Goal: Task Accomplishment & Management: Complete application form

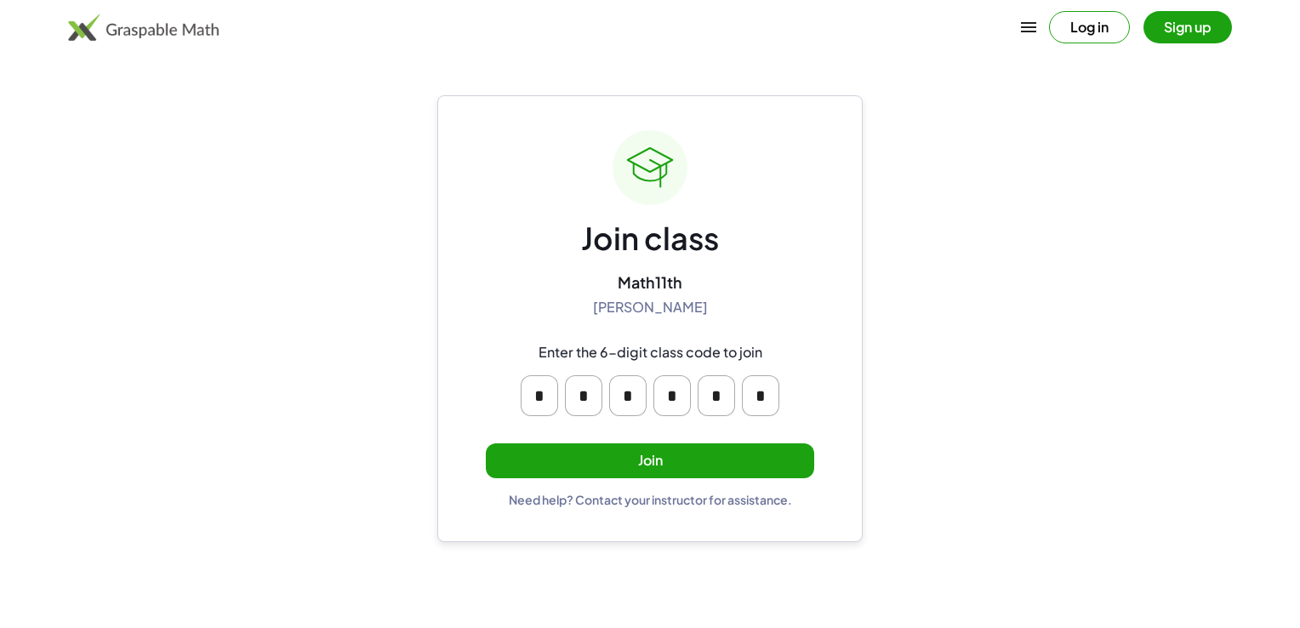
click at [698, 451] on button "Join" at bounding box center [650, 460] width 328 height 35
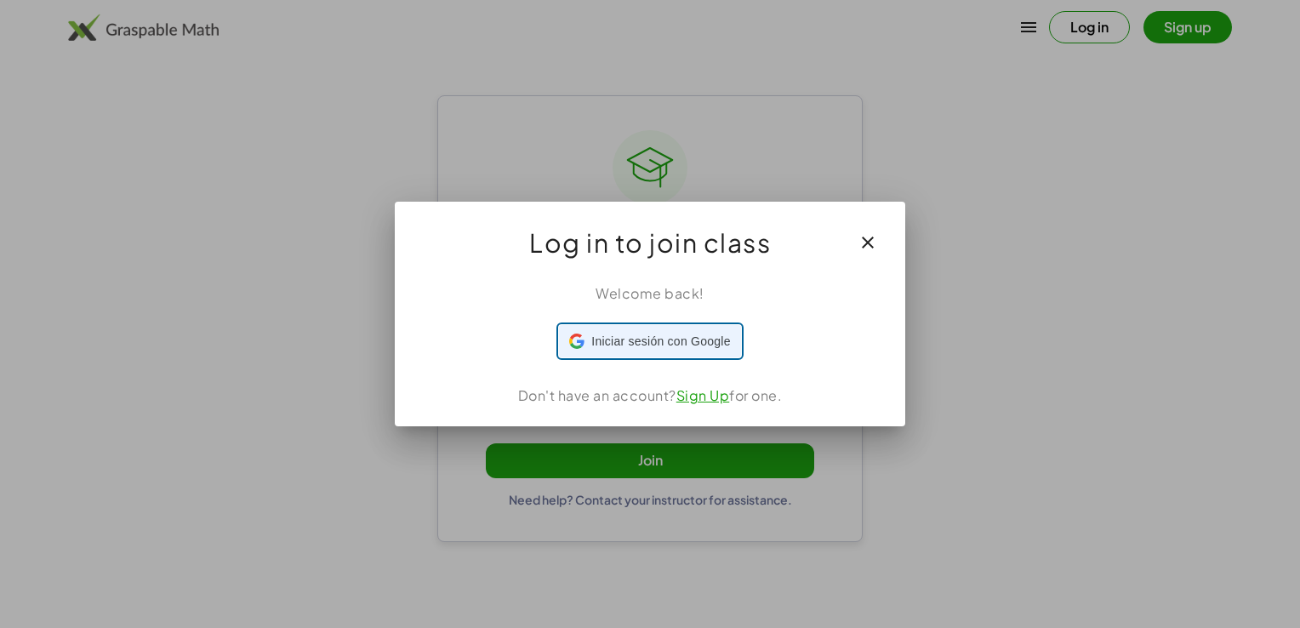
click at [721, 344] on span "Iniciar sesión con Google" at bounding box center [660, 342] width 139 height 18
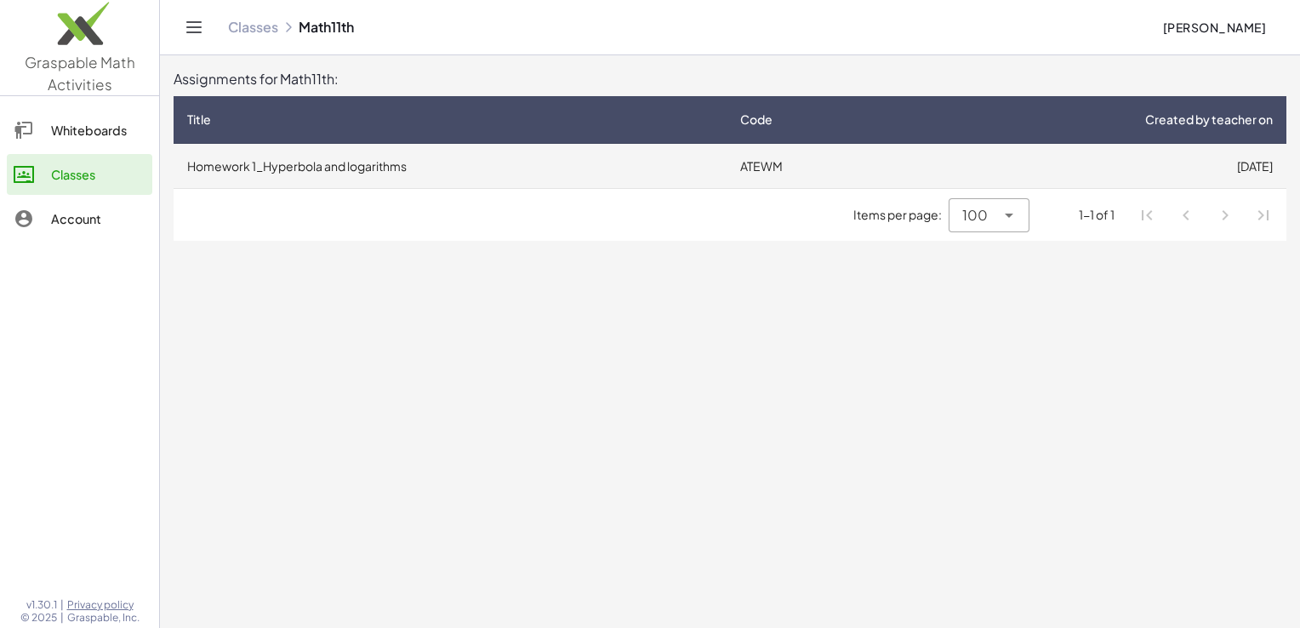
click at [604, 184] on td "Homework 1_Hyperbola and logarithms" at bounding box center [450, 166] width 553 height 44
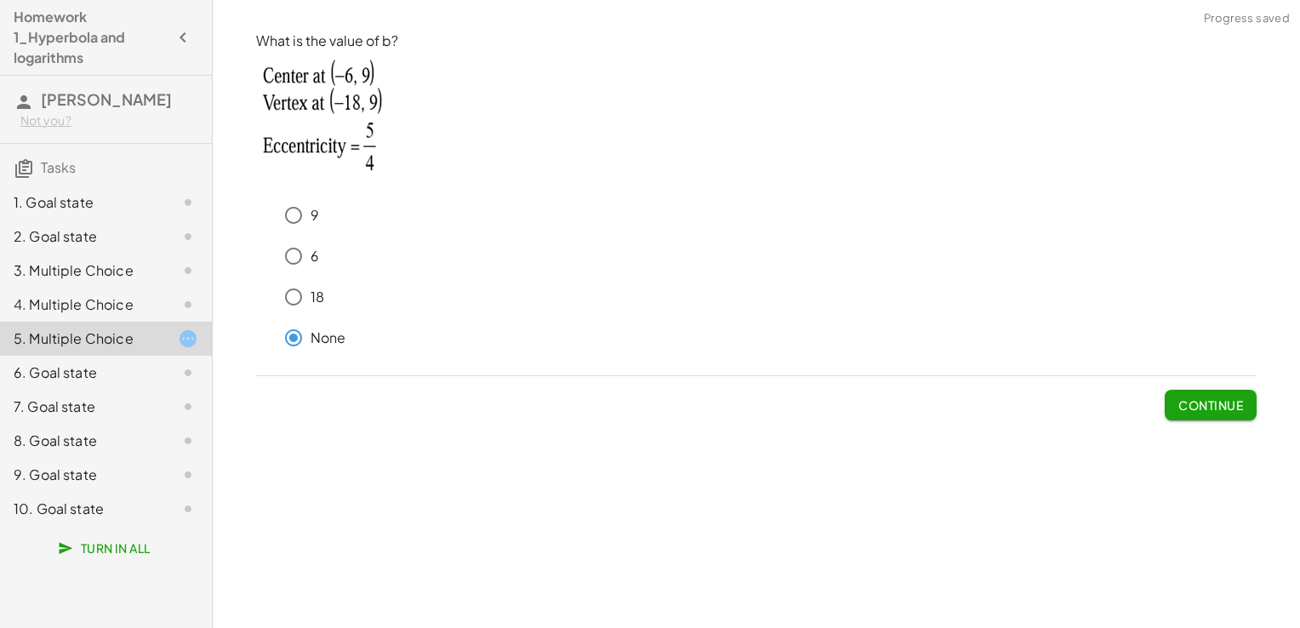
click at [1233, 408] on span "Continue" at bounding box center [1210, 404] width 65 height 15
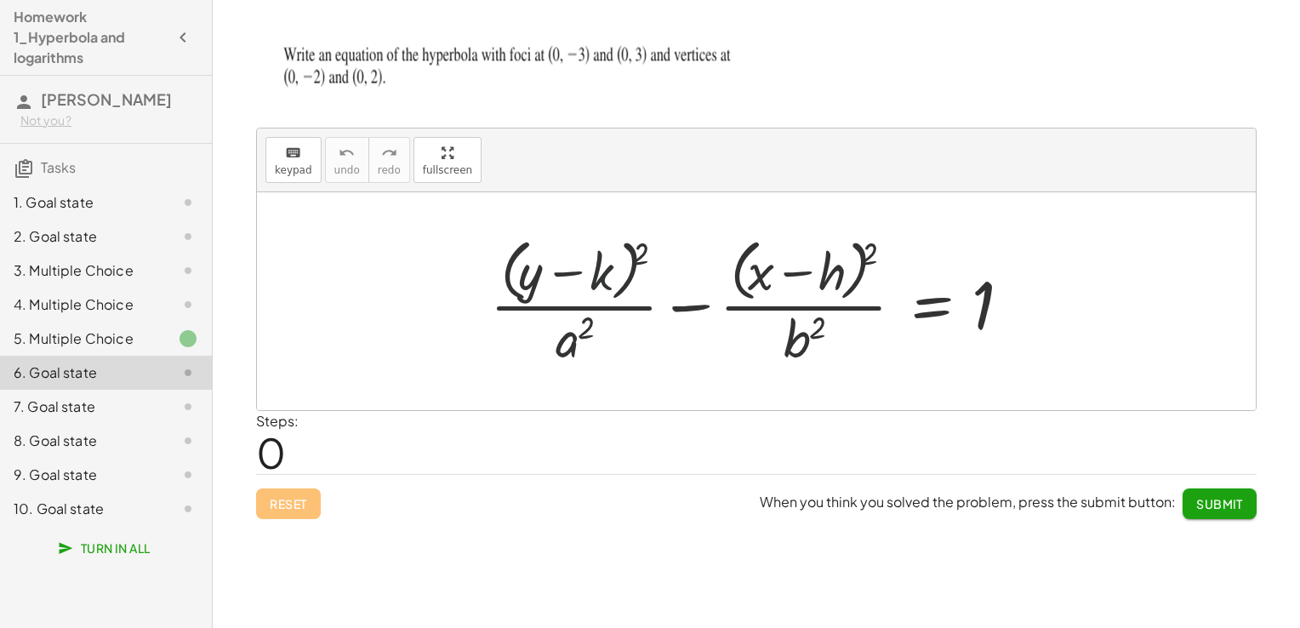
click at [608, 259] on div at bounding box center [762, 300] width 562 height 139
click at [586, 294] on div at bounding box center [762, 300] width 562 height 139
click at [607, 265] on div at bounding box center [762, 300] width 562 height 139
click at [601, 277] on div at bounding box center [762, 300] width 562 height 139
click at [836, 272] on div at bounding box center [762, 300] width 562 height 139
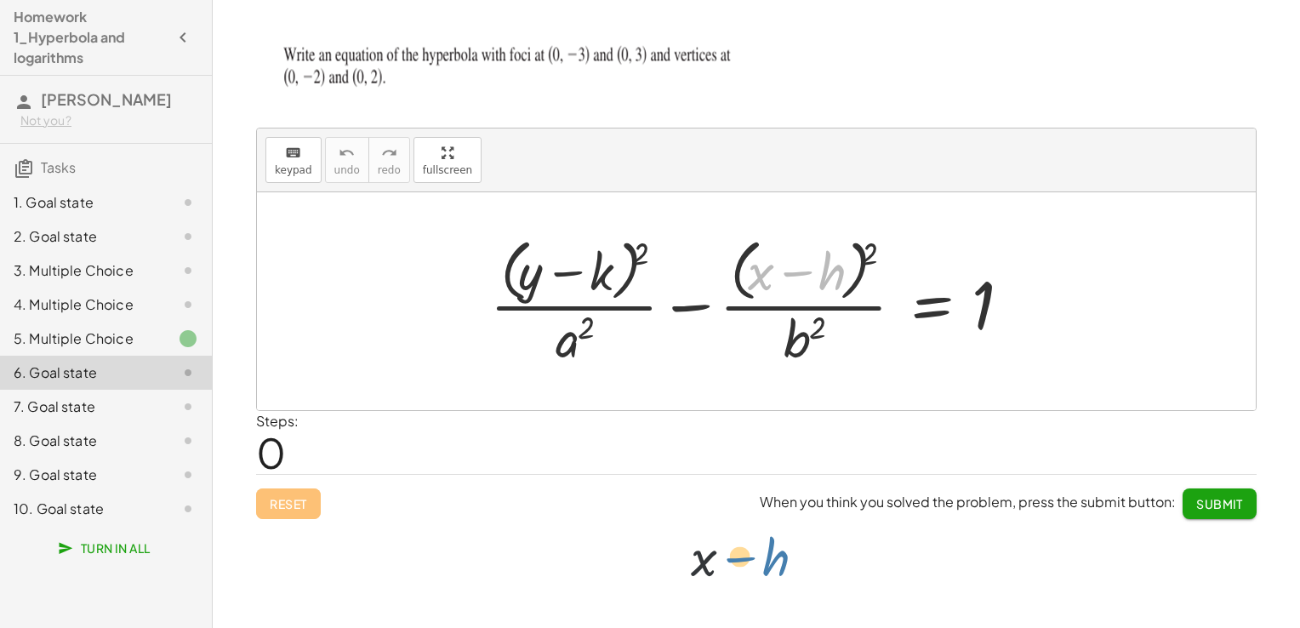
drag, startPoint x: 834, startPoint y: 272, endPoint x: 777, endPoint y: 563, distance: 296.5
click at [777, 563] on div "Write the equation for this hyperbola keyboard keypad undo undo redo redo fulls…" at bounding box center [756, 314] width 1087 height 628
click at [309, 147] on button "keyboard keypad" at bounding box center [293, 160] width 56 height 46
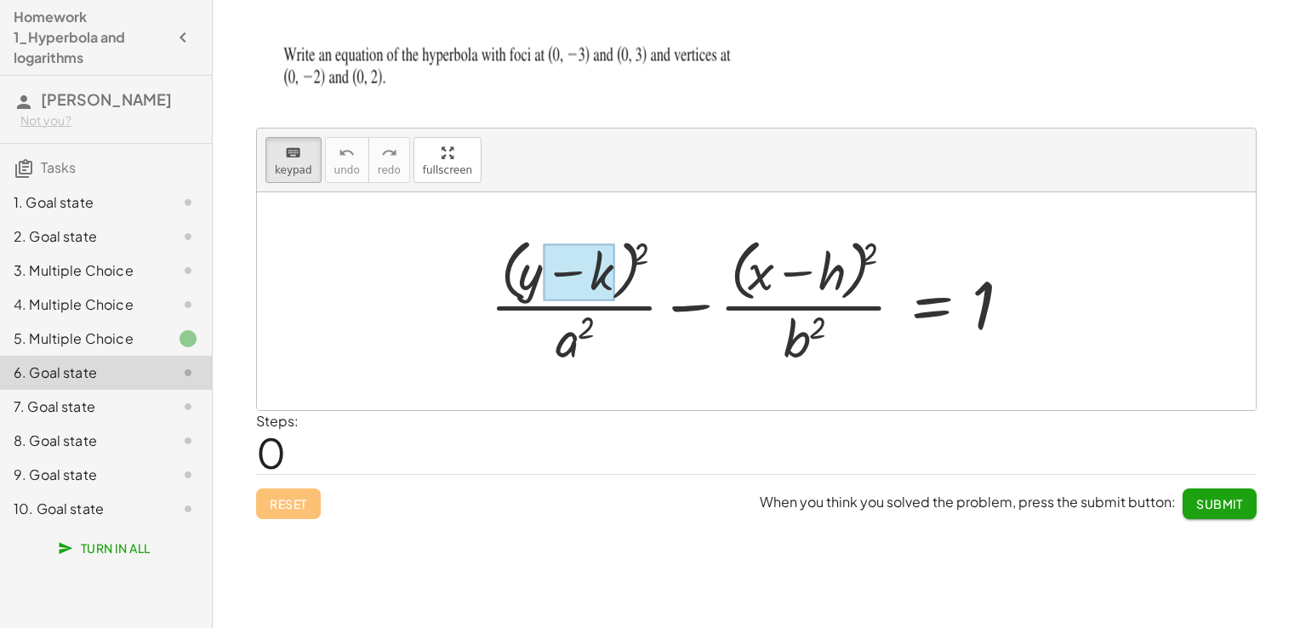
click at [606, 270] on div at bounding box center [579, 272] width 71 height 57
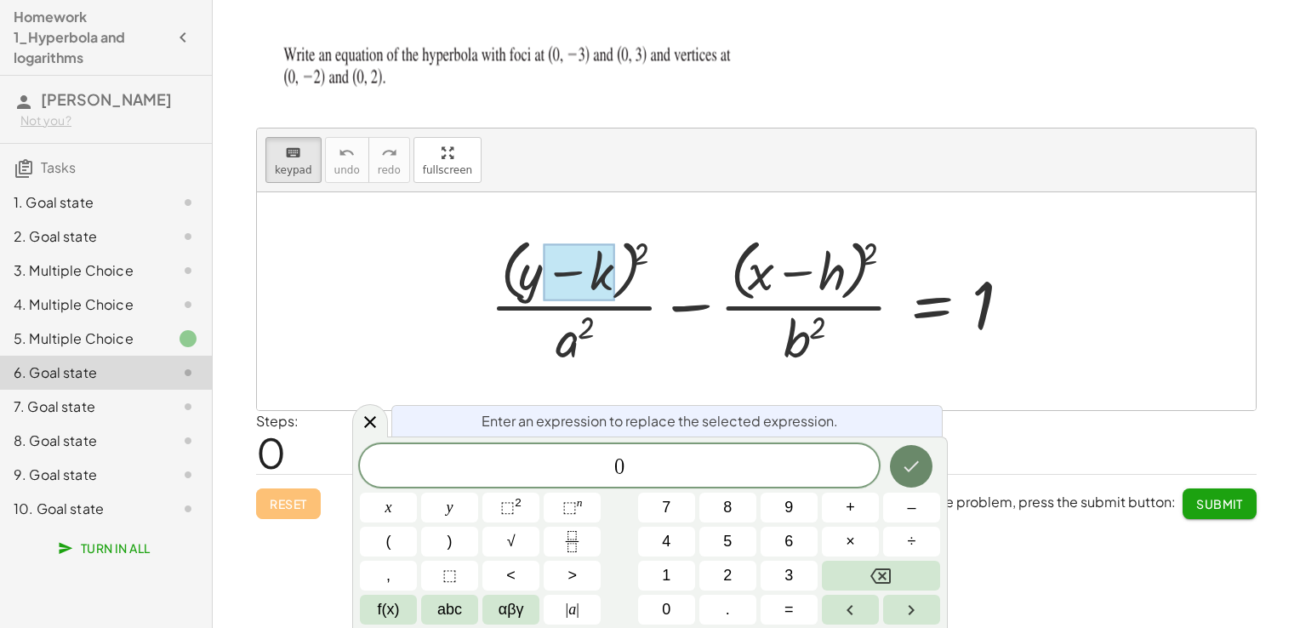
click at [909, 474] on icon "Done" at bounding box center [911, 466] width 20 height 20
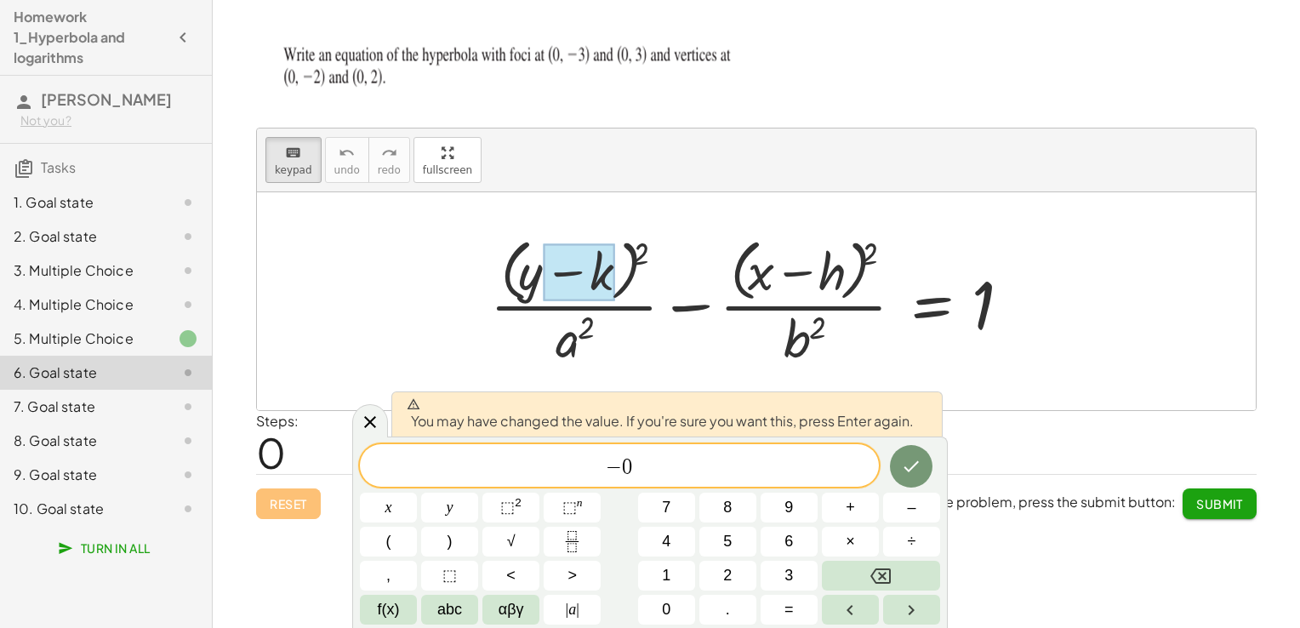
click at [908, 489] on div "− 0 x y ⬚ 2 ⬚ n 7 8 9 + – ( ) √ 4 5 6 × ÷ , ⬚ < > 1 2 3 f(x) abc αβγ | a | 0 . =" at bounding box center [650, 534] width 580 height 180
click at [915, 465] on icon "Done" at bounding box center [911, 466] width 15 height 11
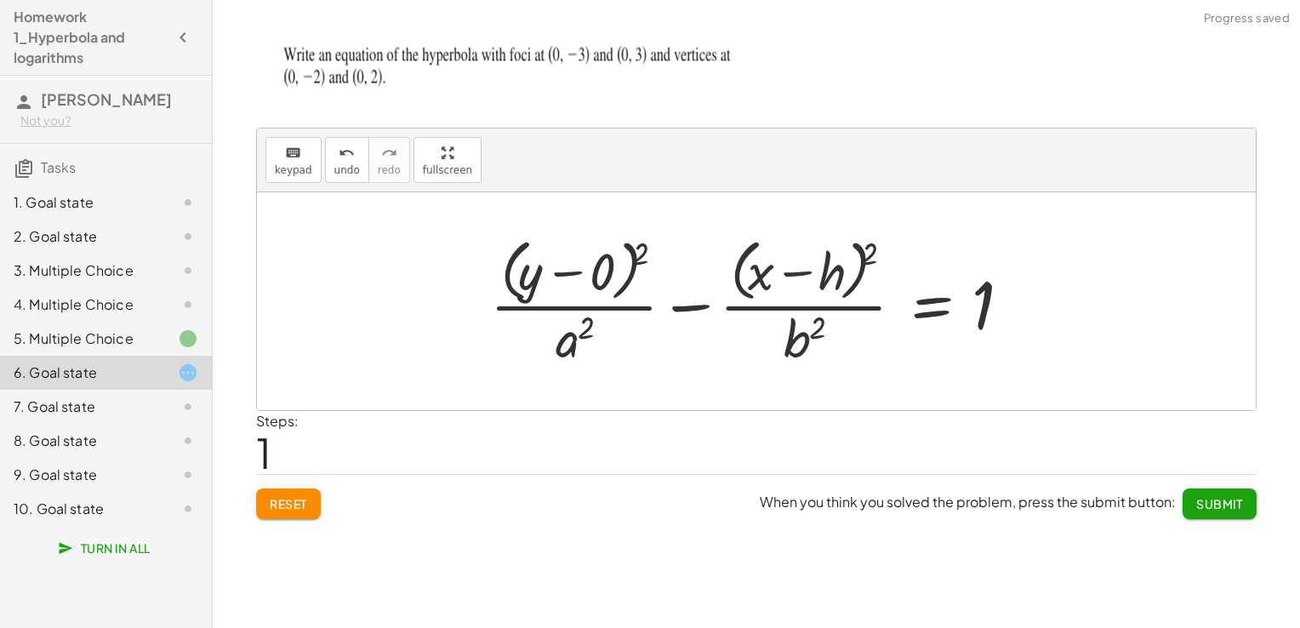
click at [825, 274] on div at bounding box center [762, 300] width 562 height 139
click at [278, 168] on span "keypad" at bounding box center [293, 170] width 37 height 12
click at [825, 271] on div at bounding box center [808, 272] width 71 height 57
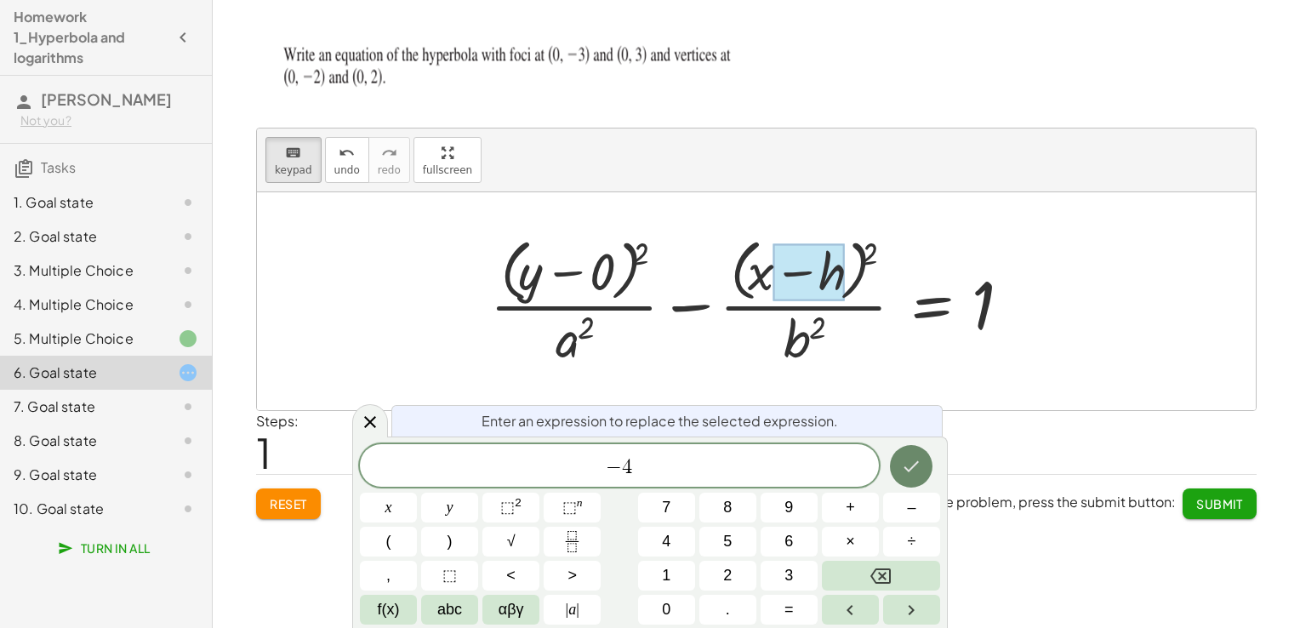
click at [922, 455] on button "Done" at bounding box center [911, 466] width 43 height 43
click at [851, 497] on span "+" at bounding box center [850, 507] width 9 height 23
click at [664, 543] on span "4" at bounding box center [666, 541] width 9 height 23
click at [906, 470] on icon "Done" at bounding box center [911, 466] width 20 height 20
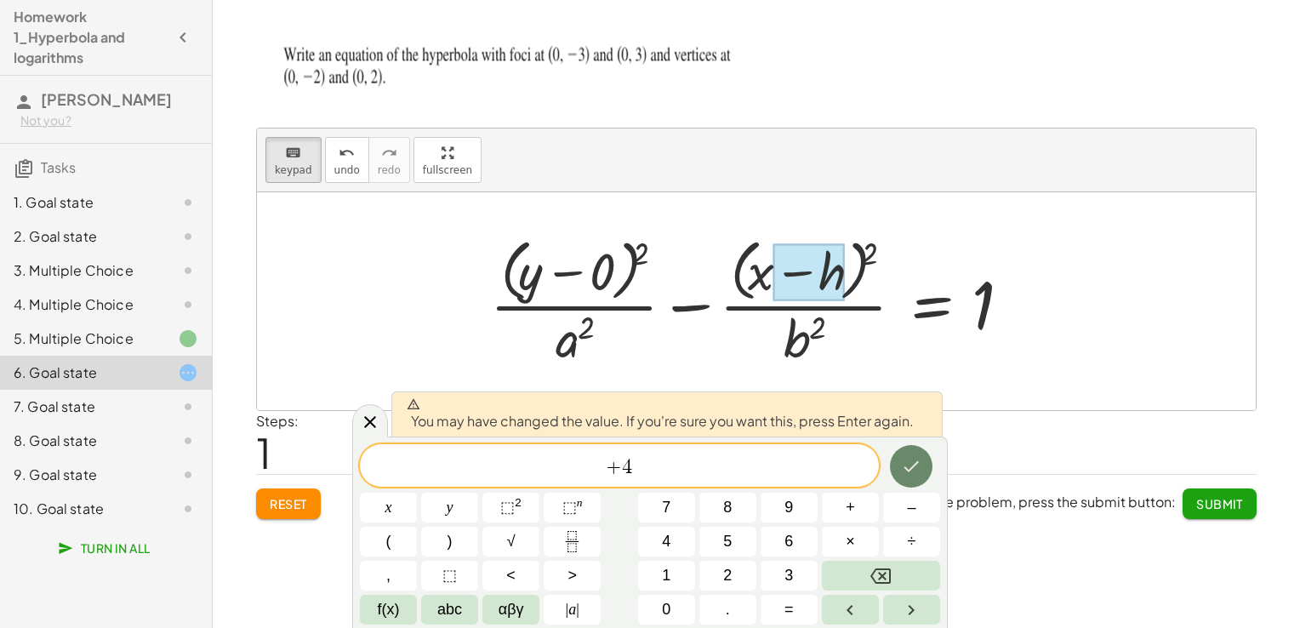
click at [906, 461] on icon "Done" at bounding box center [911, 466] width 20 height 20
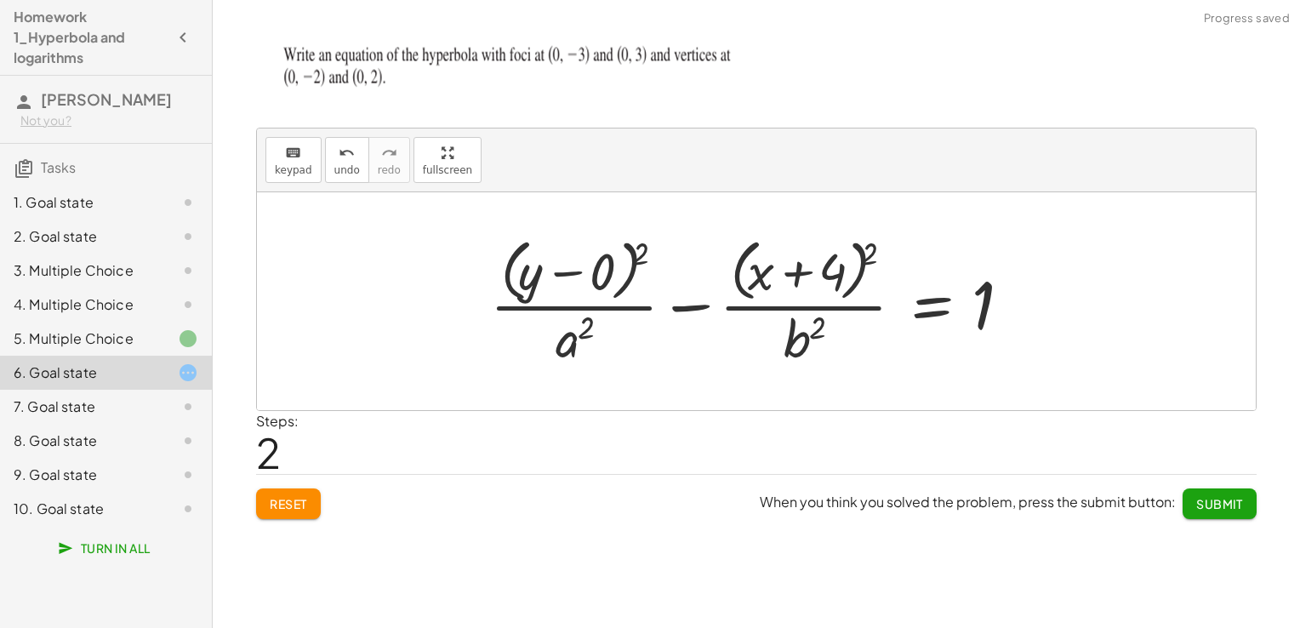
click at [795, 334] on div at bounding box center [762, 300] width 562 height 139
click at [278, 174] on span "keypad" at bounding box center [293, 170] width 37 height 12
drag, startPoint x: 789, startPoint y: 331, endPoint x: 807, endPoint y: 347, distance: 24.7
click at [807, 347] on div at bounding box center [803, 338] width 41 height 60
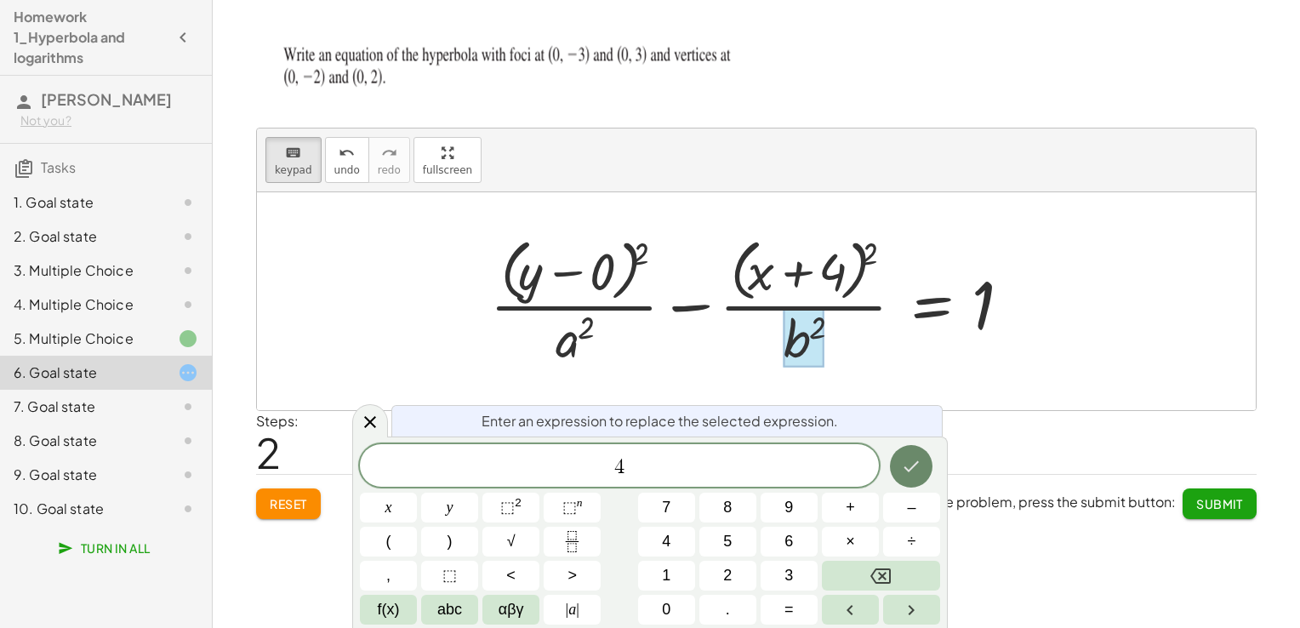
click at [903, 464] on icon "Done" at bounding box center [911, 466] width 20 height 20
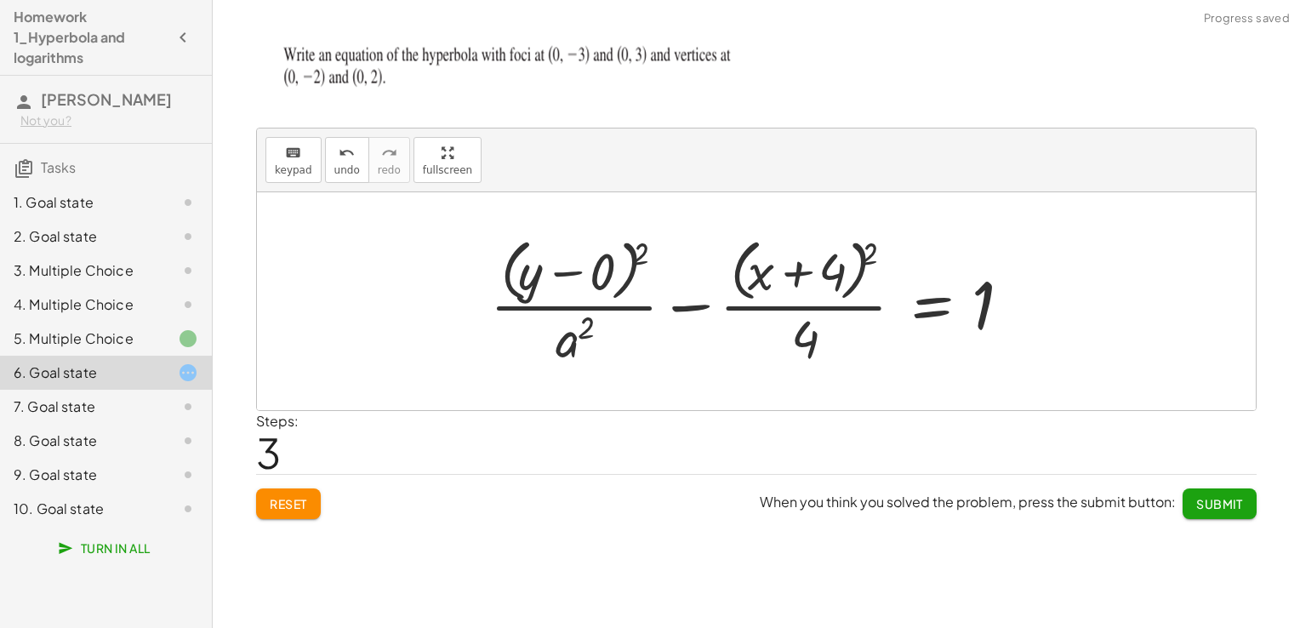
click at [557, 343] on div at bounding box center [762, 300] width 562 height 139
click at [310, 160] on button "keyboard keypad" at bounding box center [293, 160] width 56 height 46
click at [580, 341] on div at bounding box center [574, 338] width 38 height 60
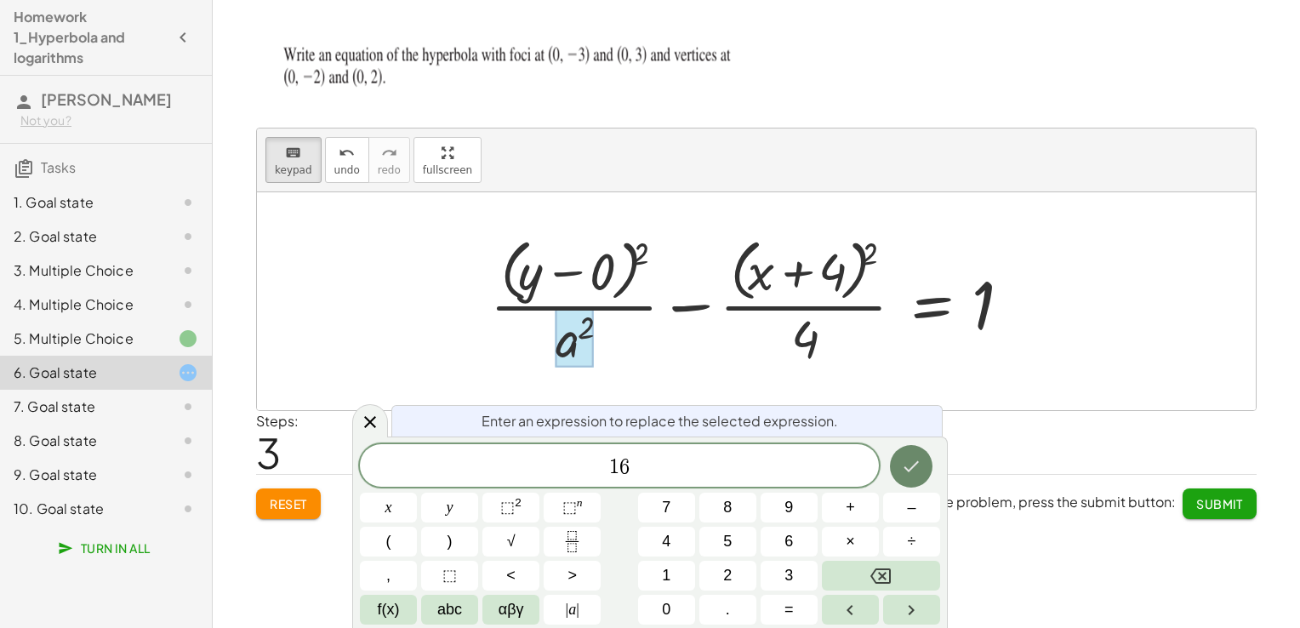
click at [918, 476] on icon "Done" at bounding box center [911, 466] width 20 height 20
click at [918, 476] on button "Done" at bounding box center [911, 466] width 43 height 43
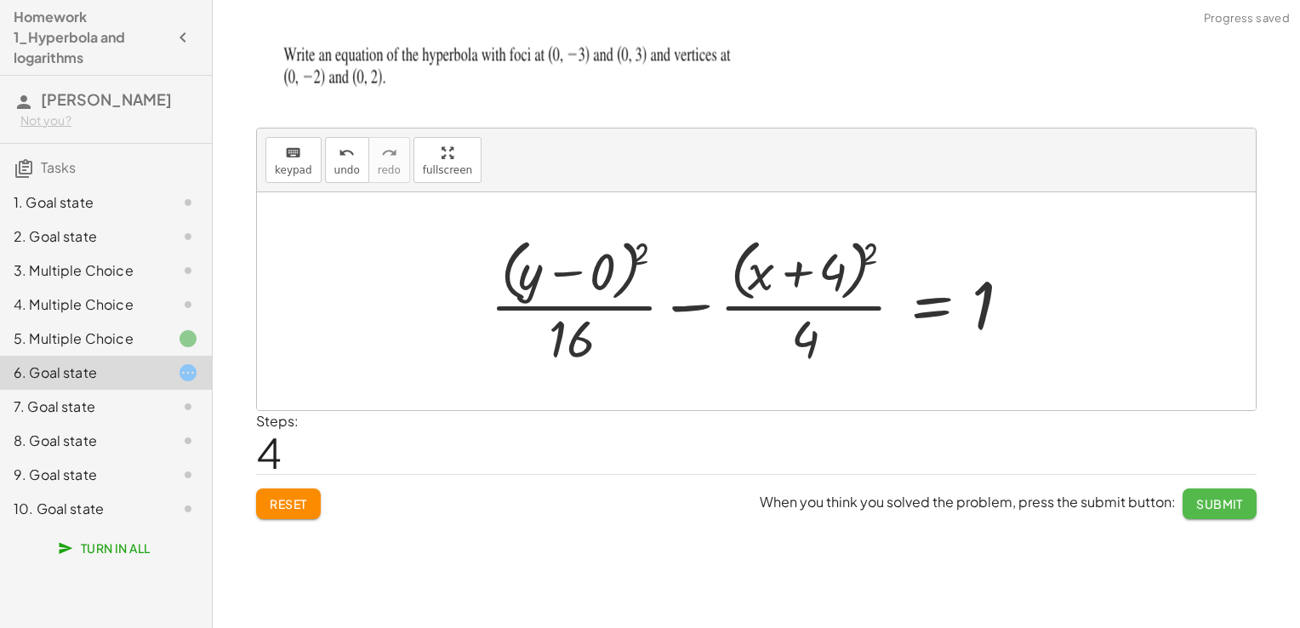
click at [1214, 502] on span "Submit" at bounding box center [1219, 503] width 47 height 15
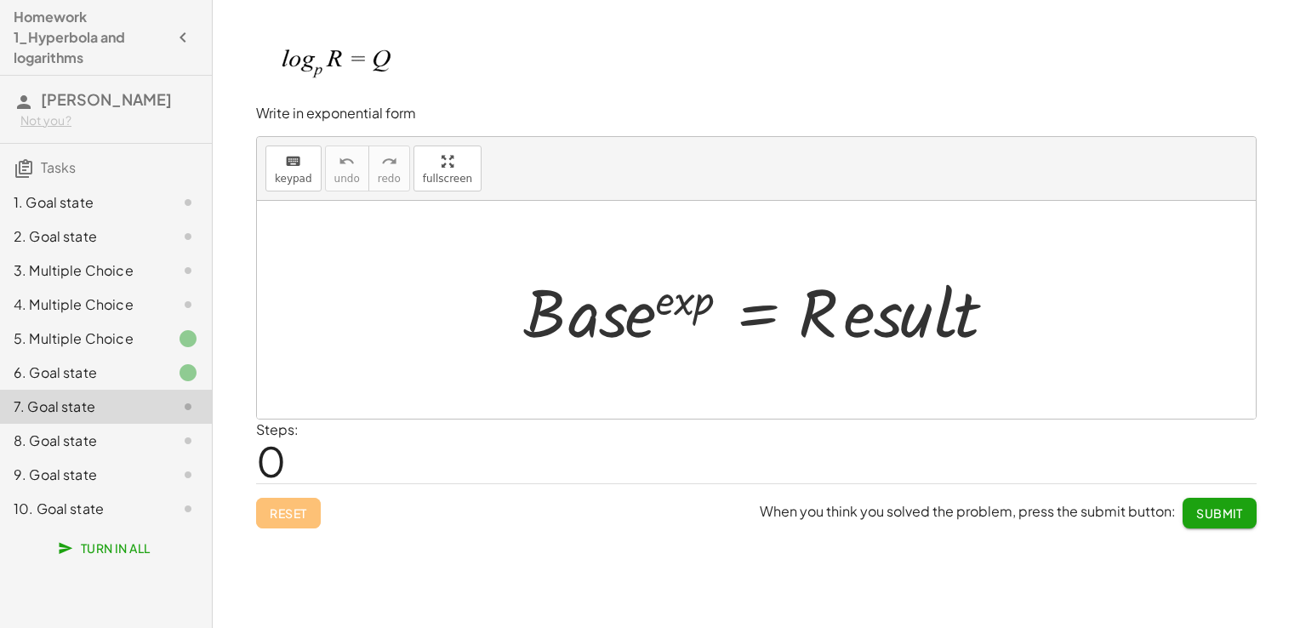
click at [66, 260] on div "3. Multiple Choice" at bounding box center [82, 270] width 137 height 20
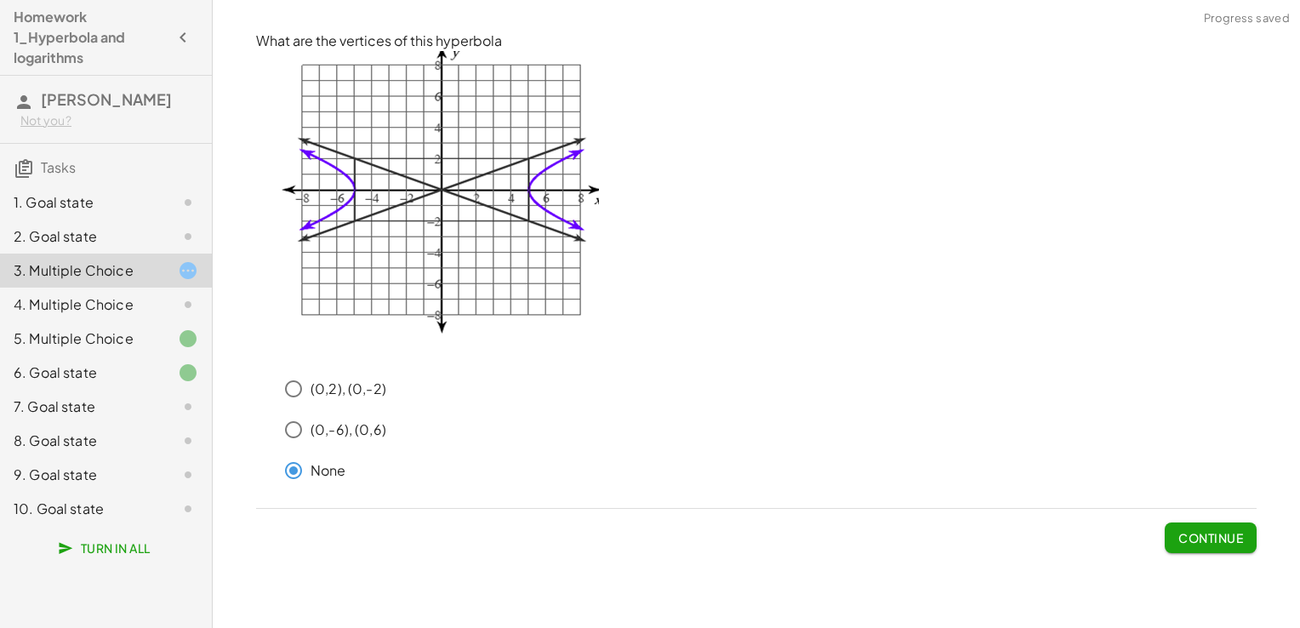
click at [1216, 538] on span "Continue" at bounding box center [1210, 537] width 65 height 15
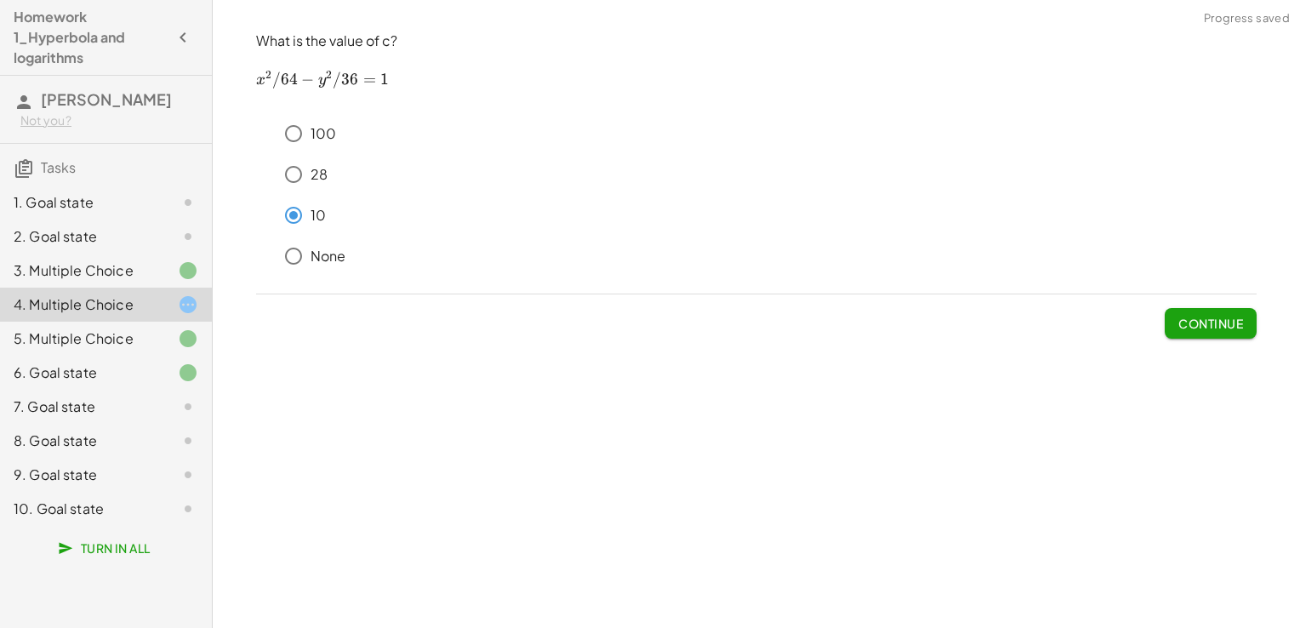
click at [1188, 322] on span "Continue" at bounding box center [1210, 323] width 65 height 15
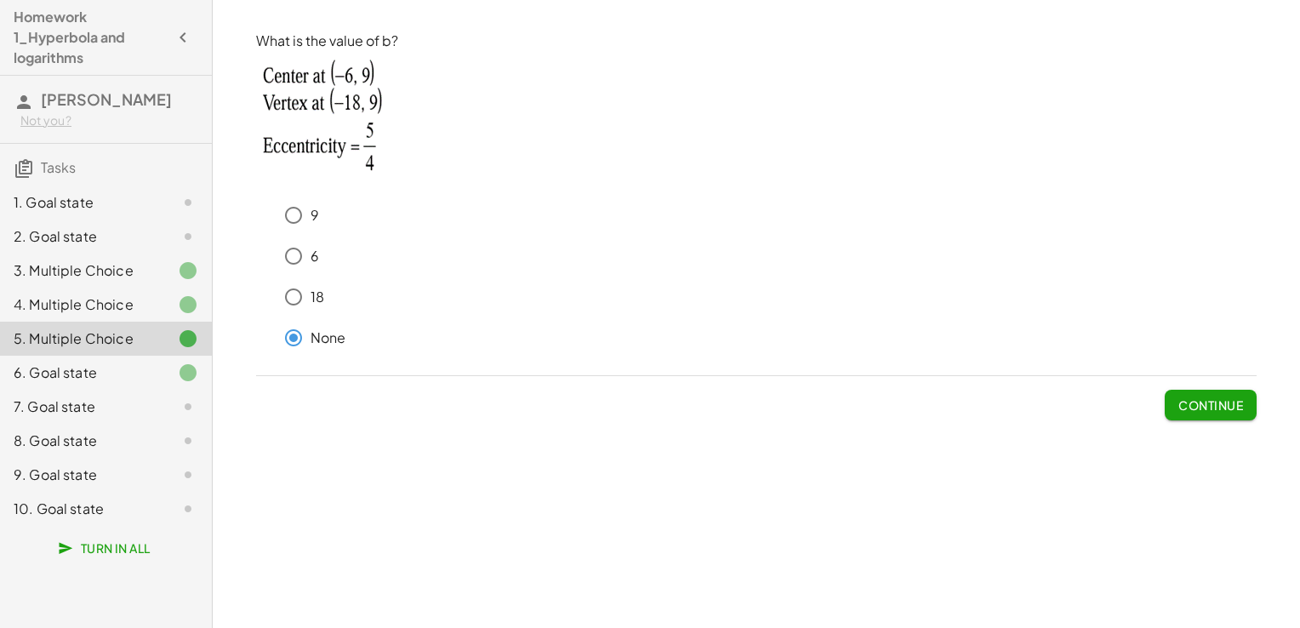
click at [1194, 416] on button "Continue" at bounding box center [1211, 405] width 92 height 31
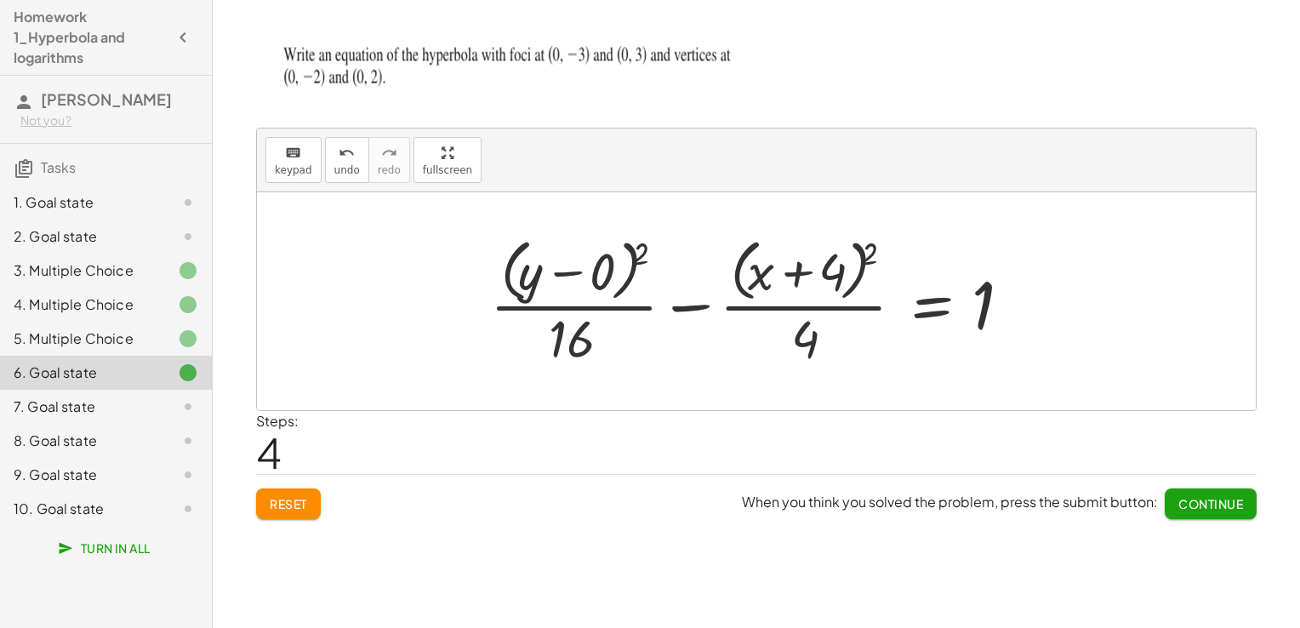
click at [1209, 498] on span "Continue" at bounding box center [1210, 503] width 65 height 15
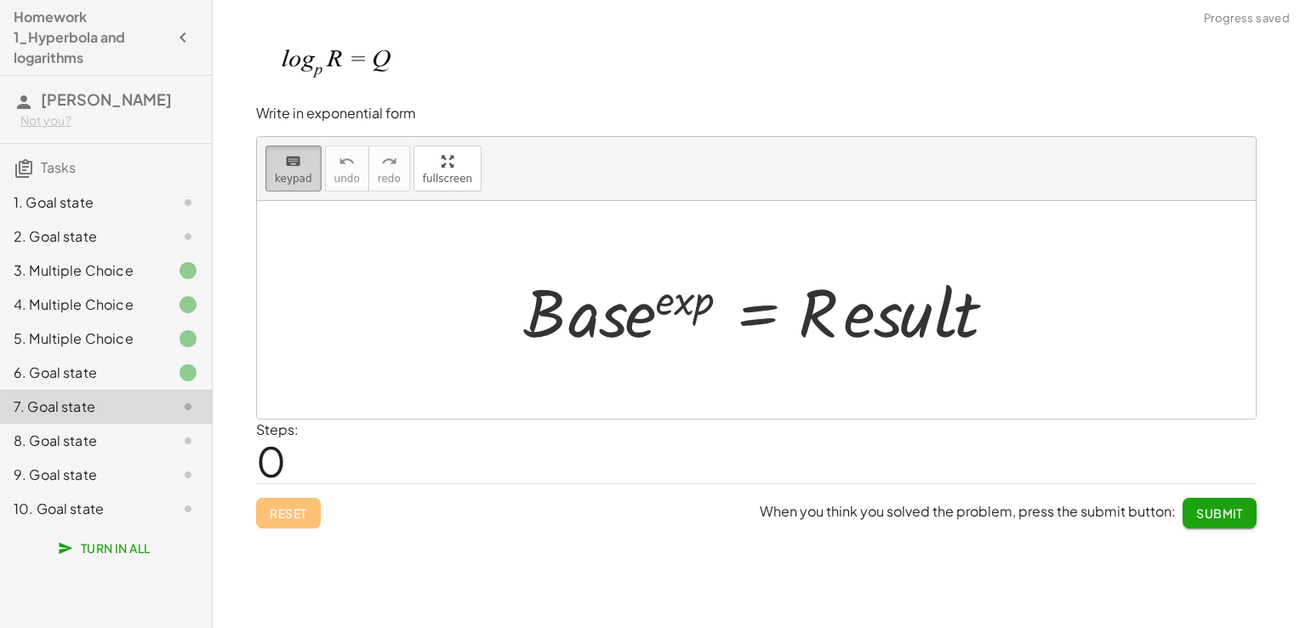
click at [305, 173] on span "keypad" at bounding box center [293, 179] width 37 height 12
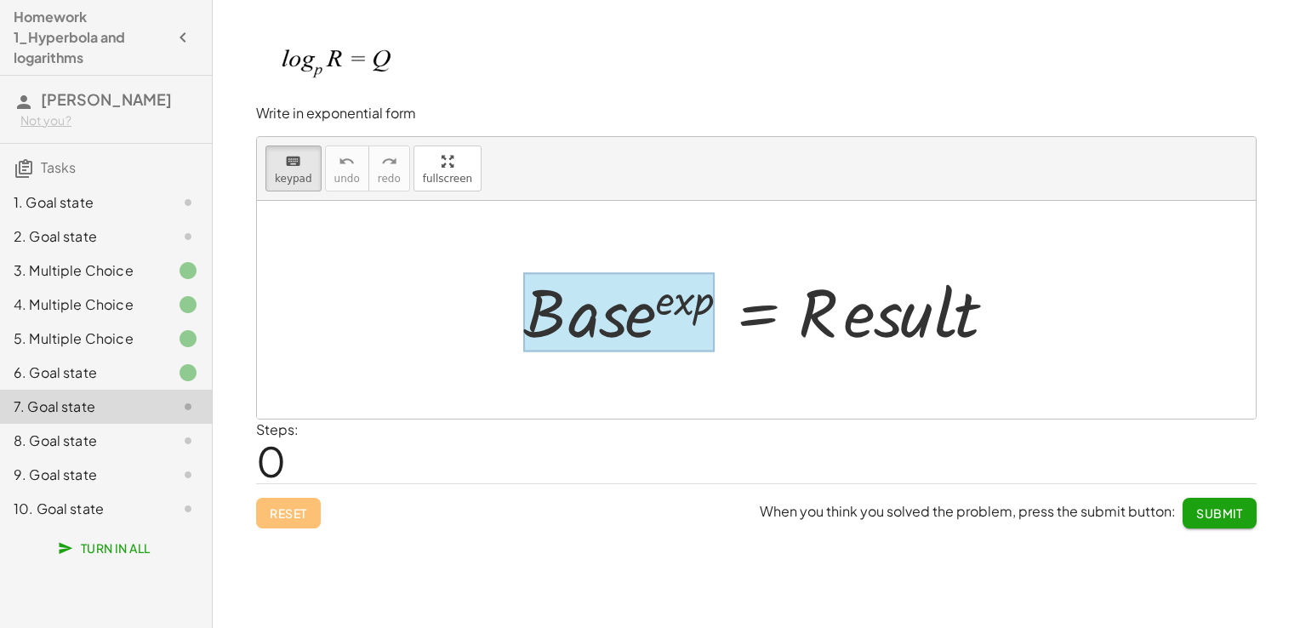
click at [601, 324] on div at bounding box center [618, 311] width 191 height 79
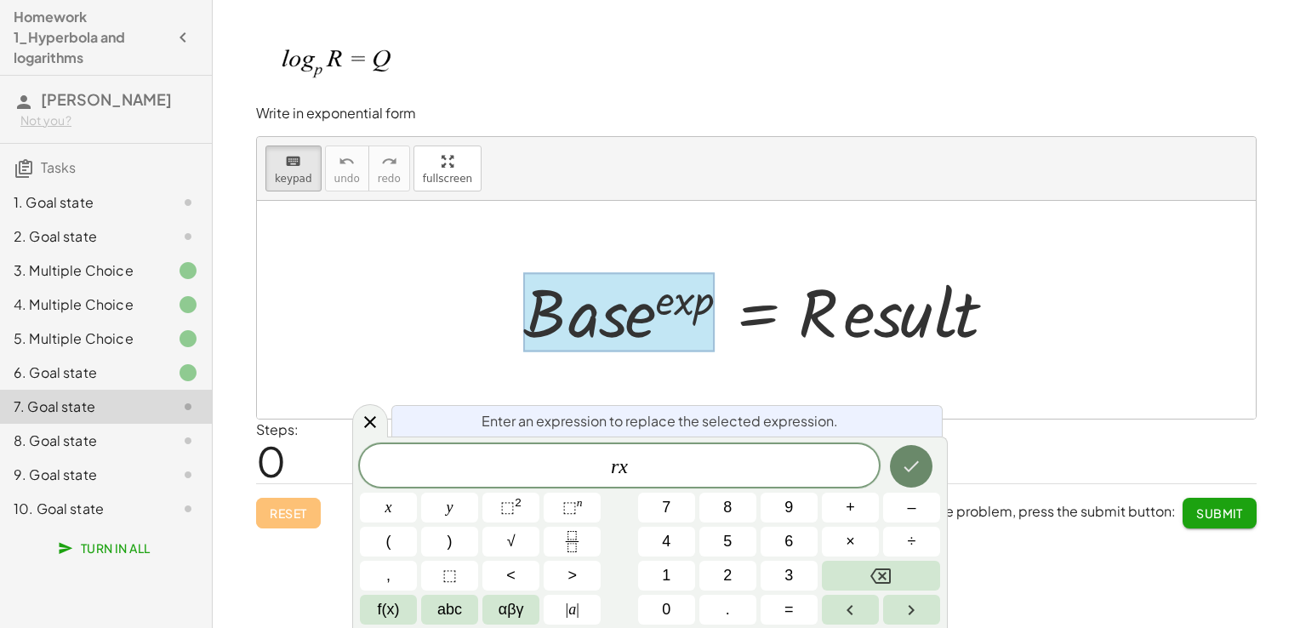
click at [906, 459] on icon "Done" at bounding box center [911, 466] width 20 height 20
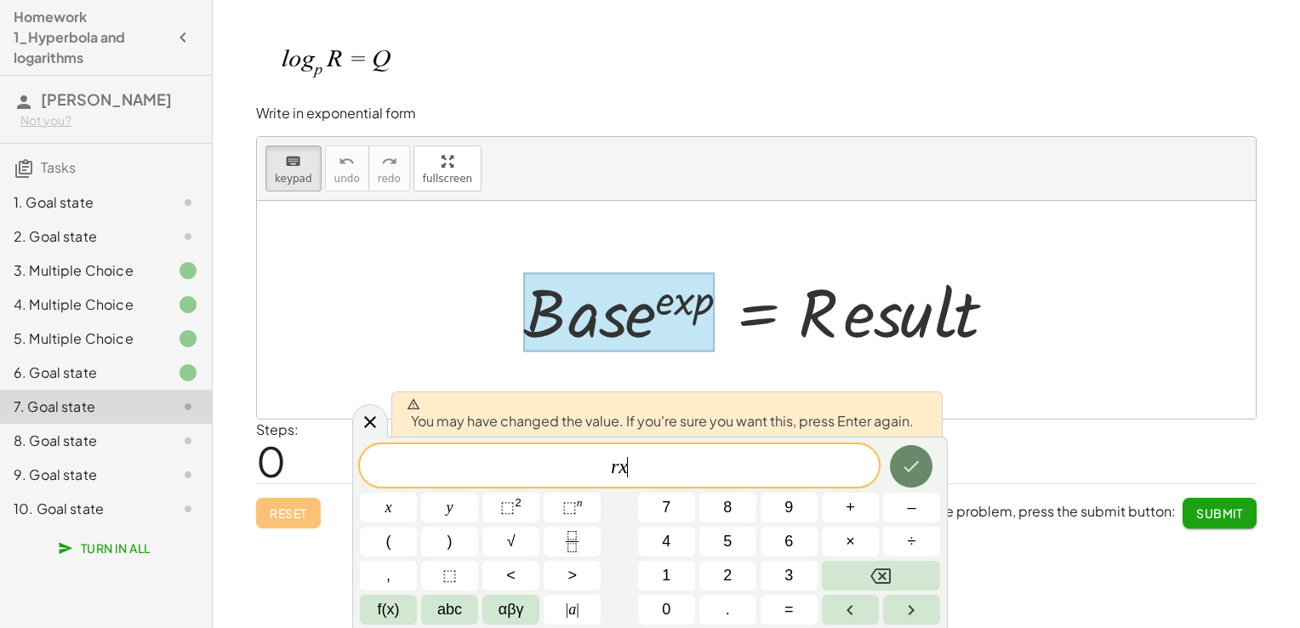
click at [906, 459] on icon "Done" at bounding box center [911, 466] width 20 height 20
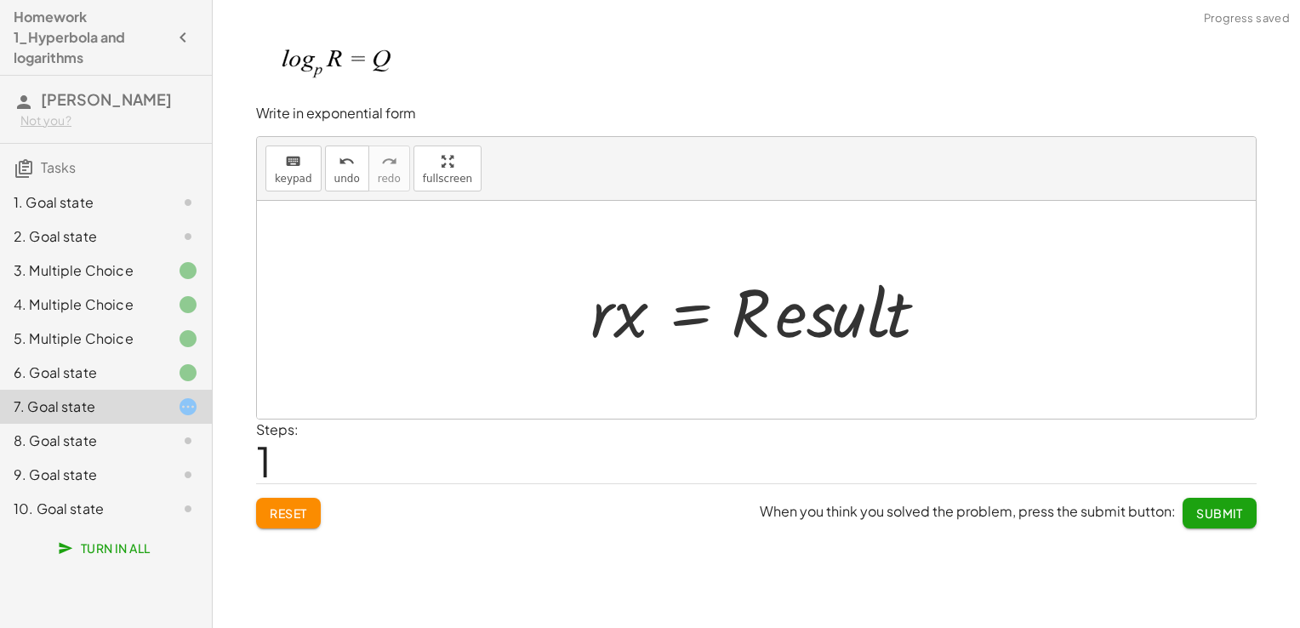
click at [654, 316] on div at bounding box center [763, 310] width 362 height 88
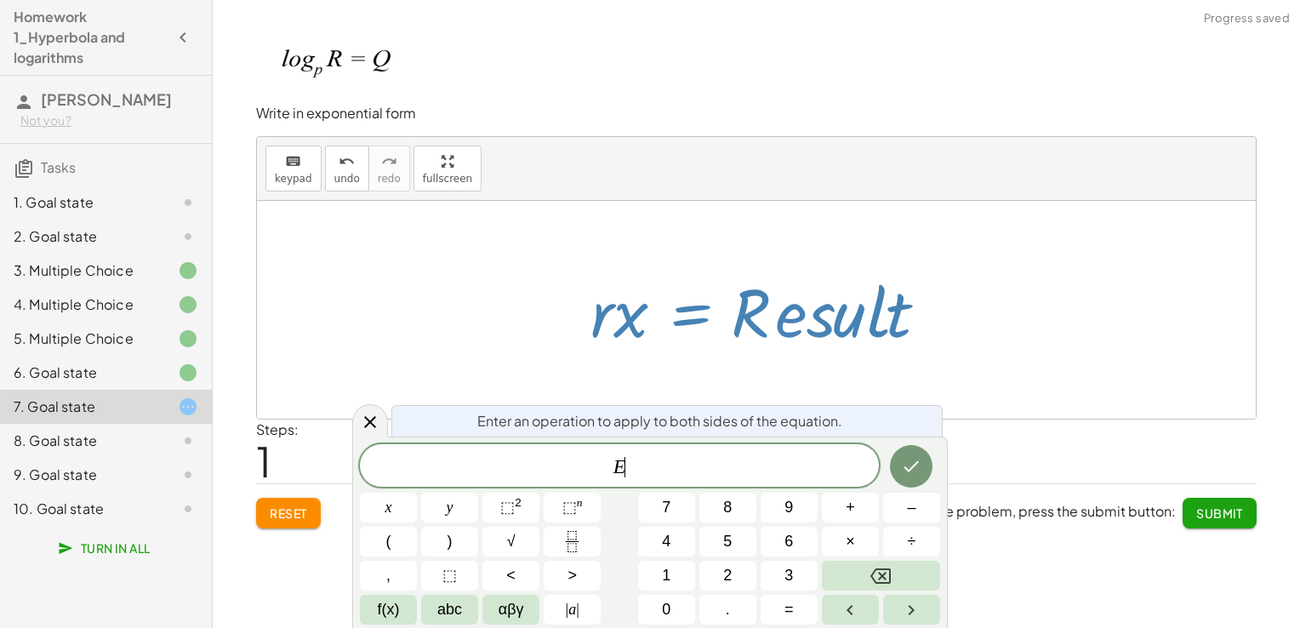
click at [643, 314] on div at bounding box center [763, 310] width 362 height 88
click at [624, 336] on div at bounding box center [763, 310] width 362 height 88
drag, startPoint x: 368, startPoint y: 413, endPoint x: 374, endPoint y: 367, distance: 47.2
click at [368, 413] on icon at bounding box center [370, 422] width 20 height 20
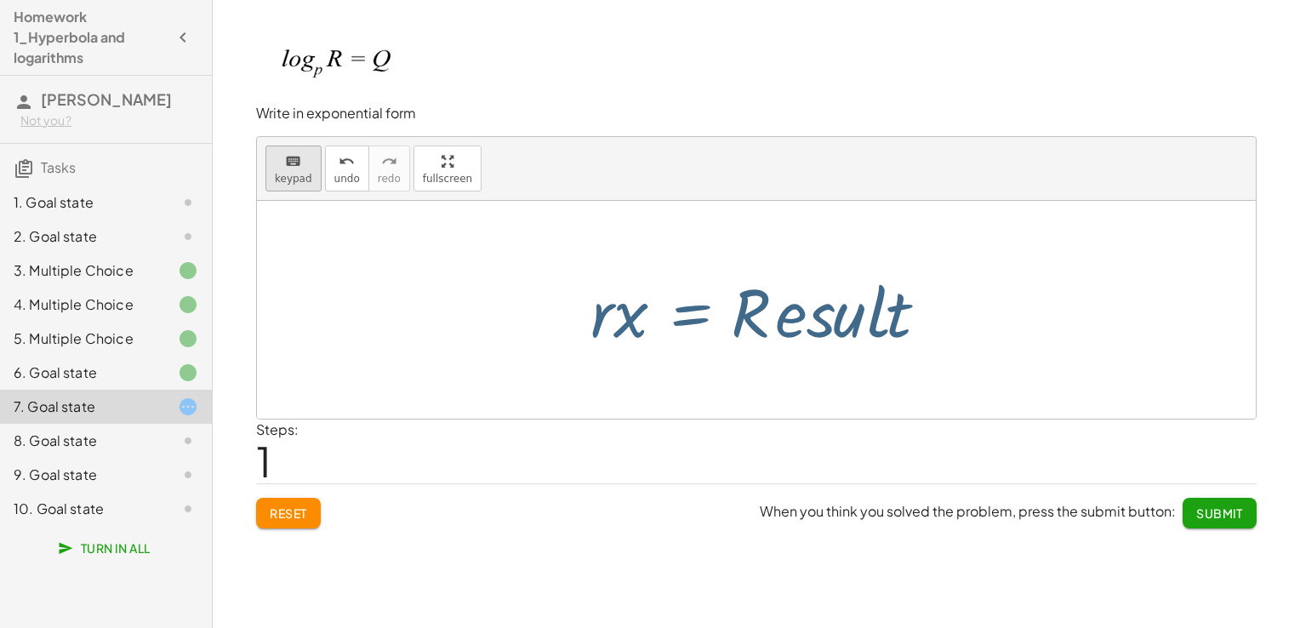
click at [271, 157] on button "keyboard keypad" at bounding box center [293, 168] width 56 height 46
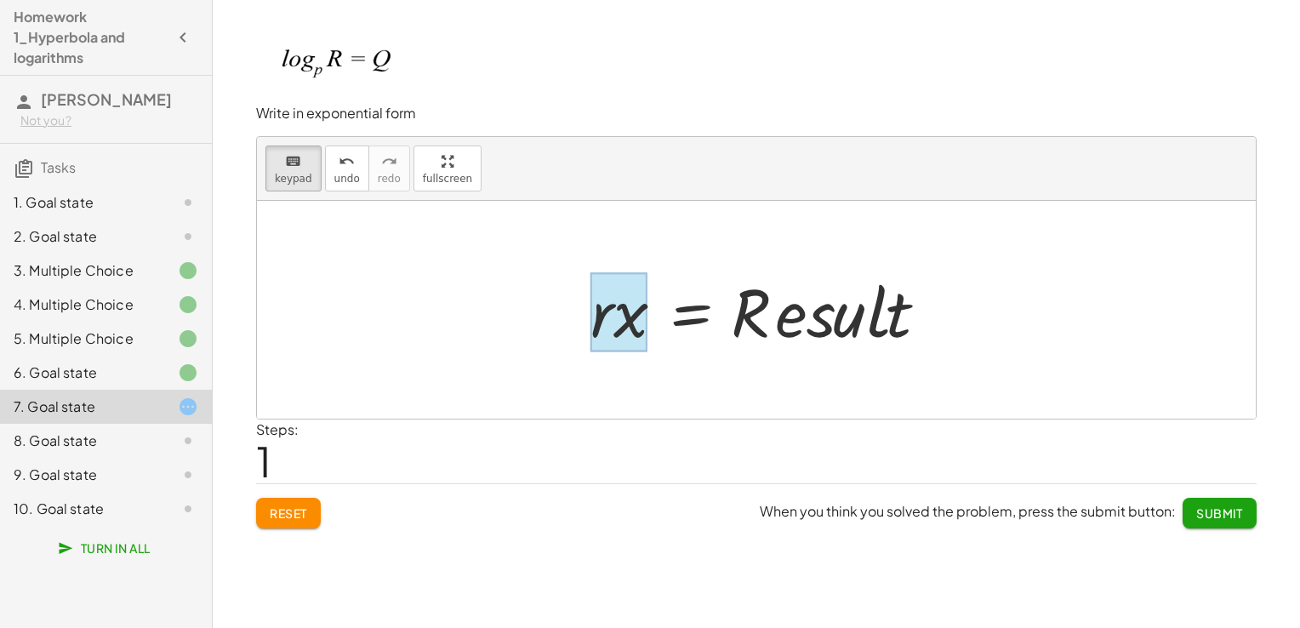
click at [642, 310] on div at bounding box center [618, 311] width 57 height 79
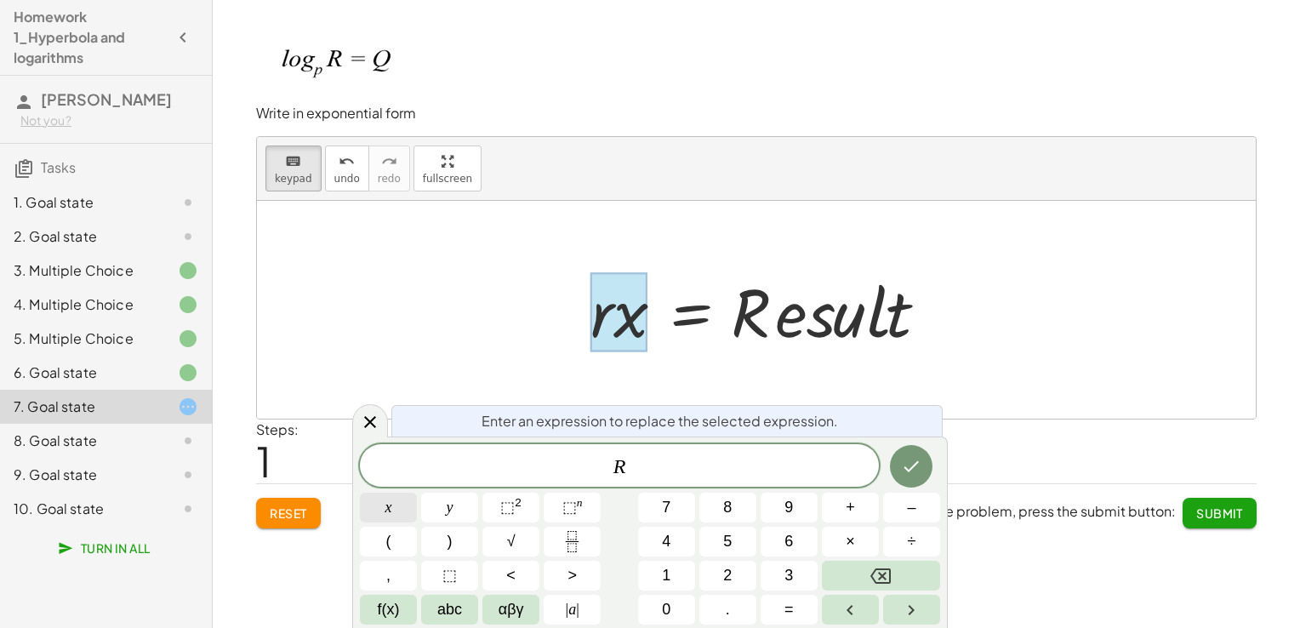
click at [395, 503] on button "x" at bounding box center [388, 508] width 57 height 30
click at [904, 466] on icon "Done" at bounding box center [911, 466] width 20 height 20
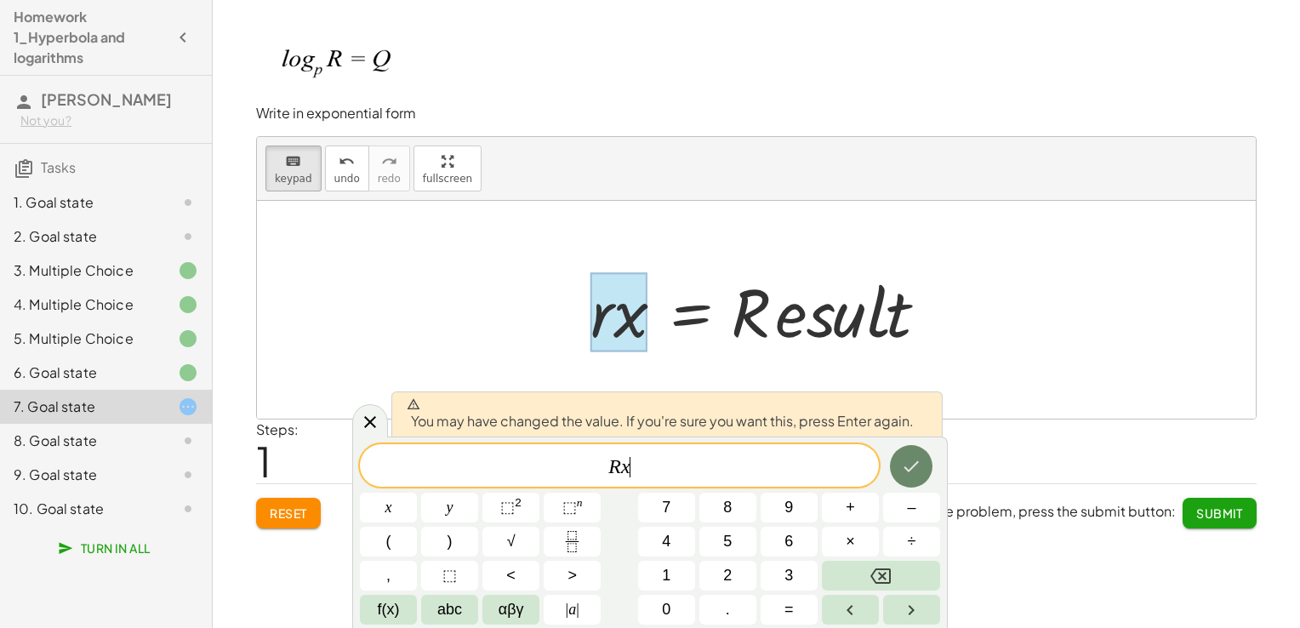
click at [904, 466] on icon "Done" at bounding box center [911, 466] width 20 height 20
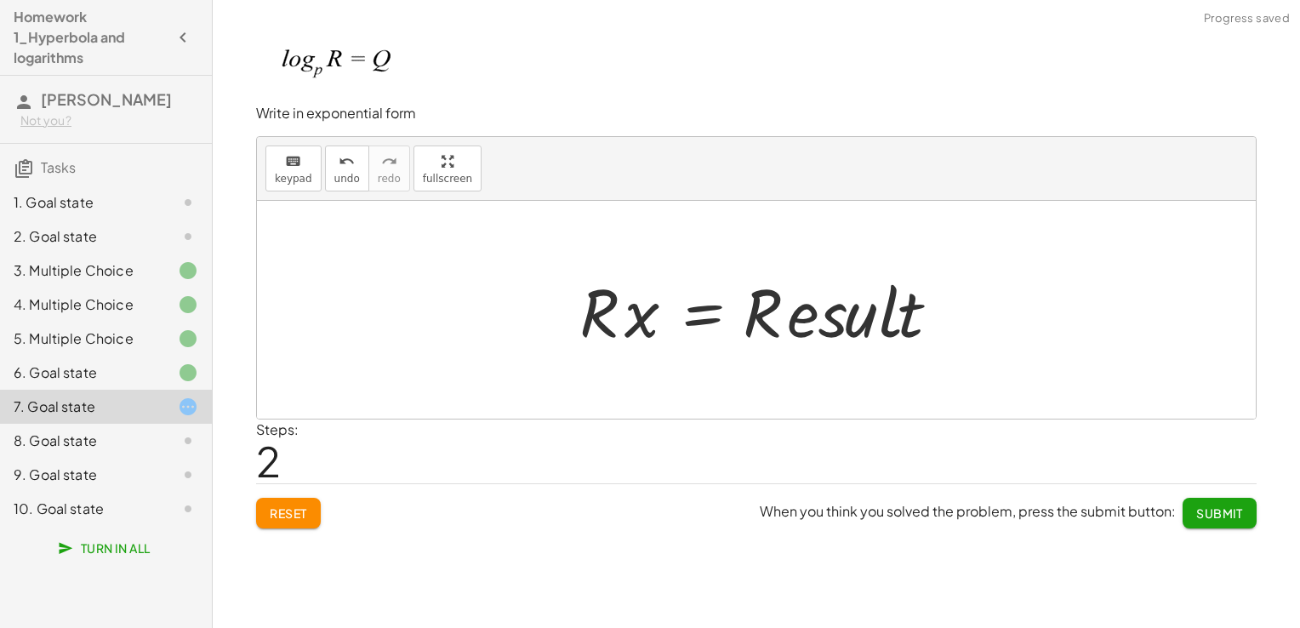
click at [622, 323] on div at bounding box center [763, 310] width 384 height 88
click at [869, 321] on div at bounding box center [763, 310] width 384 height 88
click at [288, 178] on span "keypad" at bounding box center [293, 179] width 37 height 12
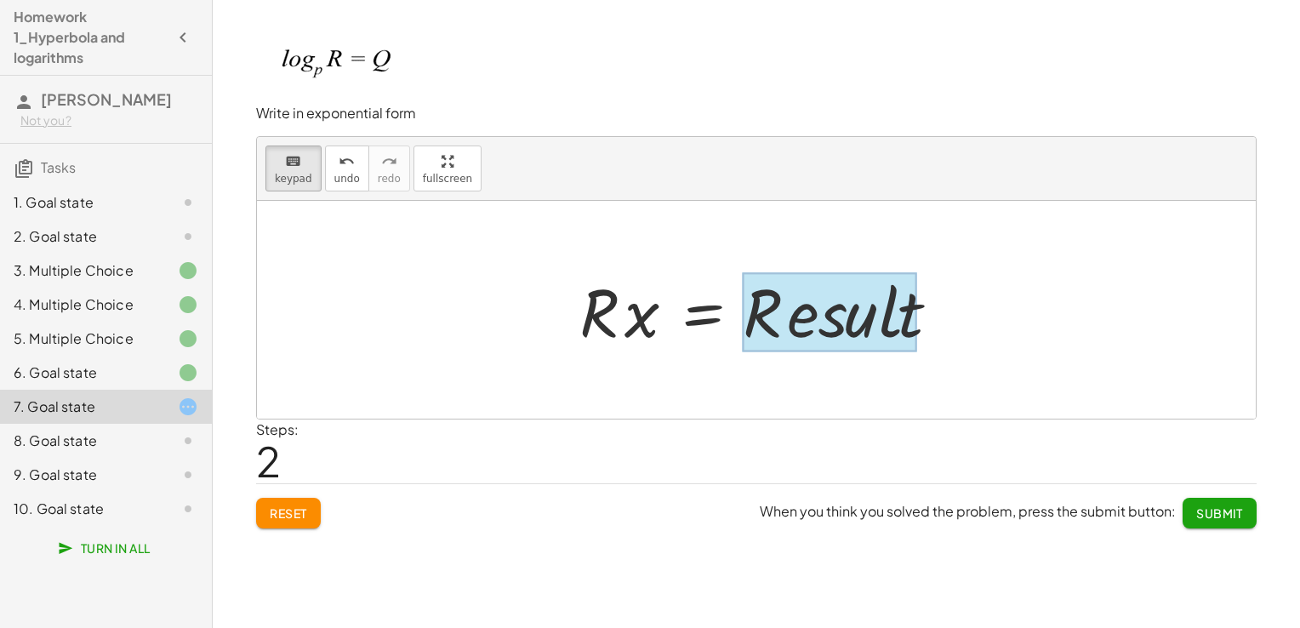
click at [817, 324] on div at bounding box center [830, 311] width 174 height 79
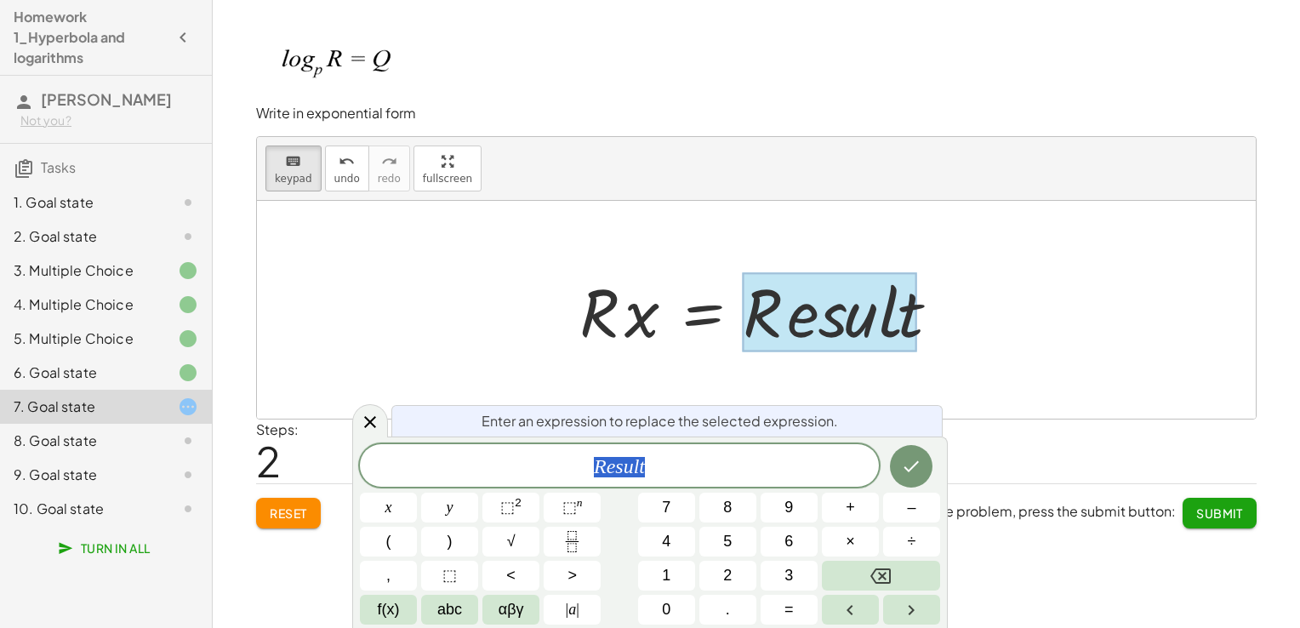
click at [817, 324] on div at bounding box center [830, 311] width 174 height 79
click at [754, 455] on span "R e s u l t ​" at bounding box center [619, 467] width 519 height 24
click at [901, 465] on icon "Done" at bounding box center [911, 466] width 20 height 20
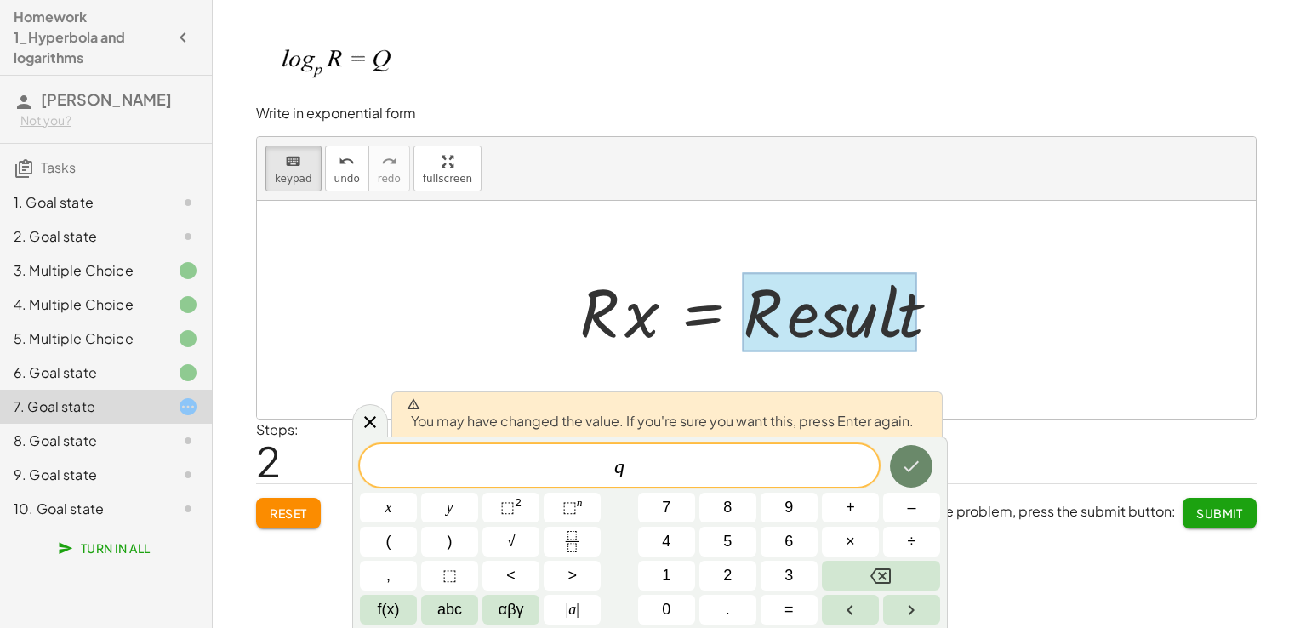
click at [901, 465] on icon "Done" at bounding box center [911, 466] width 20 height 20
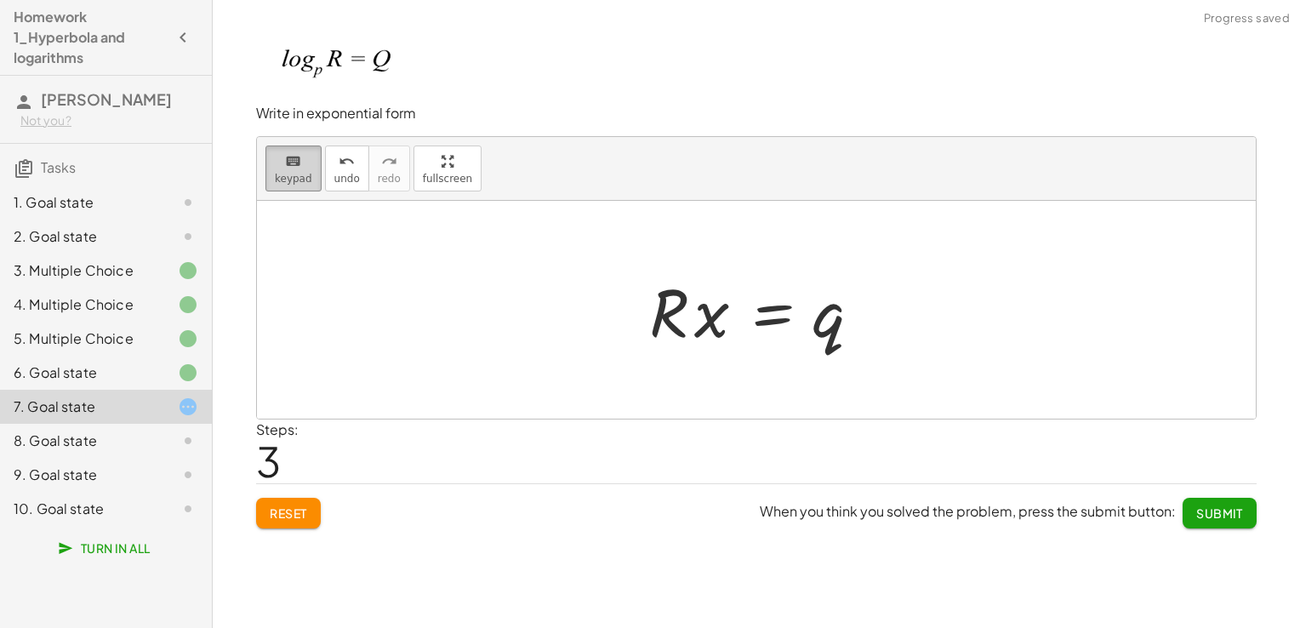
click at [304, 177] on span "keypad" at bounding box center [293, 179] width 37 height 12
click at [839, 335] on div at bounding box center [763, 310] width 244 height 88
click at [823, 325] on div at bounding box center [763, 310] width 244 height 88
click at [276, 174] on span "keypad" at bounding box center [293, 179] width 37 height 12
click at [827, 325] on div at bounding box center [763, 310] width 244 height 88
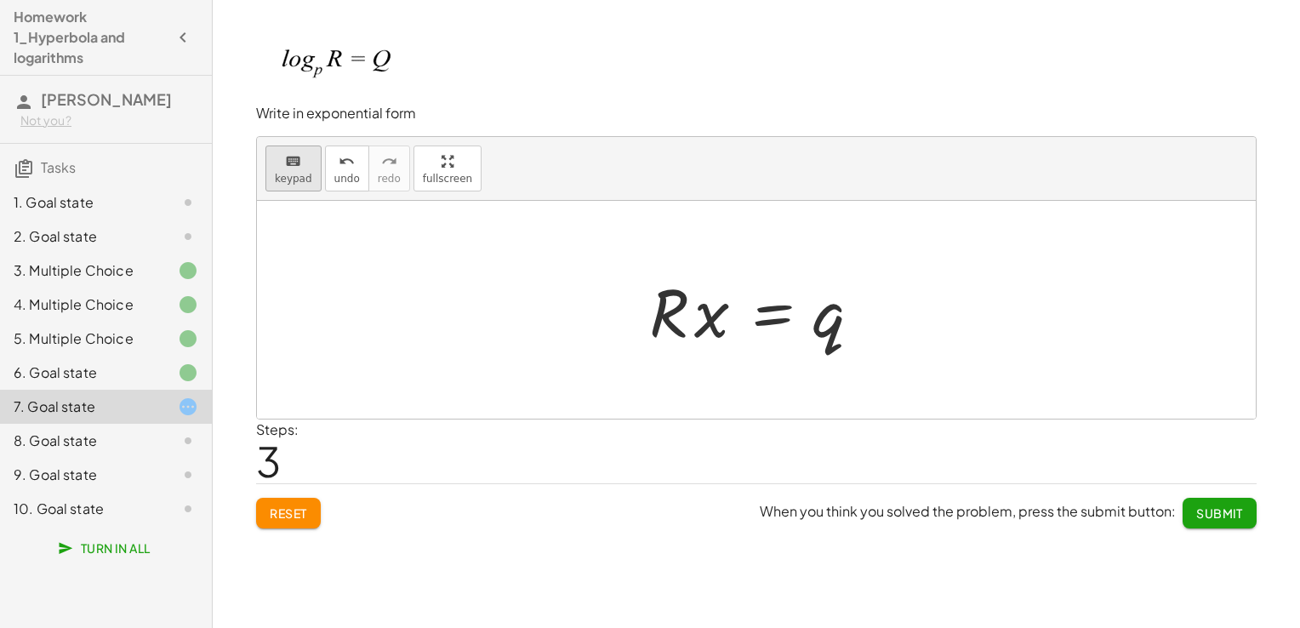
click at [296, 175] on span "keypad" at bounding box center [293, 179] width 37 height 12
click at [833, 328] on div at bounding box center [763, 310] width 244 height 88
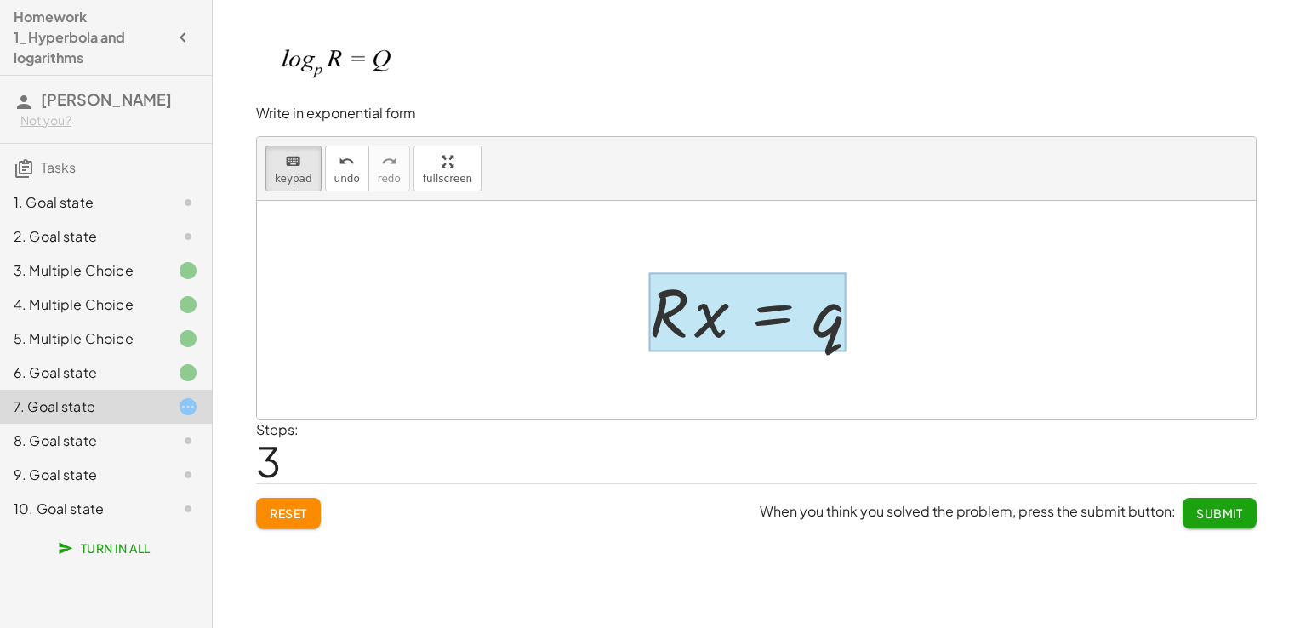
click at [736, 315] on div at bounding box center [747, 311] width 197 height 79
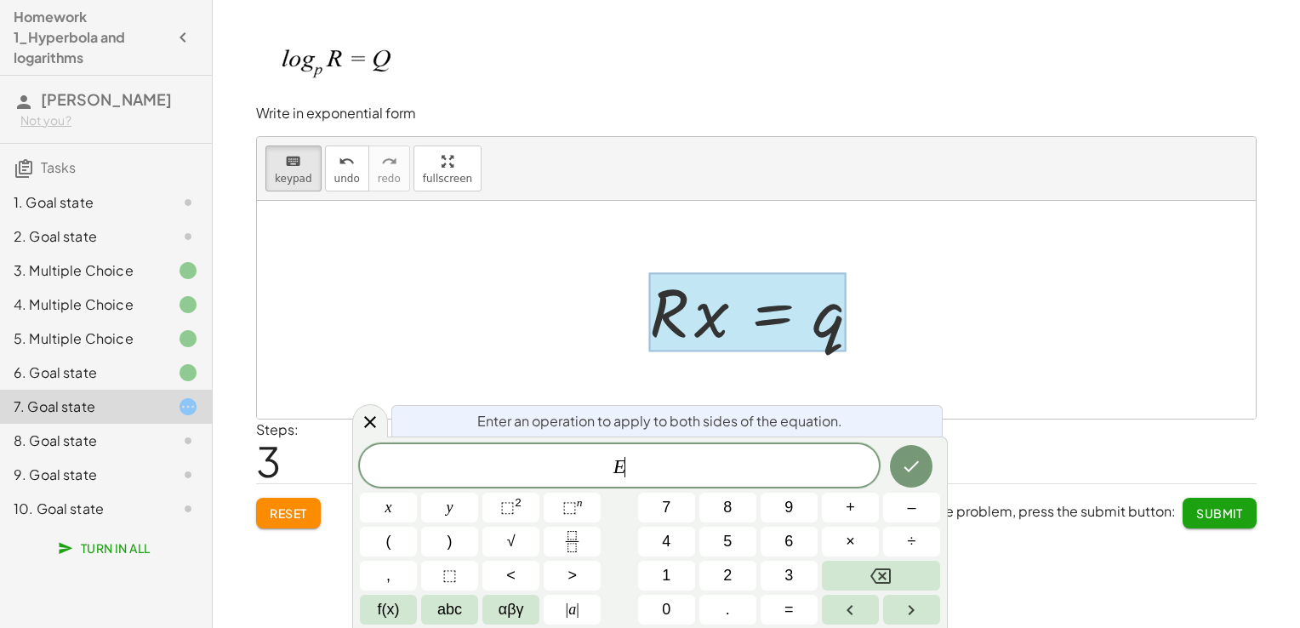
drag, startPoint x: 804, startPoint y: 313, endPoint x: 819, endPoint y: 316, distance: 15.5
click at [805, 314] on div at bounding box center [747, 311] width 197 height 79
click at [819, 316] on div at bounding box center [747, 311] width 197 height 79
click at [820, 318] on div at bounding box center [747, 311] width 197 height 79
click at [527, 281] on div at bounding box center [756, 310] width 999 height 218
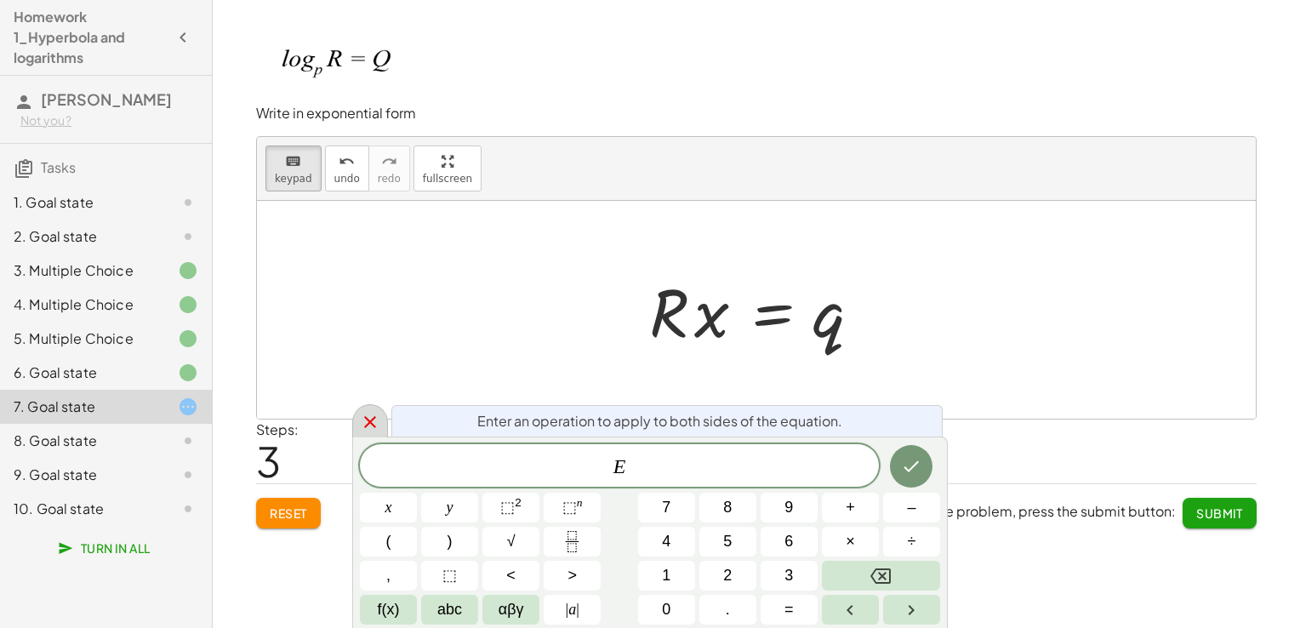
click at [364, 430] on icon at bounding box center [370, 422] width 20 height 20
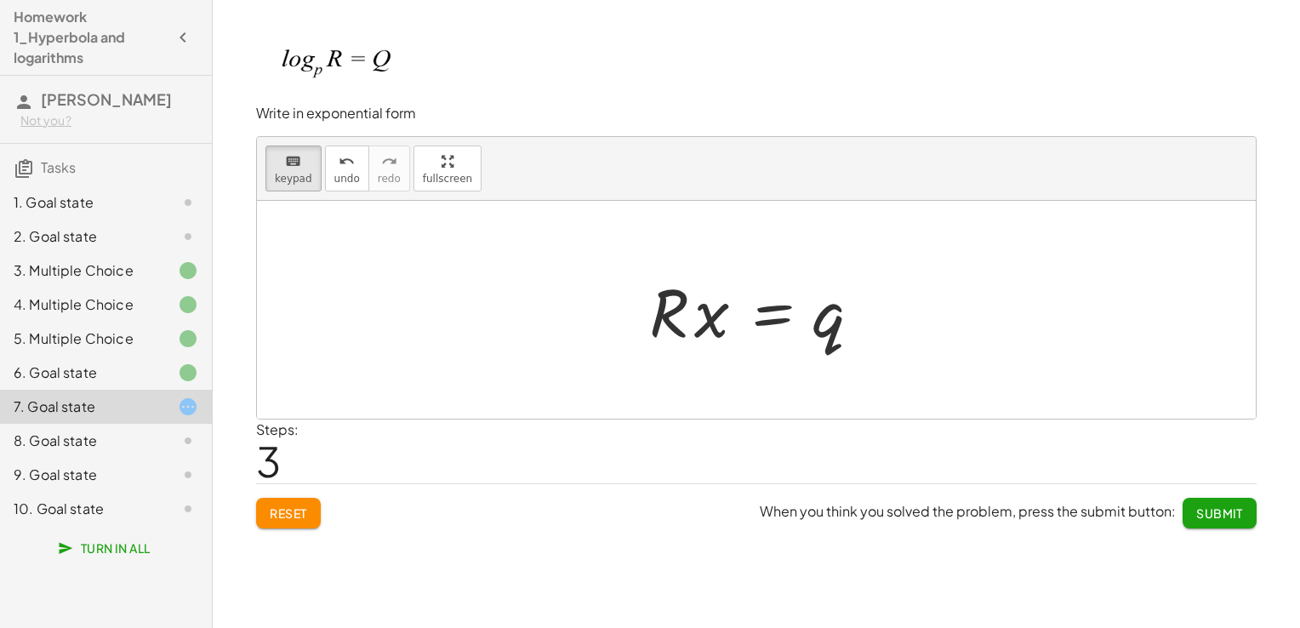
click at [313, 501] on button "Reset" at bounding box center [288, 513] width 65 height 31
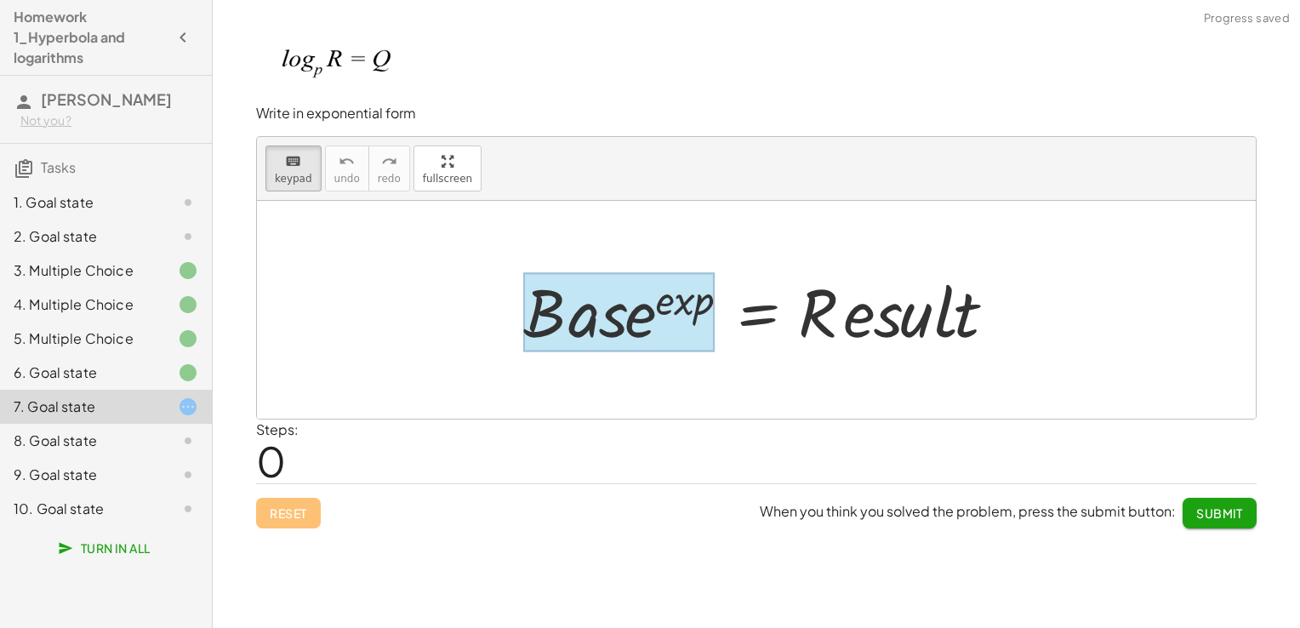
click at [561, 322] on div at bounding box center [618, 311] width 191 height 79
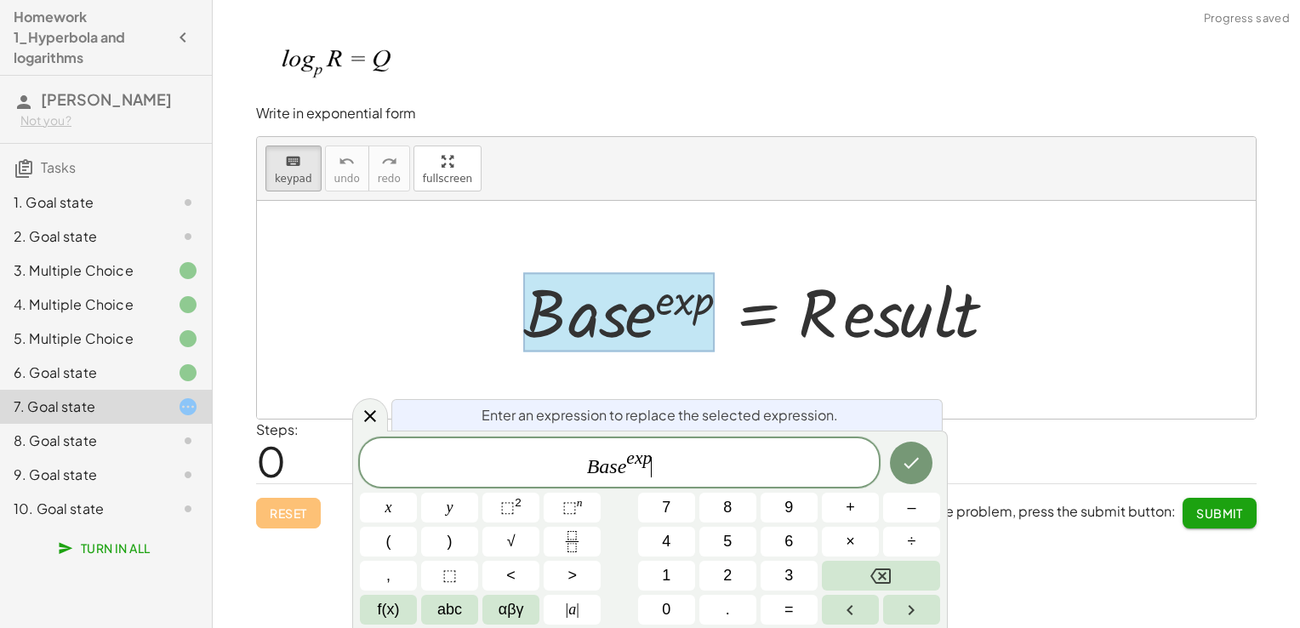
click at [664, 470] on span "B a s e e x p ​" at bounding box center [619, 463] width 519 height 31
click at [667, 469] on span "B a s e e x p ​" at bounding box center [619, 463] width 519 height 31
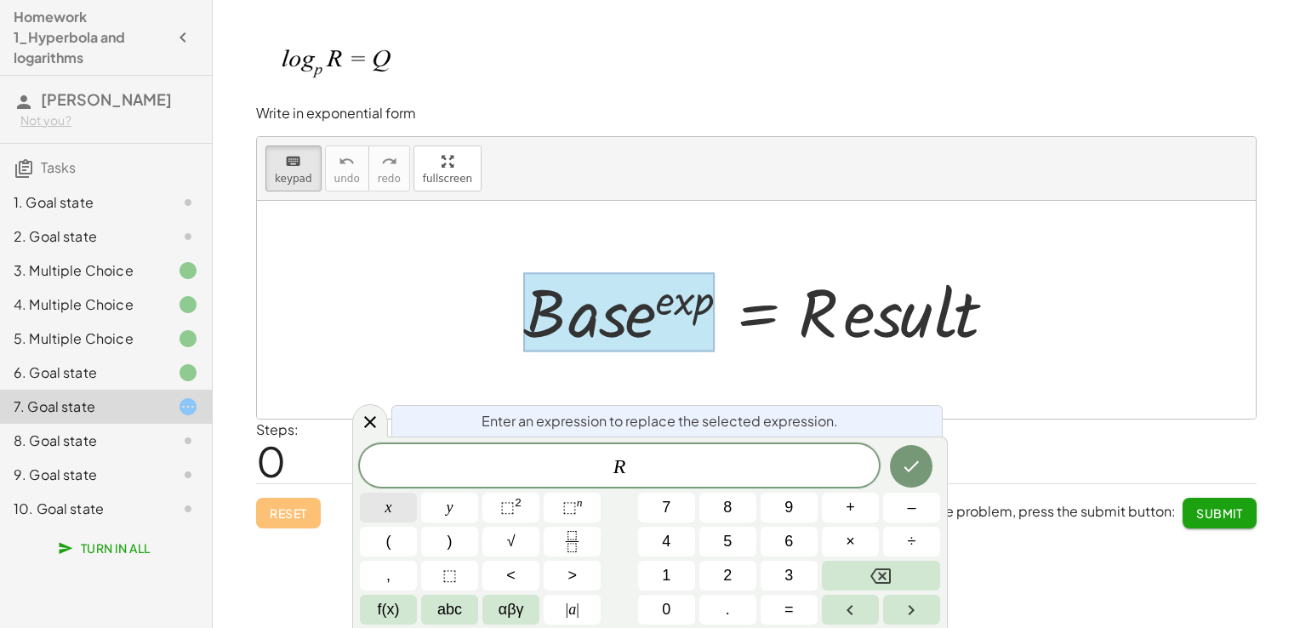
click at [380, 507] on button "x" at bounding box center [388, 508] width 57 height 30
click at [874, 568] on icon "Backspace" at bounding box center [880, 576] width 20 height 20
click at [502, 511] on span "⬚" at bounding box center [507, 506] width 14 height 17
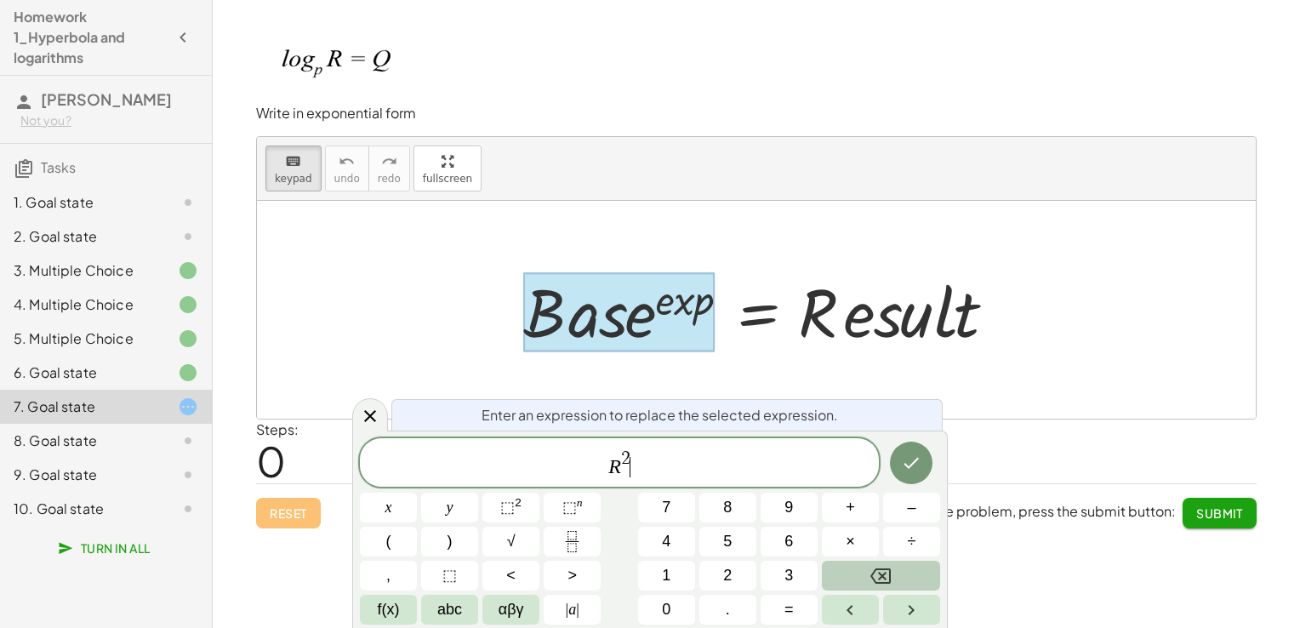
click at [918, 573] on button "Backspace" at bounding box center [881, 576] width 118 height 30
click at [916, 572] on button "Backspace" at bounding box center [881, 576] width 118 height 30
click at [925, 470] on button "Done" at bounding box center [911, 463] width 43 height 43
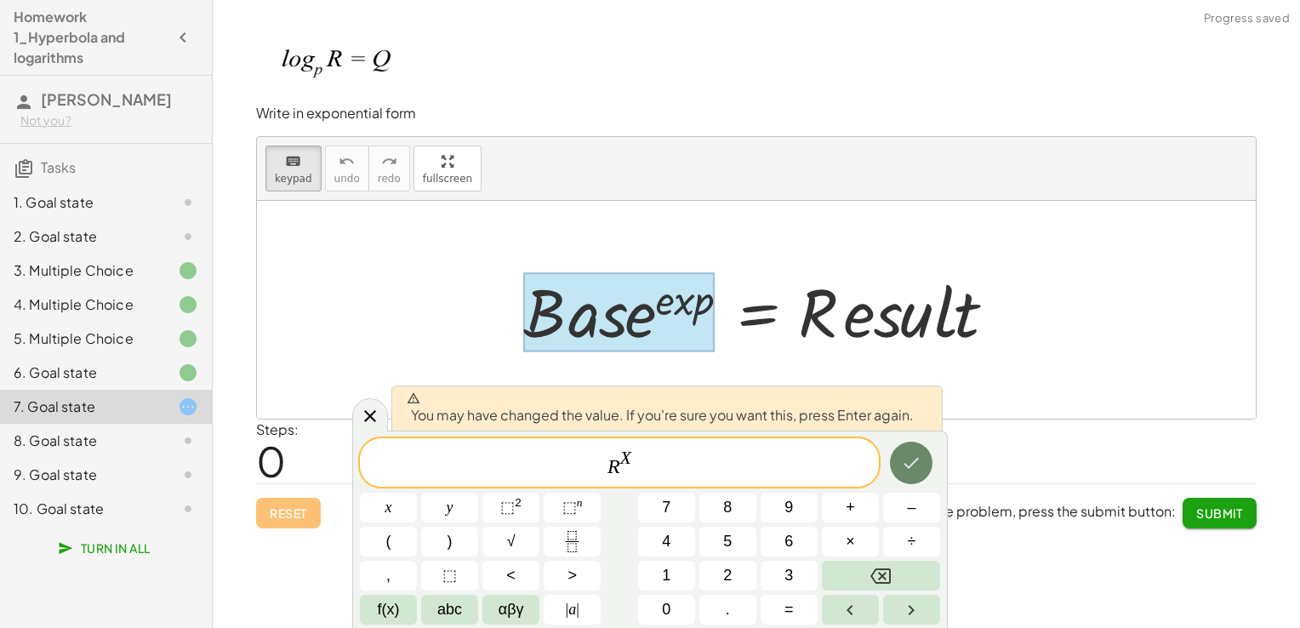
click at [922, 474] on button "Done" at bounding box center [911, 463] width 43 height 43
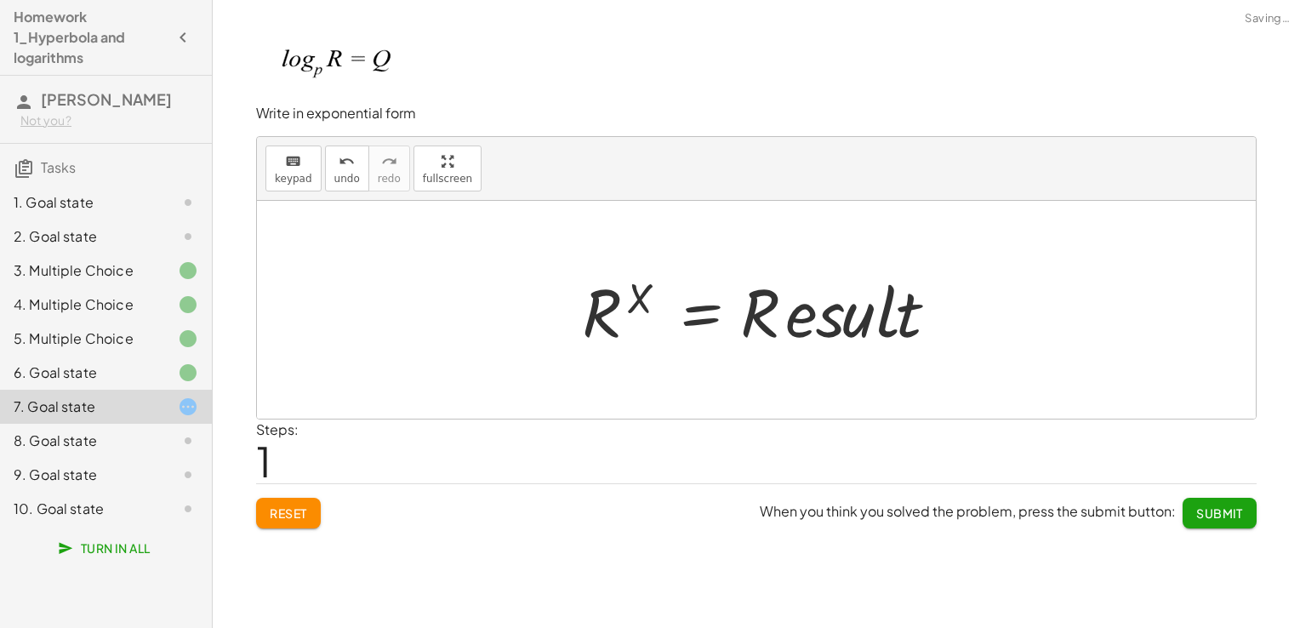
click at [799, 314] on div at bounding box center [762, 310] width 379 height 88
click at [824, 319] on div at bounding box center [762, 310] width 379 height 88
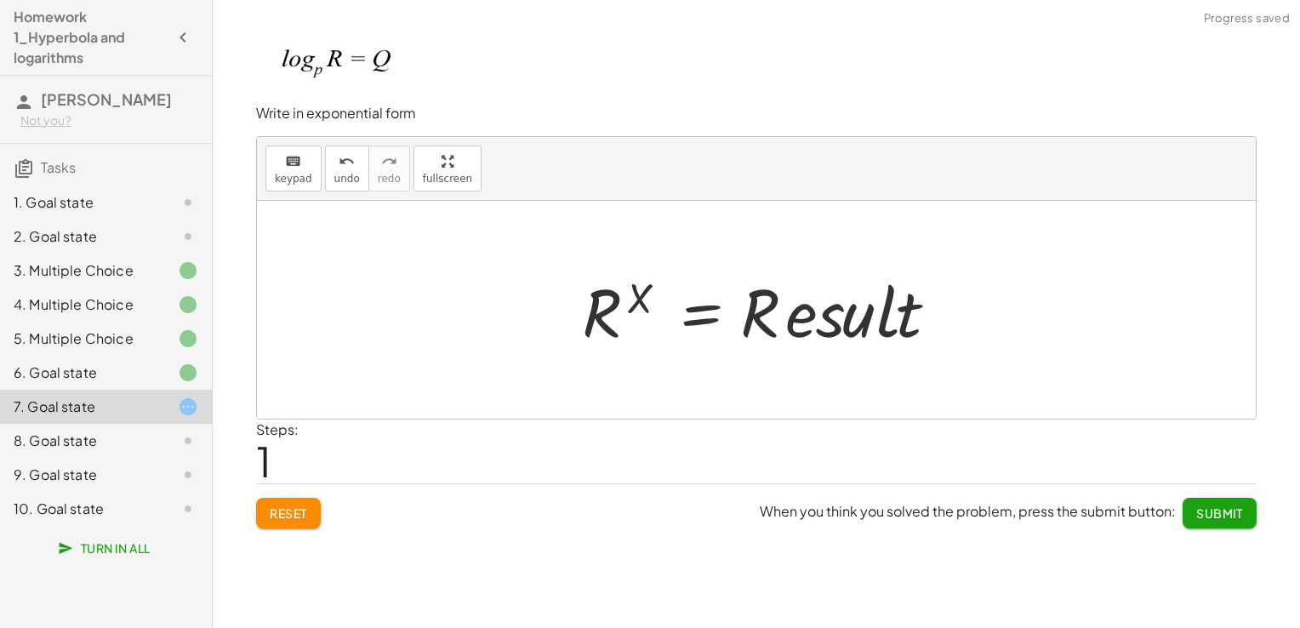
drag, startPoint x: 310, startPoint y: 181, endPoint x: 431, endPoint y: 206, distance: 124.1
click at [309, 179] on button "keyboard keypad" at bounding box center [293, 168] width 56 height 46
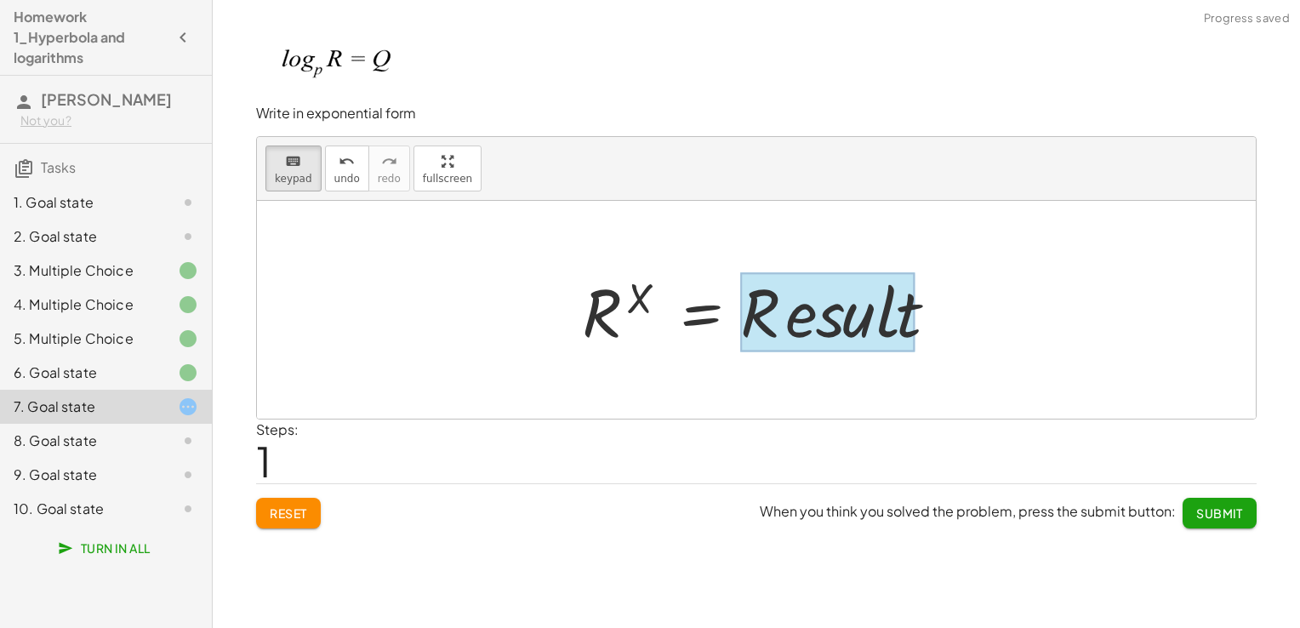
click at [786, 333] on div at bounding box center [827, 311] width 174 height 79
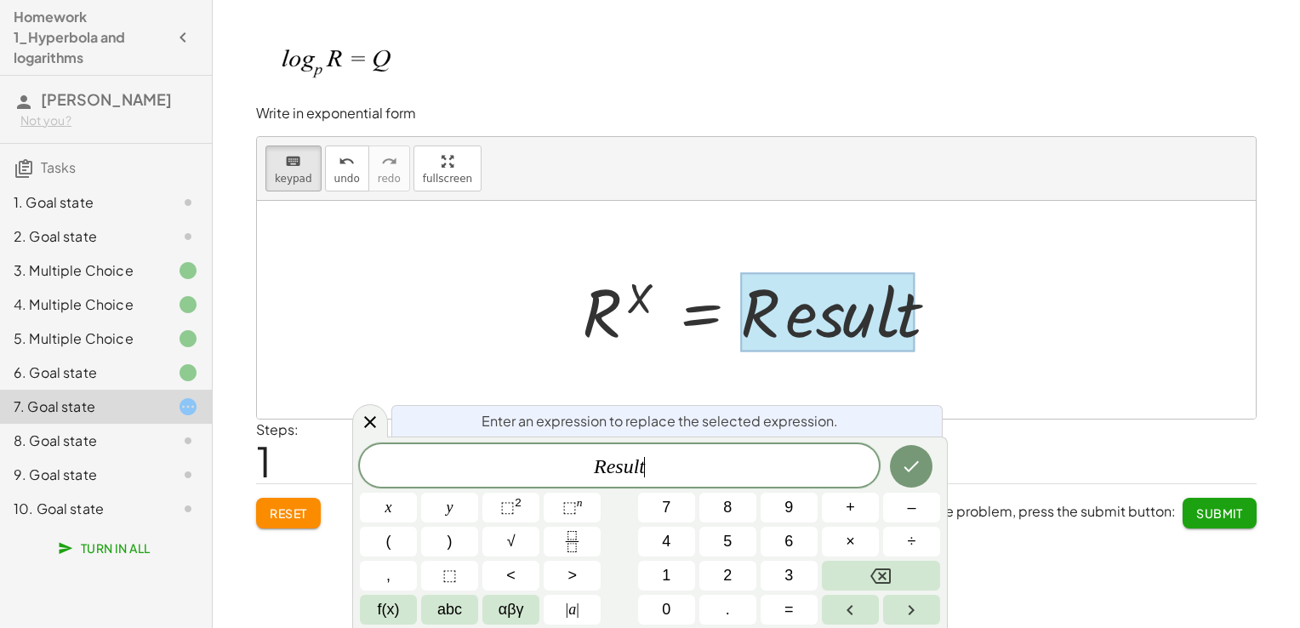
click at [719, 461] on span "R e s u l t ​" at bounding box center [619, 467] width 519 height 24
click at [662, 597] on button "0" at bounding box center [666, 610] width 57 height 30
click at [839, 563] on button "Backspace" at bounding box center [881, 576] width 118 height 30
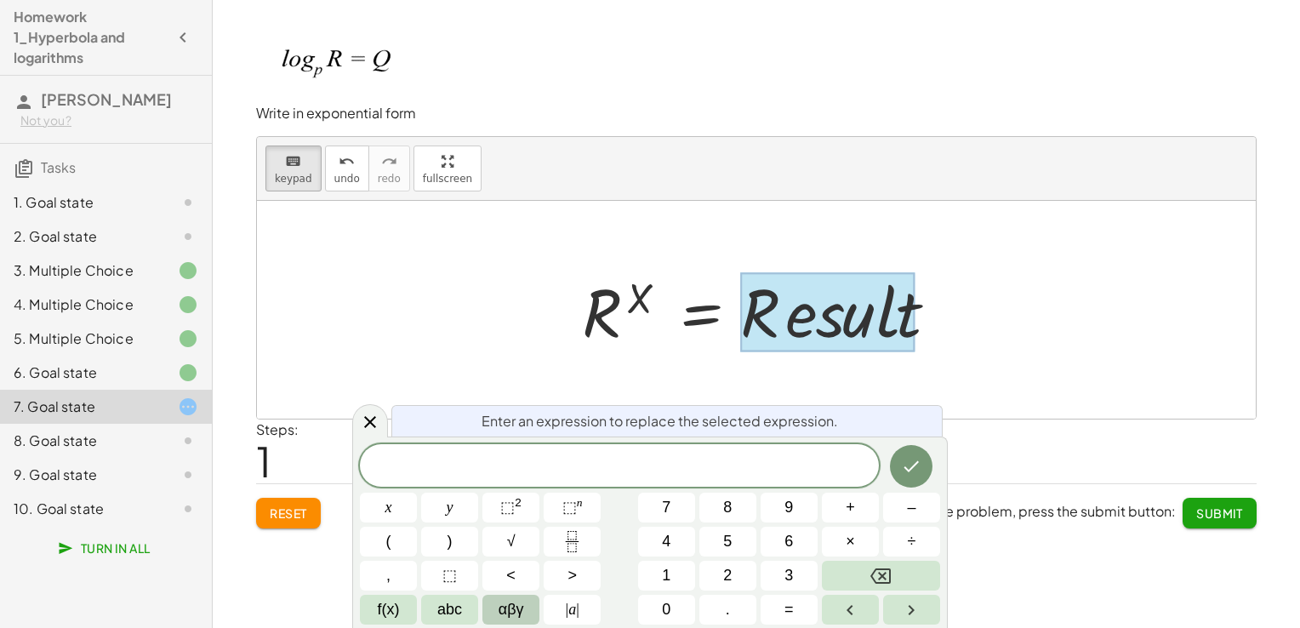
click at [511, 615] on span "αβγ" at bounding box center [511, 609] width 26 height 23
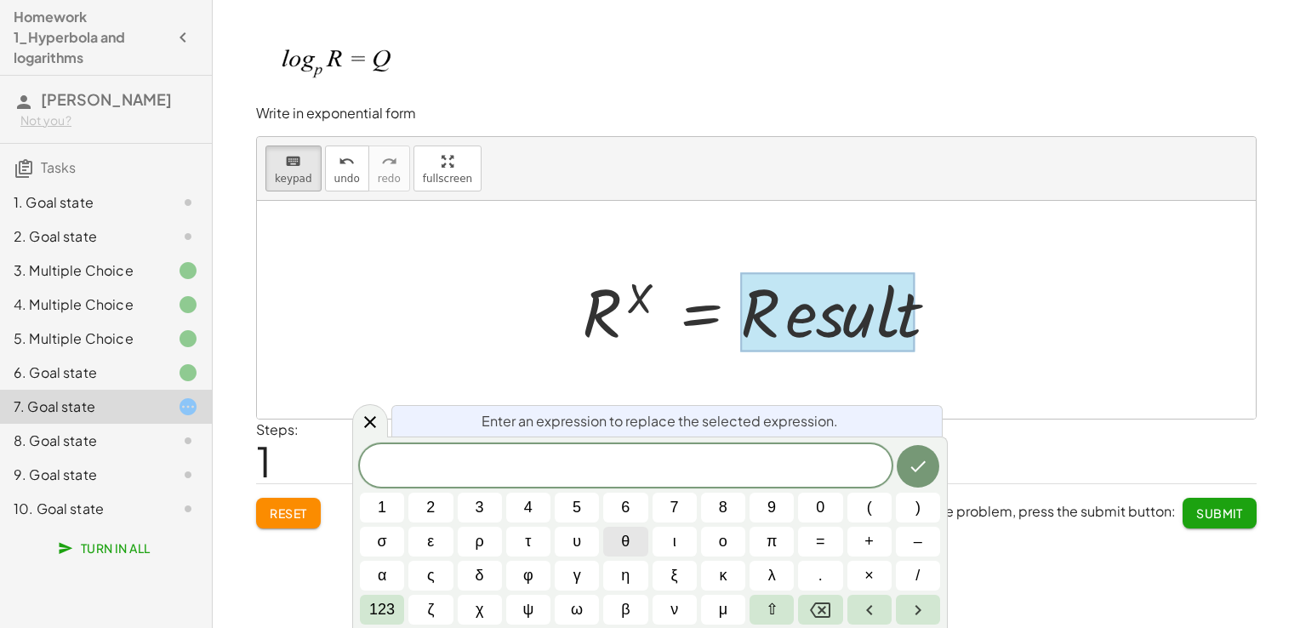
click at [630, 533] on span "θ" at bounding box center [625, 541] width 9 height 23
click at [633, 537] on button "θ" at bounding box center [625, 542] width 44 height 30
click at [925, 471] on icon "Done" at bounding box center [918, 466] width 20 height 20
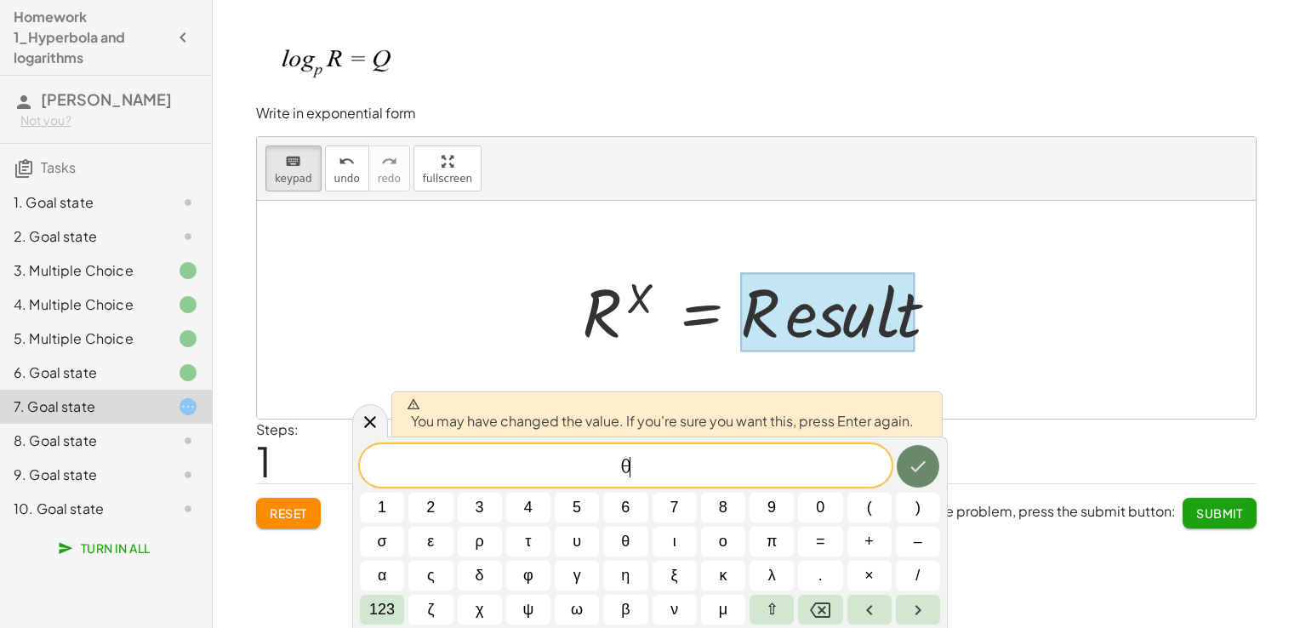
click at [925, 471] on icon "Done" at bounding box center [918, 466] width 20 height 20
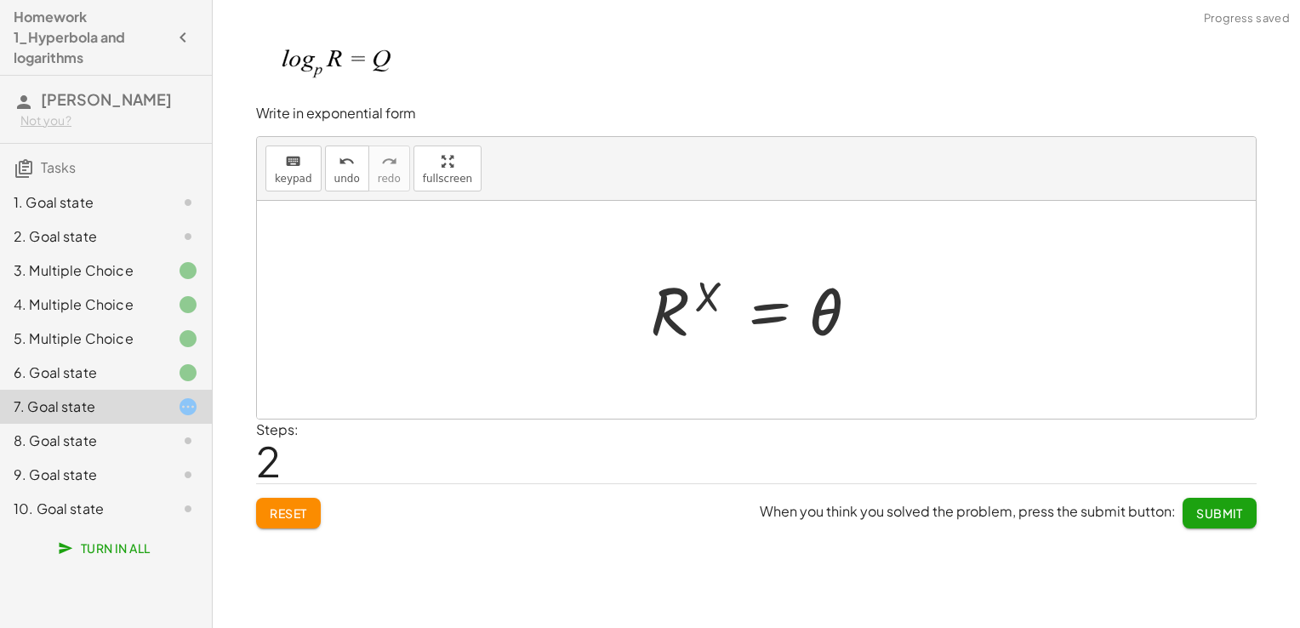
click at [1208, 524] on button "Submit" at bounding box center [1219, 513] width 74 height 31
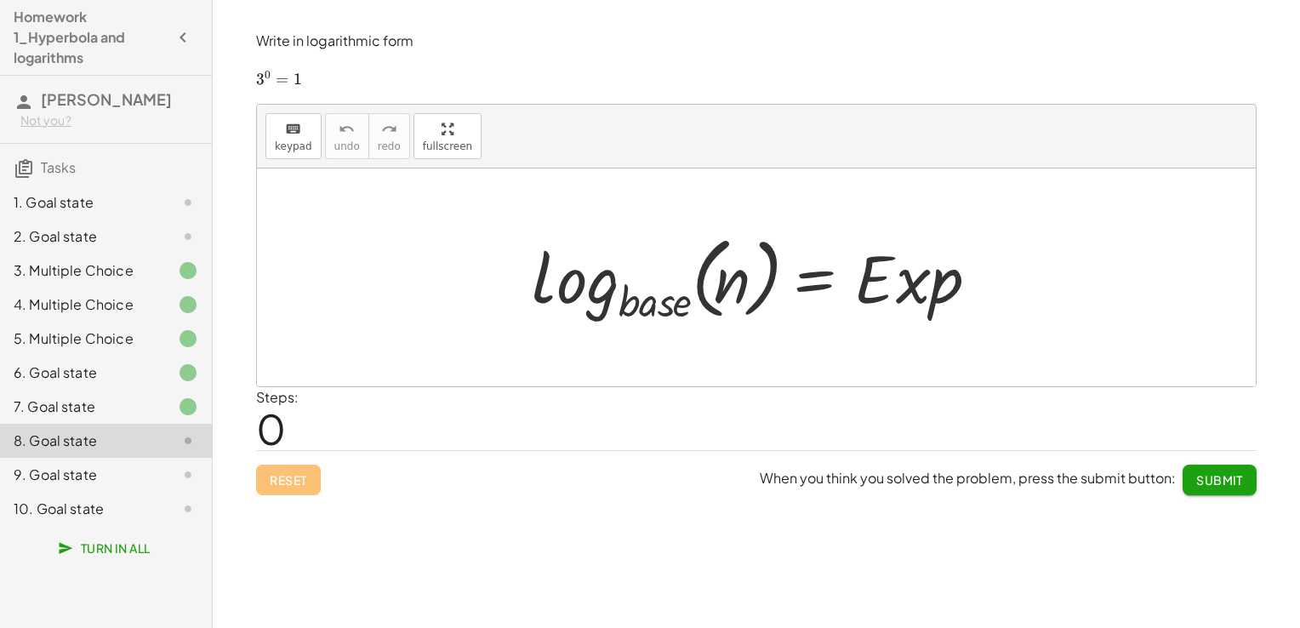
click at [643, 302] on div at bounding box center [762, 277] width 479 height 100
click at [300, 140] on span "keypad" at bounding box center [293, 146] width 37 height 12
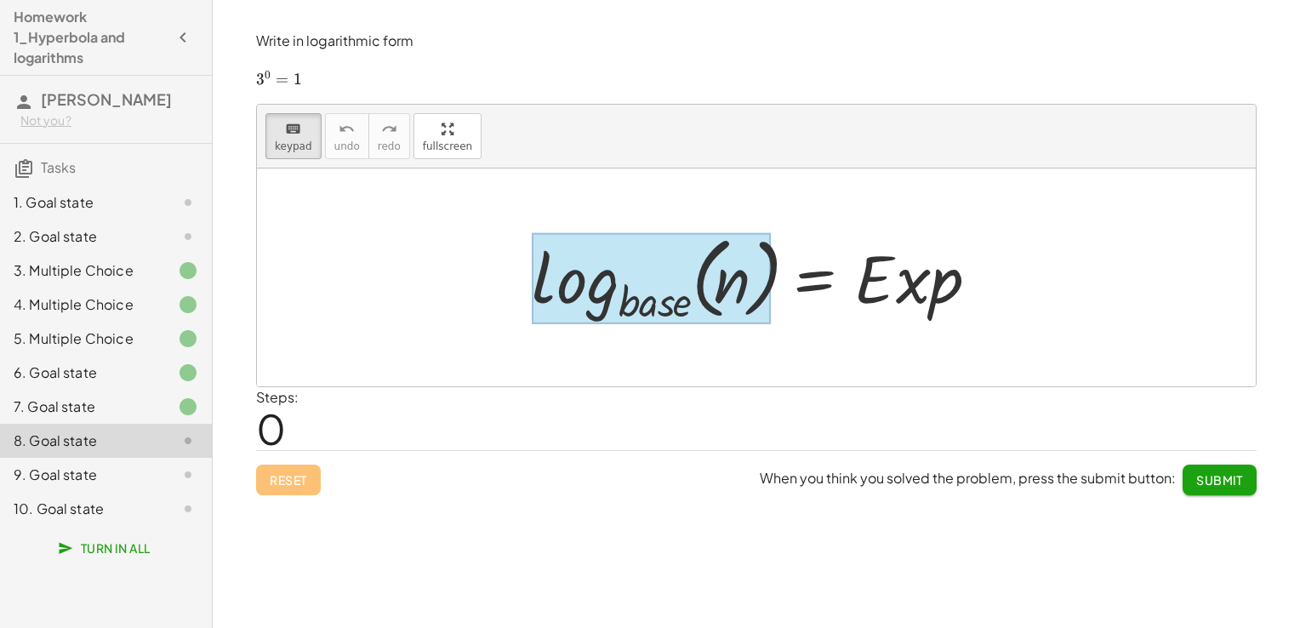
click at [659, 308] on div at bounding box center [651, 279] width 239 height 92
click at [658, 308] on div at bounding box center [651, 279] width 239 height 92
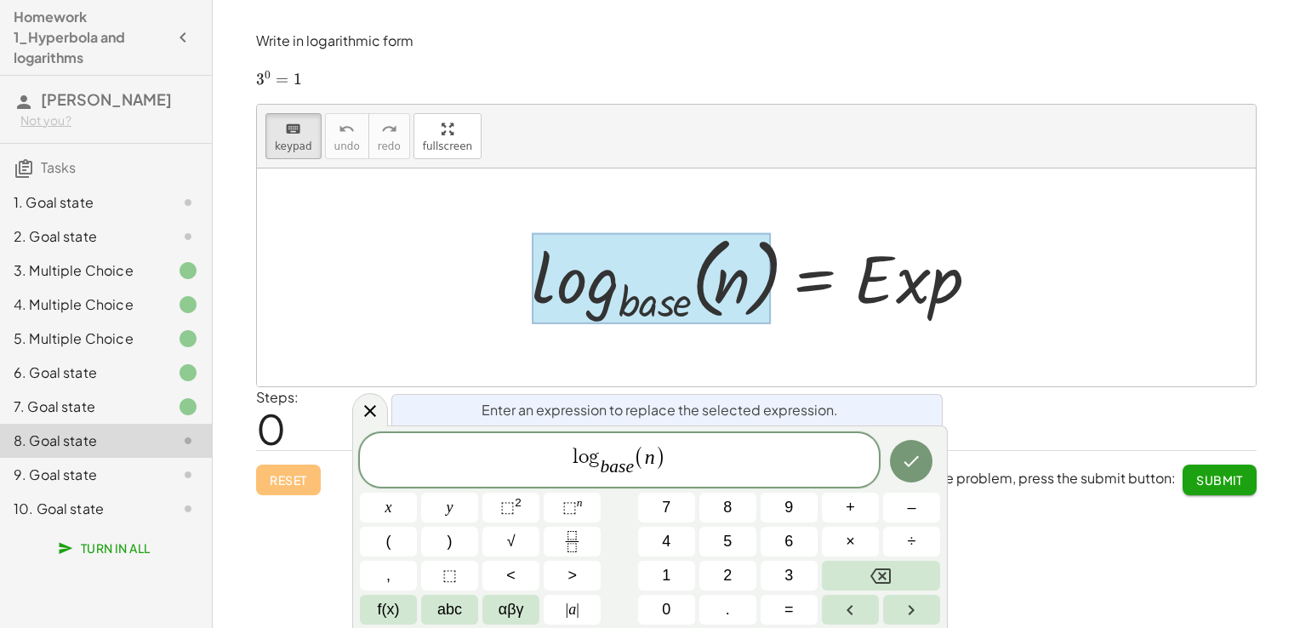
click at [659, 458] on span ")" at bounding box center [660, 457] width 11 height 25
click at [678, 568] on button "1" at bounding box center [666, 576] width 57 height 30
click at [627, 469] on var "e" at bounding box center [629, 466] width 9 height 20
click at [634, 470] on span "l o g b a s ​ e ​ ( 1 )" at bounding box center [619, 461] width 519 height 36
click at [633, 476] on var "e" at bounding box center [629, 466] width 9 height 20
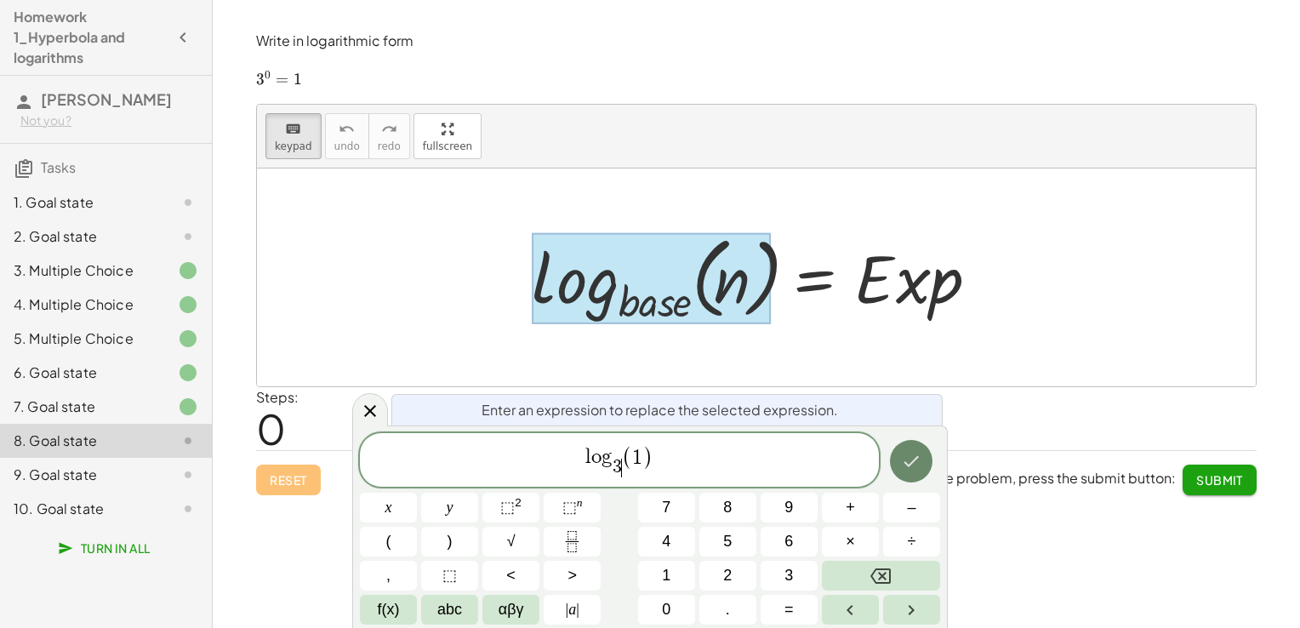
click at [922, 466] on button "Done" at bounding box center [911, 461] width 43 height 43
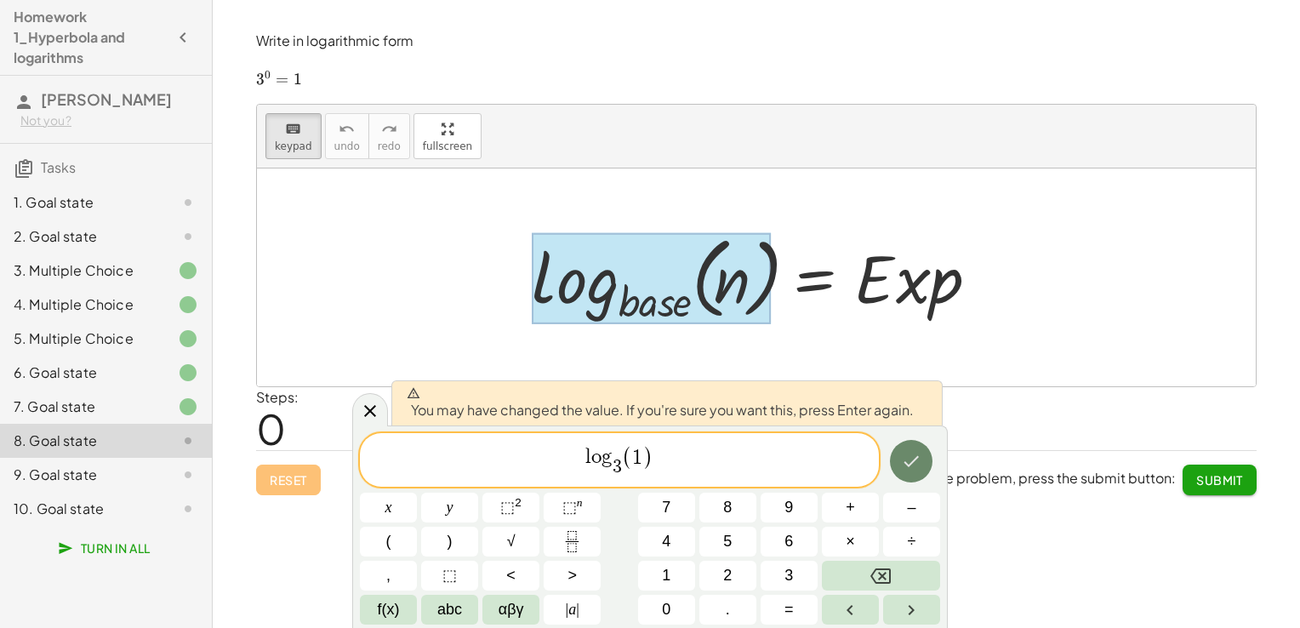
click at [922, 466] on button "Done" at bounding box center [911, 461] width 43 height 43
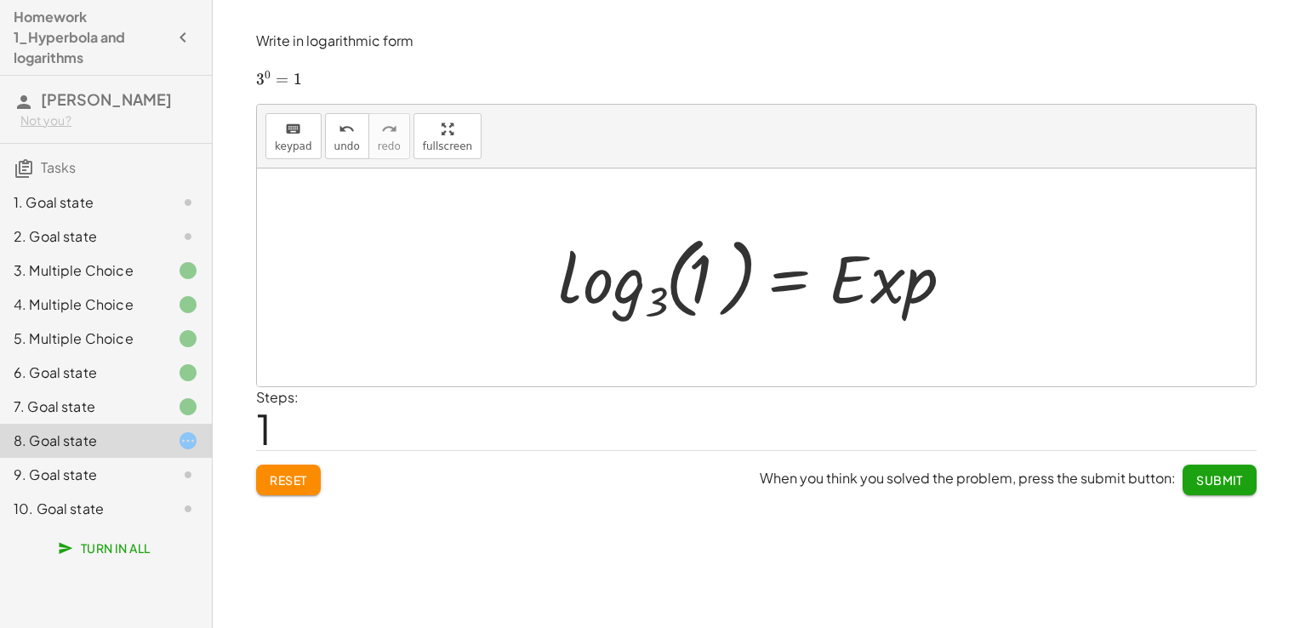
click at [872, 297] on div at bounding box center [763, 277] width 427 height 100
drag, startPoint x: 872, startPoint y: 297, endPoint x: 844, endPoint y: 291, distance: 28.7
click at [869, 295] on div at bounding box center [763, 277] width 427 height 100
click at [277, 137] on div "keyboard" at bounding box center [293, 128] width 37 height 20
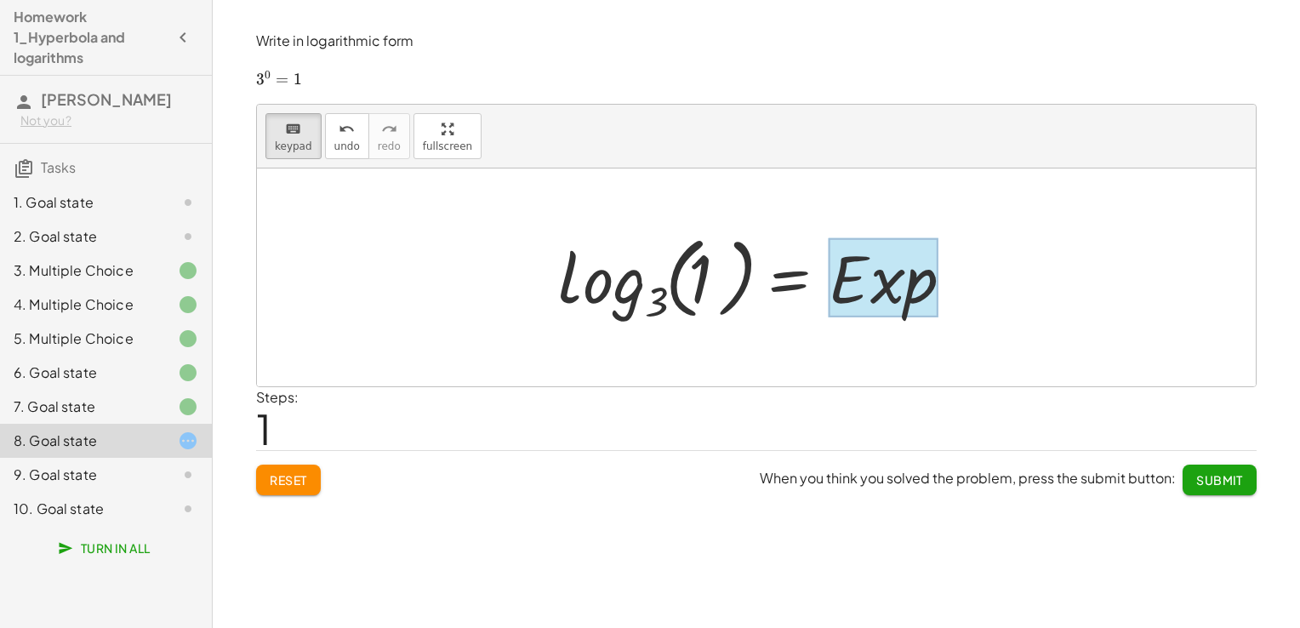
click at [851, 286] on div at bounding box center [884, 277] width 110 height 79
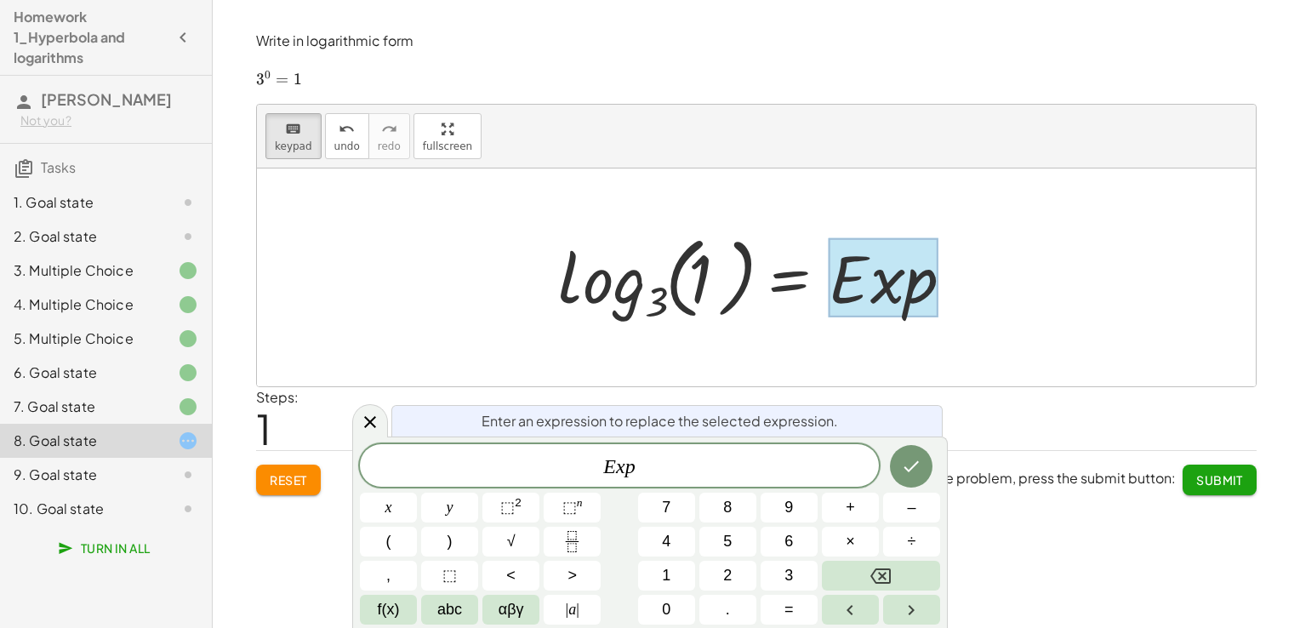
click at [851, 286] on div at bounding box center [884, 277] width 110 height 79
click at [800, 464] on span "E x p" at bounding box center [619, 467] width 519 height 24
click at [800, 464] on span "E x p ​" at bounding box center [619, 467] width 519 height 24
click at [862, 584] on button "Backspace" at bounding box center [881, 576] width 118 height 30
click at [860, 582] on button "Backspace" at bounding box center [881, 576] width 118 height 30
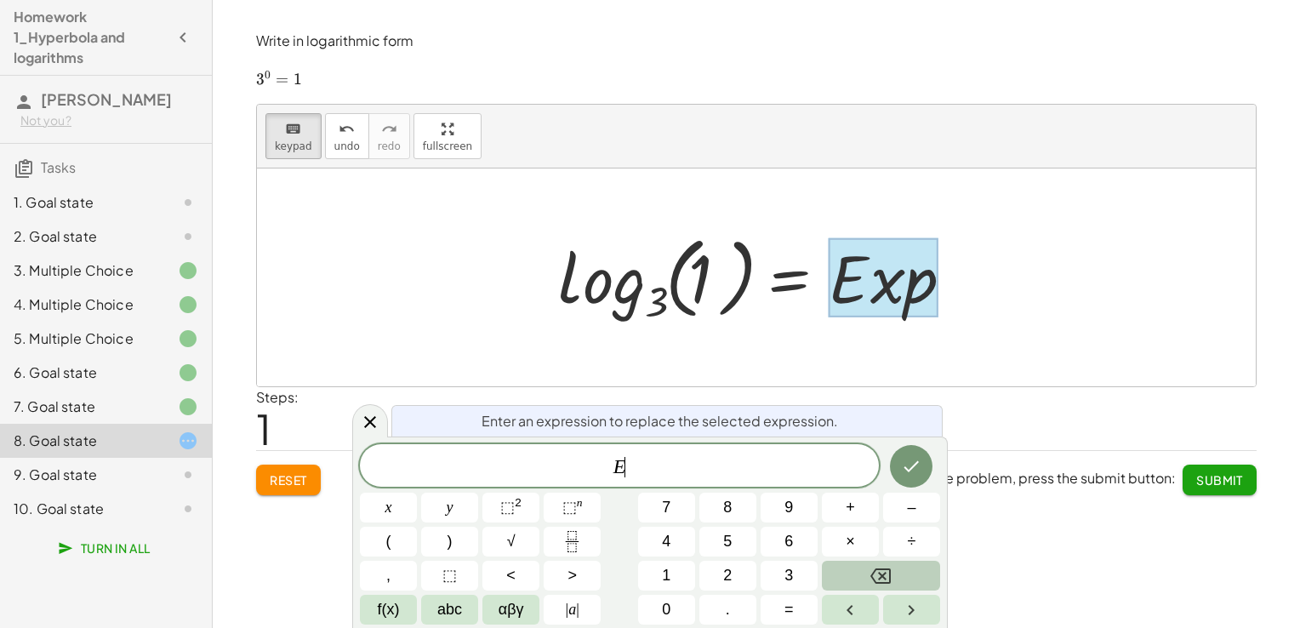
click at [860, 582] on button "Backspace" at bounding box center [881, 576] width 118 height 30
click at [857, 579] on button "Backspace" at bounding box center [881, 576] width 118 height 30
click at [684, 614] on button "0" at bounding box center [666, 610] width 57 height 30
click at [913, 467] on icon "Done" at bounding box center [911, 466] width 15 height 11
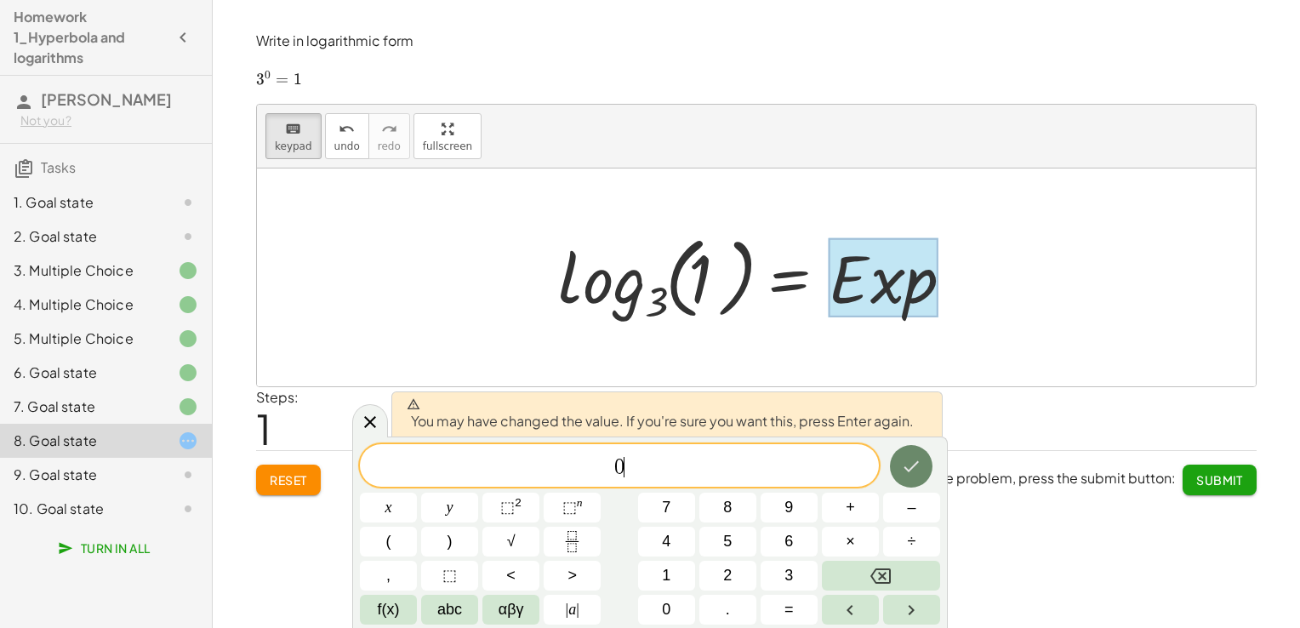
click at [913, 467] on icon "Done" at bounding box center [911, 466] width 15 height 11
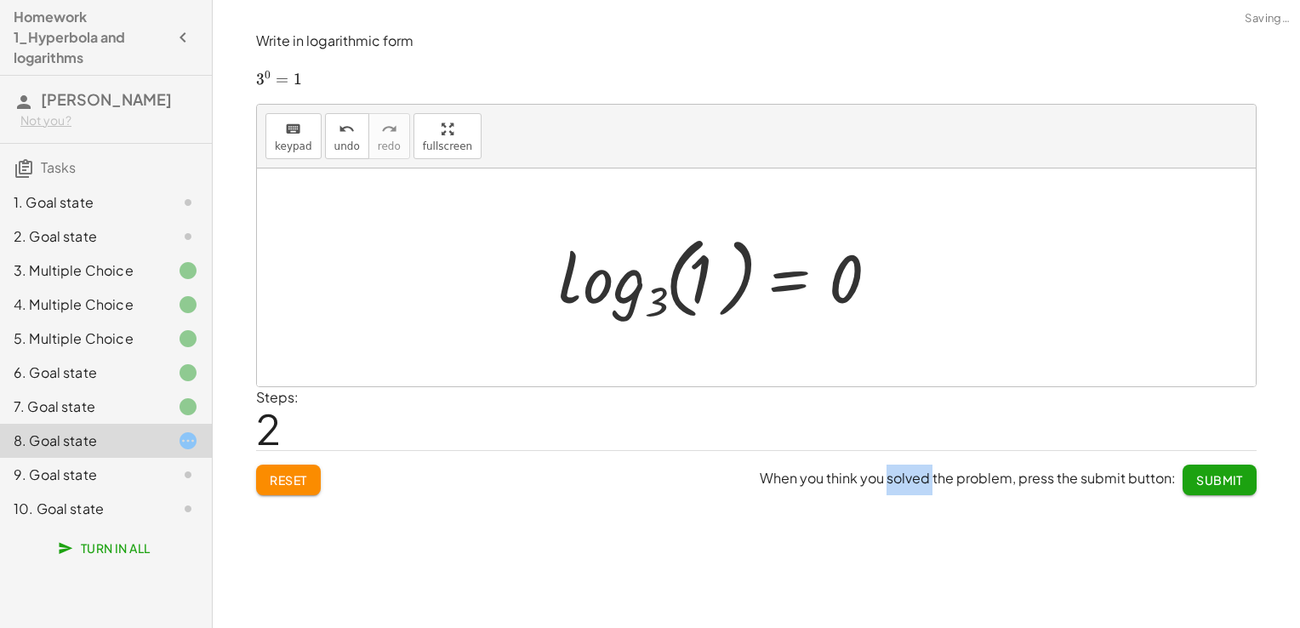
click at [913, 467] on span "When you think you solved the problem, press the submit button: Submit" at bounding box center [1008, 479] width 497 height 31
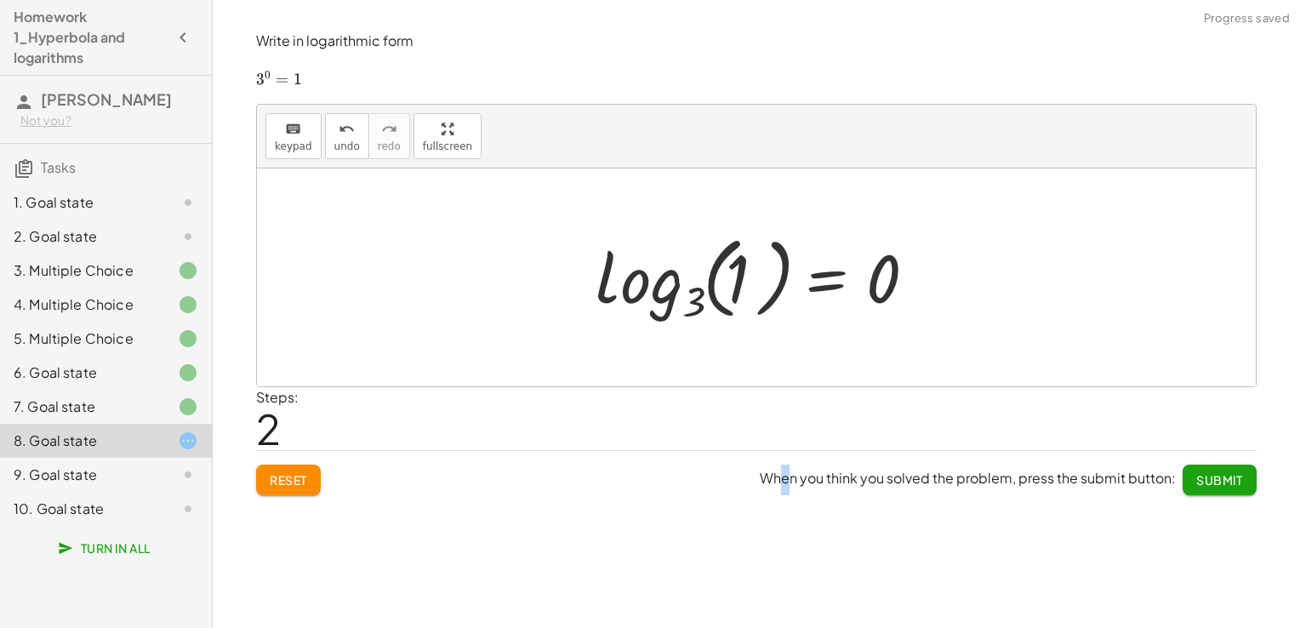
drag, startPoint x: 913, startPoint y: 467, endPoint x: 789, endPoint y: 453, distance: 125.0
click at [789, 453] on div "When you think you solved the problem, press the submit button: Submit" at bounding box center [1008, 473] width 497 height 44
drag, startPoint x: 789, startPoint y: 453, endPoint x: 746, endPoint y: 275, distance: 182.8
click at [746, 275] on div at bounding box center [762, 277] width 351 height 100
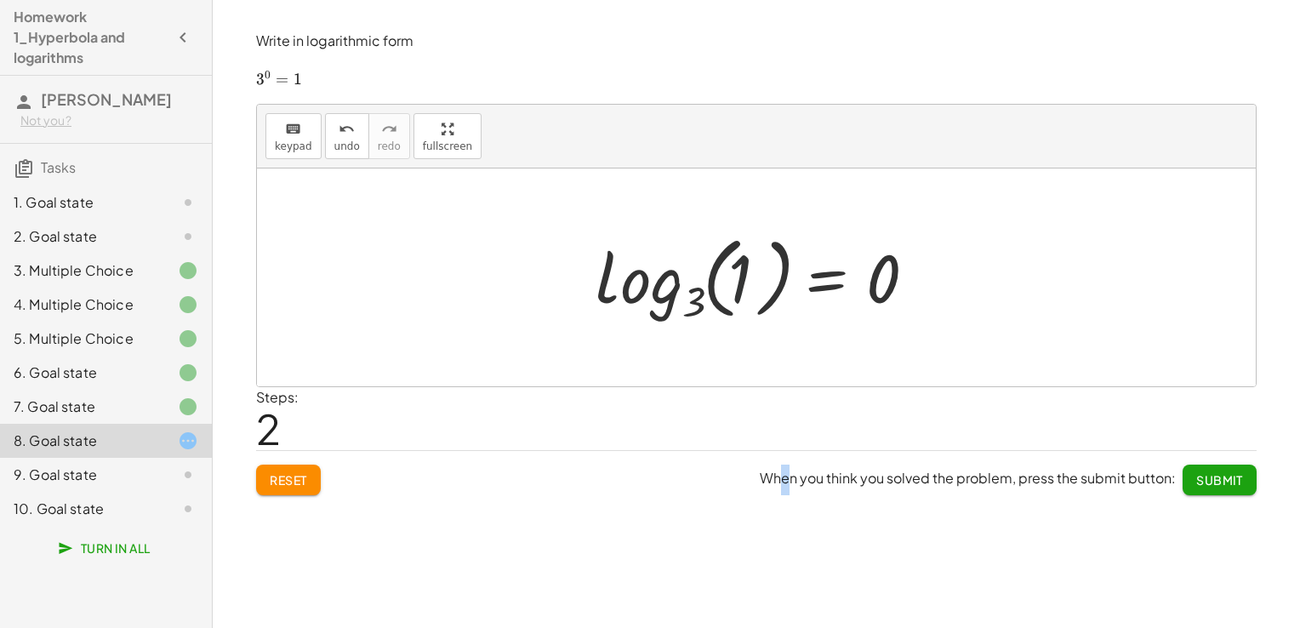
click at [734, 276] on div at bounding box center [762, 277] width 351 height 100
click at [293, 142] on span "keypad" at bounding box center [293, 146] width 37 height 12
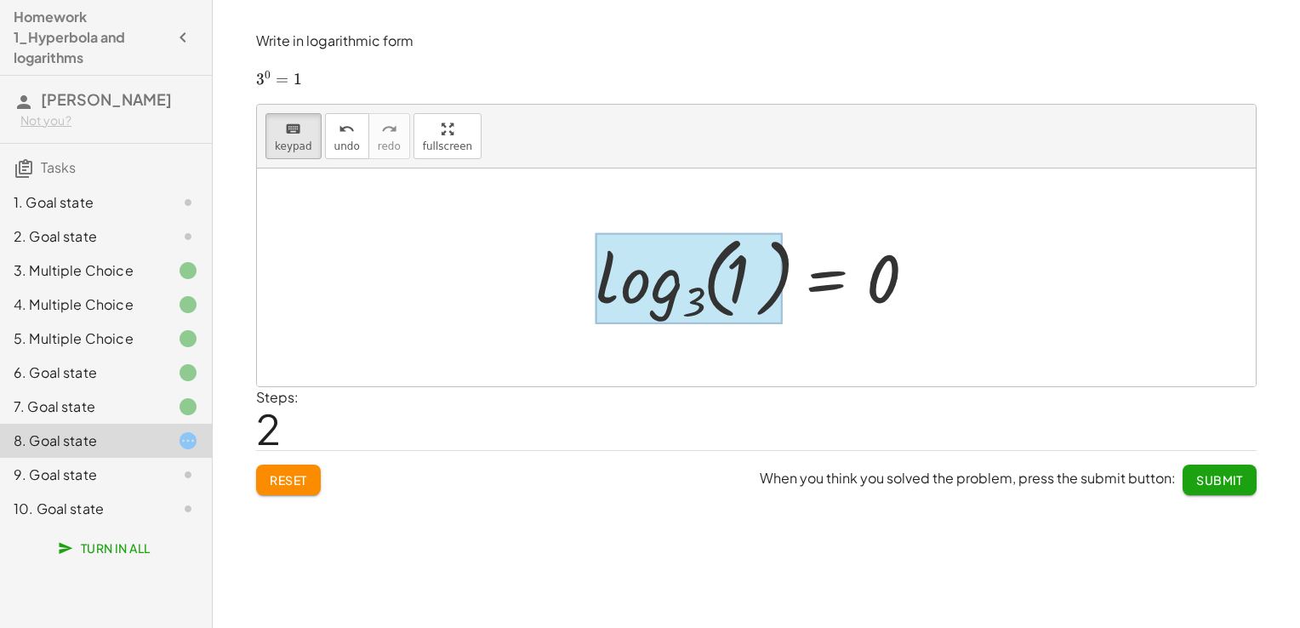
click at [668, 295] on div at bounding box center [688, 279] width 187 height 92
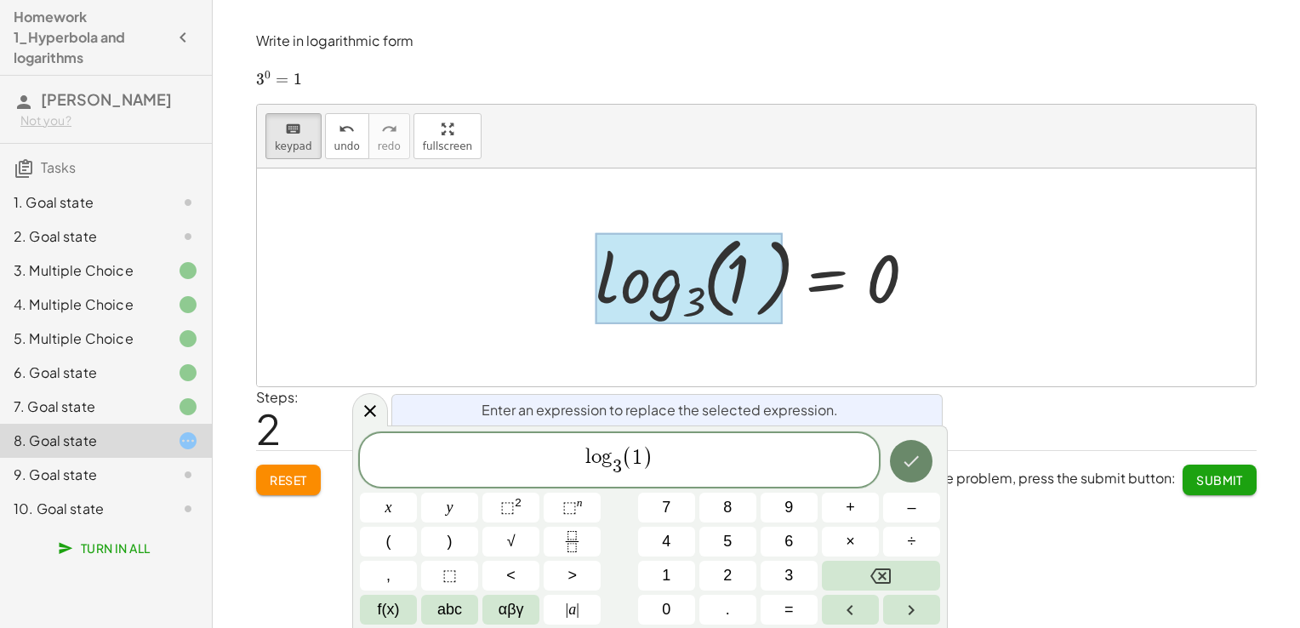
click at [919, 467] on icon "Done" at bounding box center [911, 461] width 20 height 20
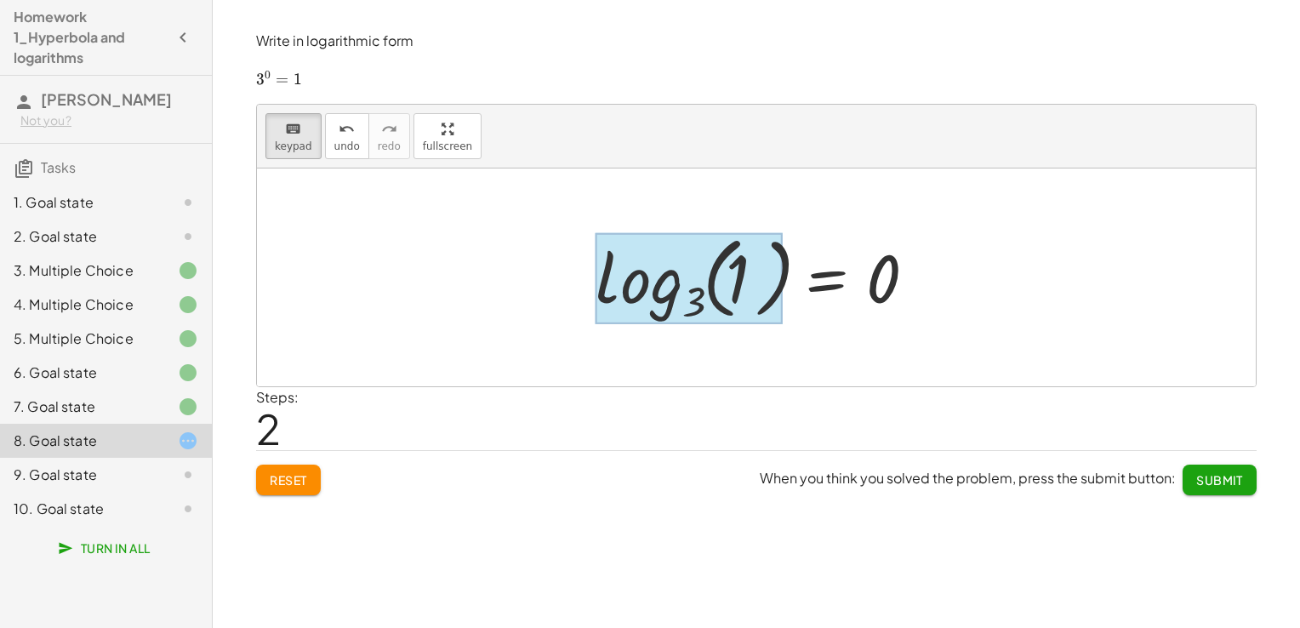
click at [670, 282] on div at bounding box center [688, 279] width 187 height 92
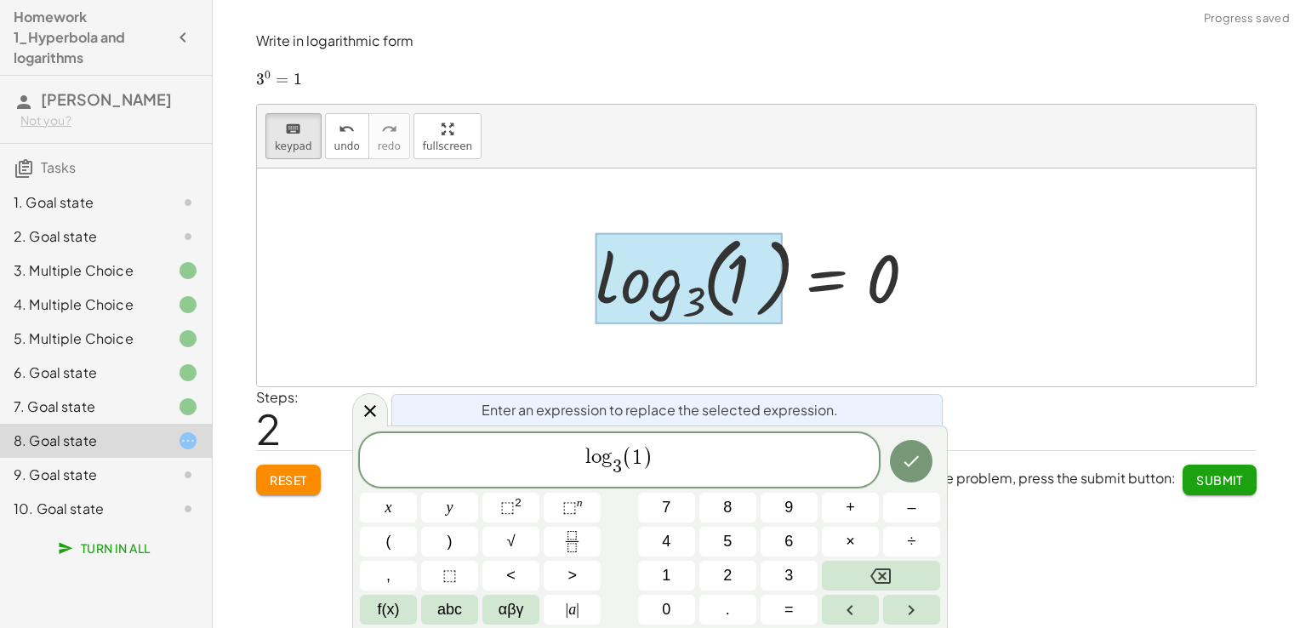
click at [299, 400] on label "Steps:" at bounding box center [277, 397] width 43 height 18
click at [376, 410] on icon at bounding box center [370, 411] width 20 height 20
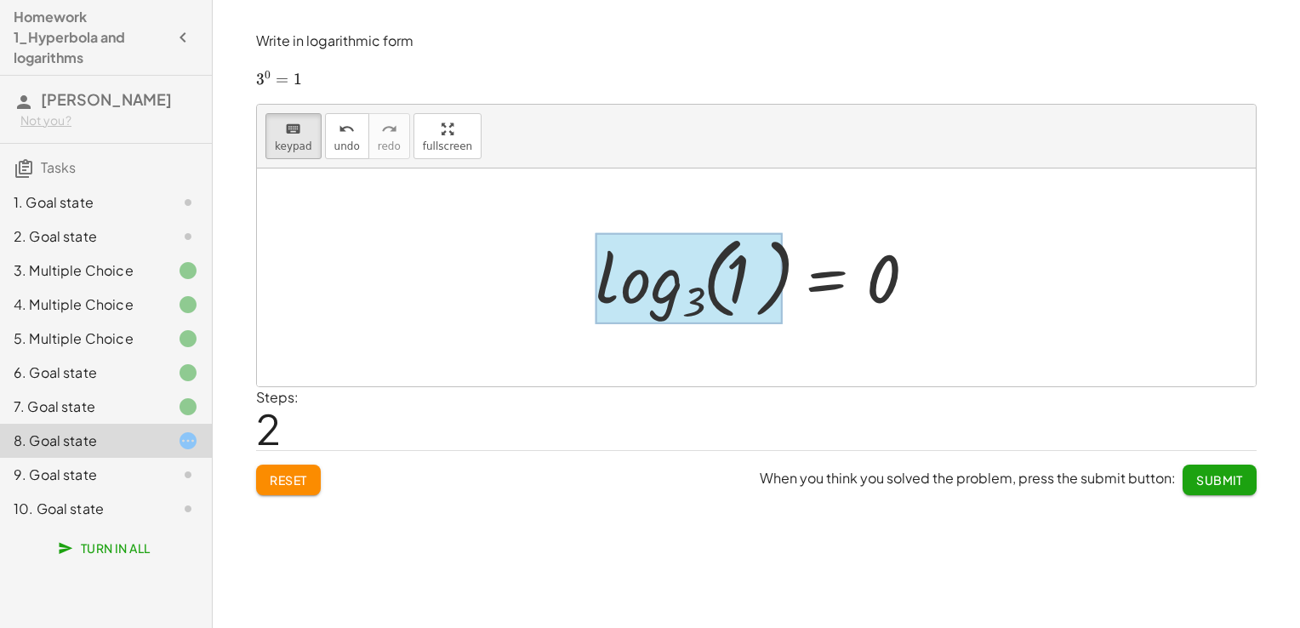
click at [691, 288] on div at bounding box center [688, 279] width 187 height 92
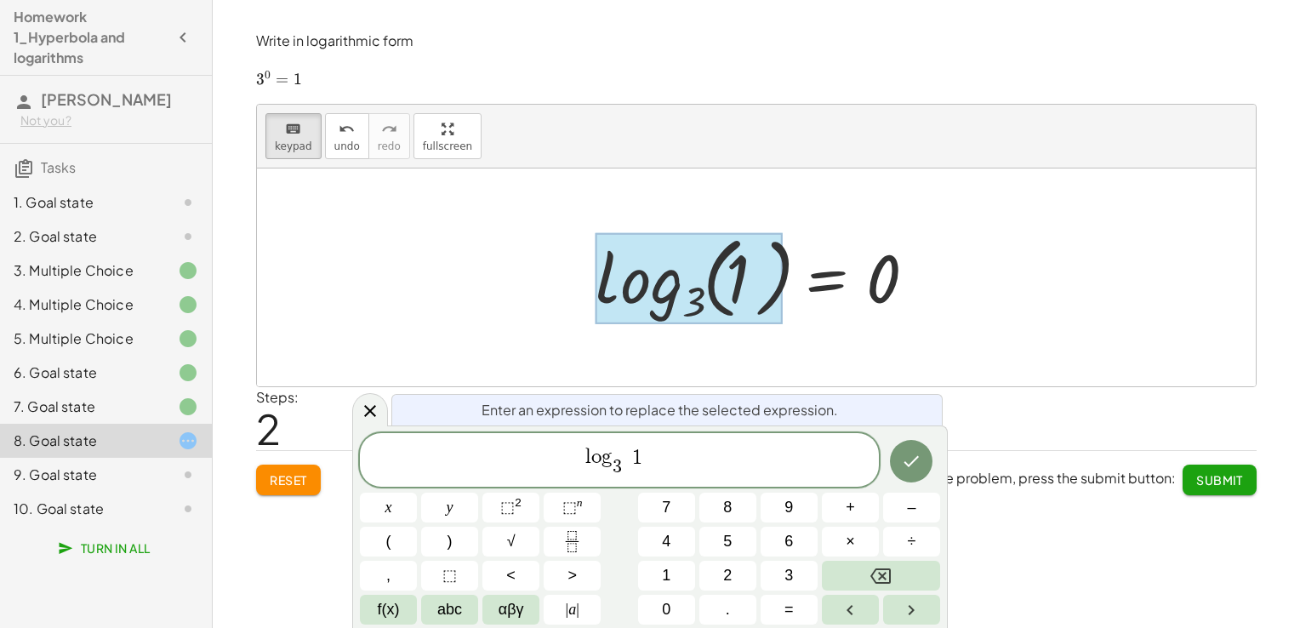
click at [689, 288] on div at bounding box center [688, 279] width 187 height 92
click at [623, 459] on span "(" at bounding box center [627, 457] width 11 height 25
click at [908, 456] on icon "Done" at bounding box center [911, 461] width 20 height 20
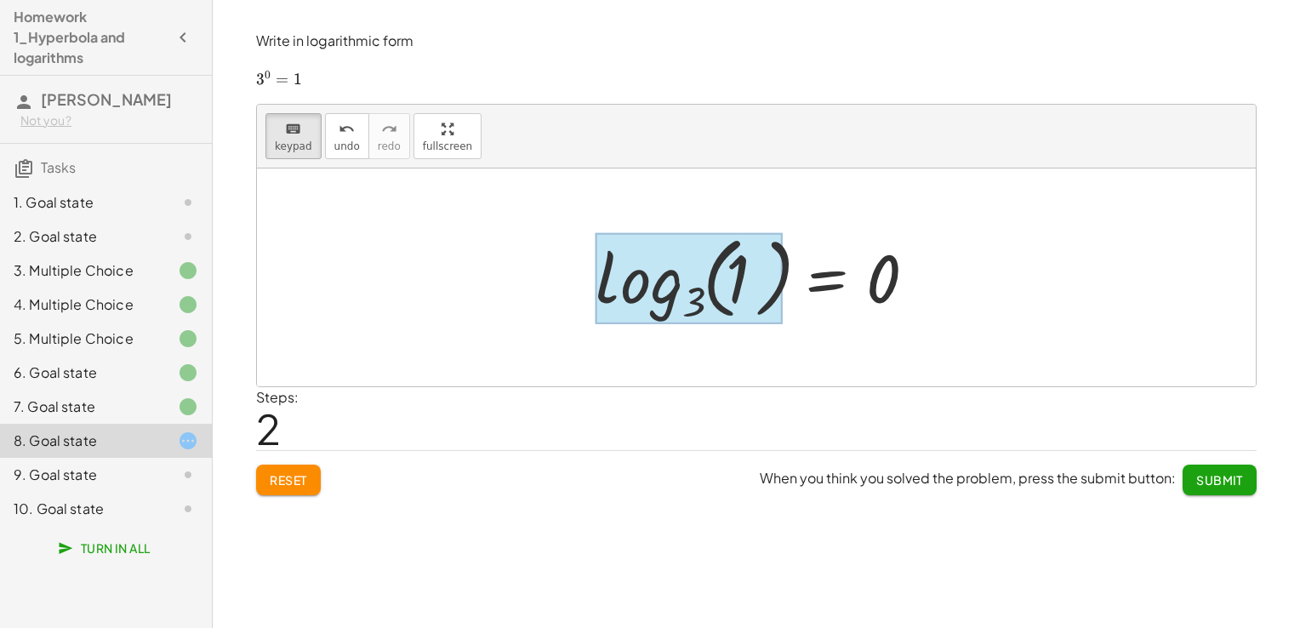
click at [676, 281] on div at bounding box center [688, 279] width 187 height 92
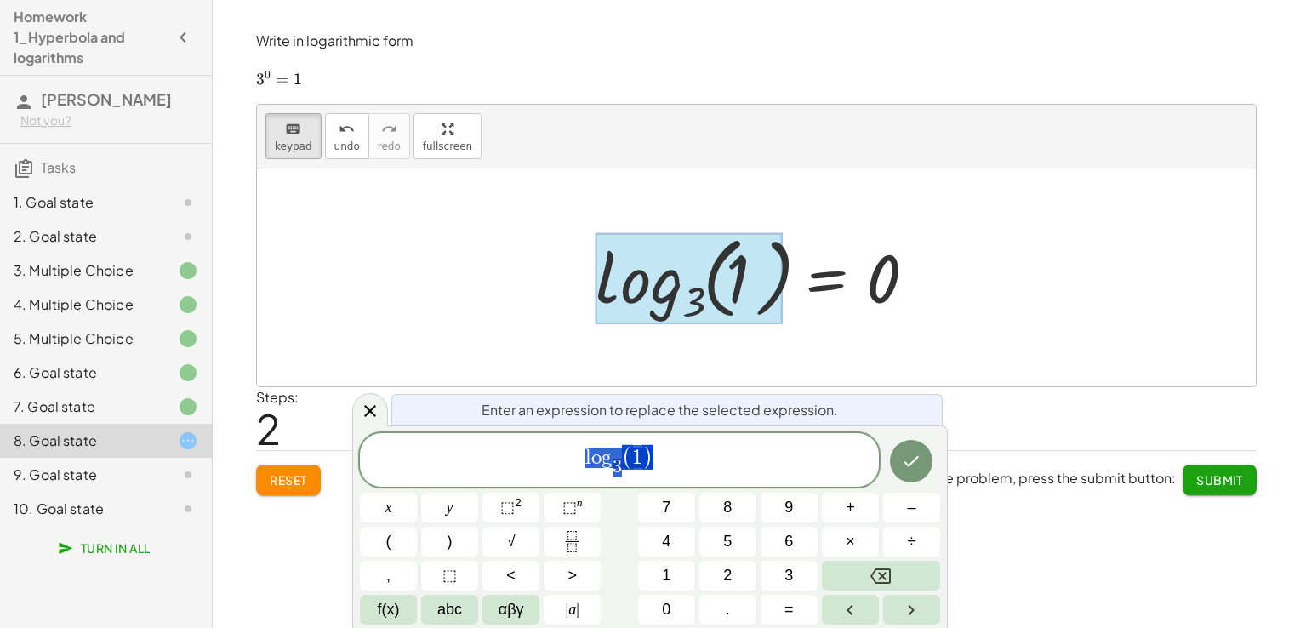
click at [676, 281] on div at bounding box center [688, 279] width 187 height 92
click at [616, 465] on span "3" at bounding box center [616, 467] width 9 height 19
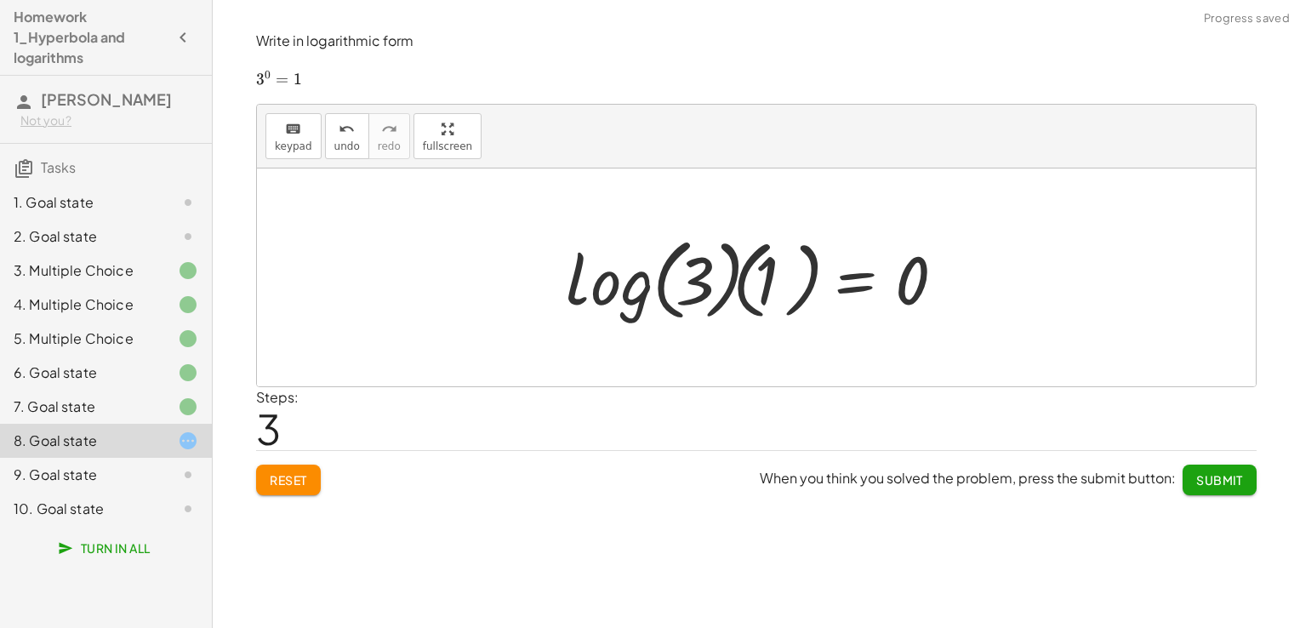
click at [684, 267] on div at bounding box center [762, 278] width 410 height 98
click at [684, 268] on div at bounding box center [762, 278] width 410 height 98
click at [280, 130] on div "keyboard" at bounding box center [293, 128] width 37 height 20
click at [309, 478] on button "Reset" at bounding box center [288, 479] width 65 height 31
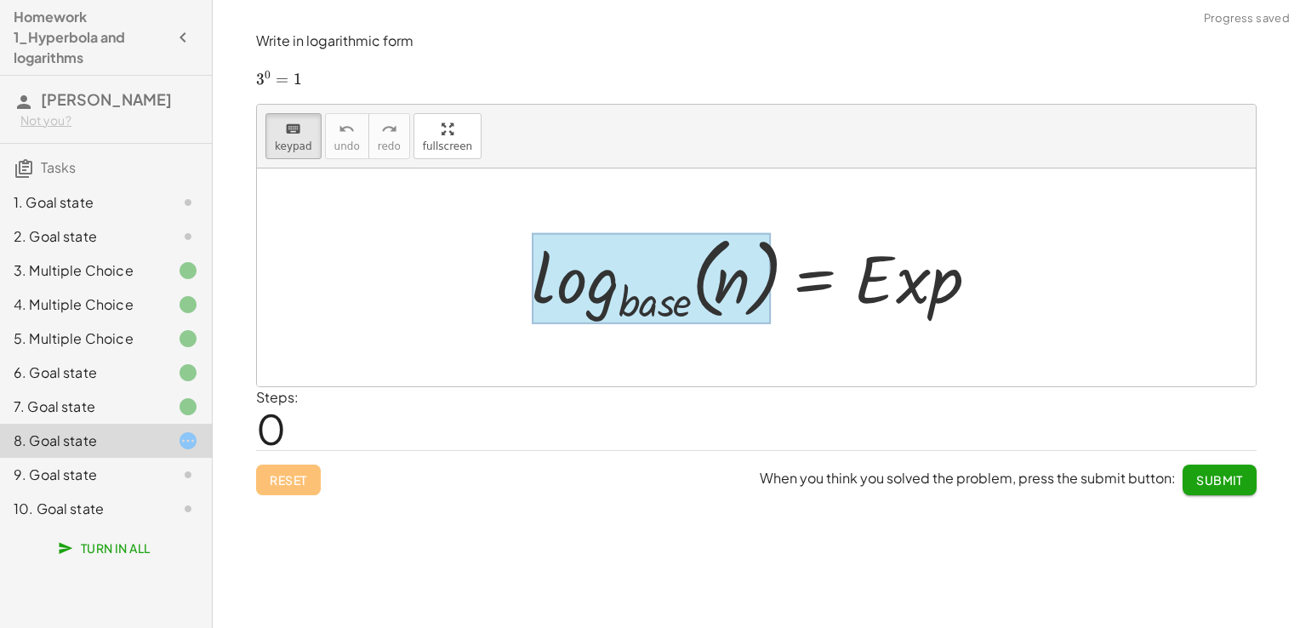
click at [595, 298] on div at bounding box center [651, 279] width 239 height 92
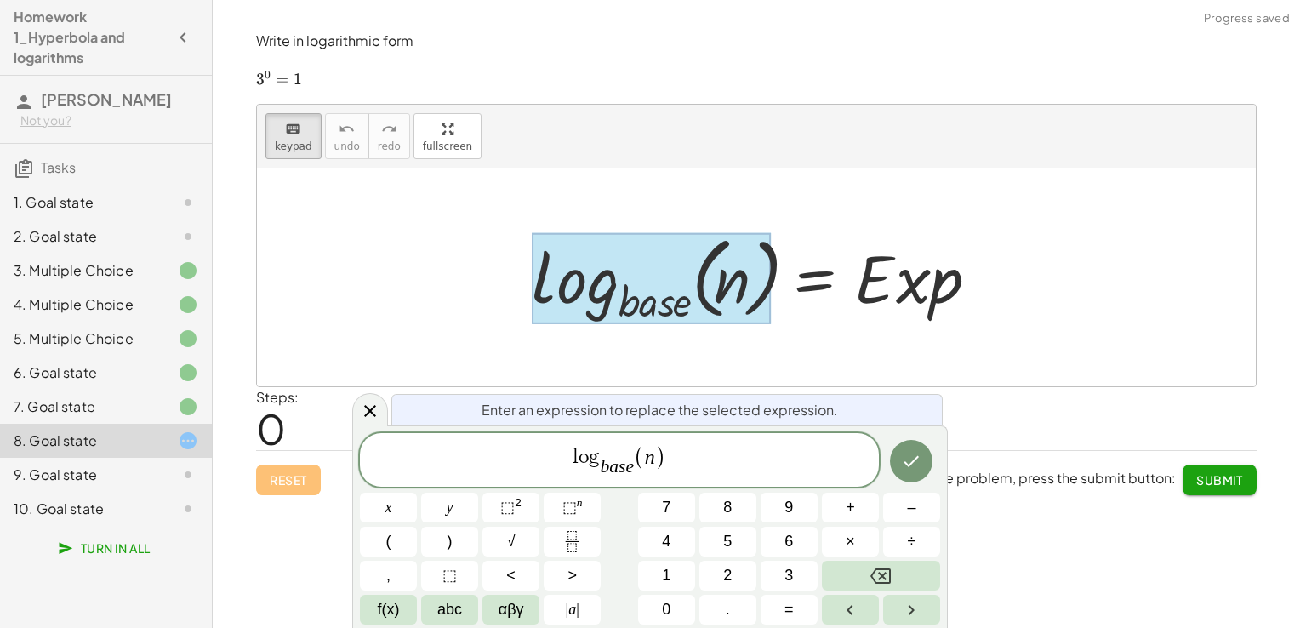
click at [634, 468] on span "(" at bounding box center [639, 457] width 11 height 25
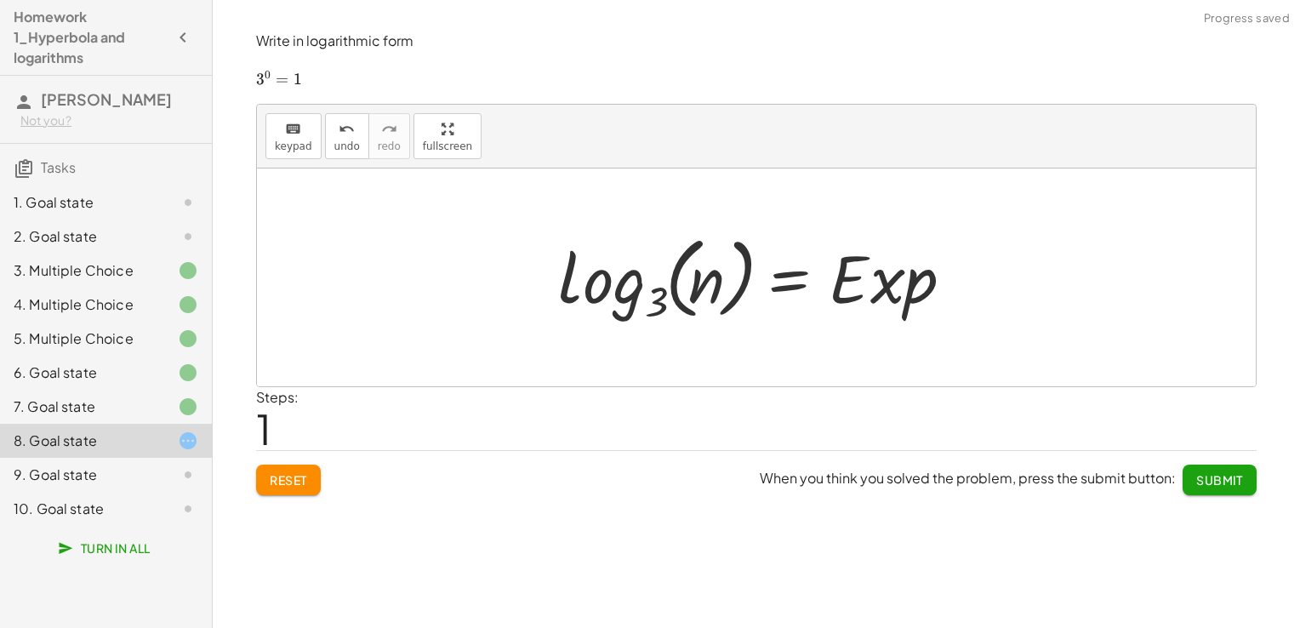
click at [712, 279] on div at bounding box center [763, 277] width 427 height 100
click at [711, 279] on div at bounding box center [763, 277] width 427 height 100
click at [690, 282] on div at bounding box center [763, 277] width 427 height 100
click at [284, 150] on span "keypad" at bounding box center [293, 146] width 37 height 12
click at [721, 288] on div at bounding box center [763, 277] width 427 height 100
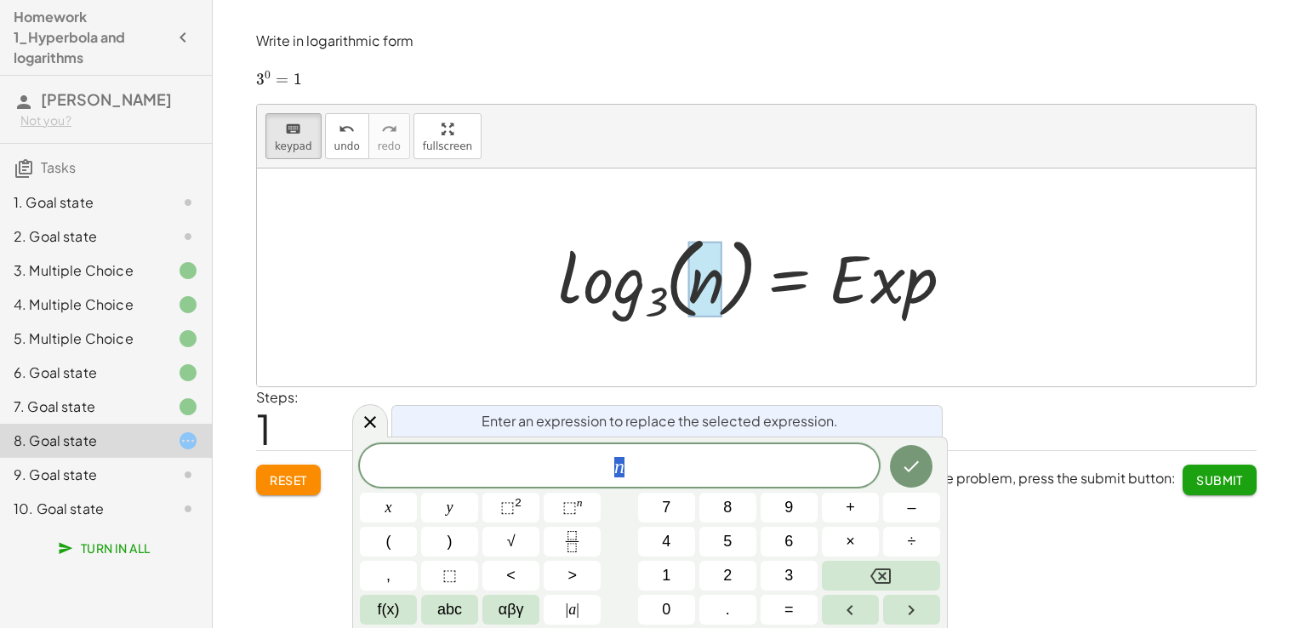
click at [721, 288] on div at bounding box center [763, 277] width 427 height 100
click at [691, 485] on div "n" at bounding box center [619, 465] width 519 height 43
click at [691, 485] on div "n ​" at bounding box center [619, 465] width 519 height 43
click at [913, 458] on icon "Done" at bounding box center [911, 466] width 20 height 20
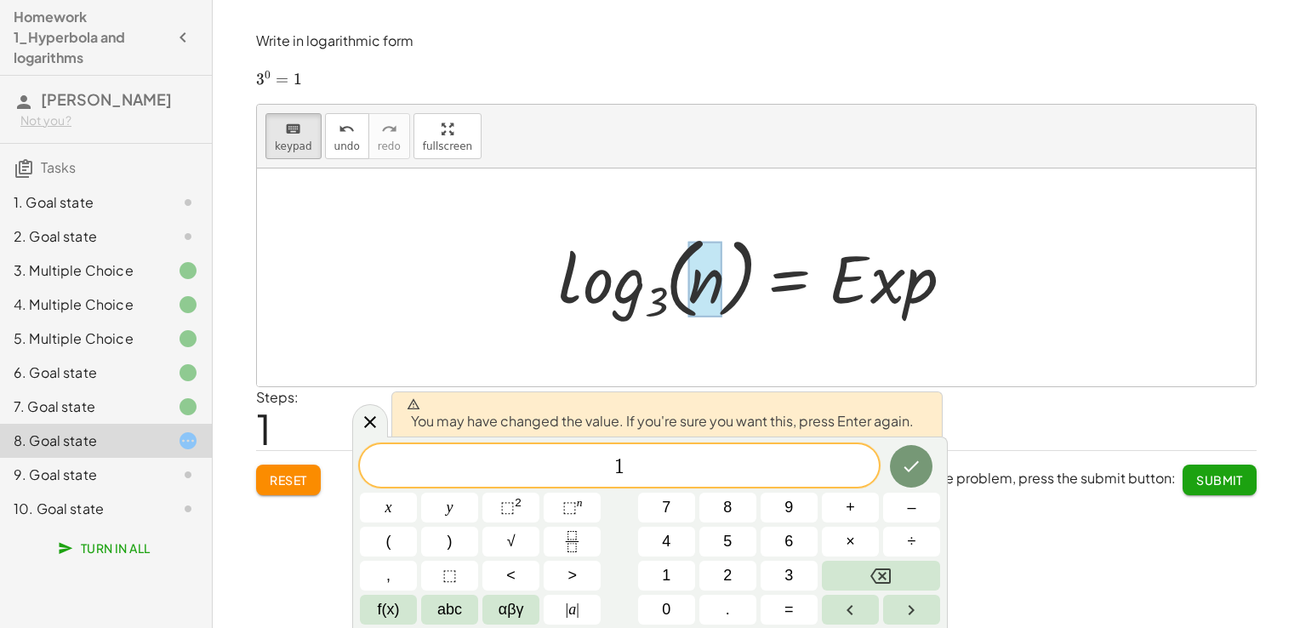
click at [912, 473] on icon "Done" at bounding box center [911, 466] width 20 height 20
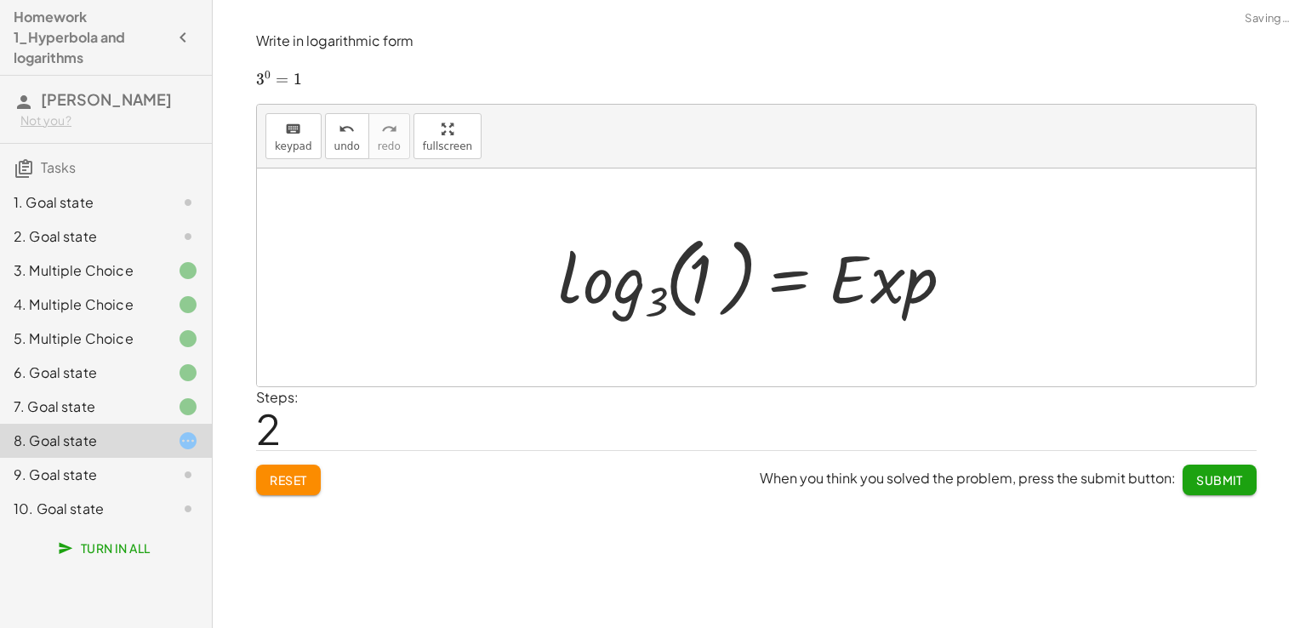
click at [860, 274] on div at bounding box center [763, 277] width 427 height 100
click at [299, 150] on span "keypad" at bounding box center [293, 146] width 37 height 12
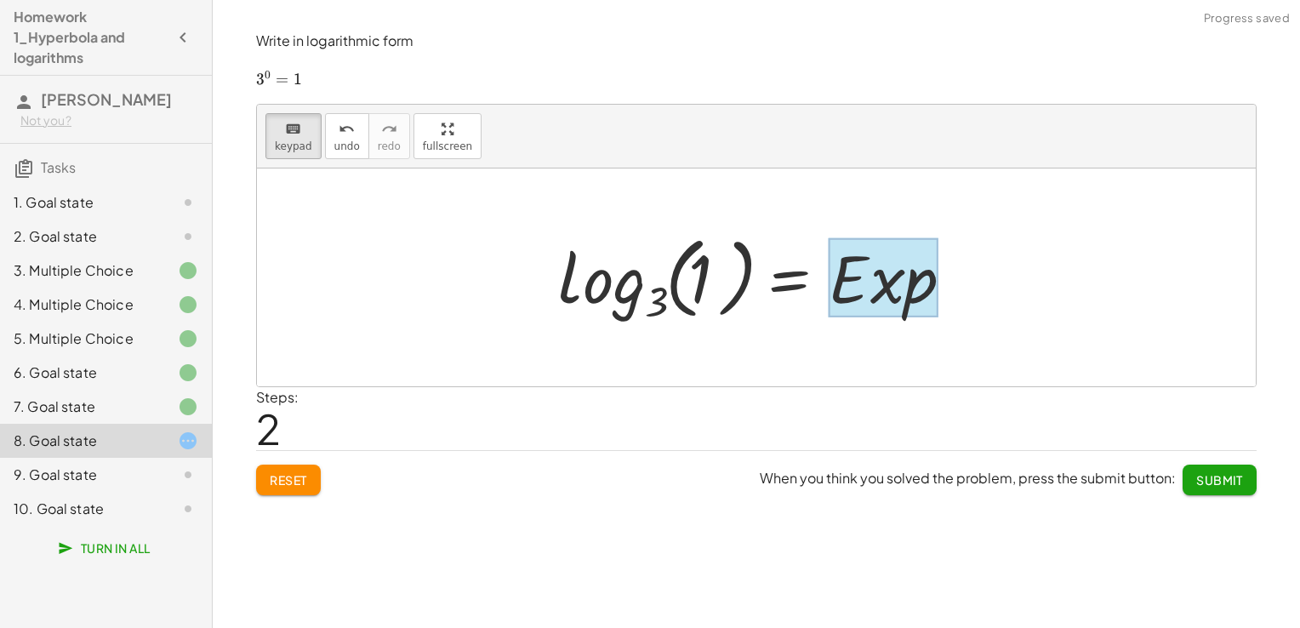
click at [840, 301] on div at bounding box center [884, 277] width 110 height 79
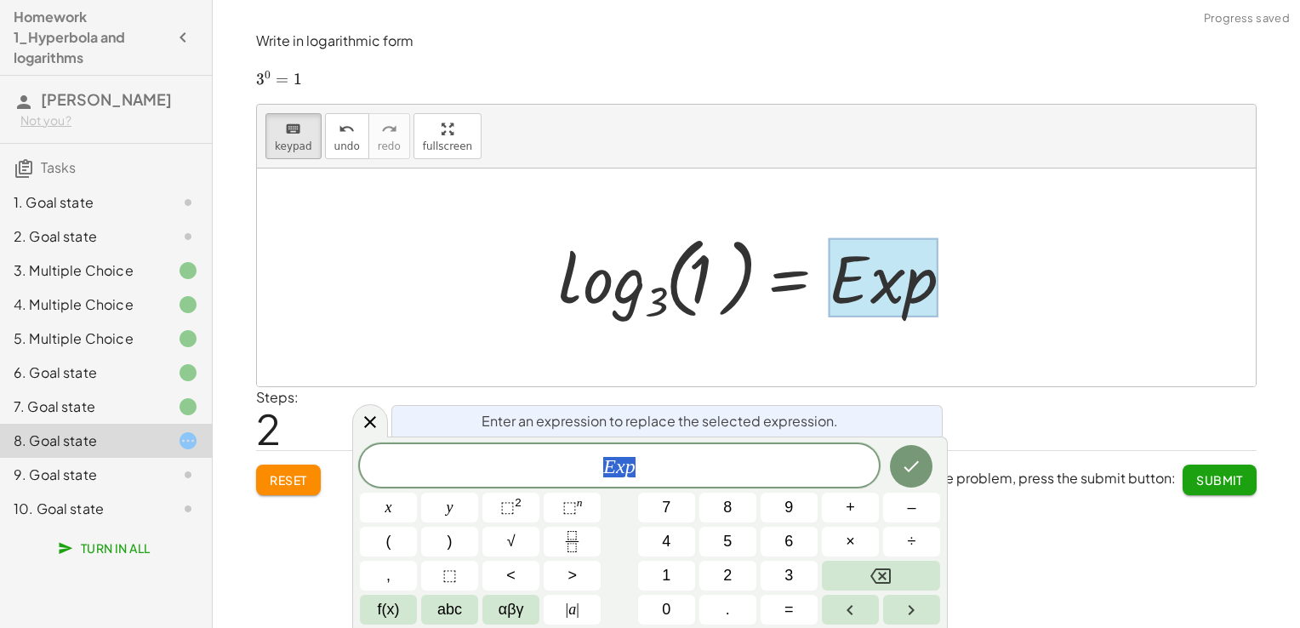
click at [840, 301] on div at bounding box center [884, 277] width 110 height 79
click at [756, 476] on span "E x p ​" at bounding box center [619, 467] width 519 height 24
click at [756, 477] on span "E x p ​" at bounding box center [619, 467] width 519 height 24
click at [901, 453] on button "Done" at bounding box center [911, 466] width 43 height 43
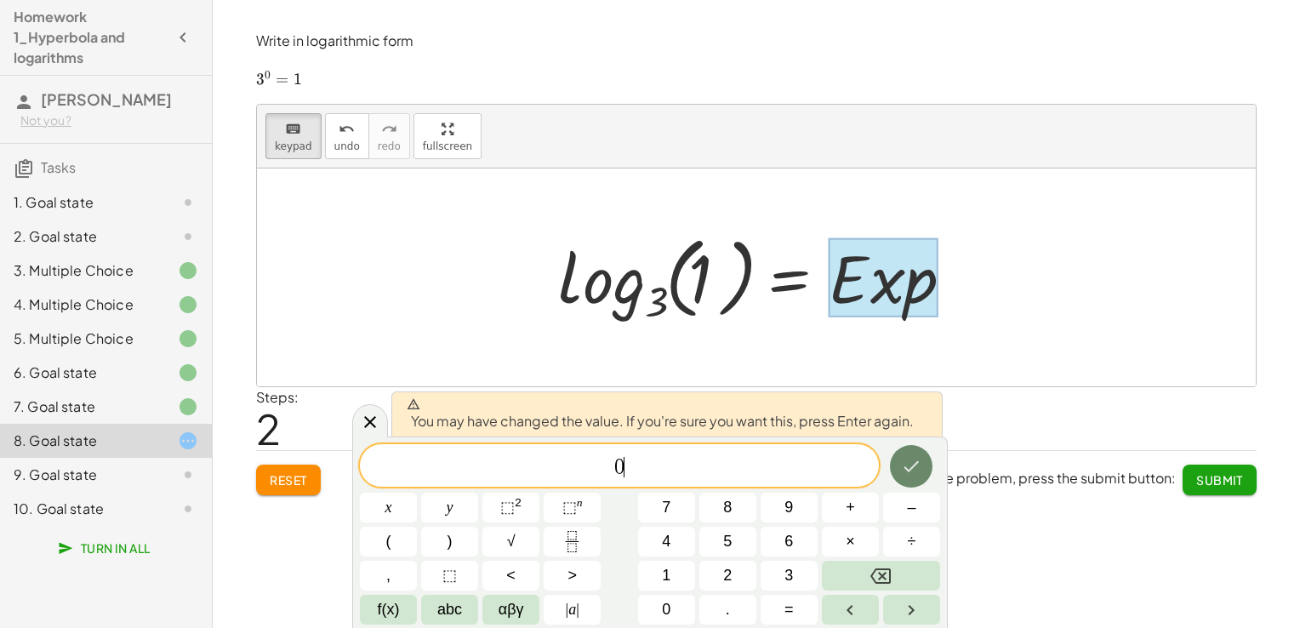
click at [898, 453] on button "Done" at bounding box center [911, 466] width 43 height 43
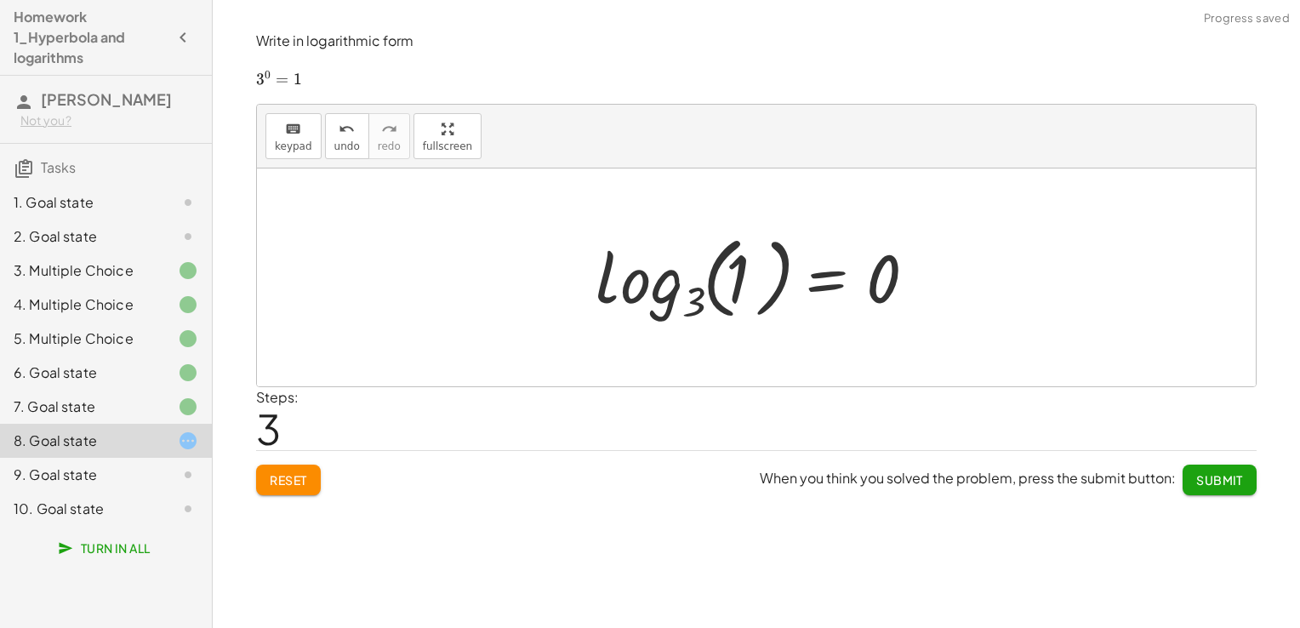
click at [318, 488] on button "Reset" at bounding box center [288, 479] width 65 height 31
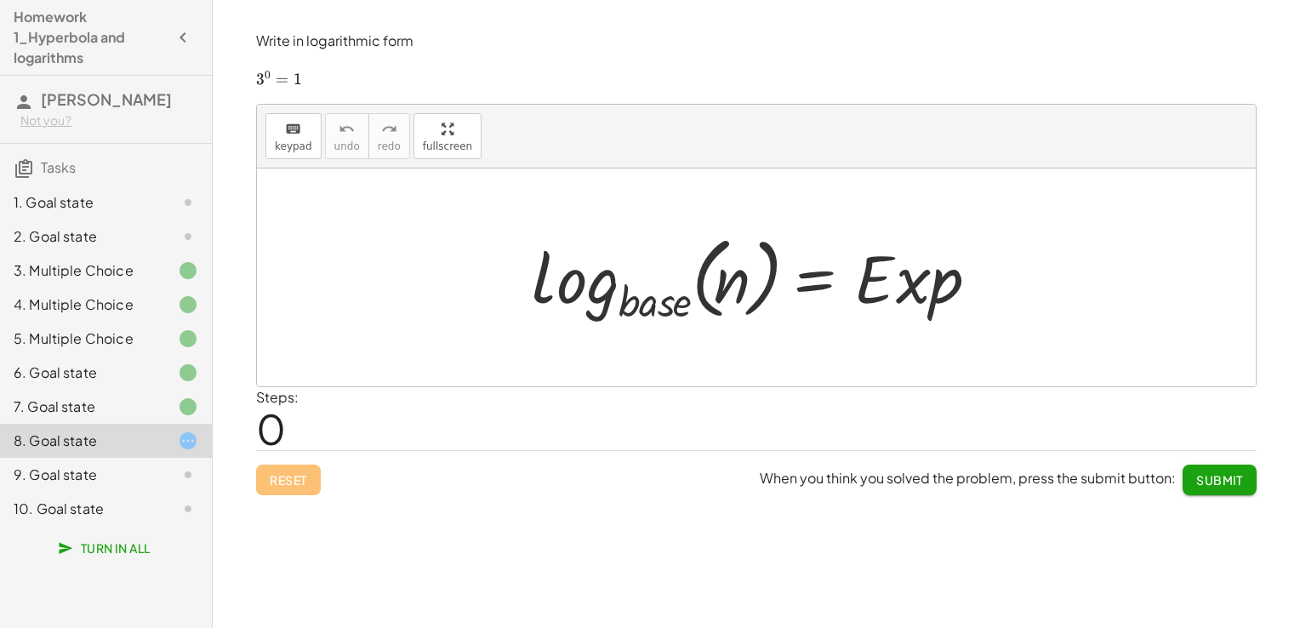
click at [134, 458] on div "7. Goal state" at bounding box center [106, 475] width 212 height 34
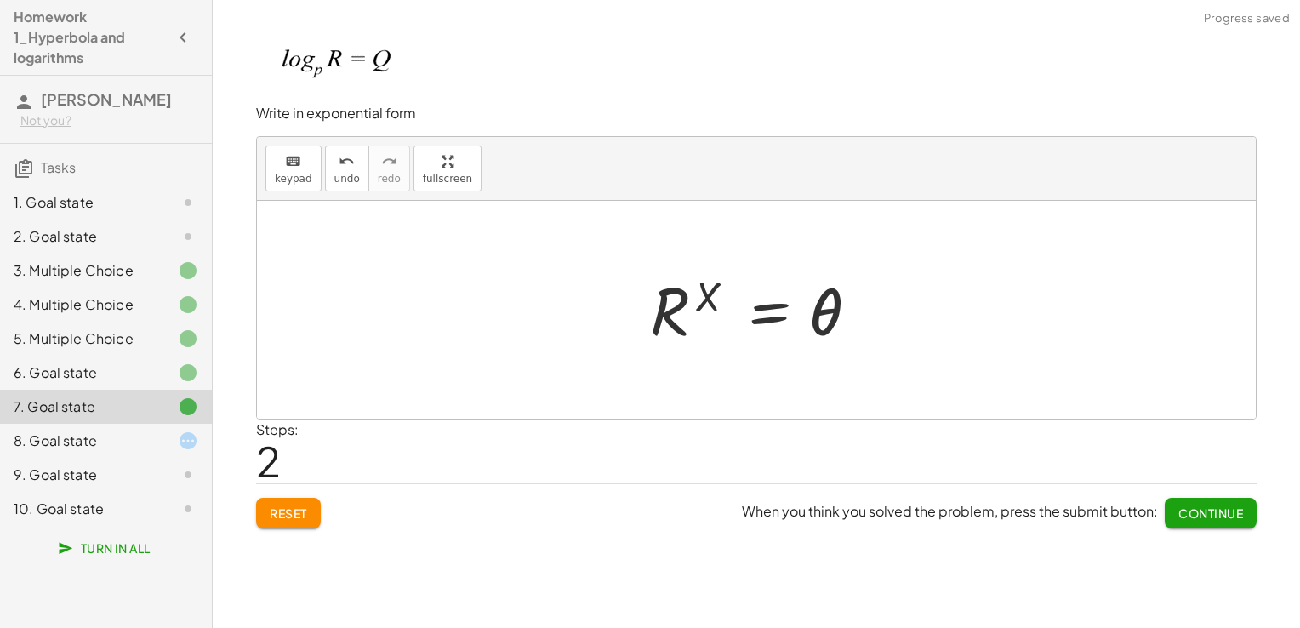
click at [107, 440] on div "8. Goal state" at bounding box center [82, 440] width 137 height 20
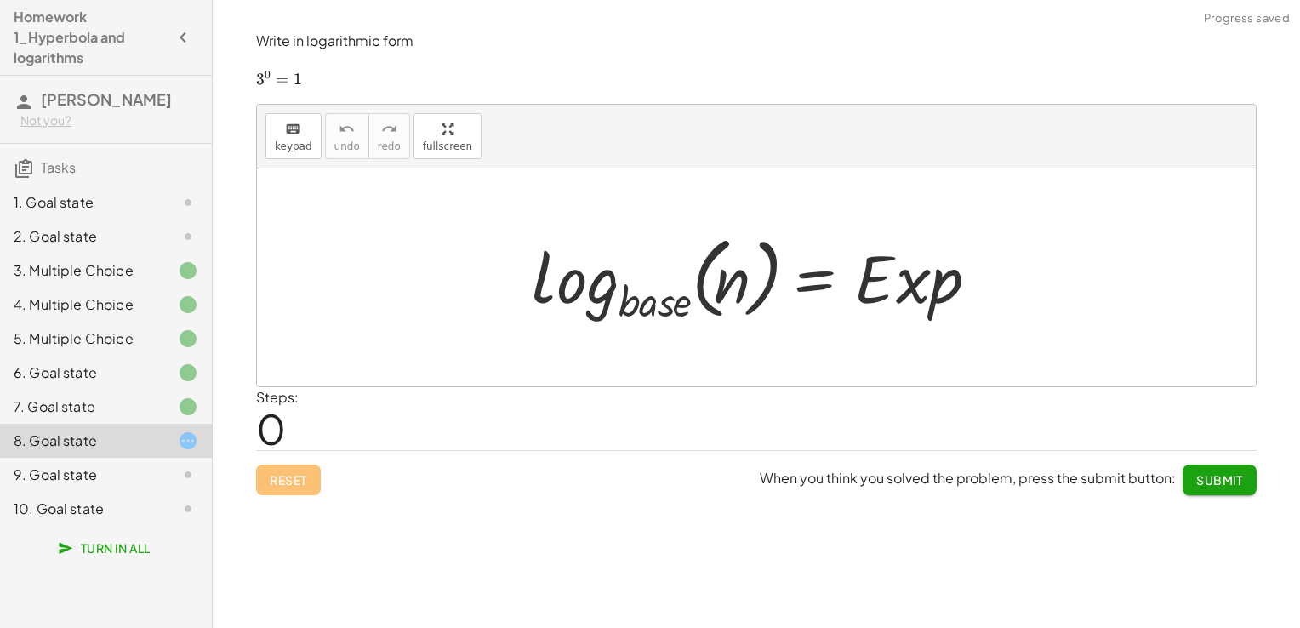
click at [88, 379] on div "6. Goal state" at bounding box center [82, 372] width 137 height 20
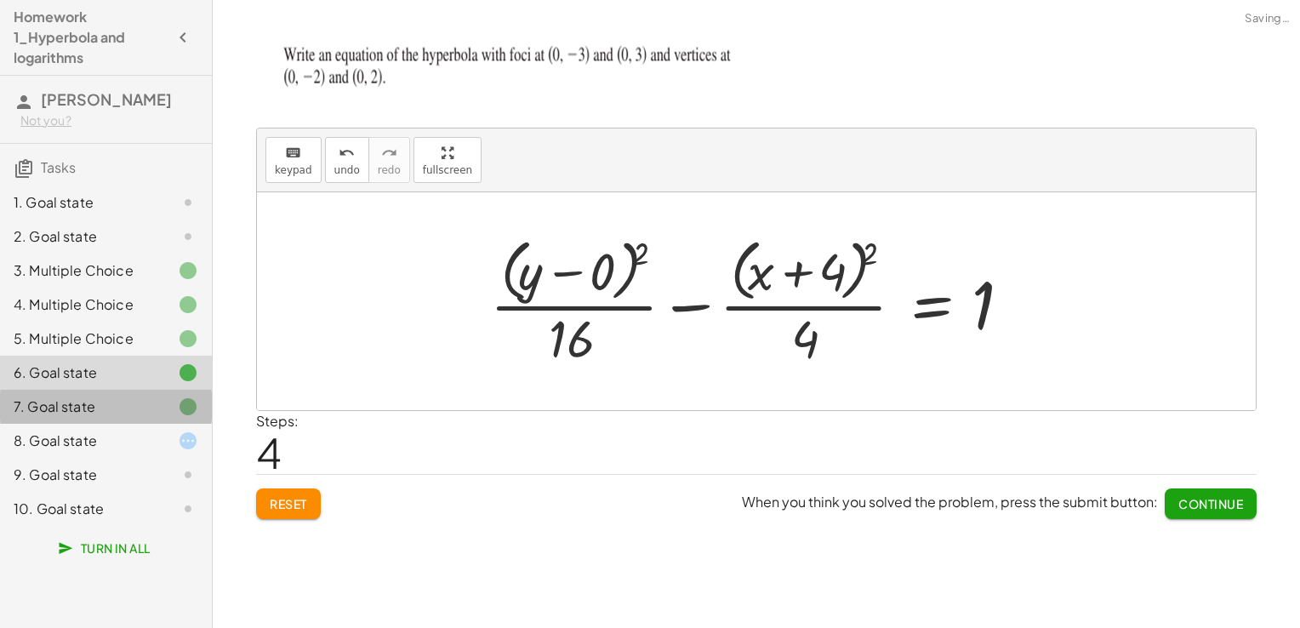
click at [92, 398] on div "7. Goal state" at bounding box center [82, 406] width 137 height 20
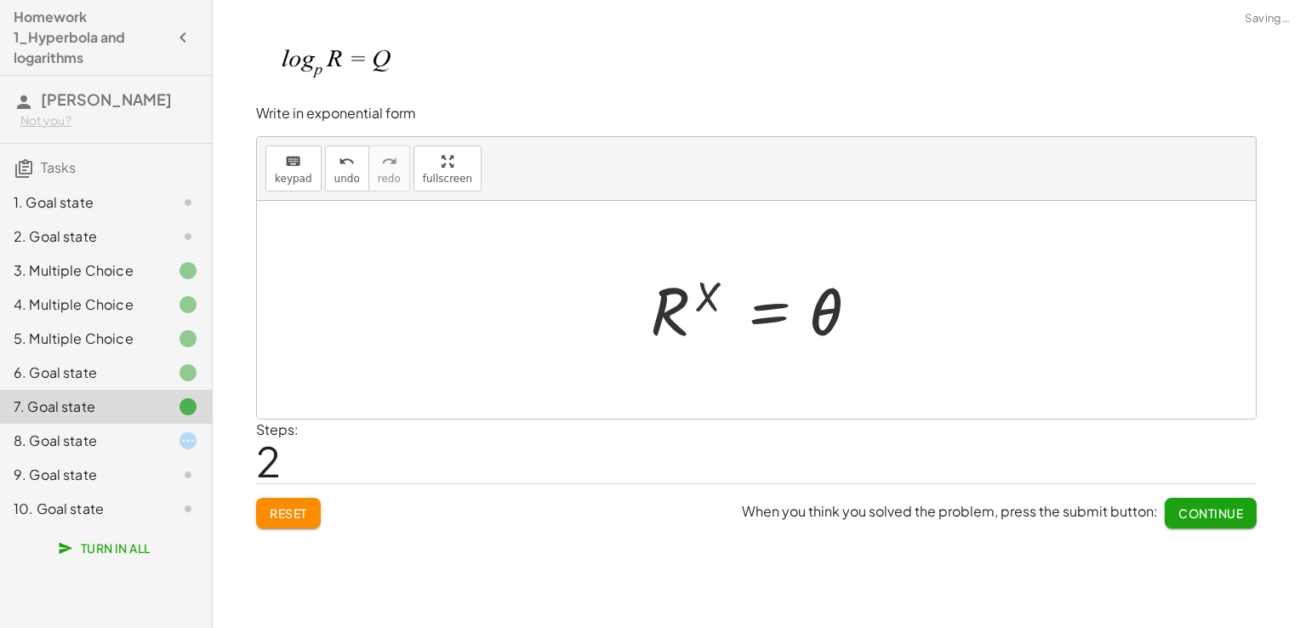
click at [94, 445] on div "8. Goal state" at bounding box center [82, 440] width 137 height 20
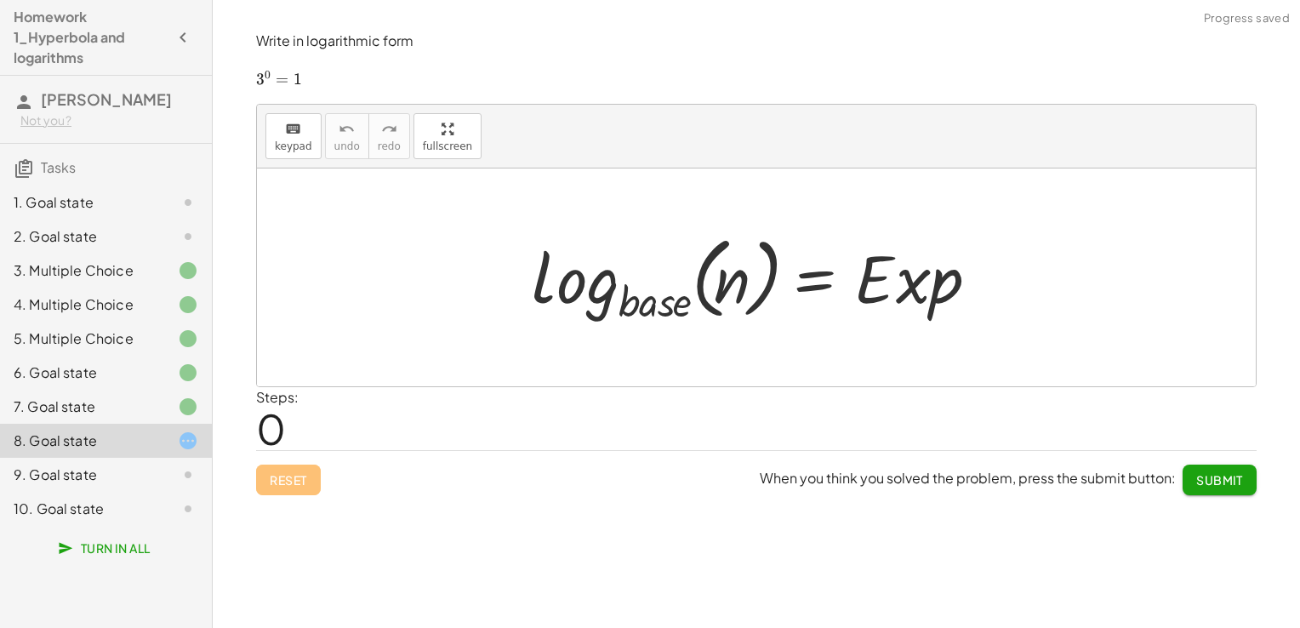
click at [99, 471] on div "9. Goal state" at bounding box center [82, 474] width 137 height 20
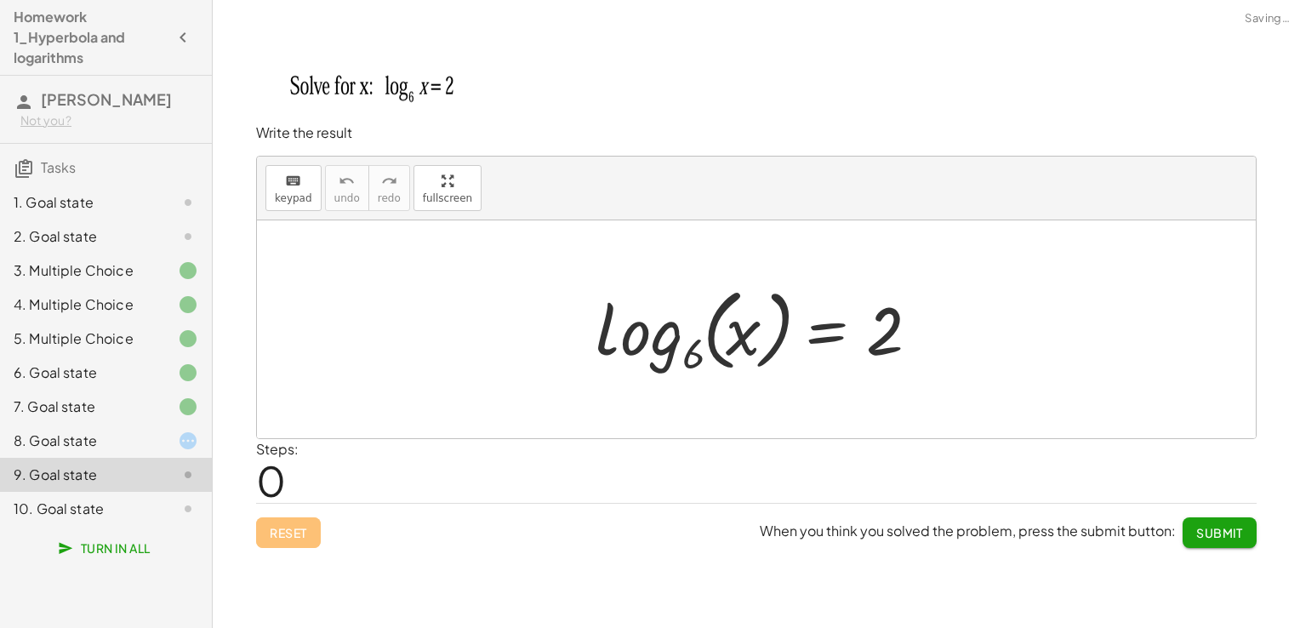
click at [100, 492] on div "8. Goal state" at bounding box center [106, 509] width 212 height 34
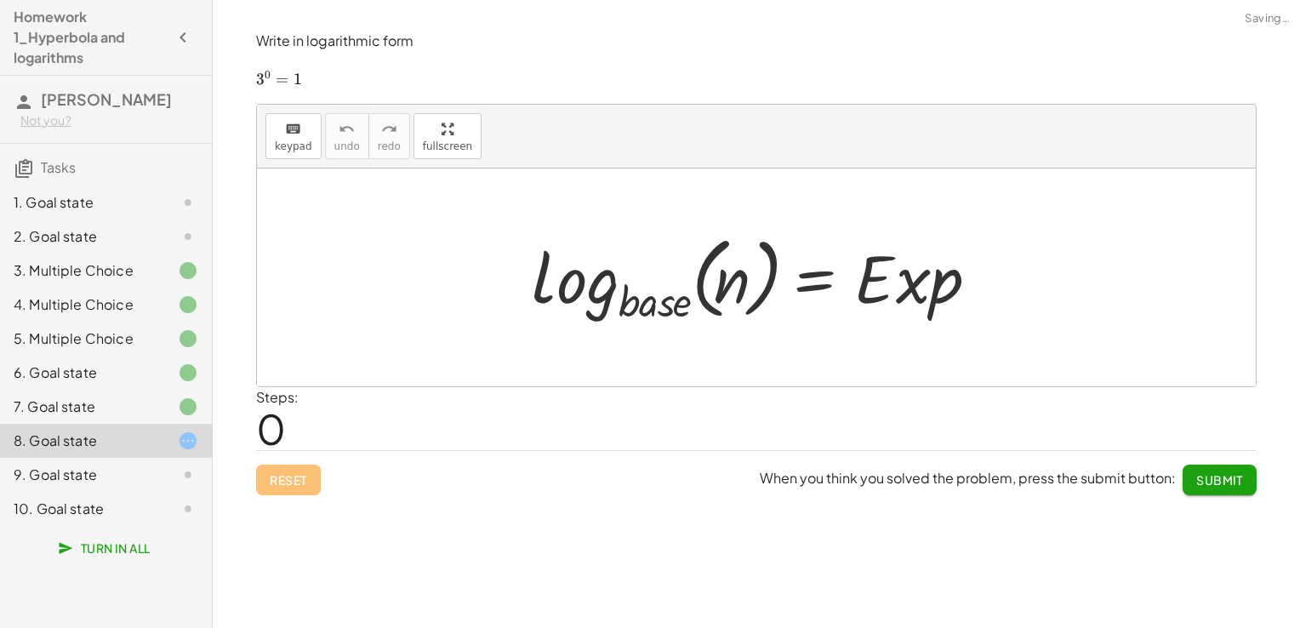
click at [99, 376] on div "6. Goal state" at bounding box center [82, 372] width 137 height 20
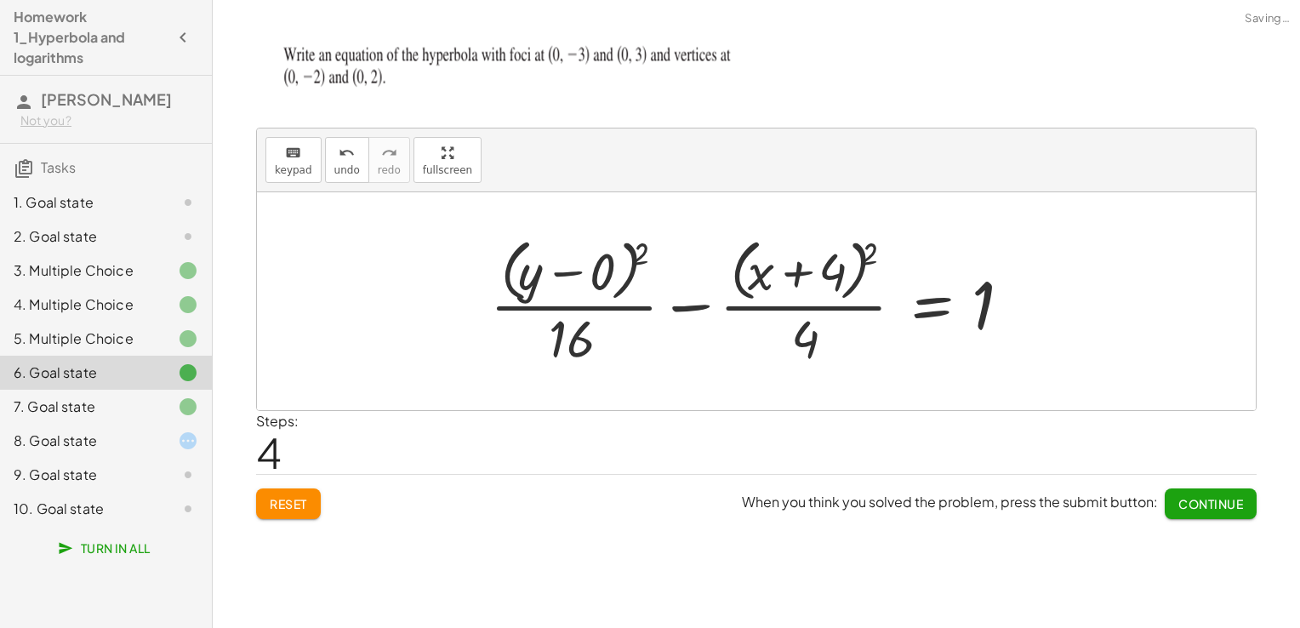
click at [105, 390] on div "5. Multiple Choice" at bounding box center [106, 407] width 212 height 34
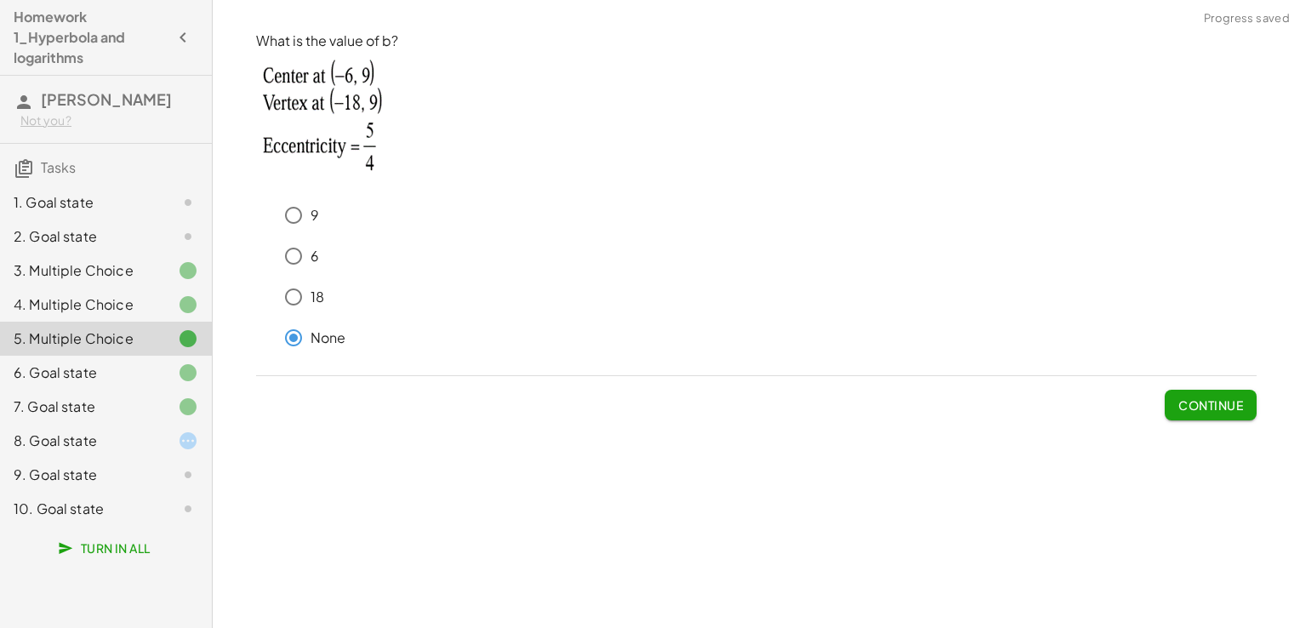
click at [111, 271] on div "3. Multiple Choice" at bounding box center [82, 270] width 137 height 20
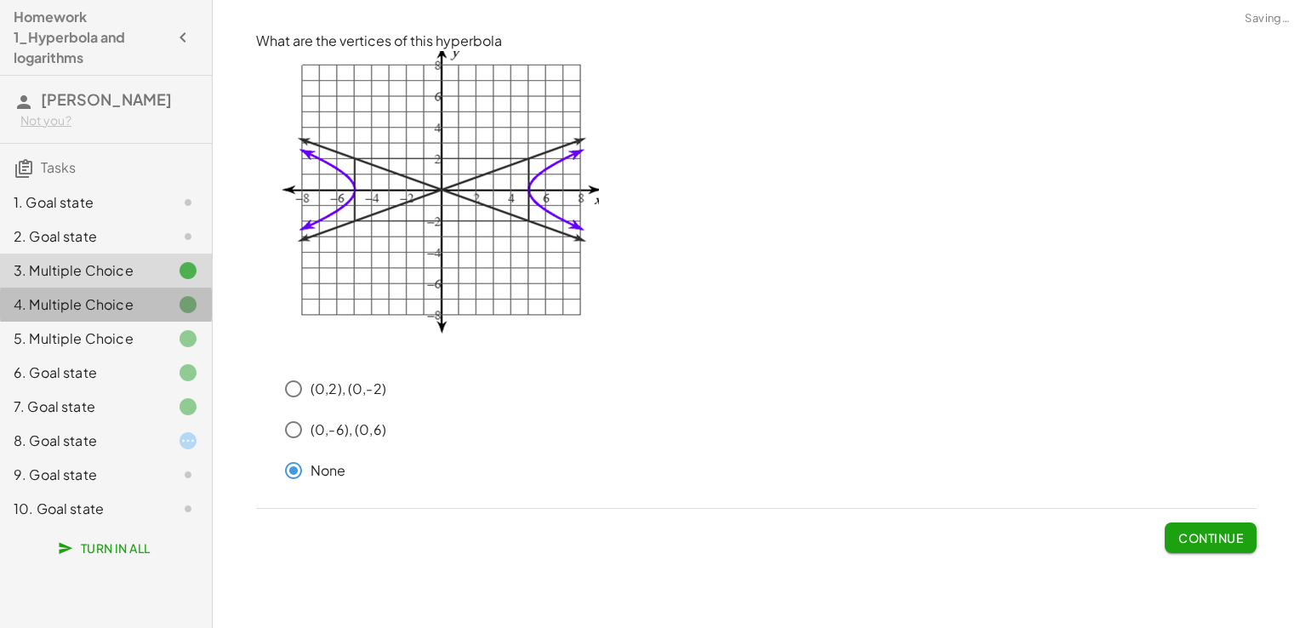
click at [105, 313] on div "4. Multiple Choice" at bounding box center [82, 304] width 137 height 20
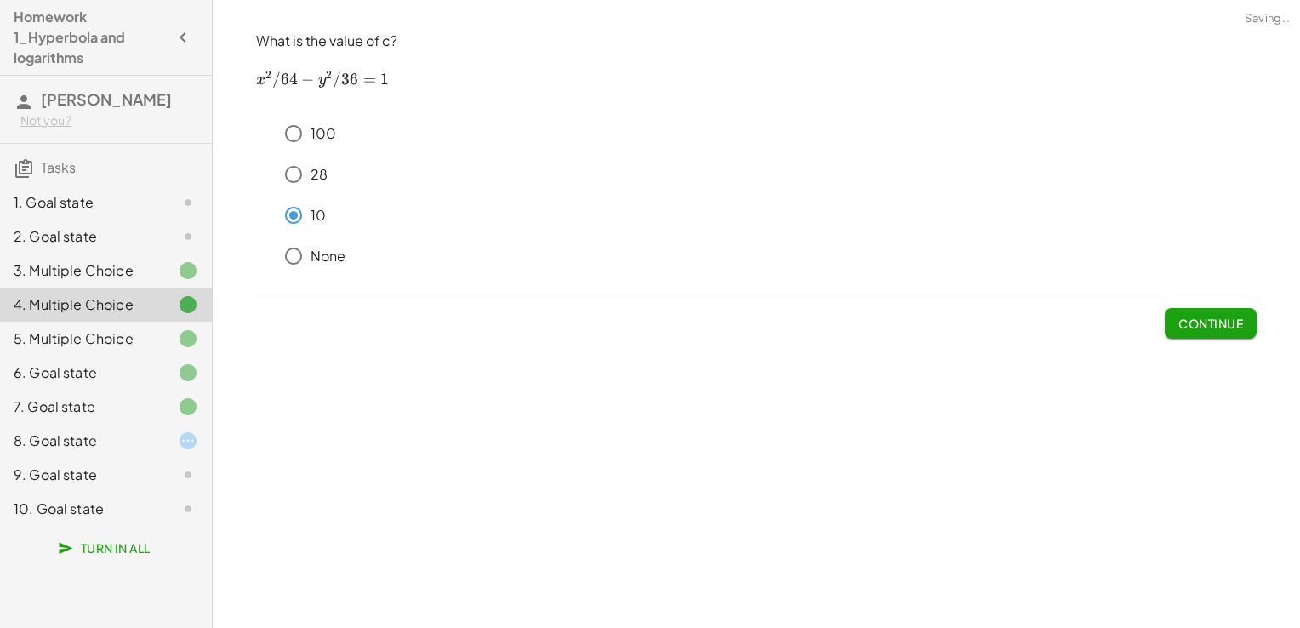
click at [83, 230] on div "2. Goal state" at bounding box center [82, 236] width 137 height 20
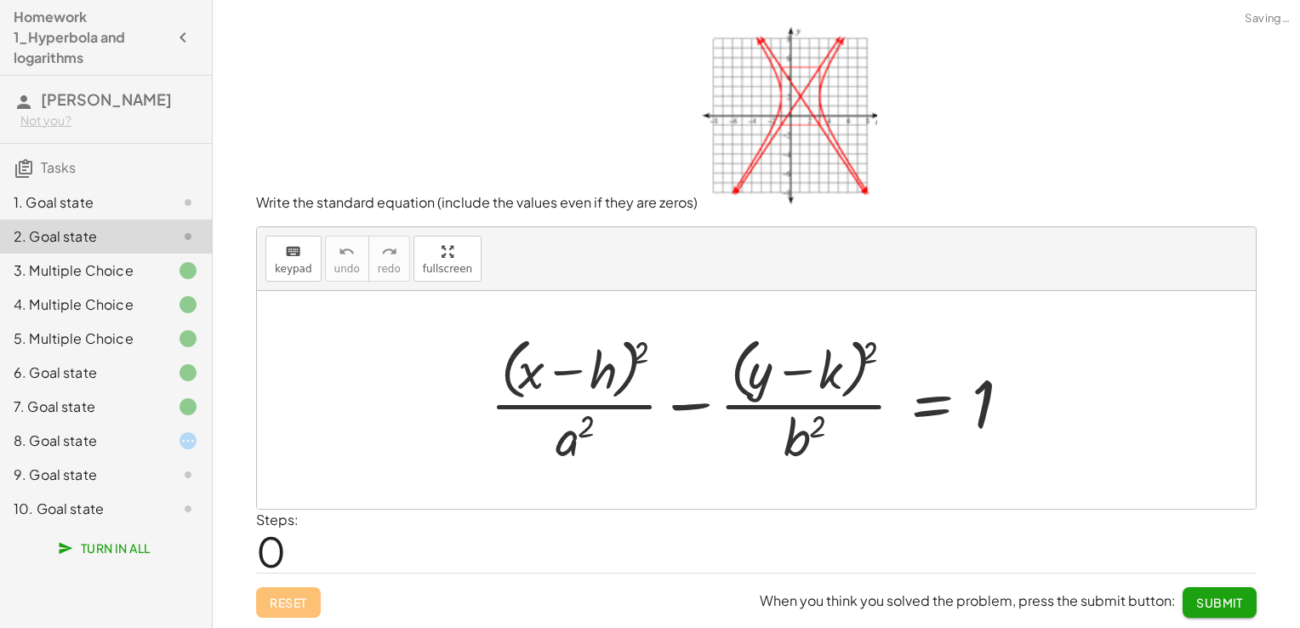
click at [102, 182] on div "1. Goal state 2. Goal state 3. Multiple Choice 4. Multiple Choice 5. Multiple C…" at bounding box center [106, 356] width 212 height 354
click at [117, 157] on h3 "Tasks" at bounding box center [106, 162] width 212 height 36
click at [120, 194] on div "1. Goal state" at bounding box center [82, 202] width 137 height 20
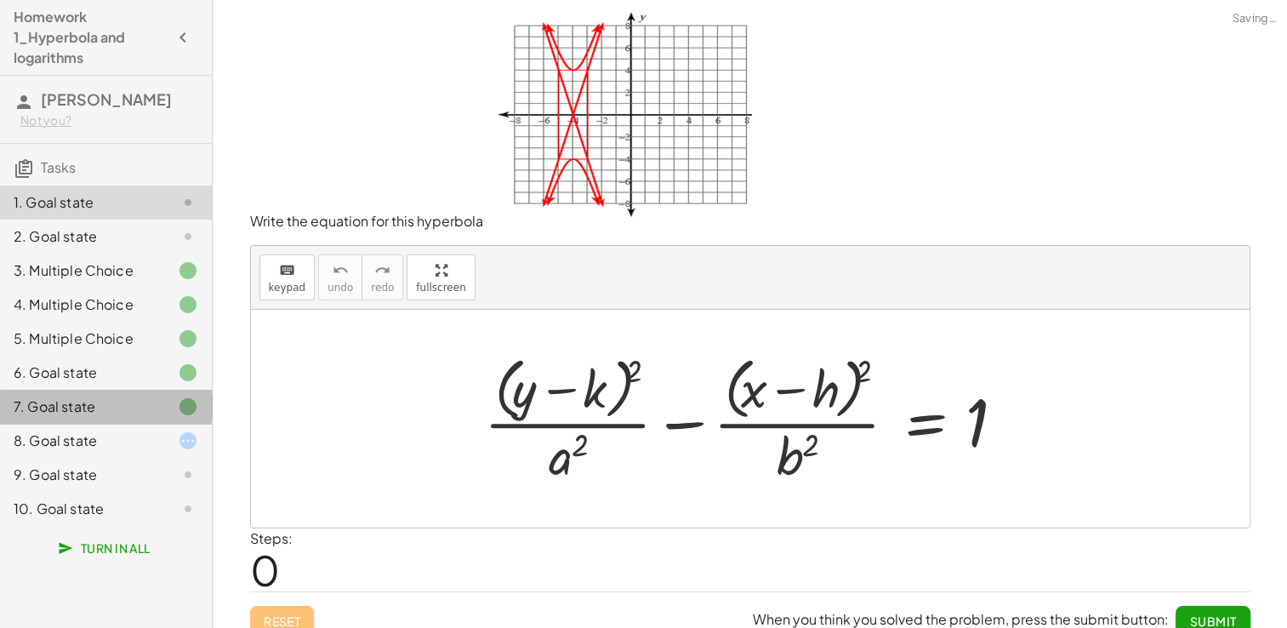
click at [109, 414] on div "7. Goal state" at bounding box center [82, 406] width 137 height 20
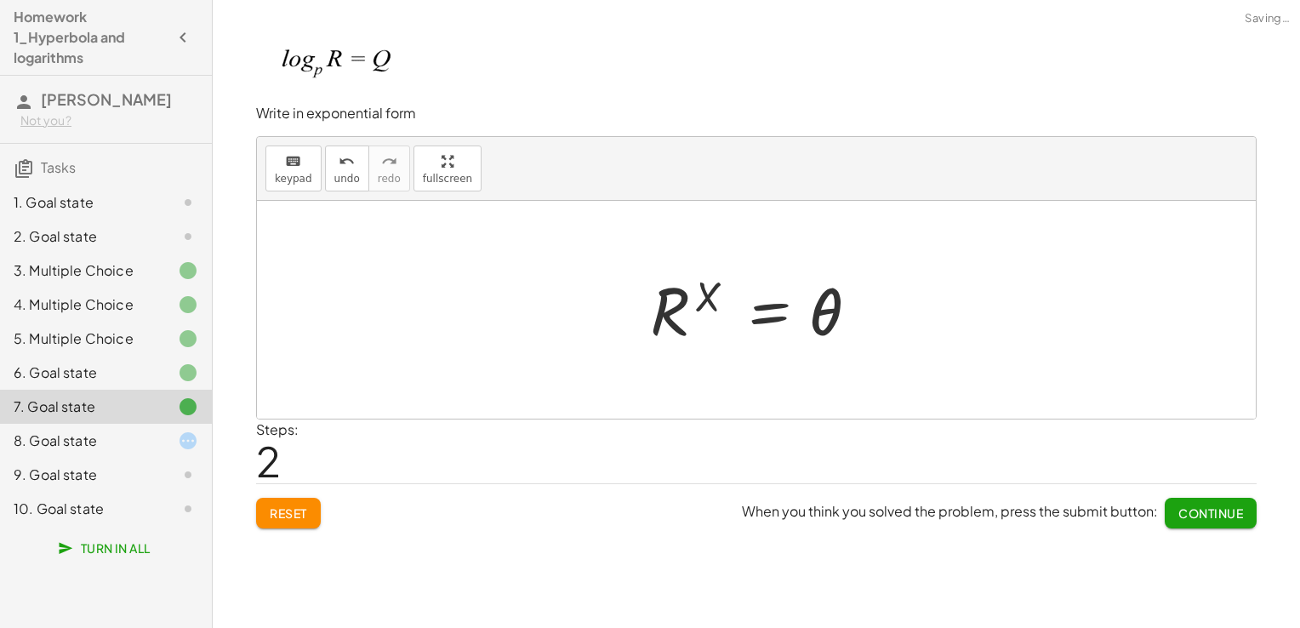
click at [115, 438] on div "8. Goal state" at bounding box center [82, 440] width 137 height 20
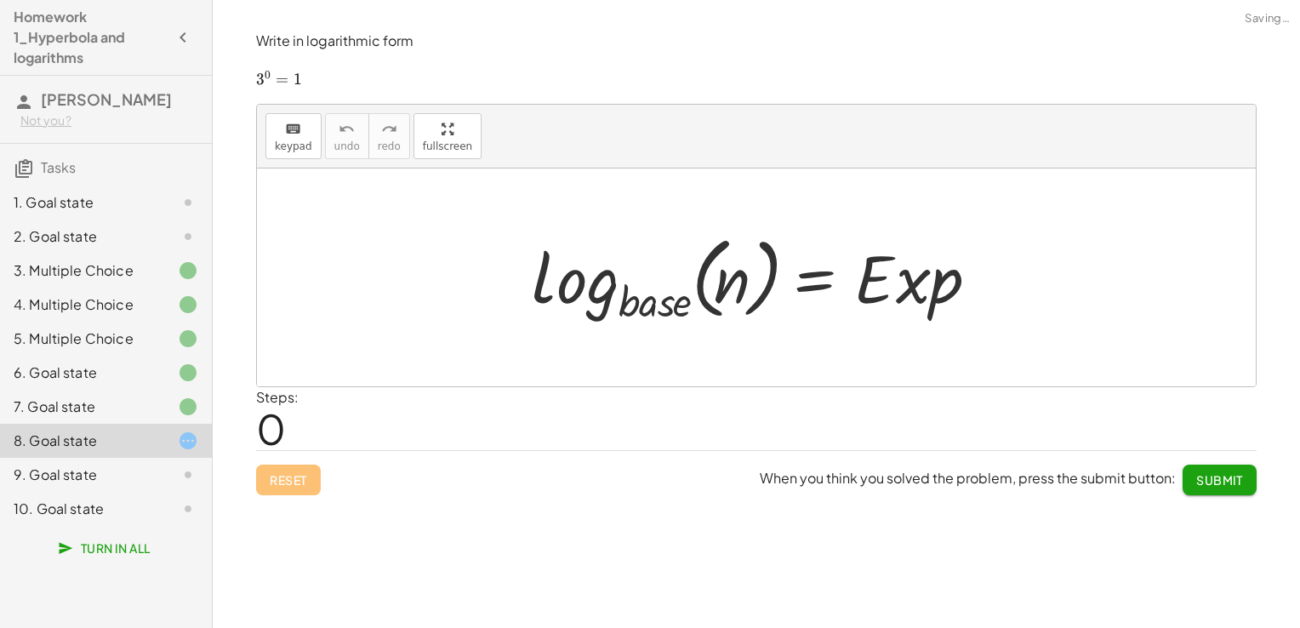
click at [119, 481] on div "9. Goal state" at bounding box center [82, 474] width 137 height 20
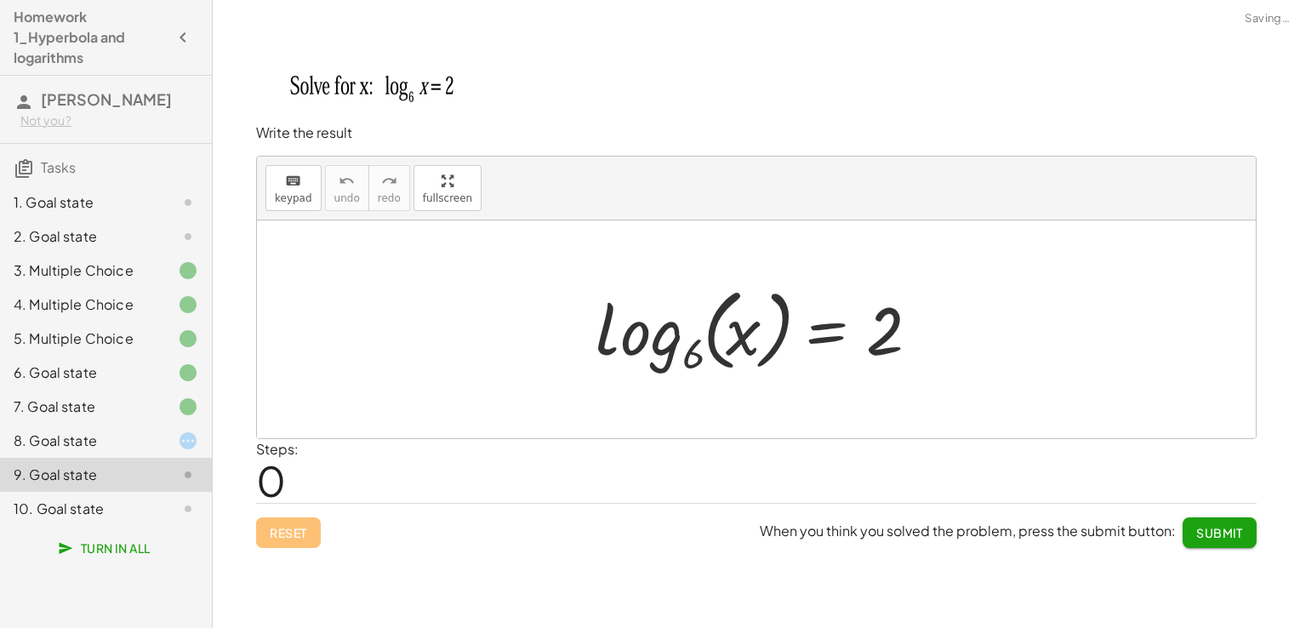
click at [119, 522] on div "10. Goal state" at bounding box center [106, 509] width 212 height 34
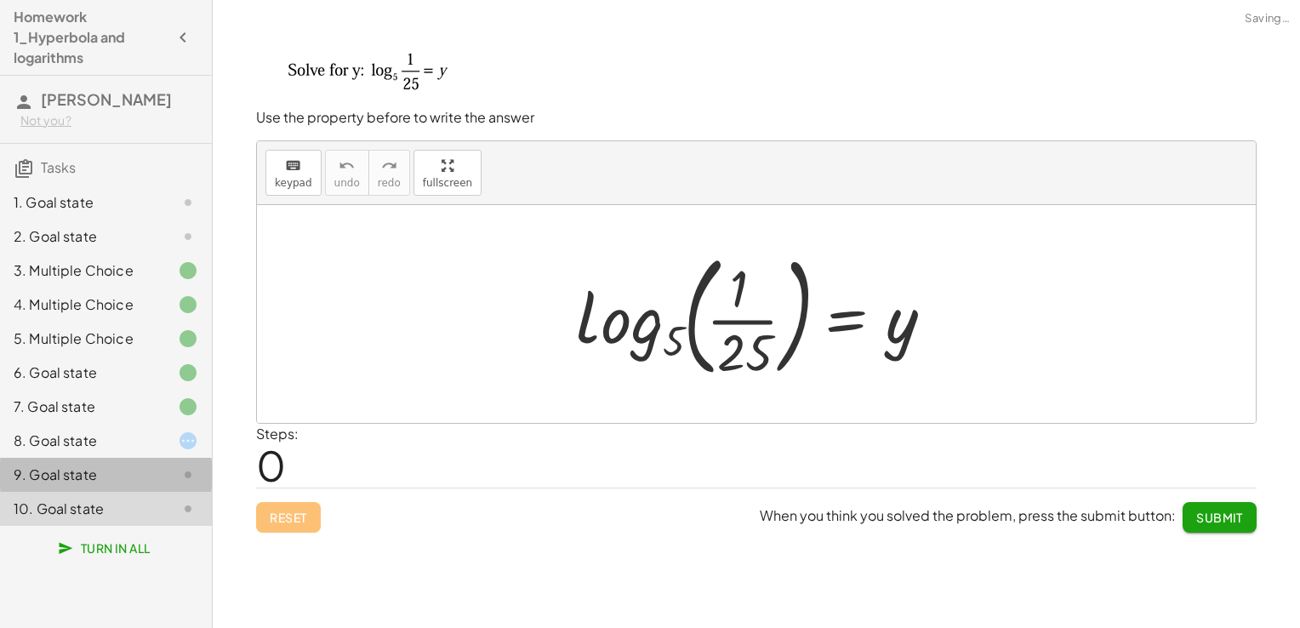
click at [115, 458] on div "9. Goal state" at bounding box center [106, 475] width 212 height 34
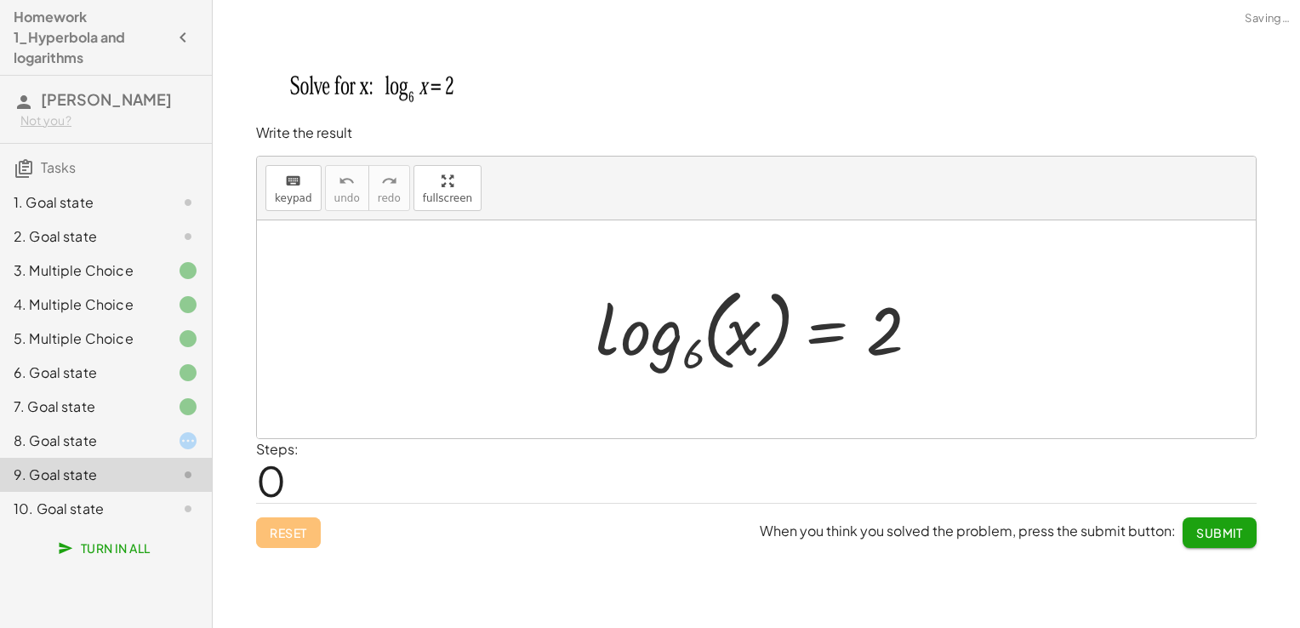
click at [114, 492] on div "8. Goal state" at bounding box center [106, 509] width 212 height 34
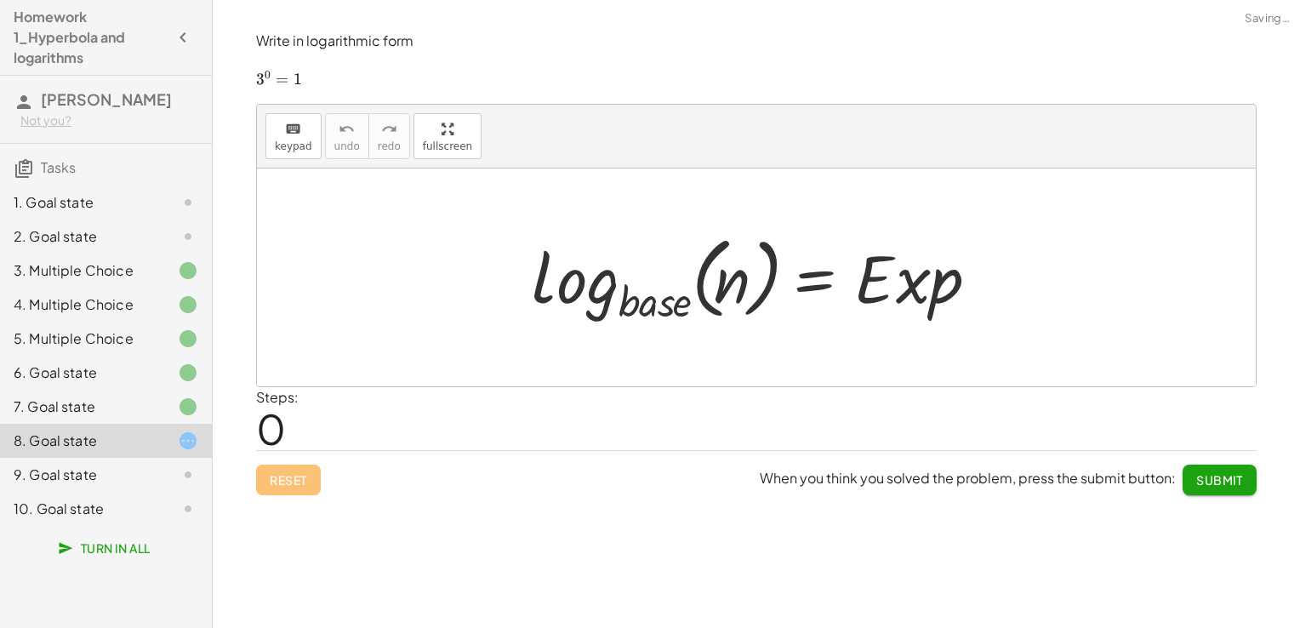
click at [94, 413] on div "7. Goal state" at bounding box center [82, 406] width 137 height 20
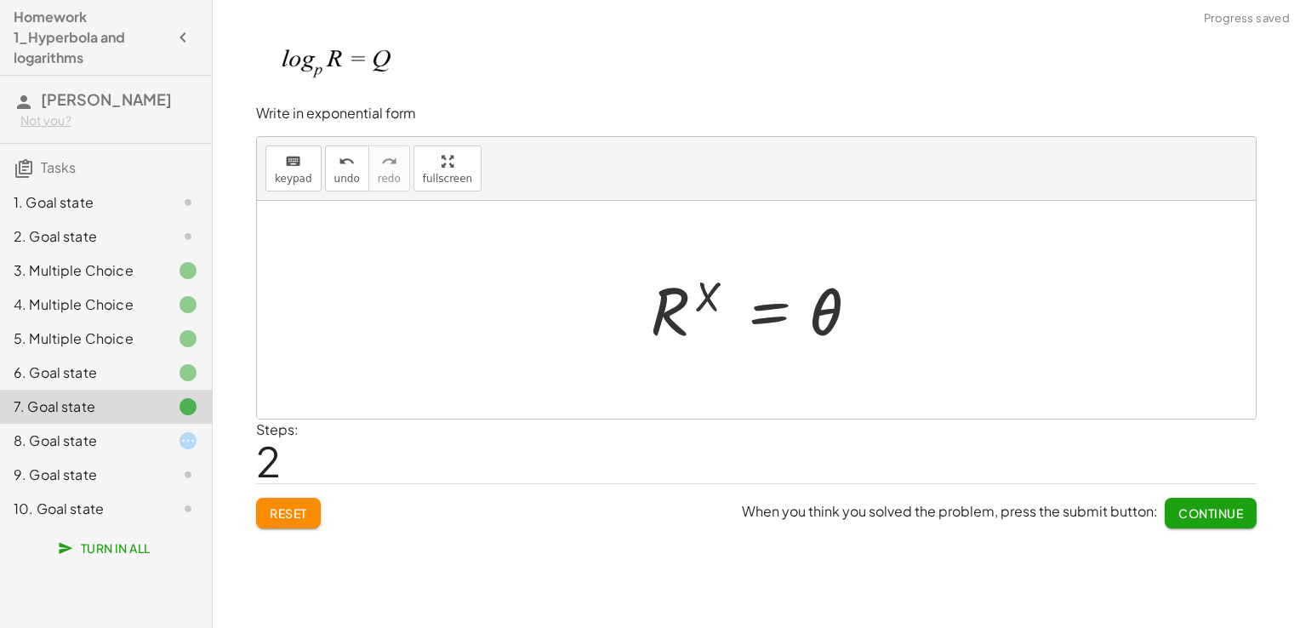
click at [126, 464] on div "9. Goal state" at bounding box center [82, 474] width 137 height 20
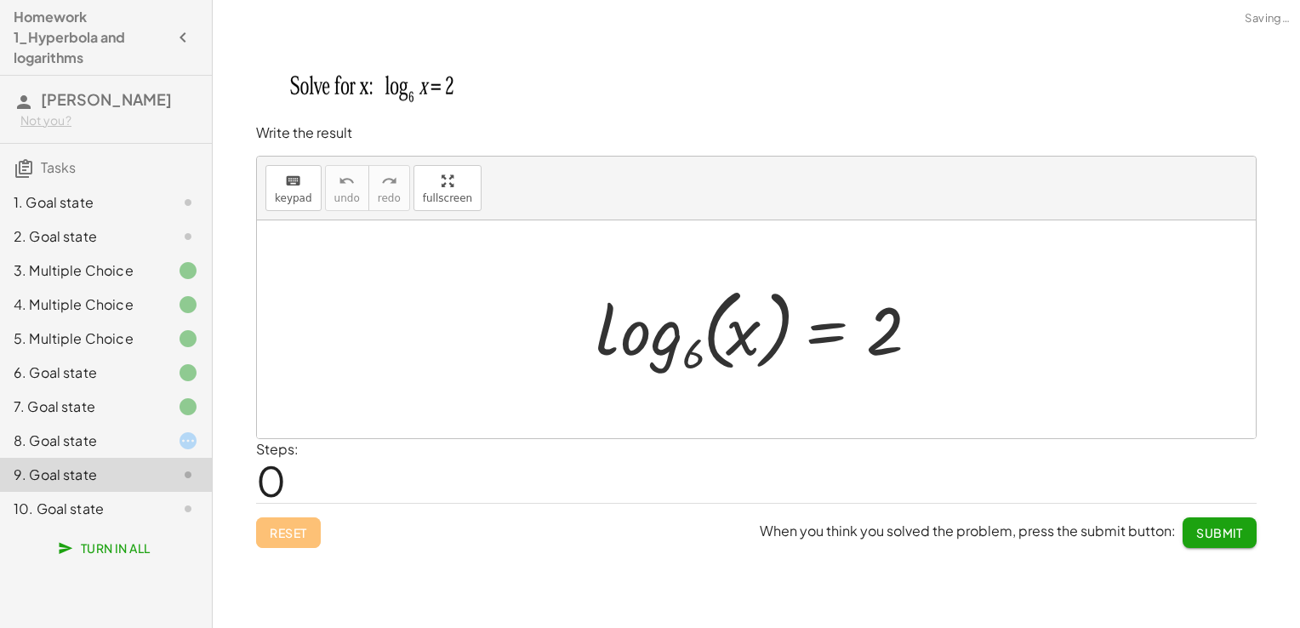
click at [126, 435] on div "8. Goal state" at bounding box center [82, 440] width 137 height 20
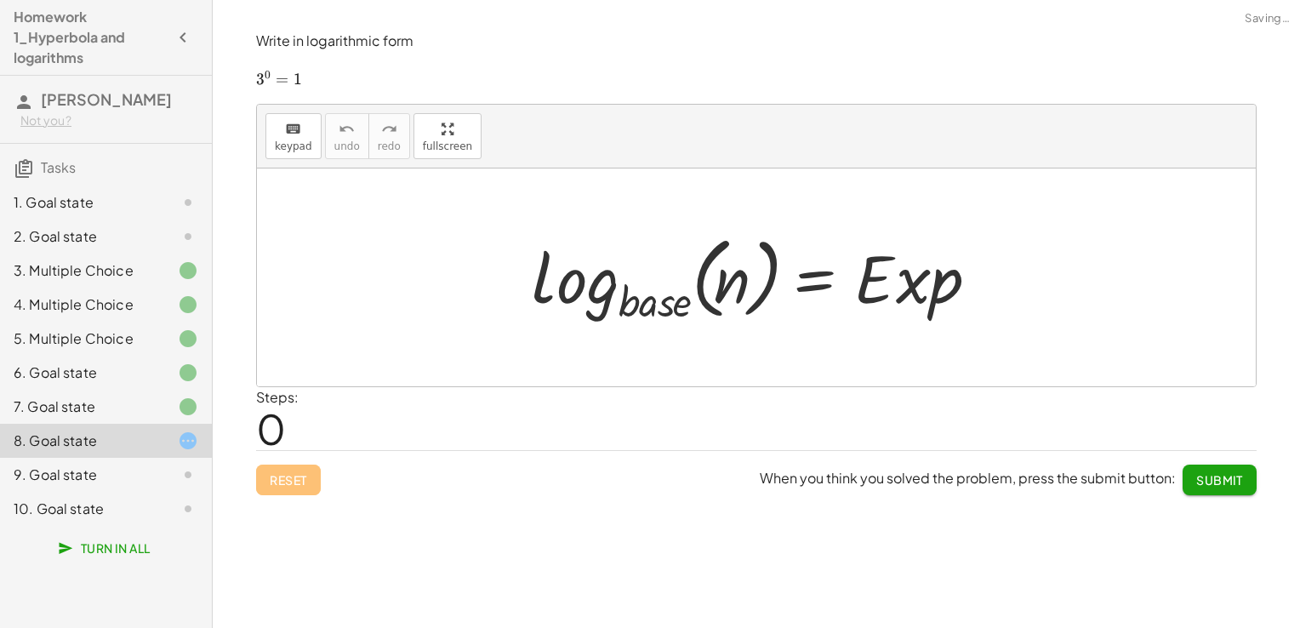
click at [119, 390] on div "5. Multiple Choice" at bounding box center [106, 407] width 212 height 34
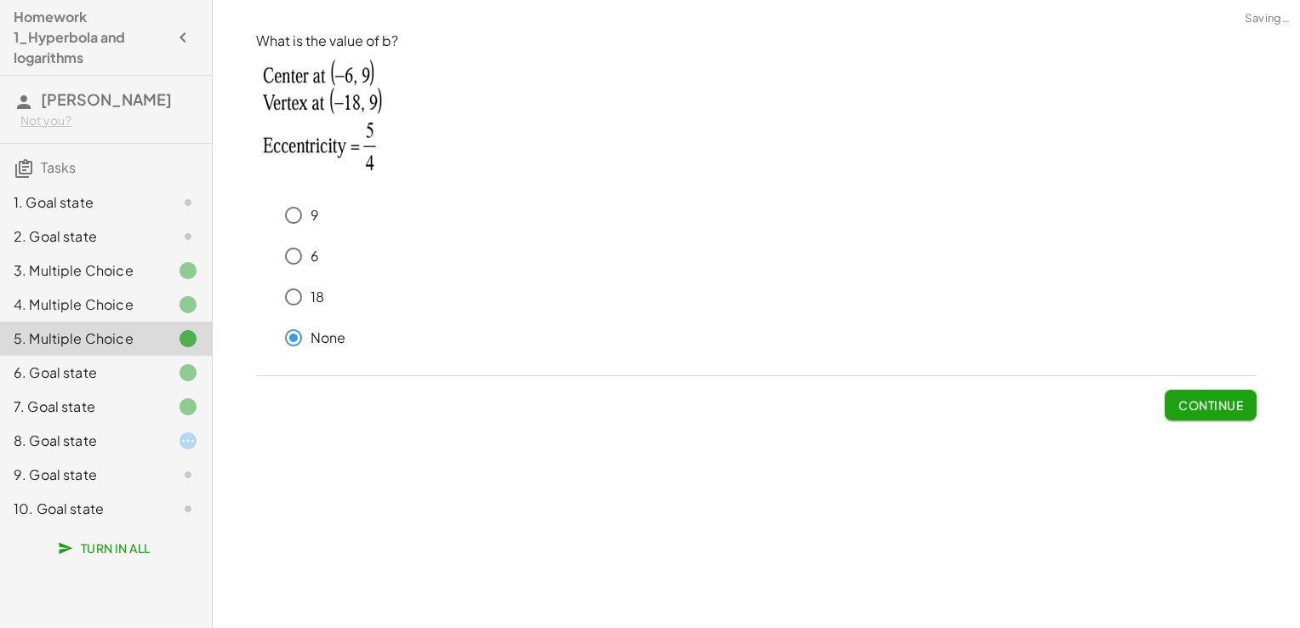
click at [122, 304] on div "4. Multiple Choice" at bounding box center [82, 304] width 137 height 20
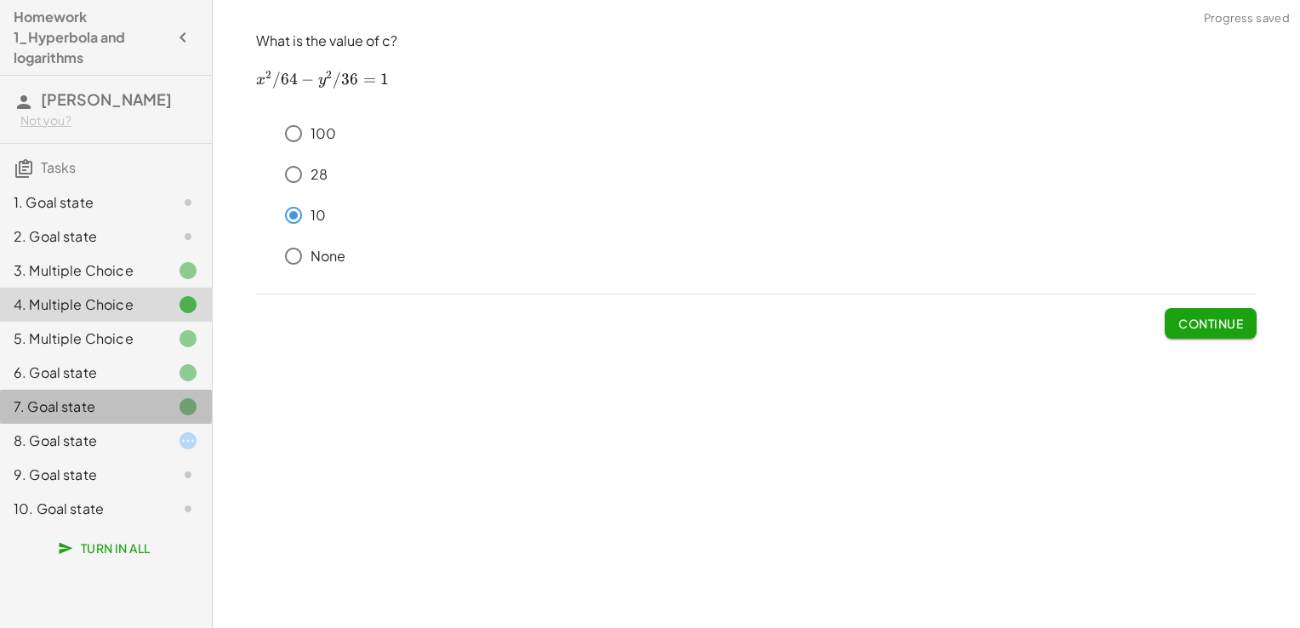
click at [116, 398] on div "7. Goal state" at bounding box center [82, 406] width 137 height 20
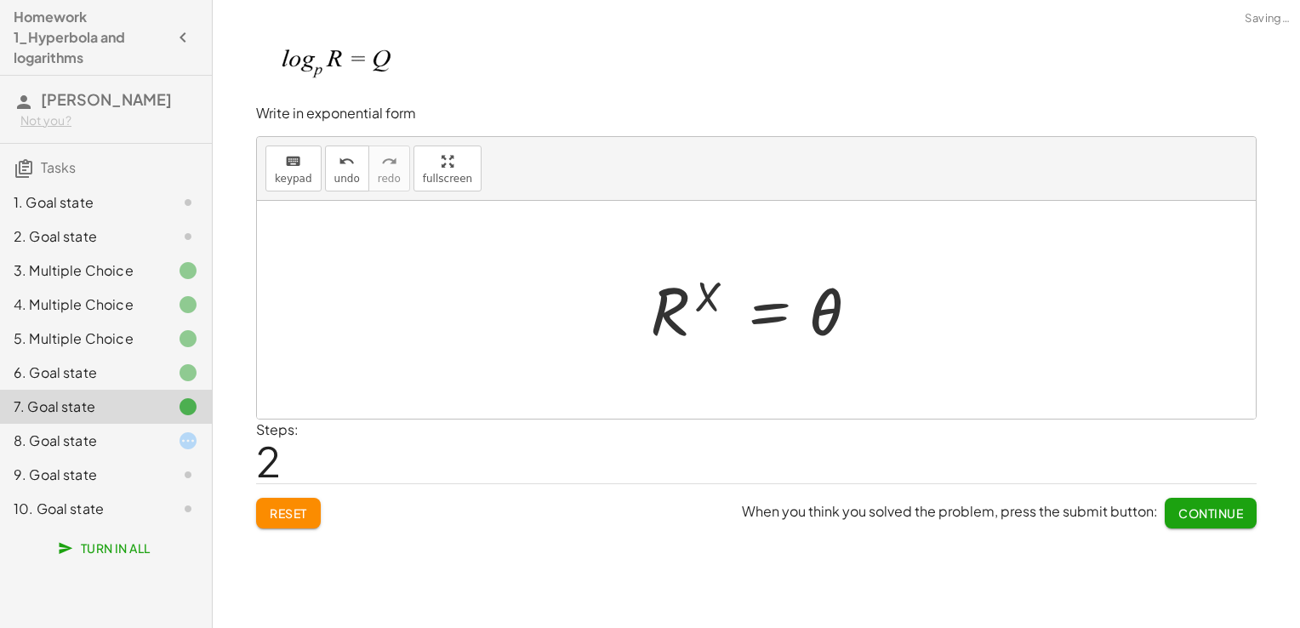
click at [115, 368] on div "6. Goal state" at bounding box center [82, 372] width 137 height 20
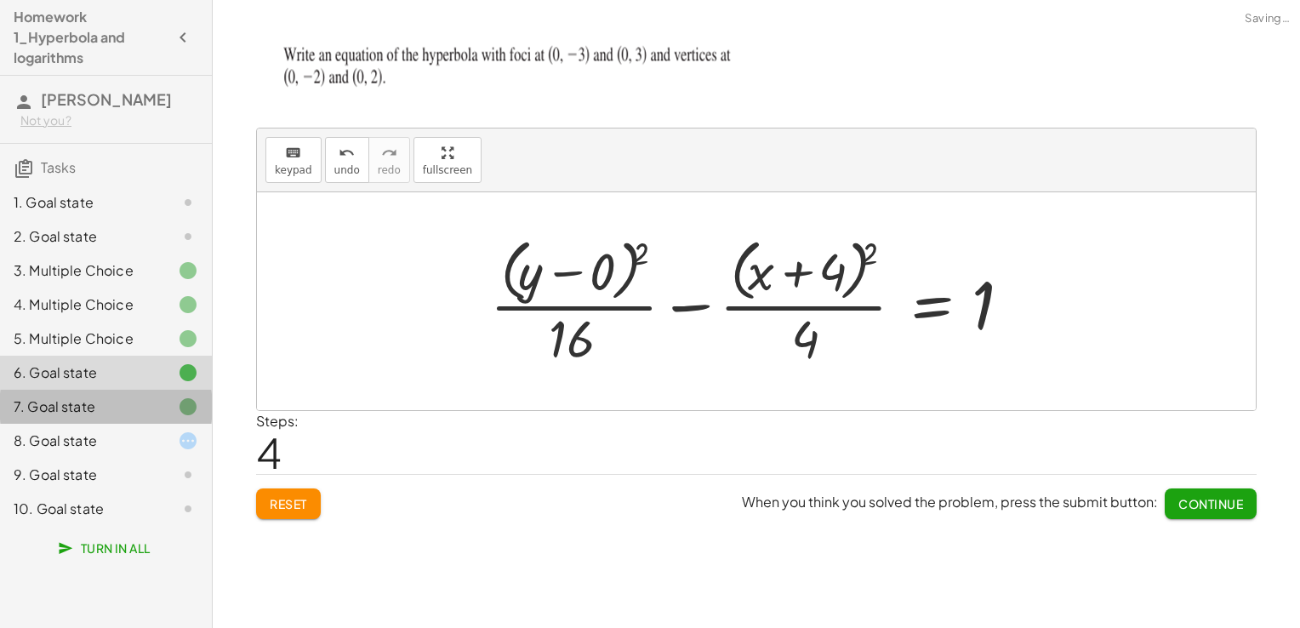
click at [109, 398] on div "7. Goal state" at bounding box center [82, 406] width 137 height 20
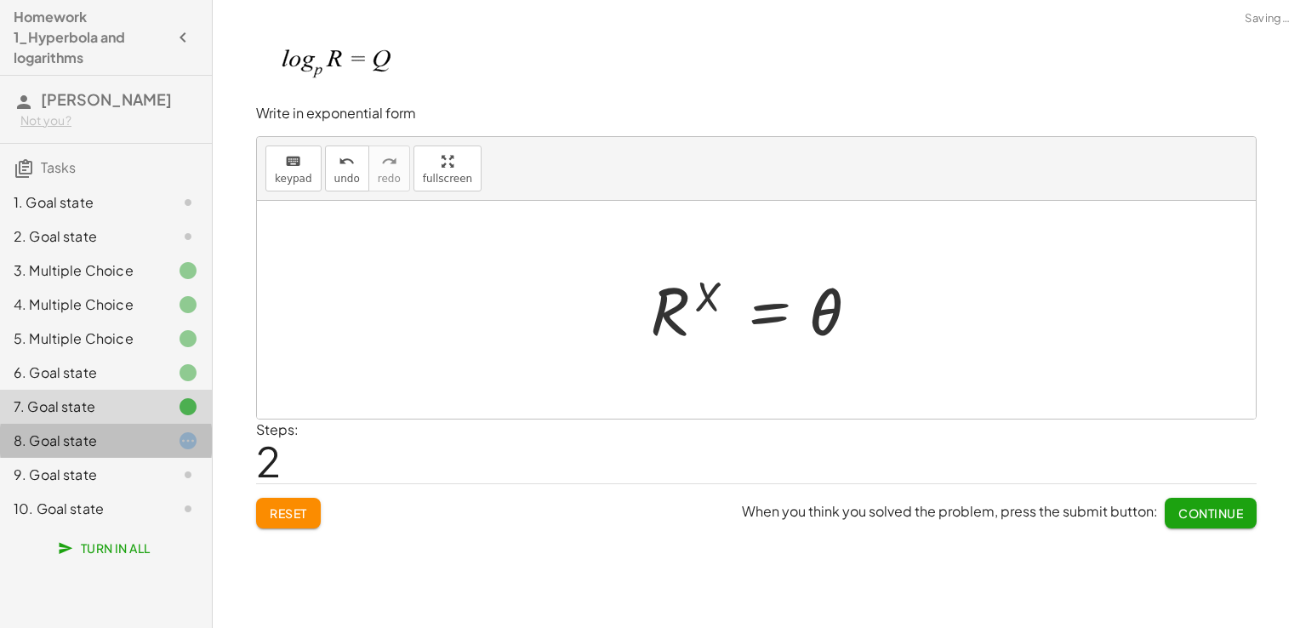
click at [108, 492] on div "8. Goal state" at bounding box center [106, 509] width 212 height 34
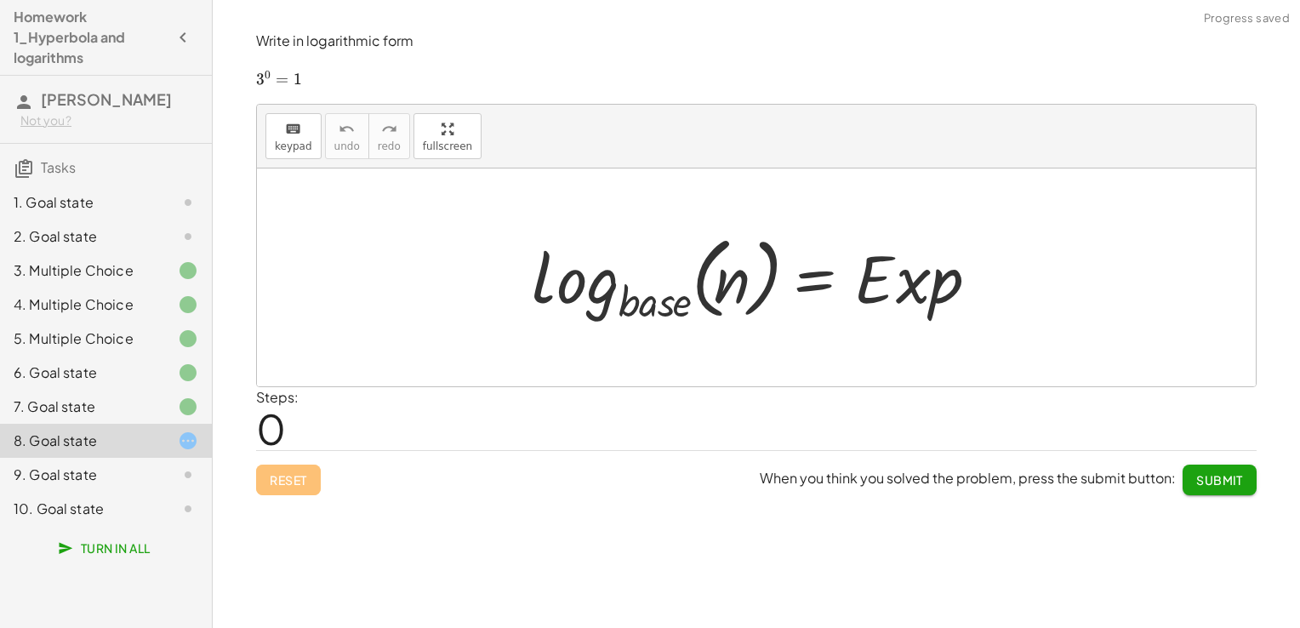
click at [667, 309] on div at bounding box center [762, 277] width 479 height 100
click at [276, 149] on span "keypad" at bounding box center [293, 146] width 37 height 12
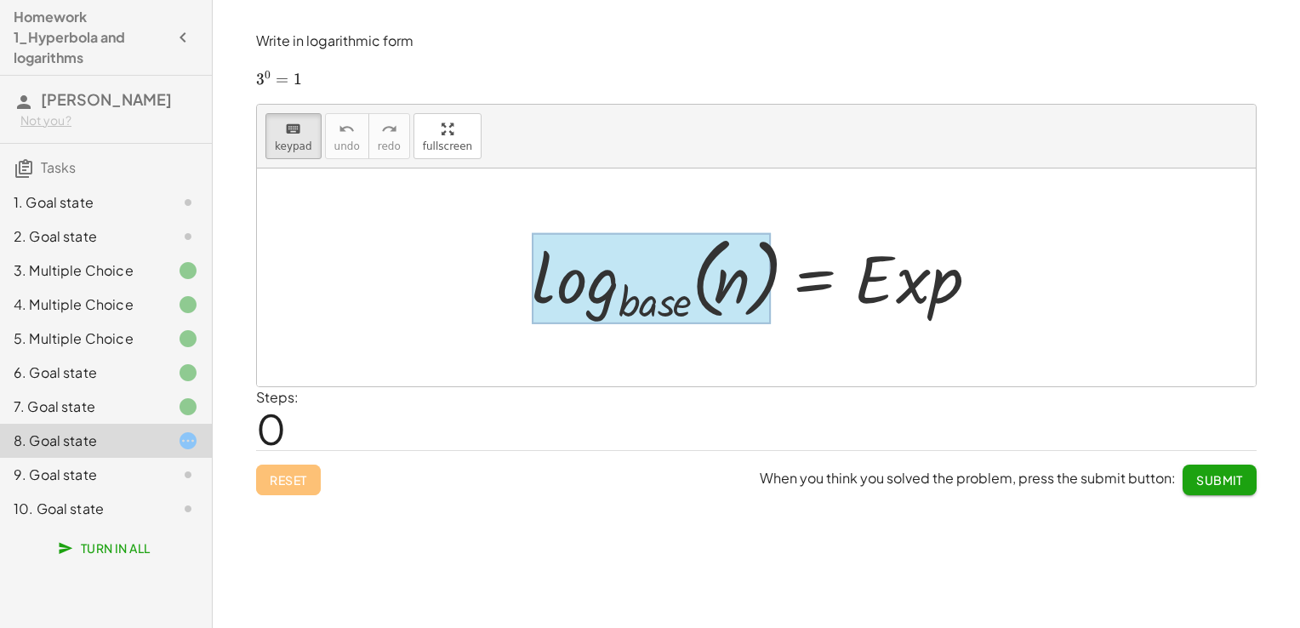
click at [630, 299] on div at bounding box center [651, 279] width 239 height 92
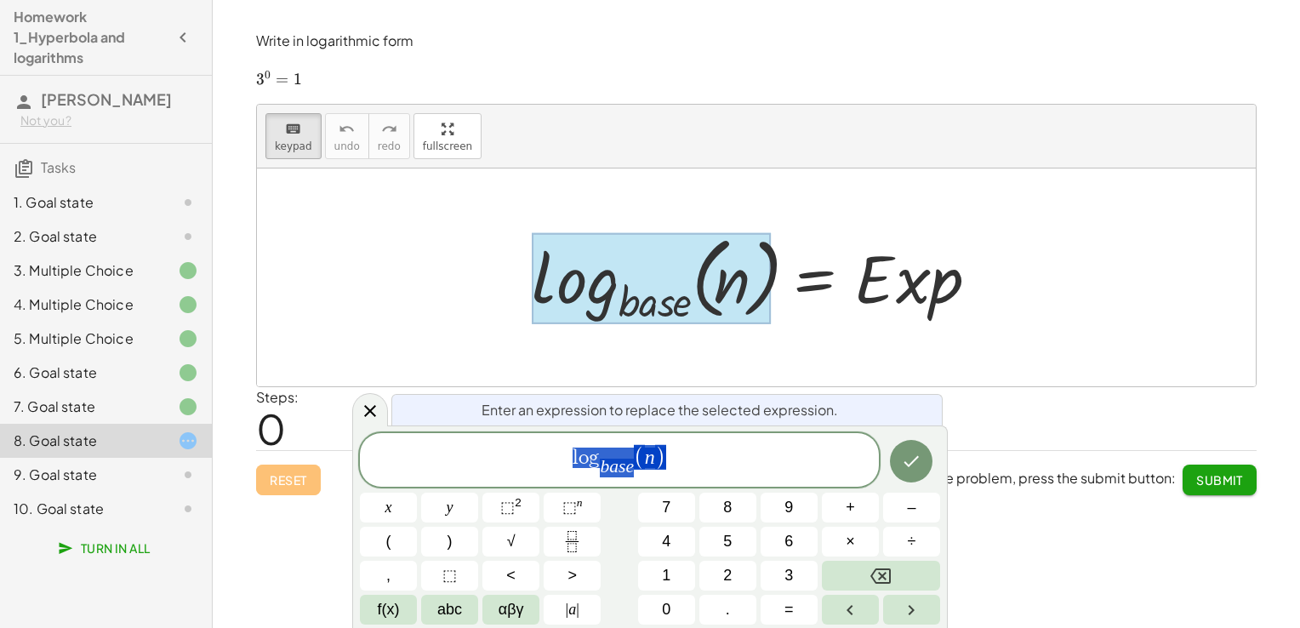
click at [675, 312] on div at bounding box center [651, 279] width 239 height 92
click at [635, 476] on span "l o g b a s e ​ ​ ( n )" at bounding box center [619, 461] width 519 height 36
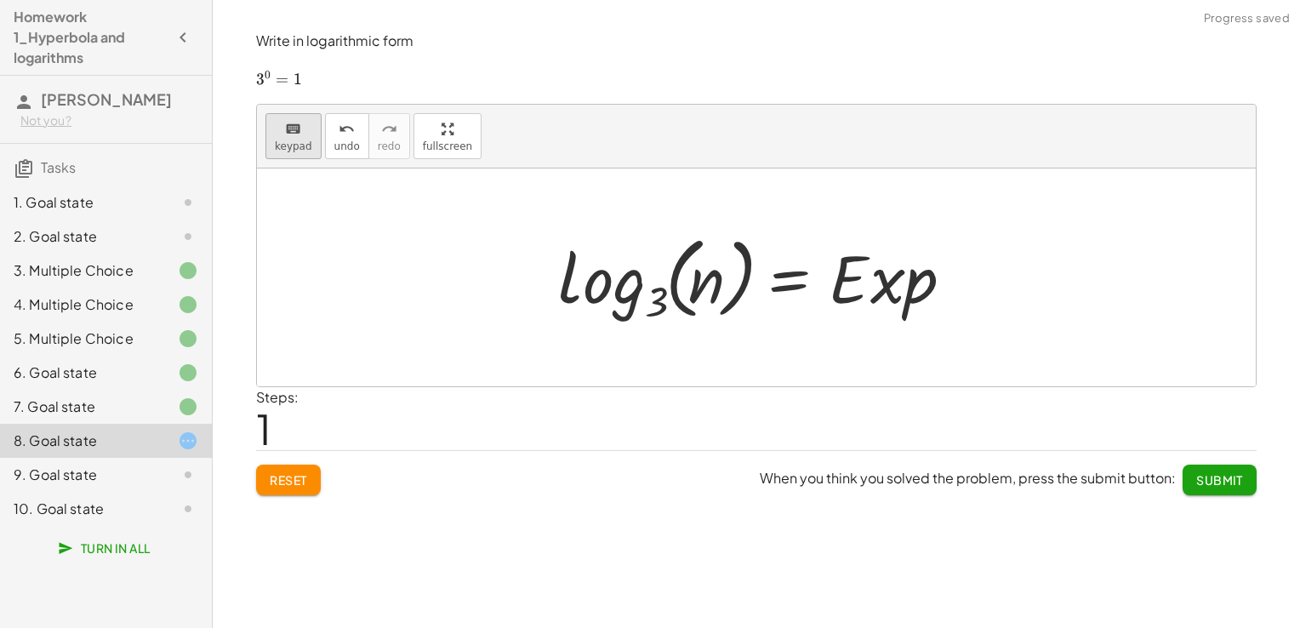
click at [272, 131] on button "keyboard keypad" at bounding box center [293, 136] width 56 height 46
click at [706, 282] on div at bounding box center [705, 280] width 34 height 76
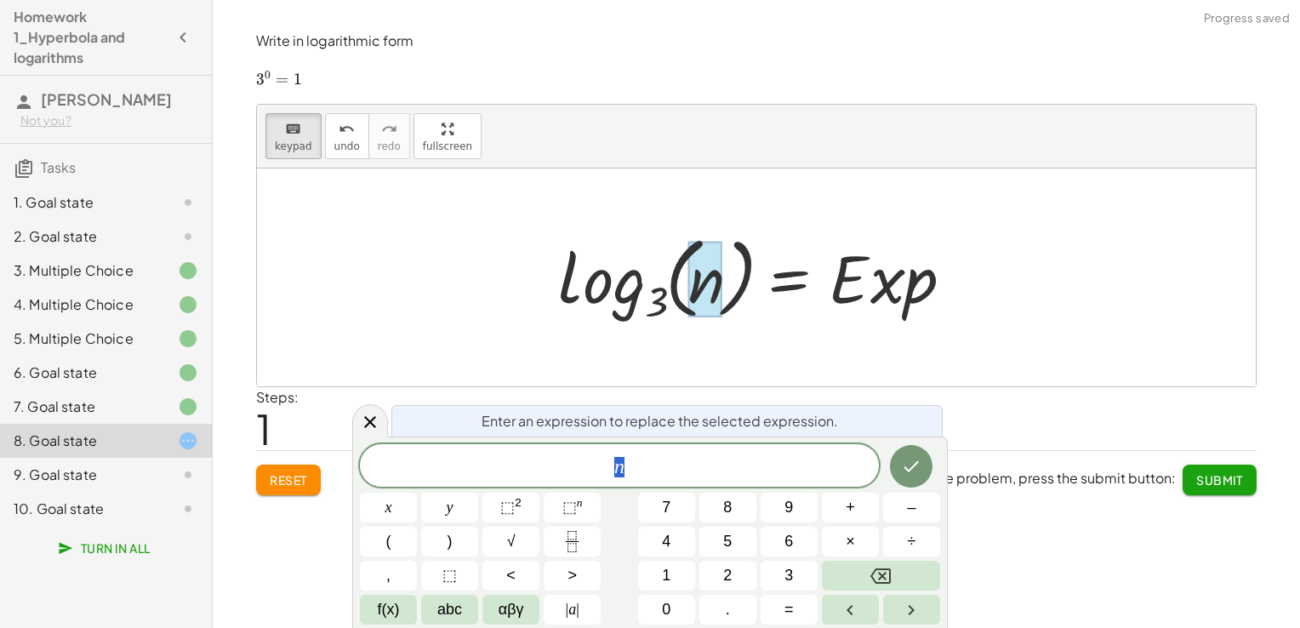
click at [708, 283] on div at bounding box center [705, 280] width 34 height 76
click at [744, 470] on span "n" at bounding box center [619, 467] width 519 height 24
click at [744, 470] on span "n ​" at bounding box center [619, 467] width 519 height 24
click at [931, 464] on button "Done" at bounding box center [911, 466] width 43 height 43
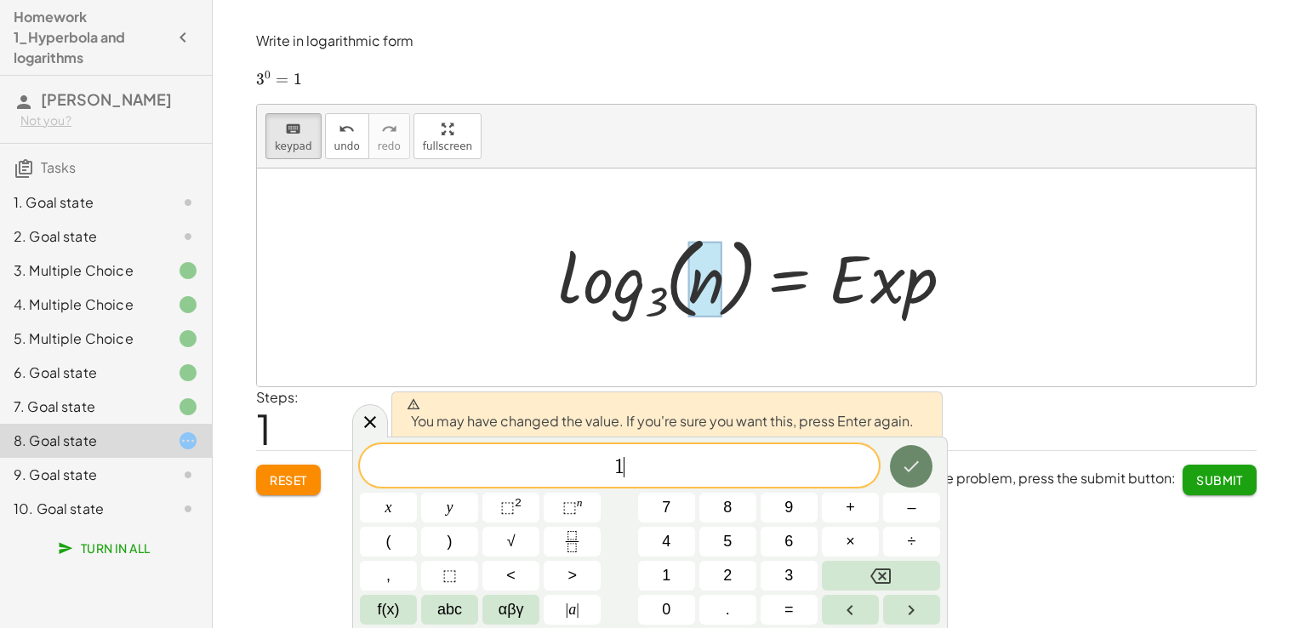
click at [919, 461] on icon "Done" at bounding box center [911, 466] width 20 height 20
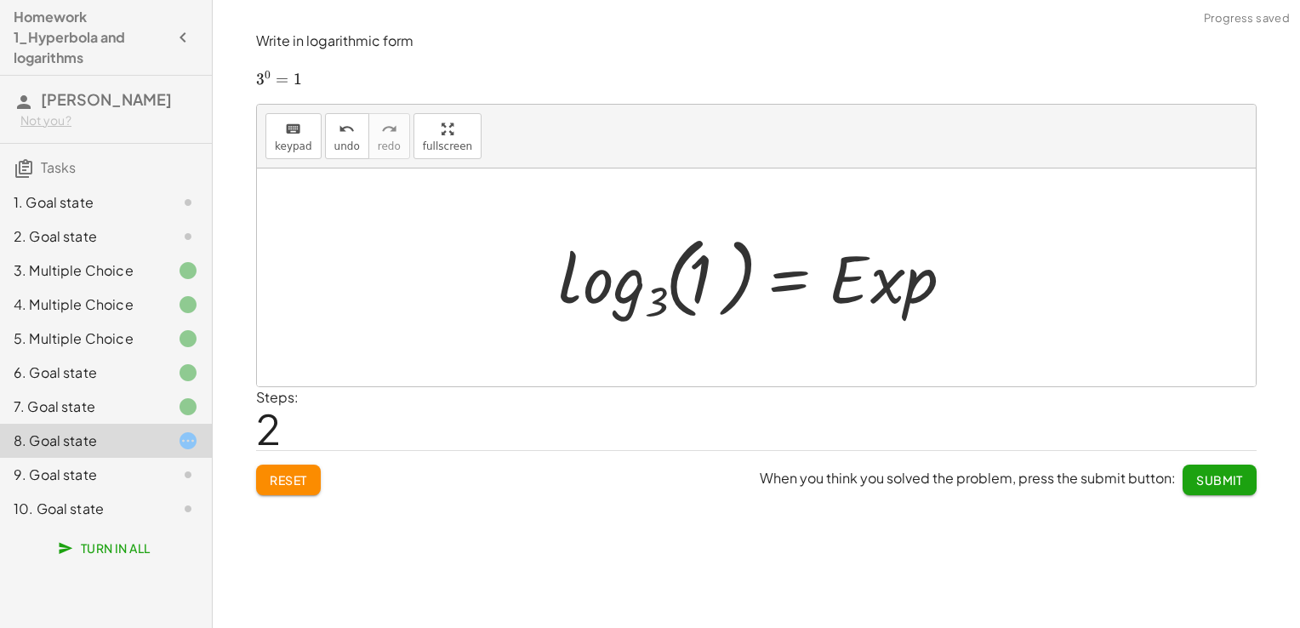
click at [904, 281] on div at bounding box center [763, 277] width 427 height 100
click at [278, 131] on div "keyboard" at bounding box center [293, 128] width 37 height 20
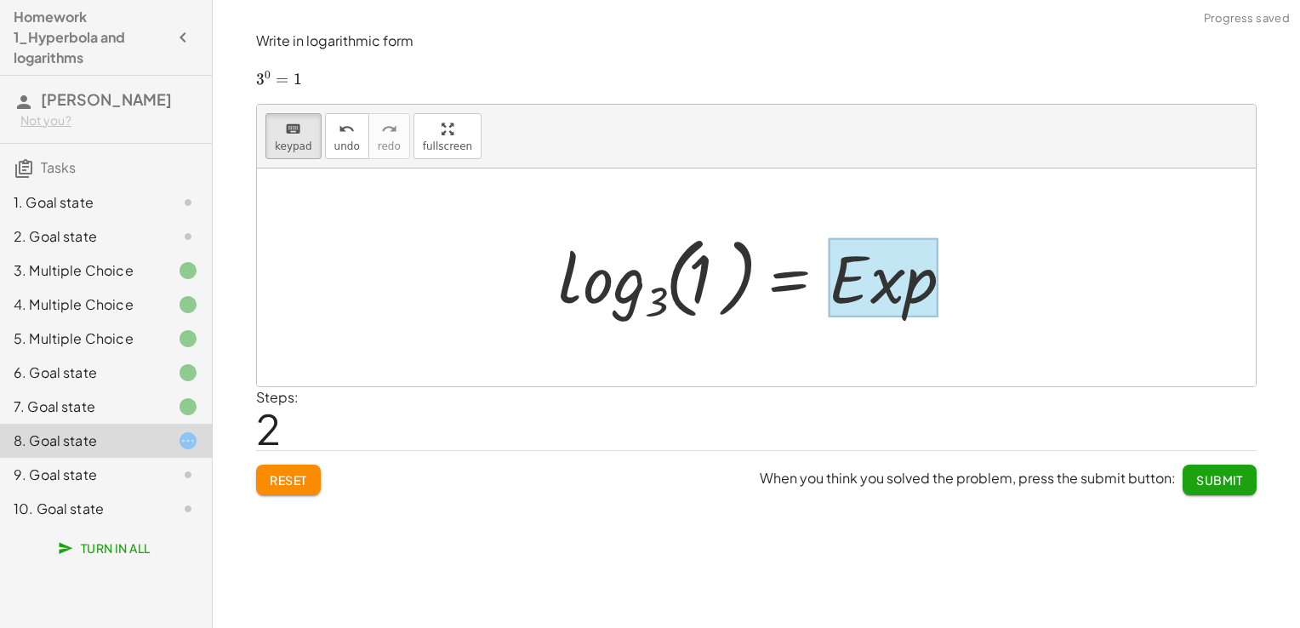
click at [868, 279] on div at bounding box center [884, 277] width 110 height 79
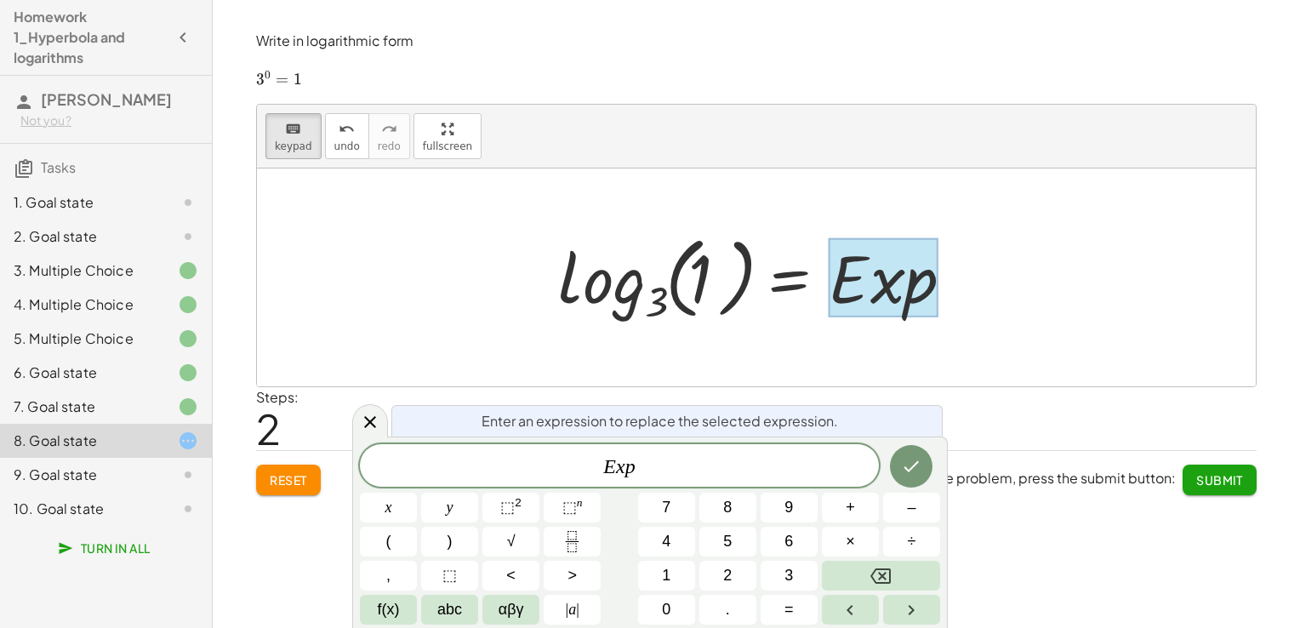
click at [846, 475] on span "E x p" at bounding box center [619, 467] width 519 height 24
click at [417, 493] on div at bounding box center [388, 508] width 57 height 30
click at [926, 458] on button "Done" at bounding box center [911, 466] width 43 height 43
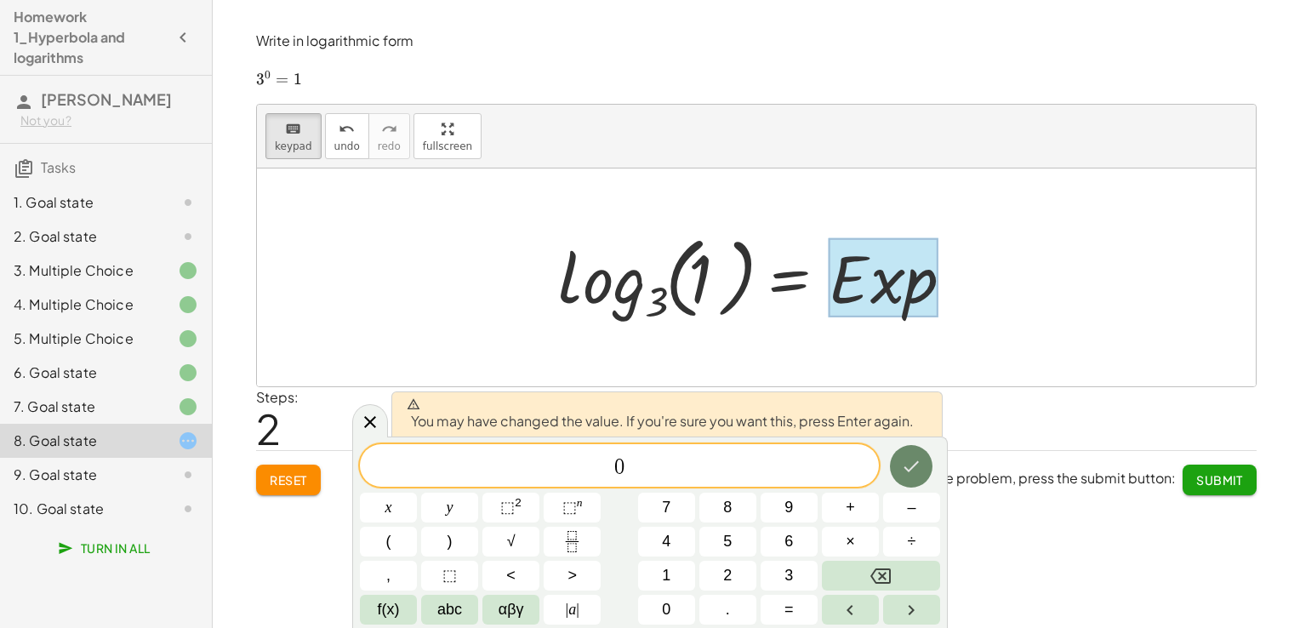
click at [920, 455] on button "Done" at bounding box center [911, 466] width 43 height 43
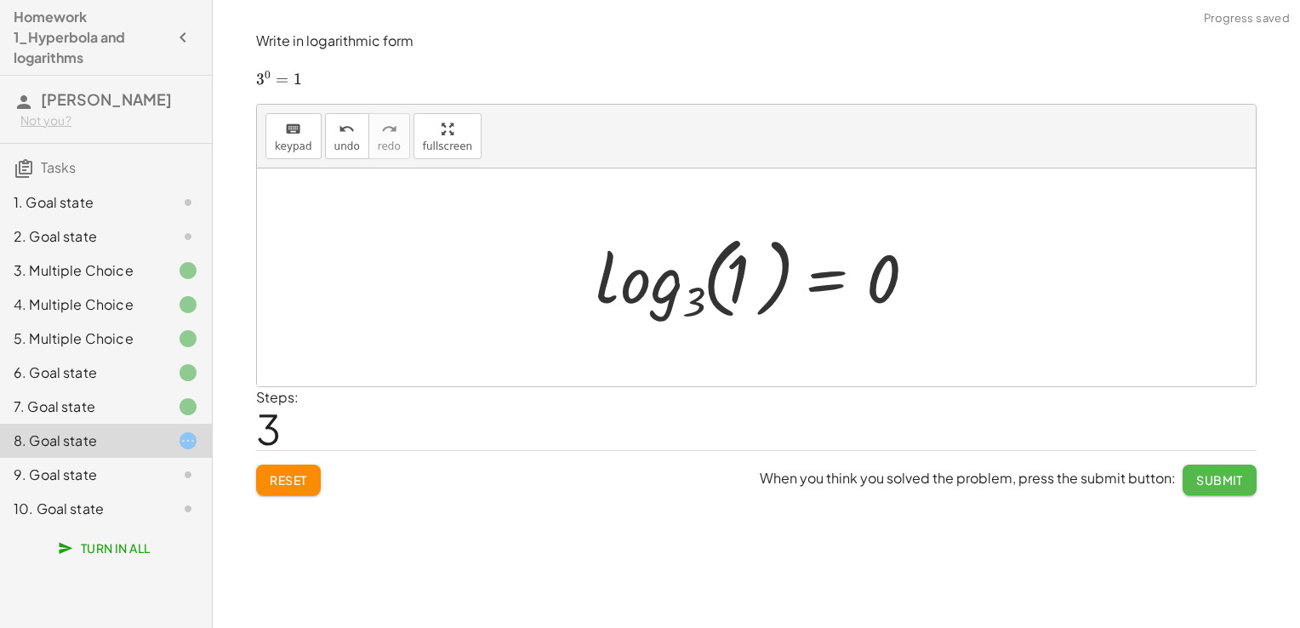
click at [1188, 481] on button "Submit" at bounding box center [1219, 479] width 74 height 31
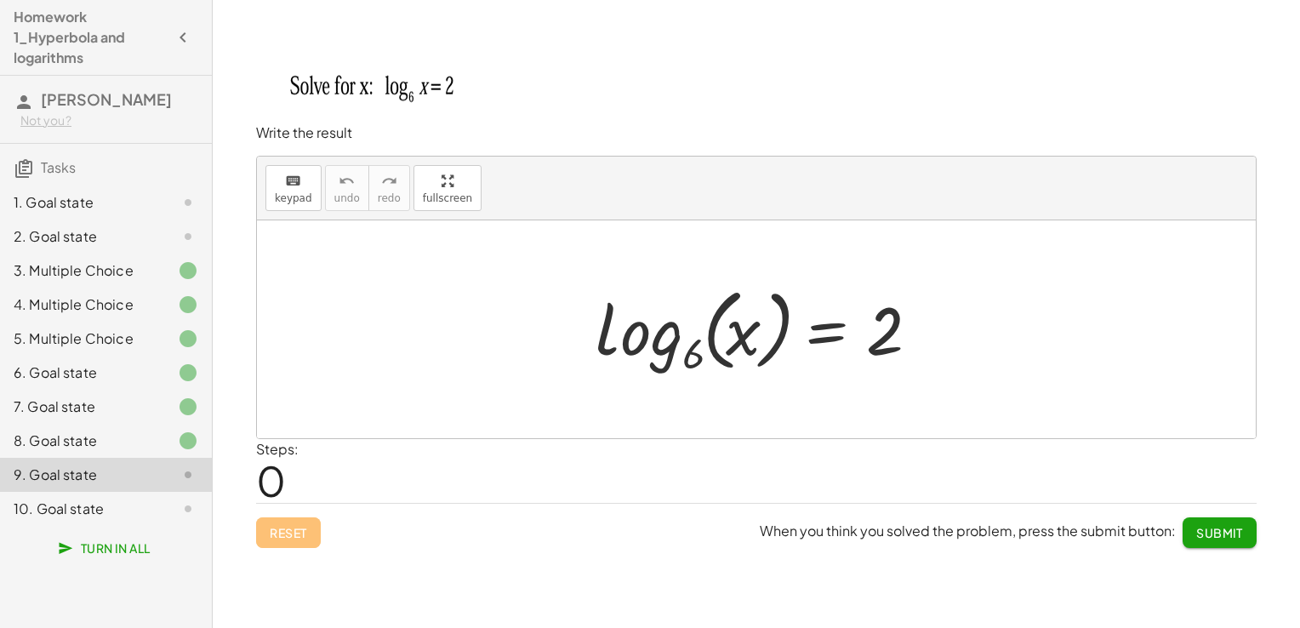
click at [664, 320] on div at bounding box center [762, 329] width 351 height 100
click at [284, 192] on span "keypad" at bounding box center [293, 198] width 37 height 12
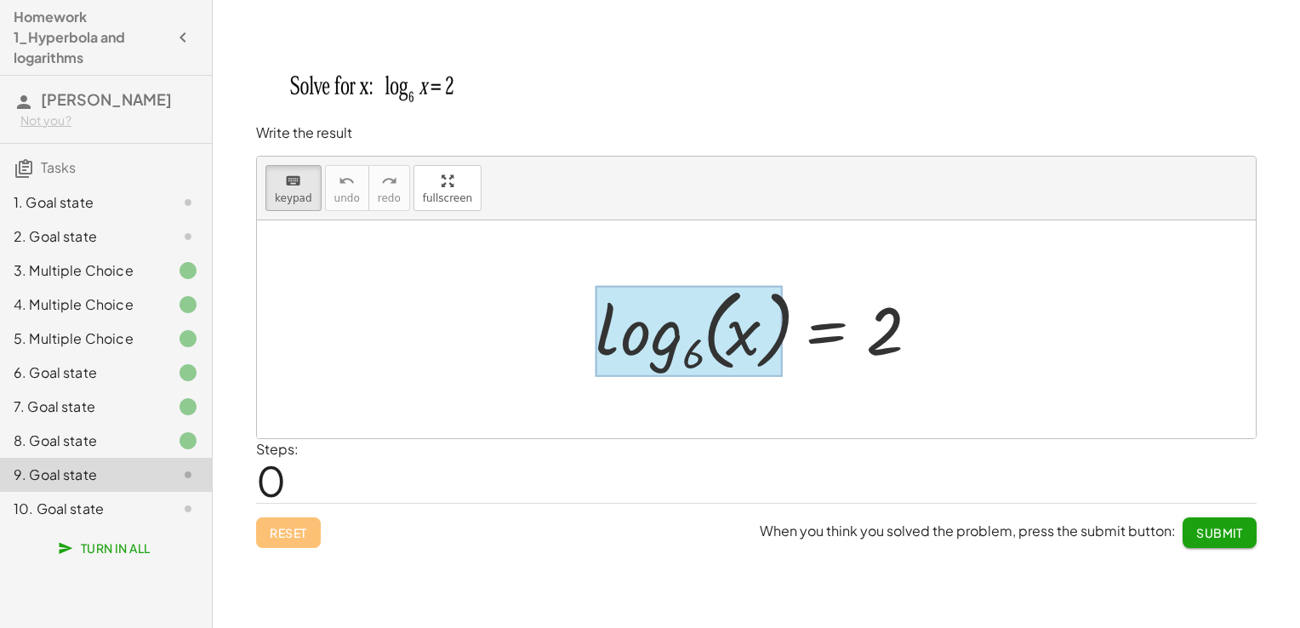
click at [669, 333] on div at bounding box center [688, 331] width 187 height 92
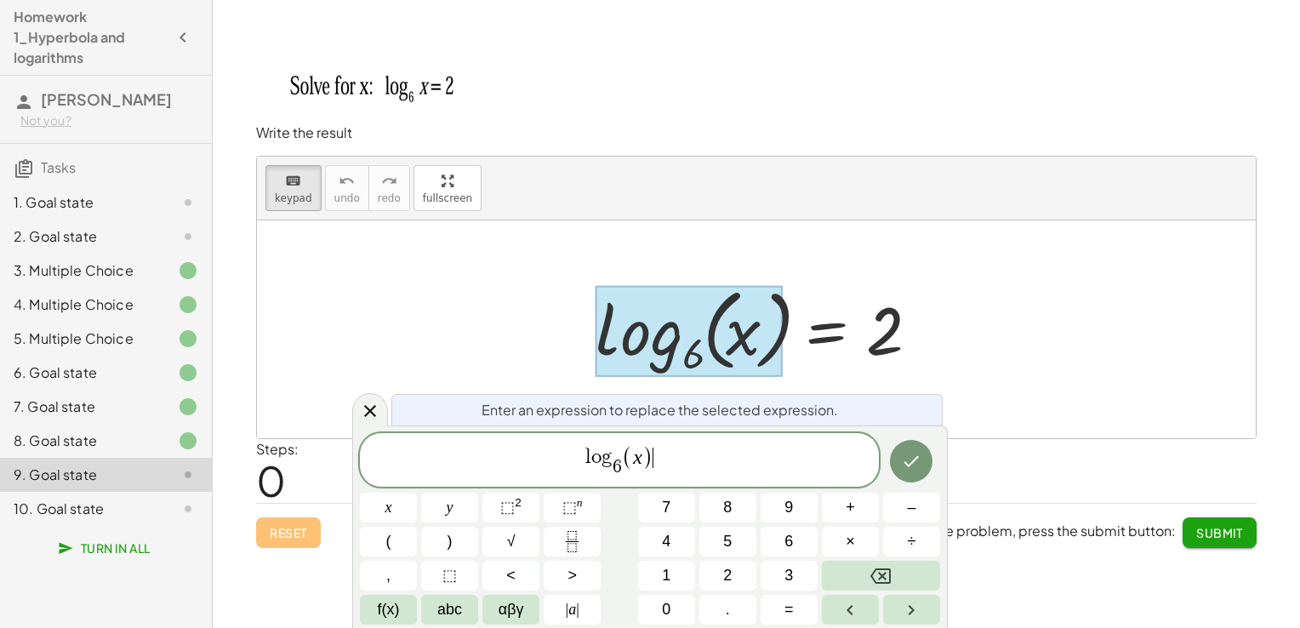
click at [681, 464] on span "l o g 6 ​ ( x ) ​" at bounding box center [619, 461] width 519 height 36
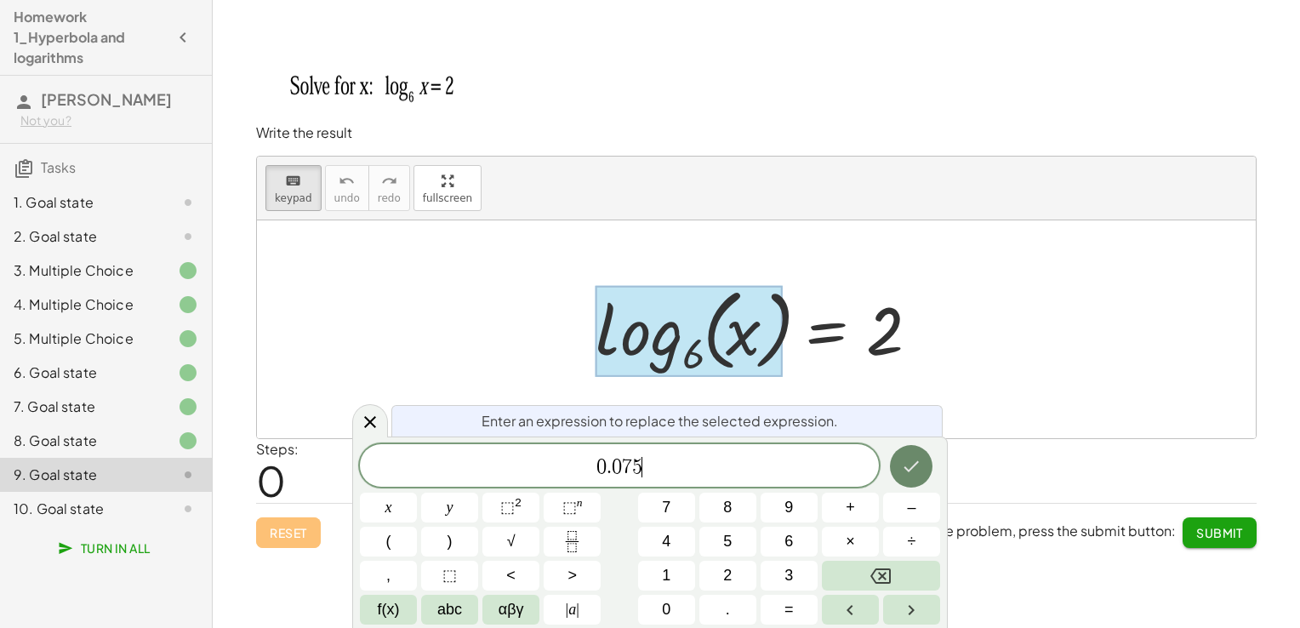
click at [893, 464] on button "Done" at bounding box center [911, 466] width 43 height 43
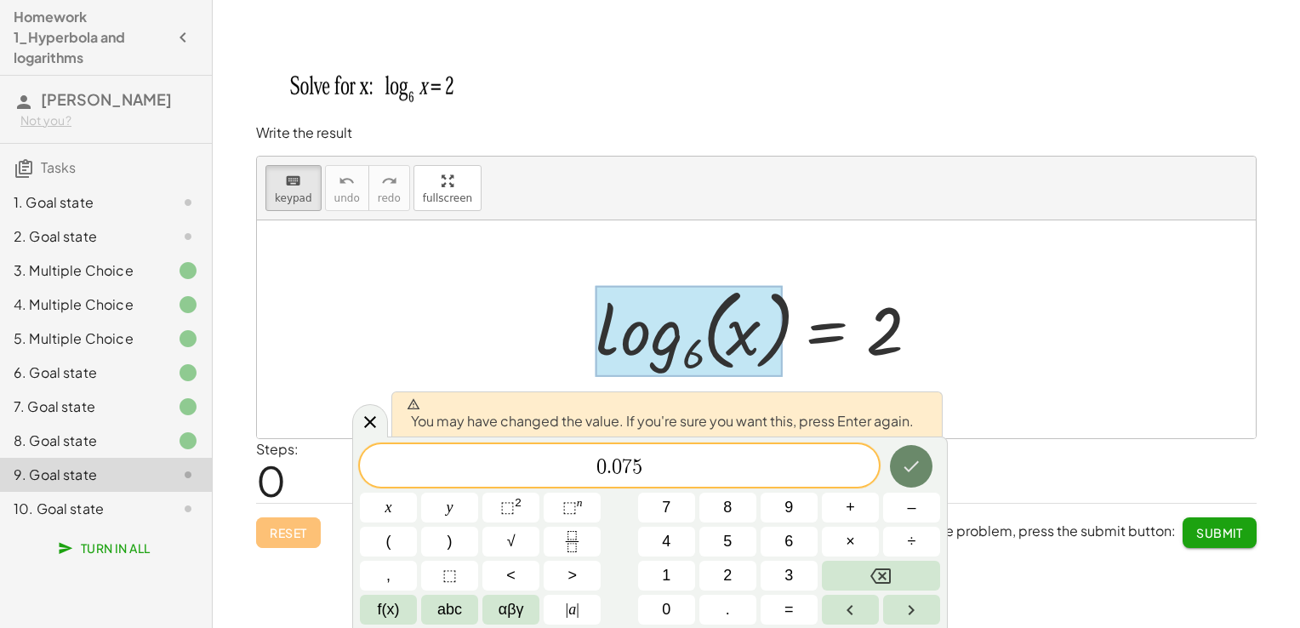
click at [929, 471] on button "Done" at bounding box center [911, 466] width 43 height 43
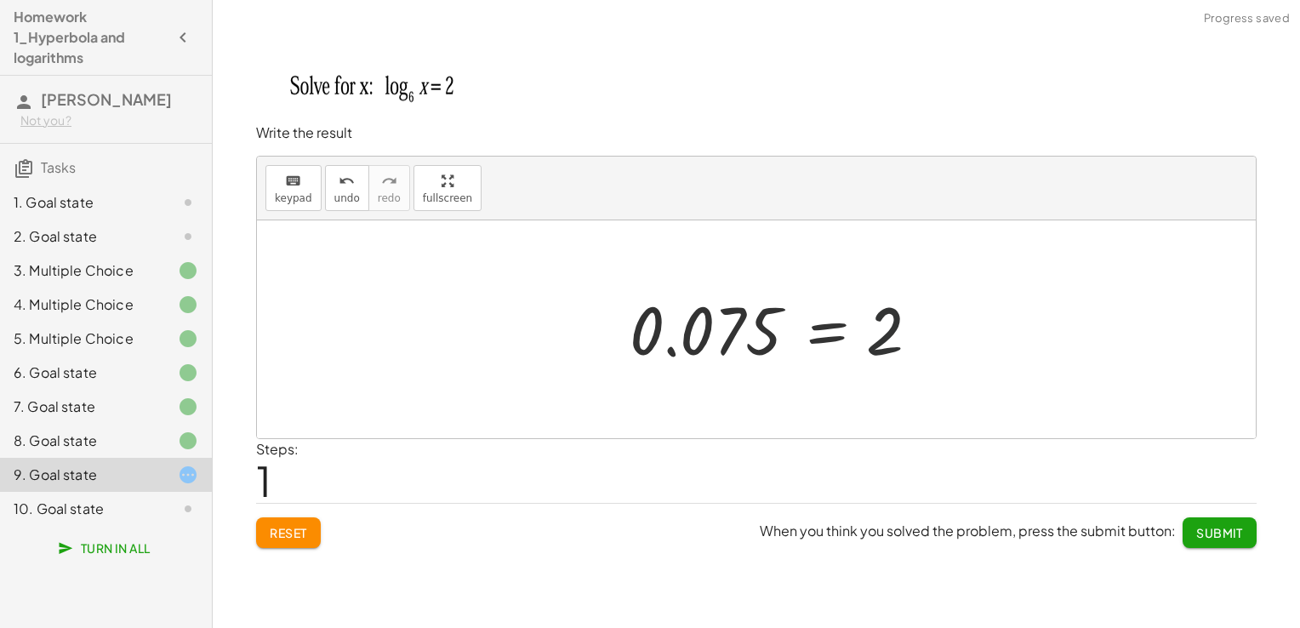
click at [885, 343] on div at bounding box center [779, 330] width 317 height 84
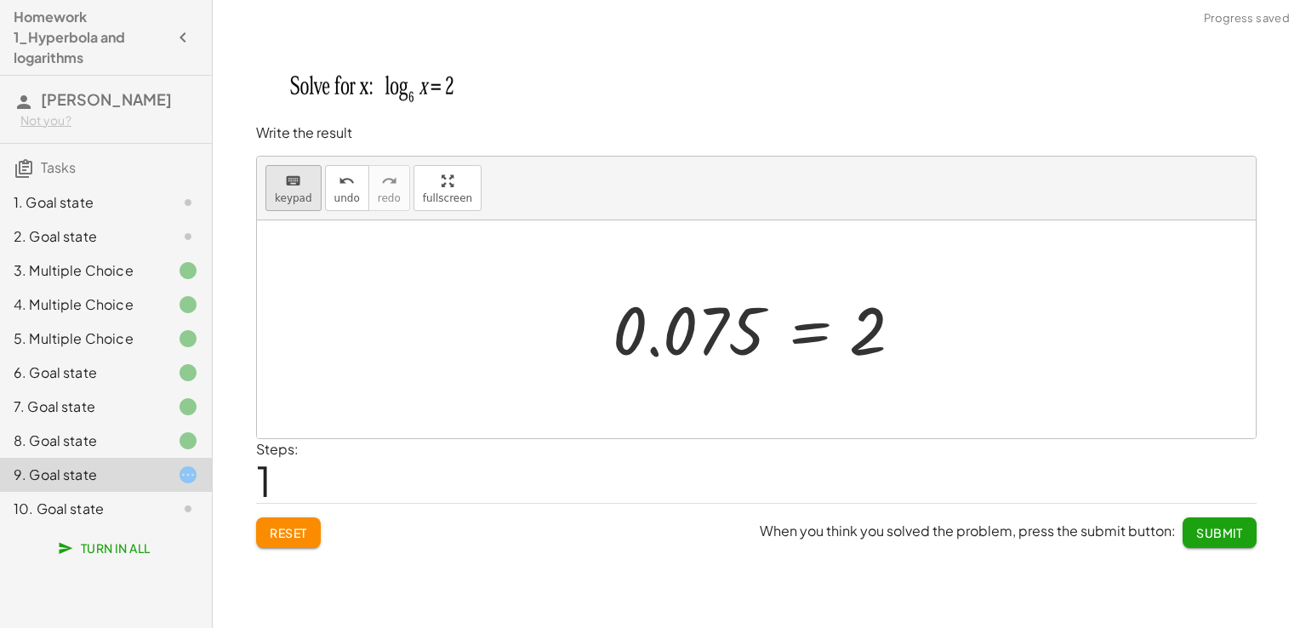
click at [279, 200] on span "keypad" at bounding box center [293, 198] width 37 height 12
click at [874, 339] on div at bounding box center [866, 331] width 34 height 76
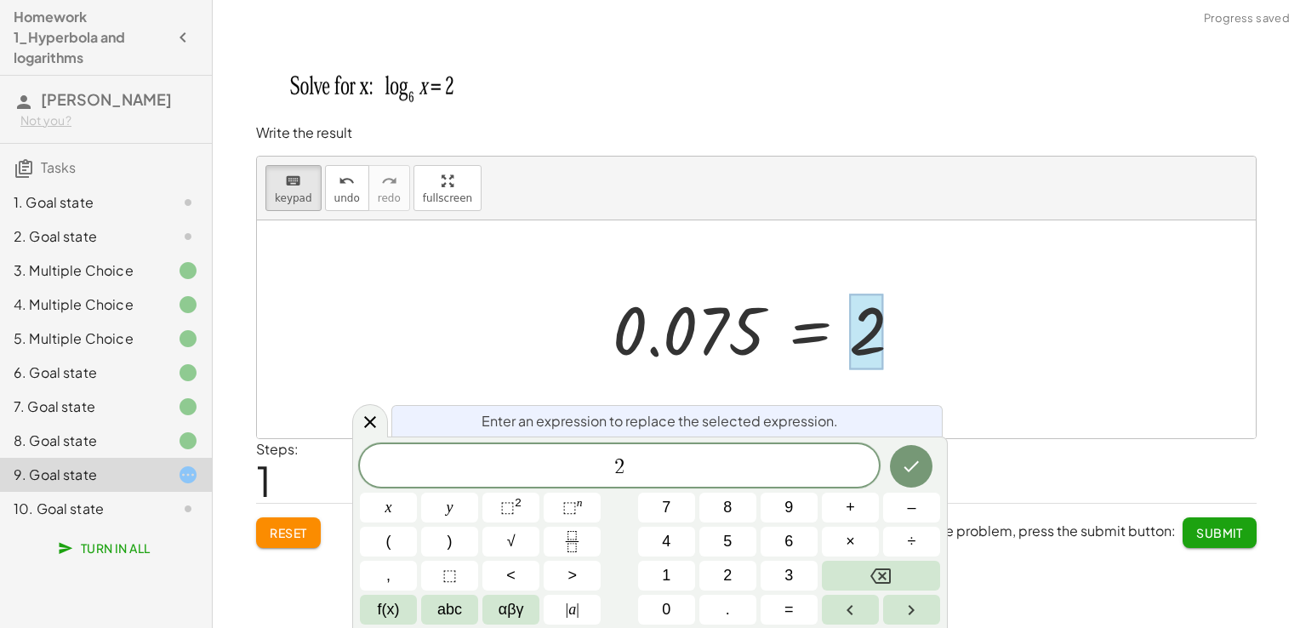
click at [874, 339] on div at bounding box center [866, 331] width 34 height 76
click at [753, 454] on div "2" at bounding box center [619, 465] width 519 height 43
click at [693, 606] on button "0" at bounding box center [666, 610] width 57 height 30
click at [904, 466] on icon "Done" at bounding box center [911, 466] width 20 height 20
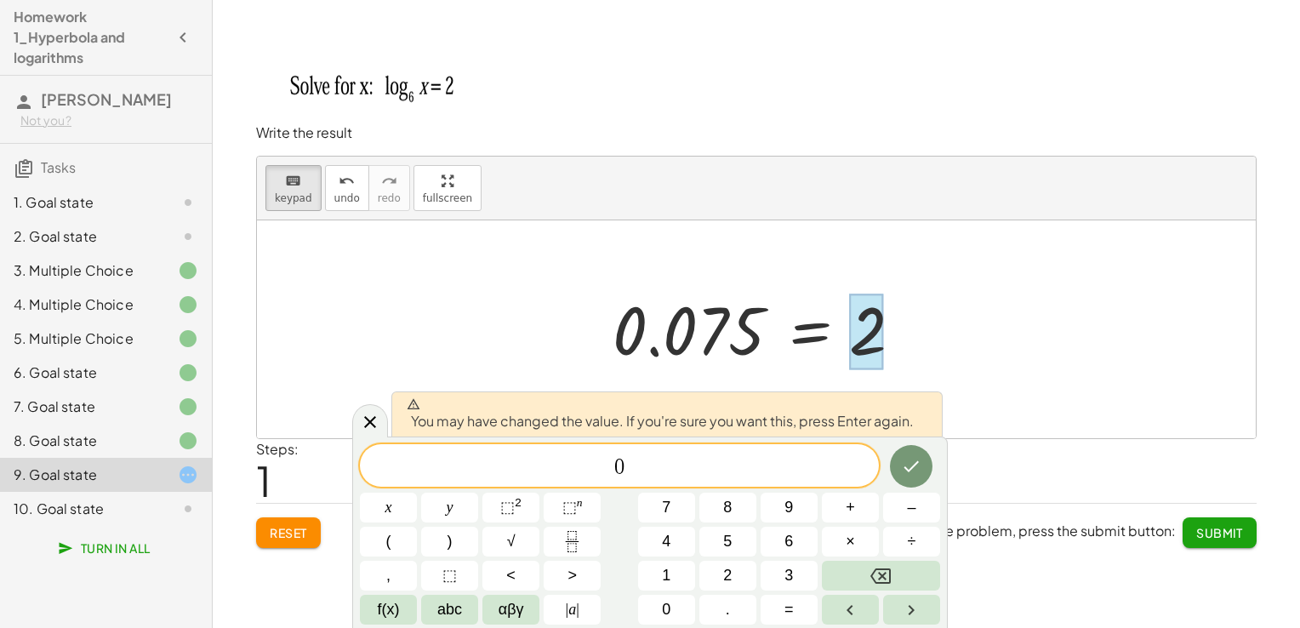
click at [417, 493] on div at bounding box center [388, 508] width 57 height 30
click at [898, 475] on button "Done" at bounding box center [911, 466] width 43 height 43
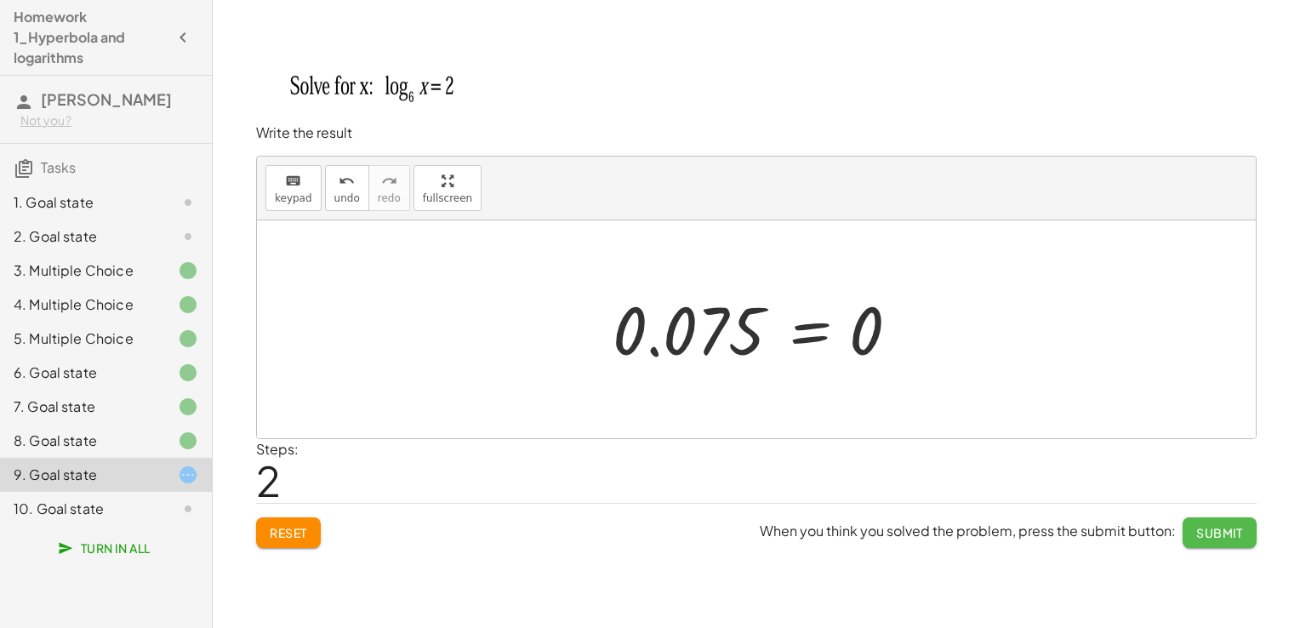
click at [1242, 527] on span "Submit" at bounding box center [1219, 532] width 47 height 15
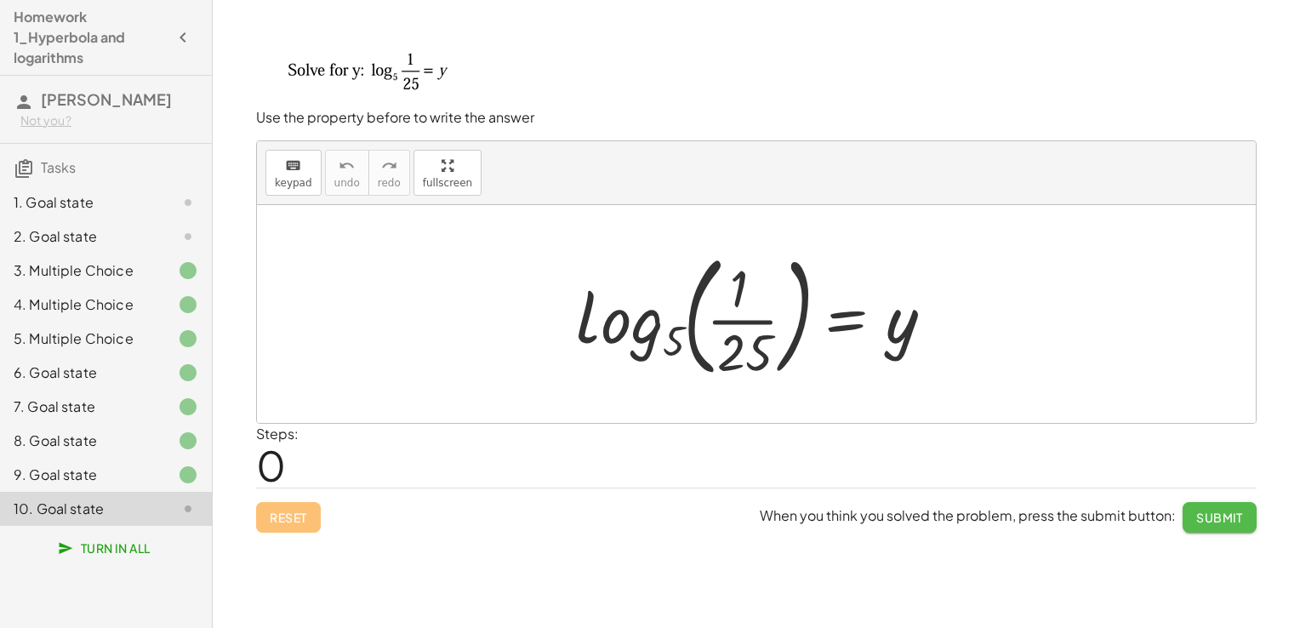
click at [1206, 521] on span "Submit" at bounding box center [1219, 517] width 47 height 15
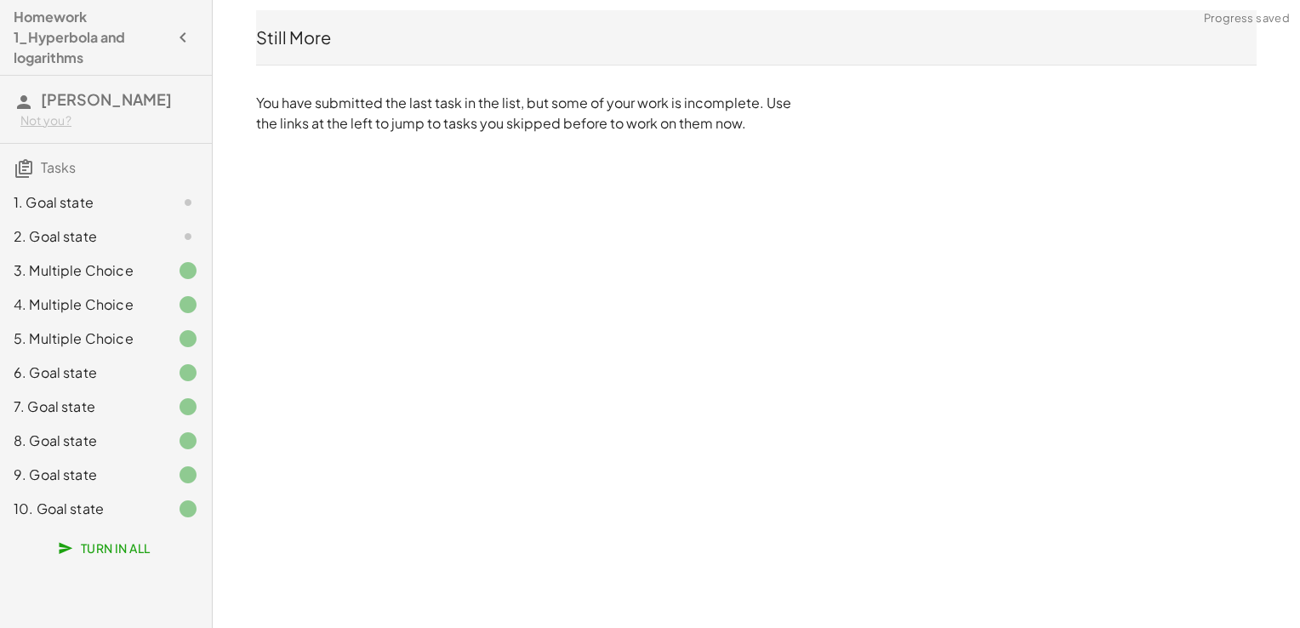
click at [96, 208] on div "1. Goal state" at bounding box center [82, 202] width 137 height 20
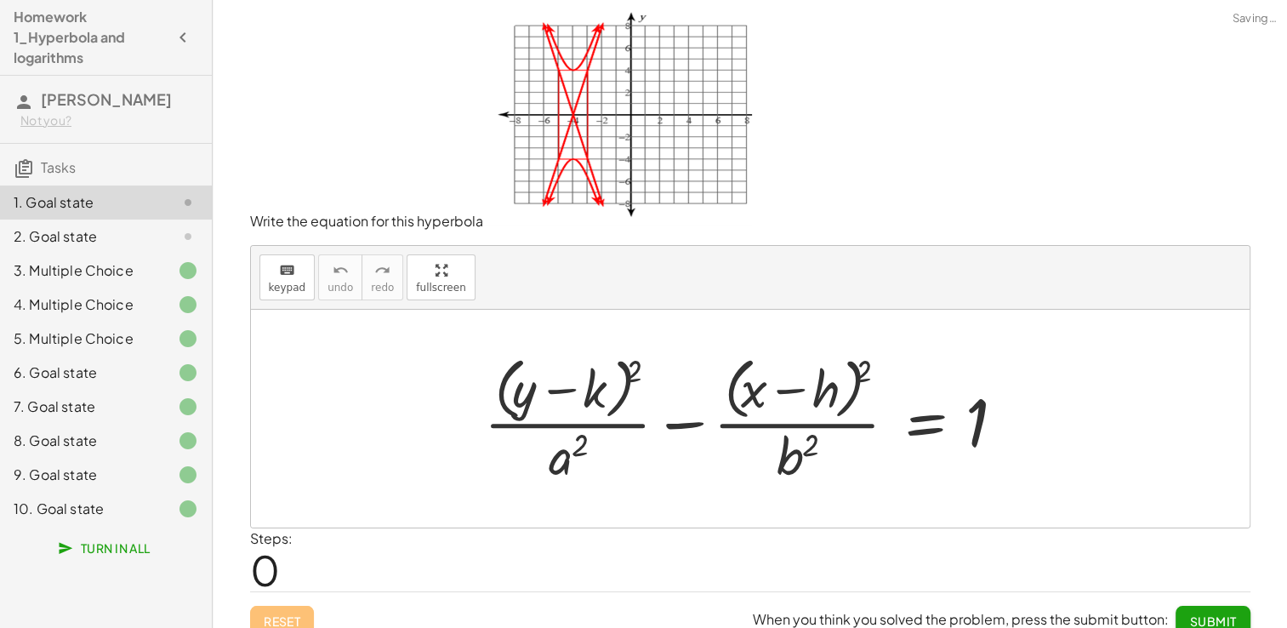
click at [96, 208] on div "1. Goal state" at bounding box center [82, 202] width 137 height 20
click at [272, 265] on div "keyboard" at bounding box center [287, 269] width 37 height 20
click at [604, 396] on div at bounding box center [573, 390] width 71 height 57
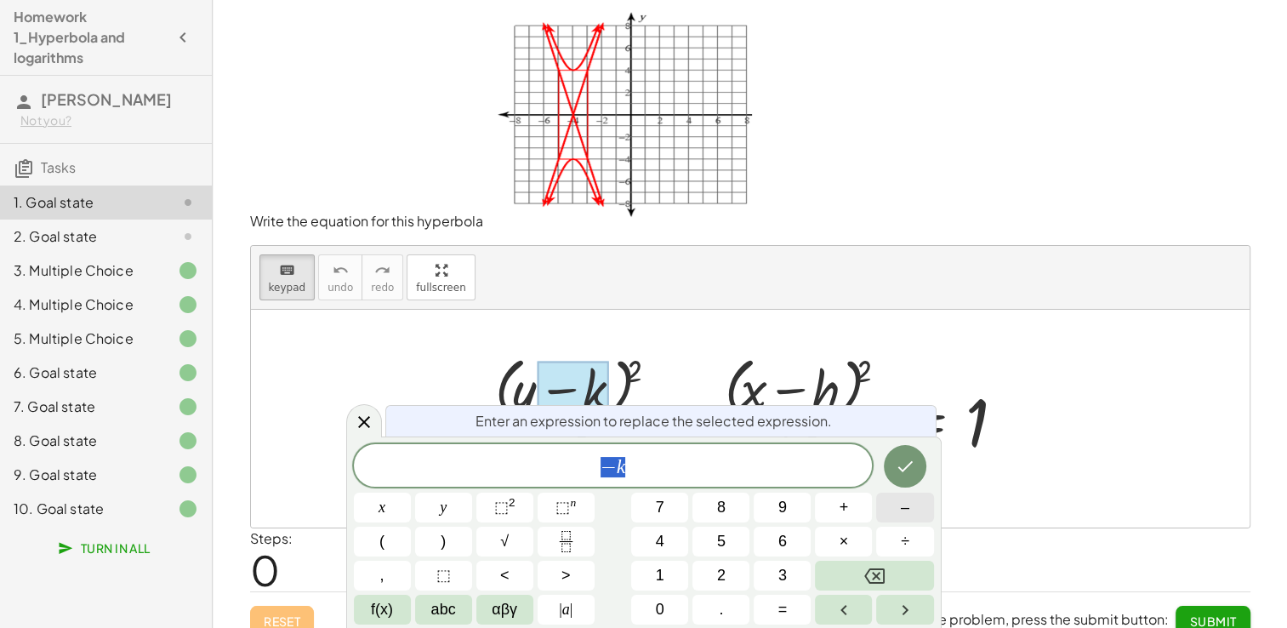
click at [889, 511] on button "–" at bounding box center [904, 508] width 57 height 30
click at [658, 612] on span "0" at bounding box center [660, 609] width 9 height 23
click at [888, 470] on button "Done" at bounding box center [905, 466] width 43 height 43
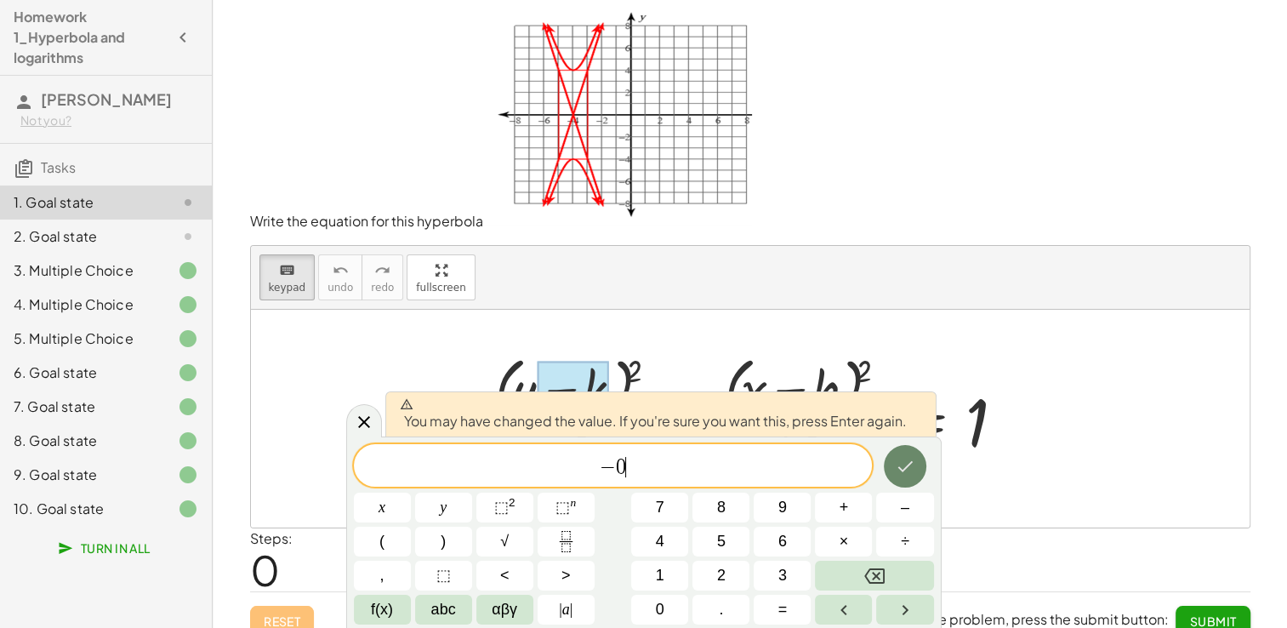
click at [890, 471] on button "Done" at bounding box center [905, 466] width 43 height 43
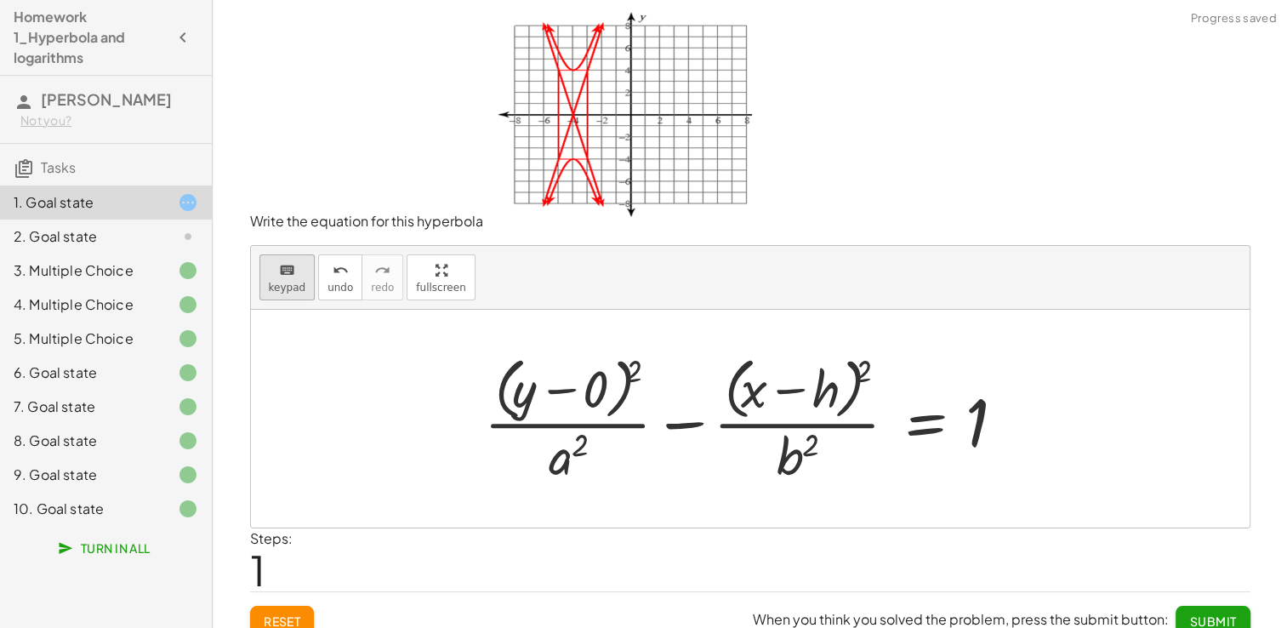
click at [272, 278] on button "keyboard keypad" at bounding box center [287, 277] width 56 height 46
click at [566, 460] on div at bounding box center [568, 455] width 38 height 60
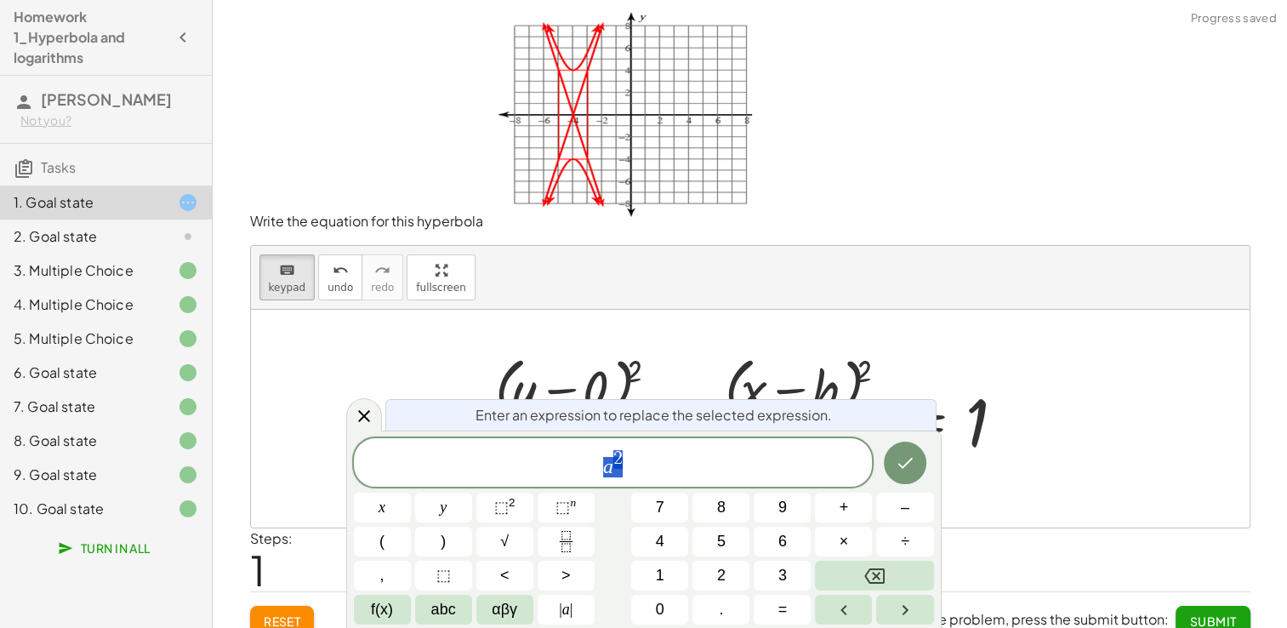
click at [566, 460] on span "a 2" at bounding box center [613, 463] width 519 height 31
click at [612, 465] on span "​ a 2" at bounding box center [613, 463] width 519 height 31
click at [620, 465] on span "2" at bounding box center [617, 458] width 9 height 19
click at [857, 583] on button "Backspace" at bounding box center [874, 576] width 118 height 30
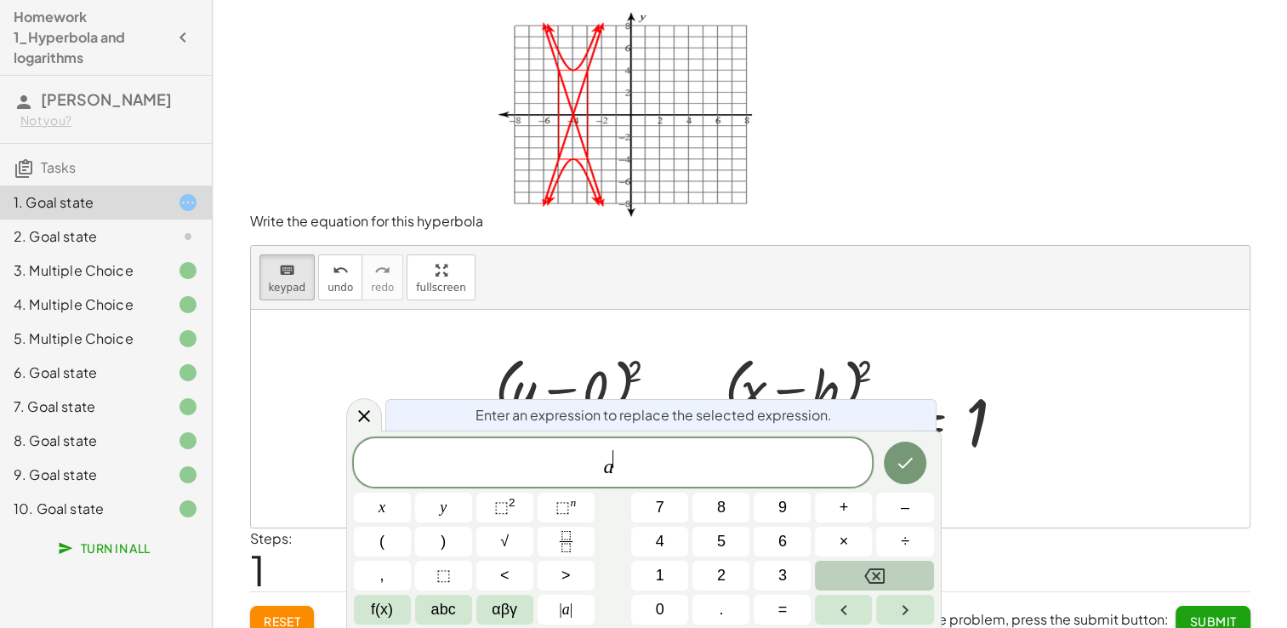
click at [857, 583] on button "Backspace" at bounding box center [874, 576] width 118 height 30
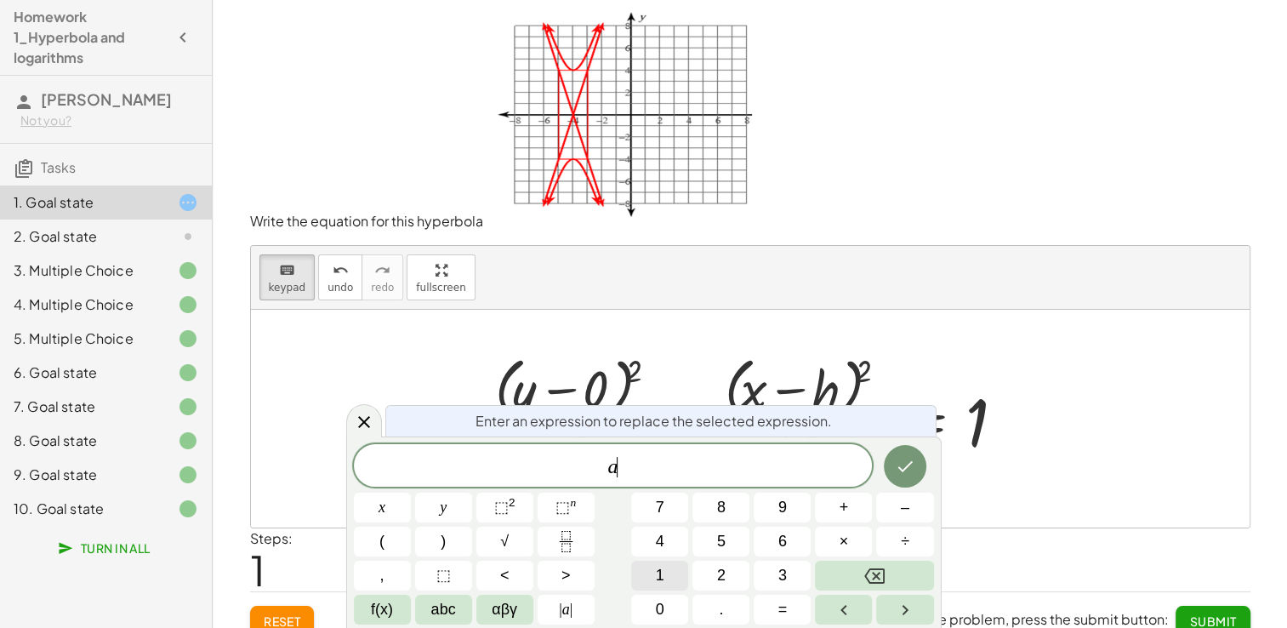
click at [658, 564] on span "1" at bounding box center [660, 575] width 9 height 23
click at [846, 570] on button "Backspace" at bounding box center [874, 576] width 118 height 30
click at [675, 576] on button "1" at bounding box center [659, 576] width 57 height 30
click at [765, 546] on button "6" at bounding box center [782, 542] width 57 height 30
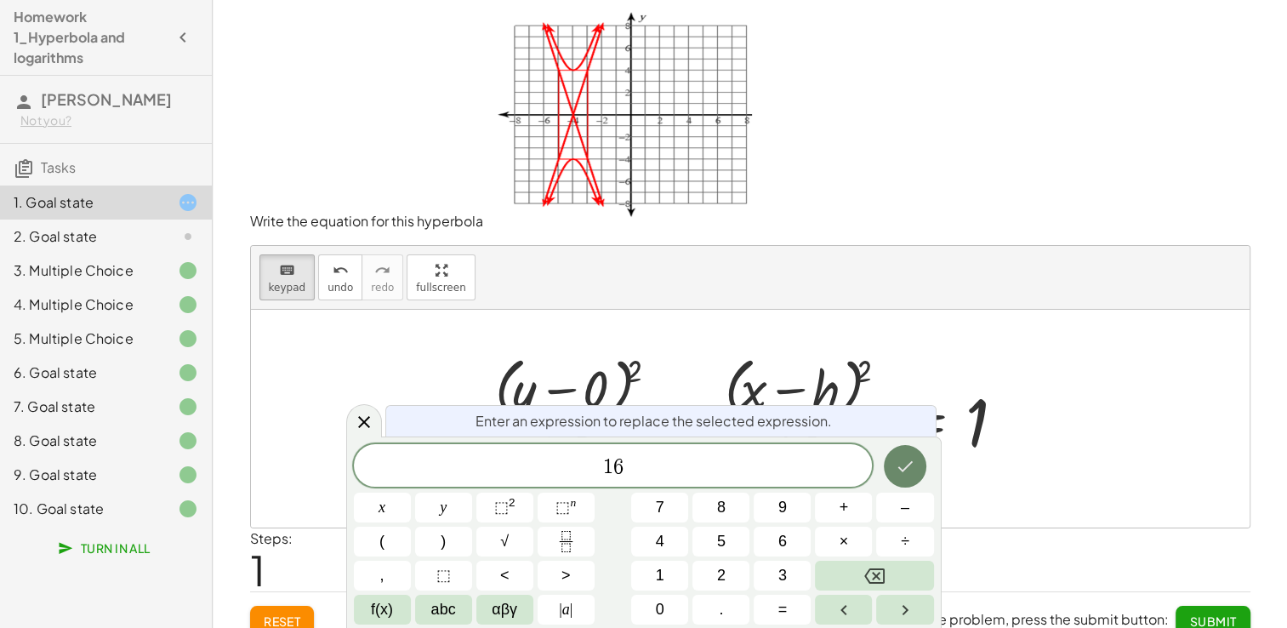
click at [898, 476] on icon "Done" at bounding box center [905, 466] width 20 height 20
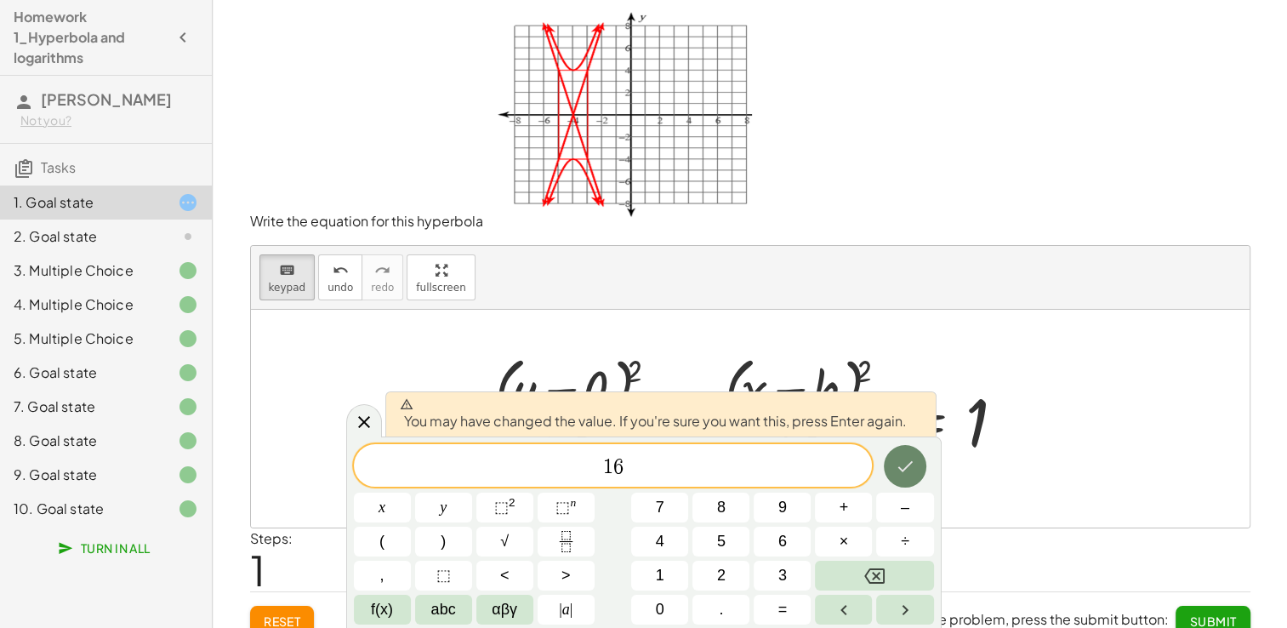
drag, startPoint x: 875, startPoint y: 471, endPoint x: 892, endPoint y: 470, distance: 16.2
click at [876, 471] on div "1 6 ​ x y ⬚ 2 ⬚ n 7 8 9 + – ( ) √ 4 5 6 × ÷ , ⬚ < > 1 2 3 f(x) abc αβγ | a | 0 …" at bounding box center [644, 534] width 580 height 180
click at [892, 470] on button "Done" at bounding box center [905, 466] width 43 height 43
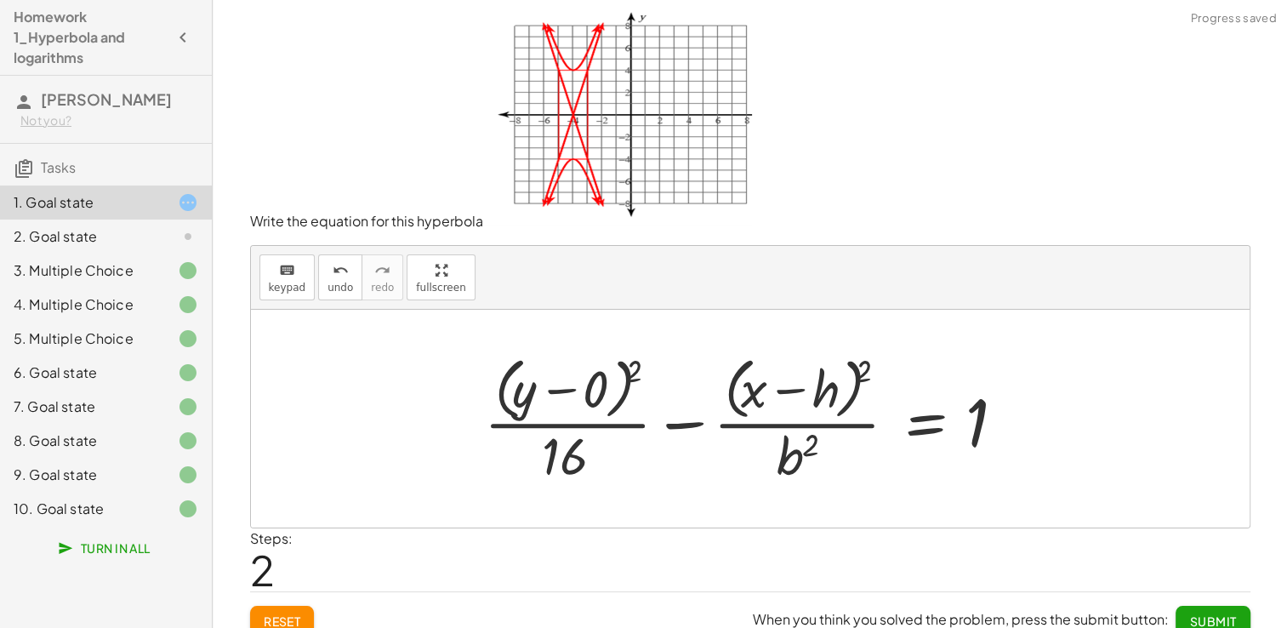
click at [804, 457] on div at bounding box center [757, 418] width 562 height 139
click at [304, 288] on button "keyboard keypad" at bounding box center [287, 277] width 56 height 46
click at [792, 461] on div at bounding box center [797, 455] width 41 height 60
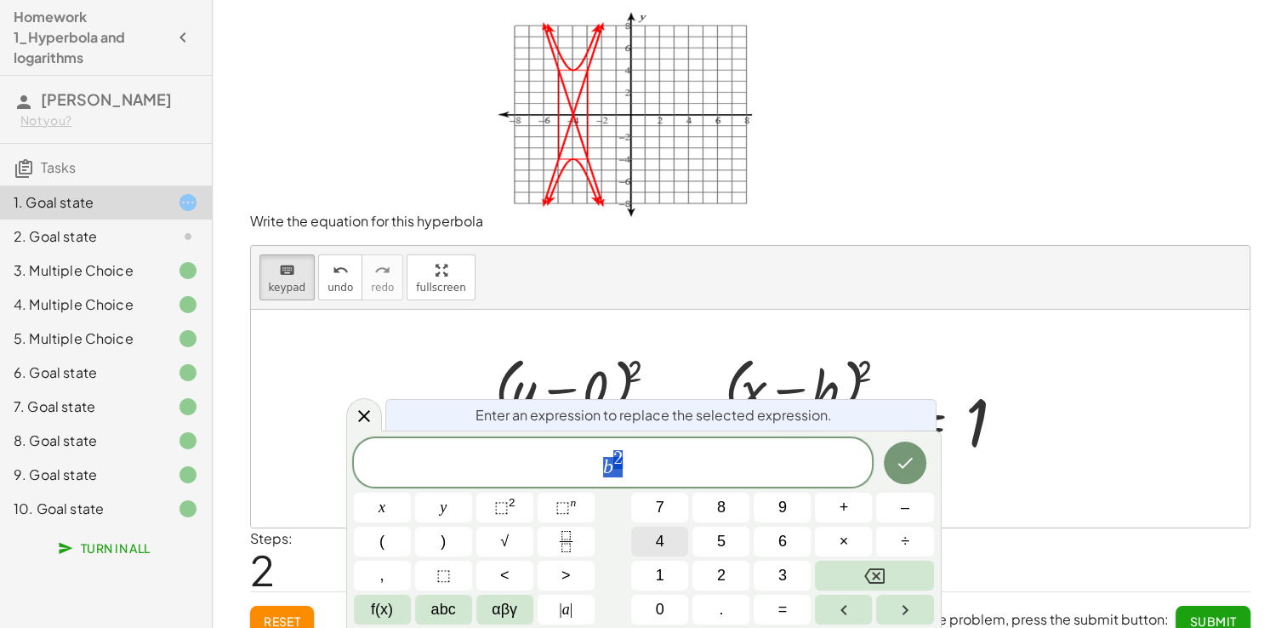
click at [671, 546] on button "4" at bounding box center [659, 542] width 57 height 30
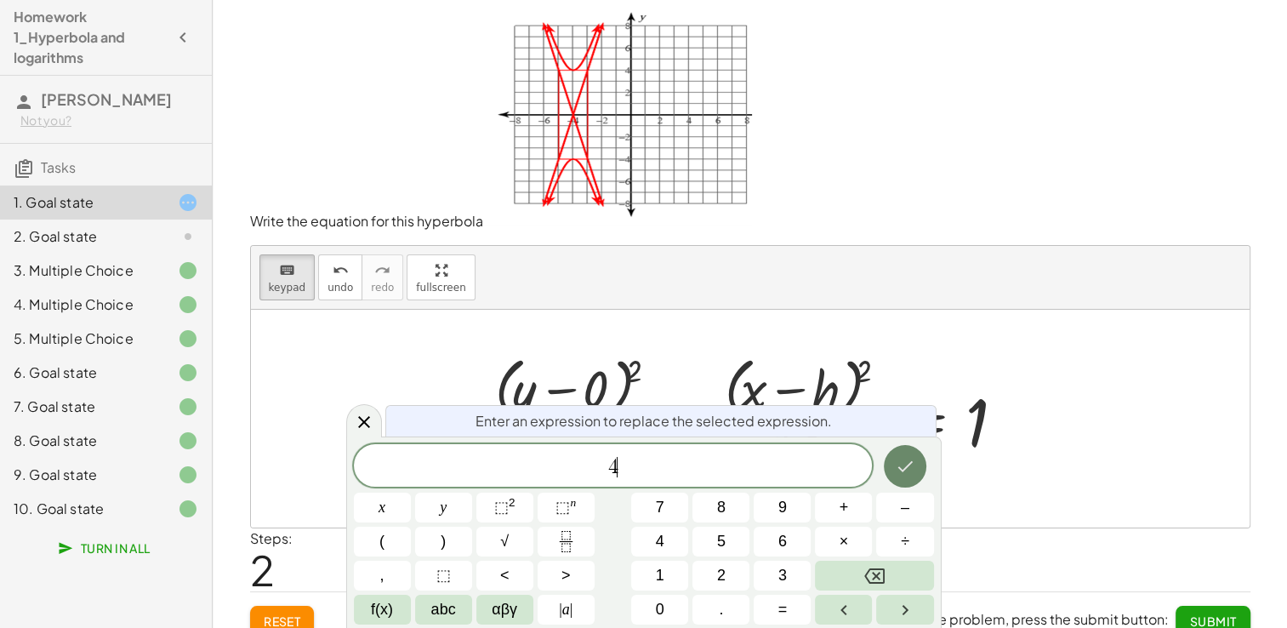
click at [912, 471] on icon "Done" at bounding box center [905, 466] width 20 height 20
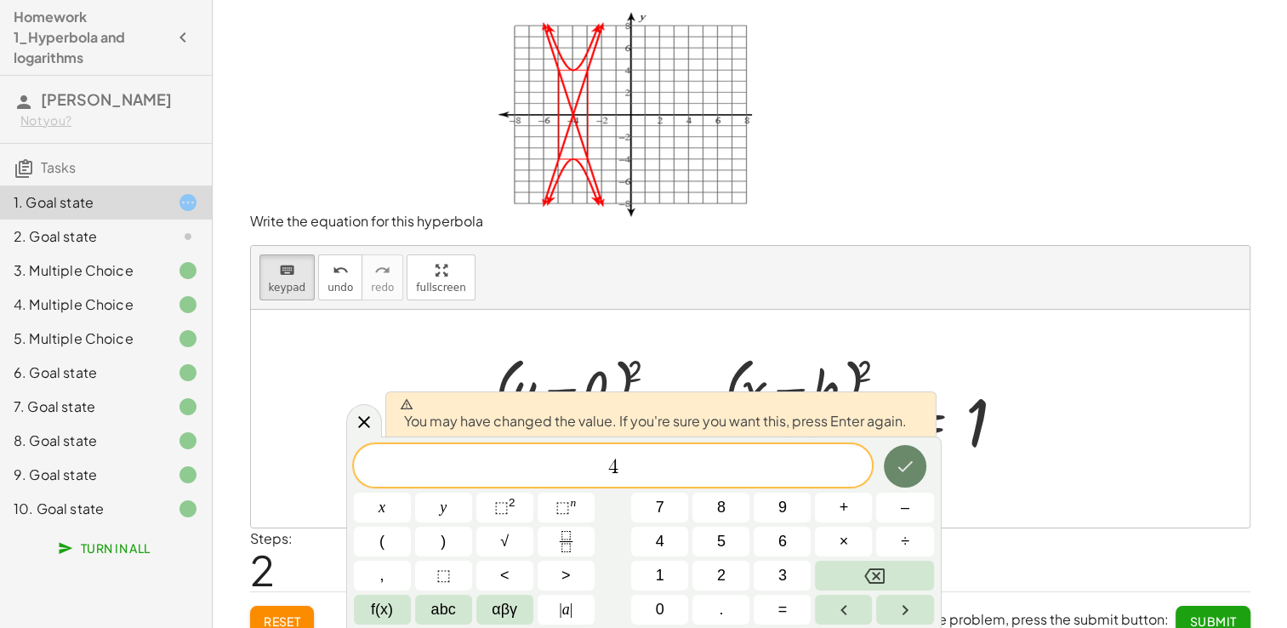
click at [919, 476] on button "Done" at bounding box center [905, 466] width 43 height 43
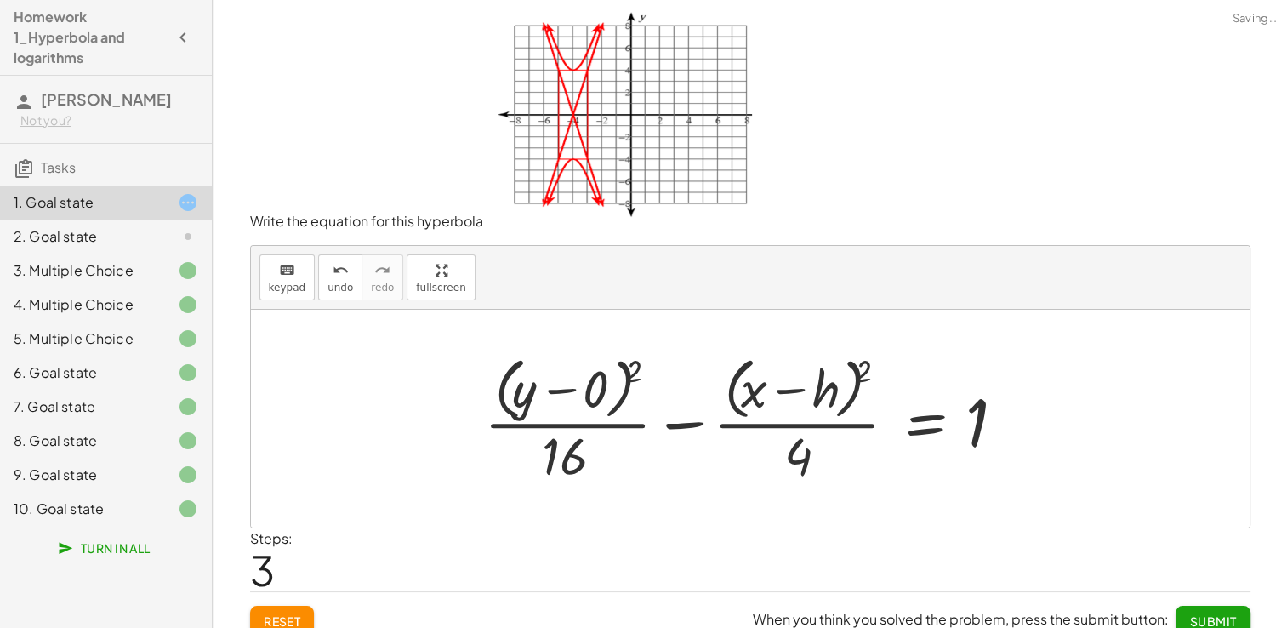
drag, startPoint x: 829, startPoint y: 390, endPoint x: 807, endPoint y: 390, distance: 22.1
click at [829, 390] on div at bounding box center [757, 418] width 562 height 139
click at [291, 275] on icon "keyboard" at bounding box center [287, 270] width 16 height 20
click at [814, 388] on div at bounding box center [801, 390] width 71 height 57
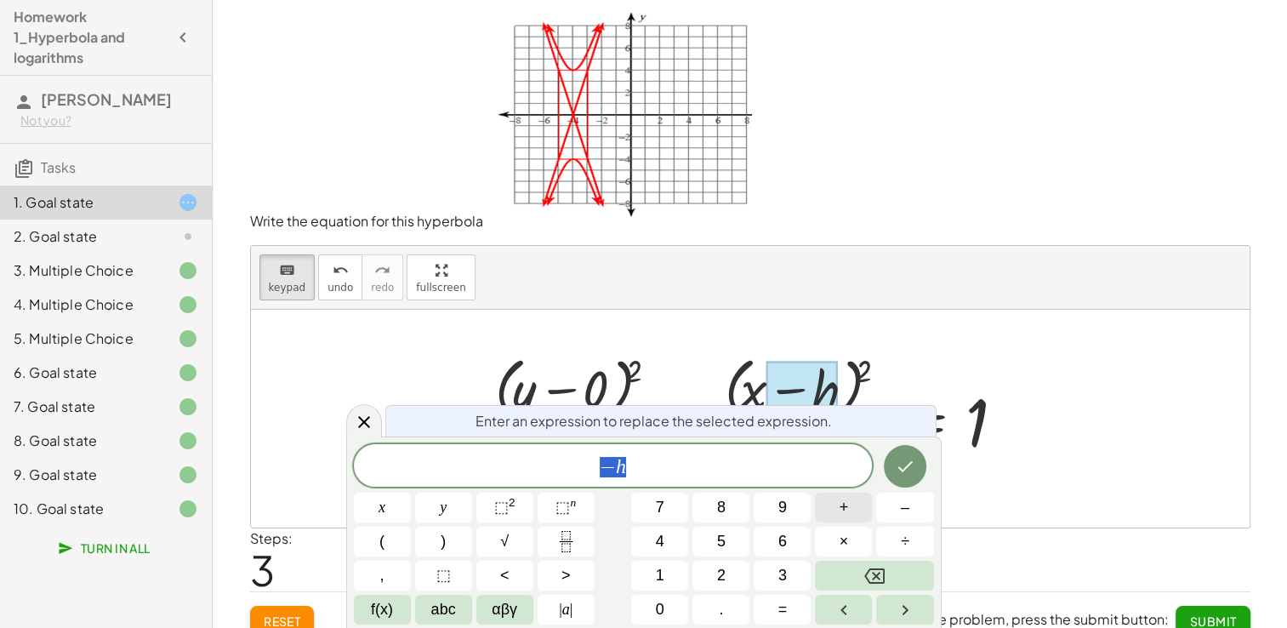
click at [830, 507] on button "+" at bounding box center [843, 508] width 57 height 30
click at [659, 538] on span "4" at bounding box center [660, 541] width 9 height 23
click at [900, 466] on icon "Done" at bounding box center [905, 466] width 20 height 20
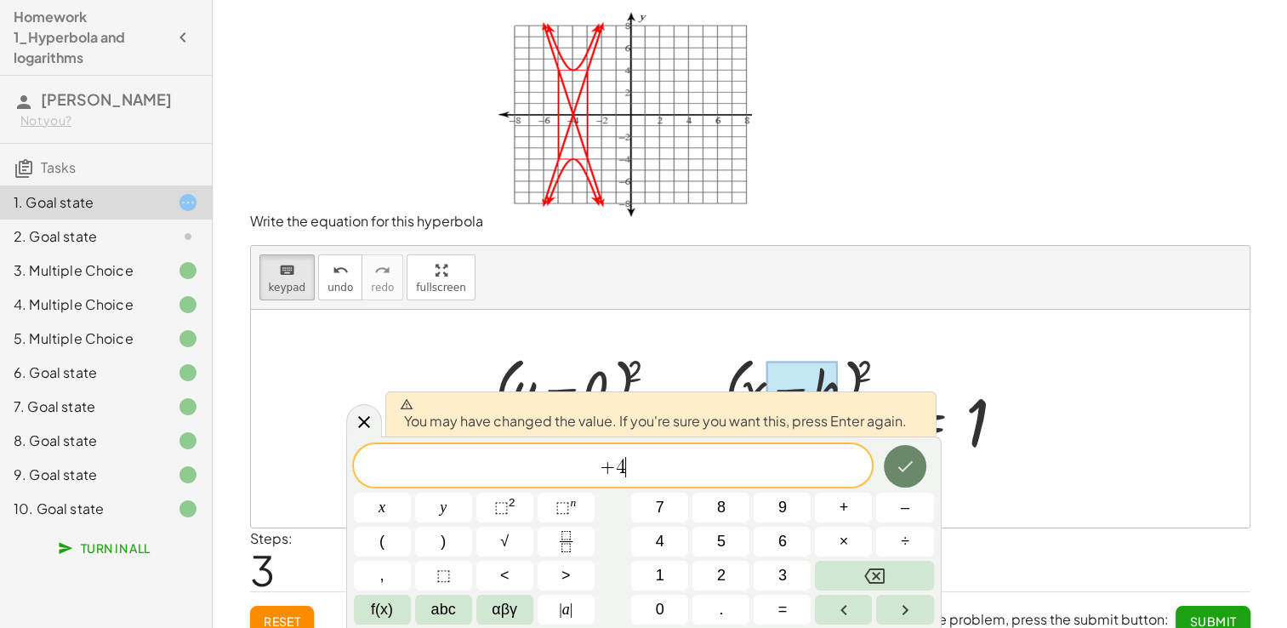
click at [900, 466] on icon "Done" at bounding box center [905, 466] width 20 height 20
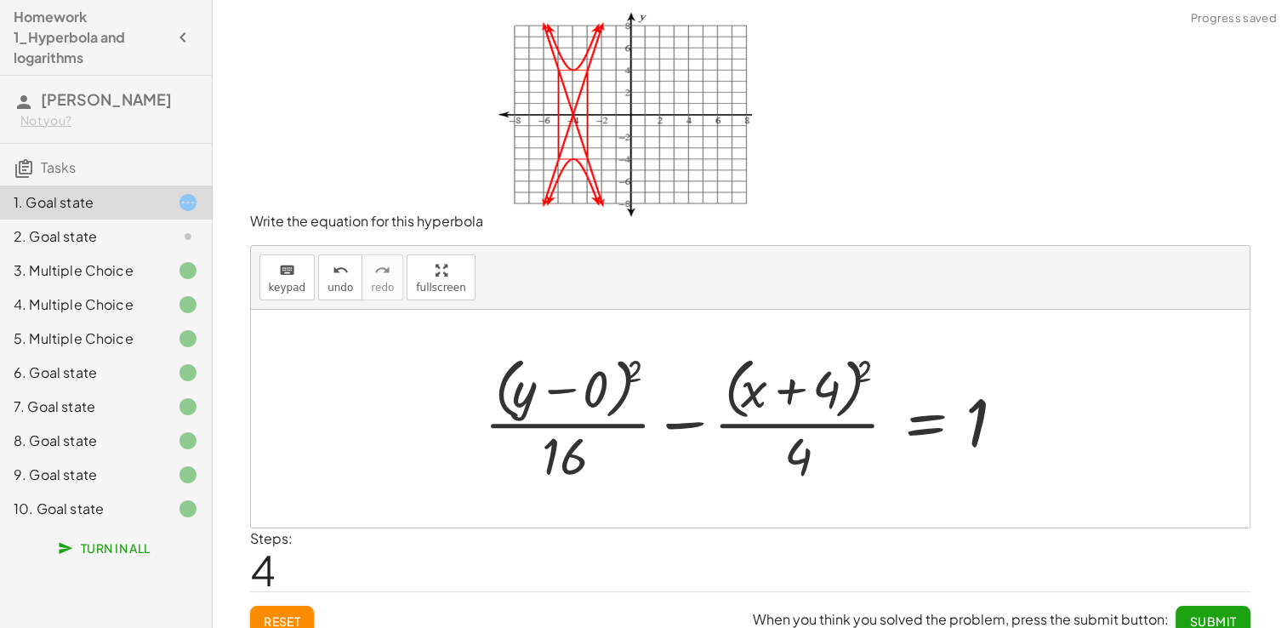
click at [1196, 618] on span "Submit" at bounding box center [1212, 620] width 47 height 15
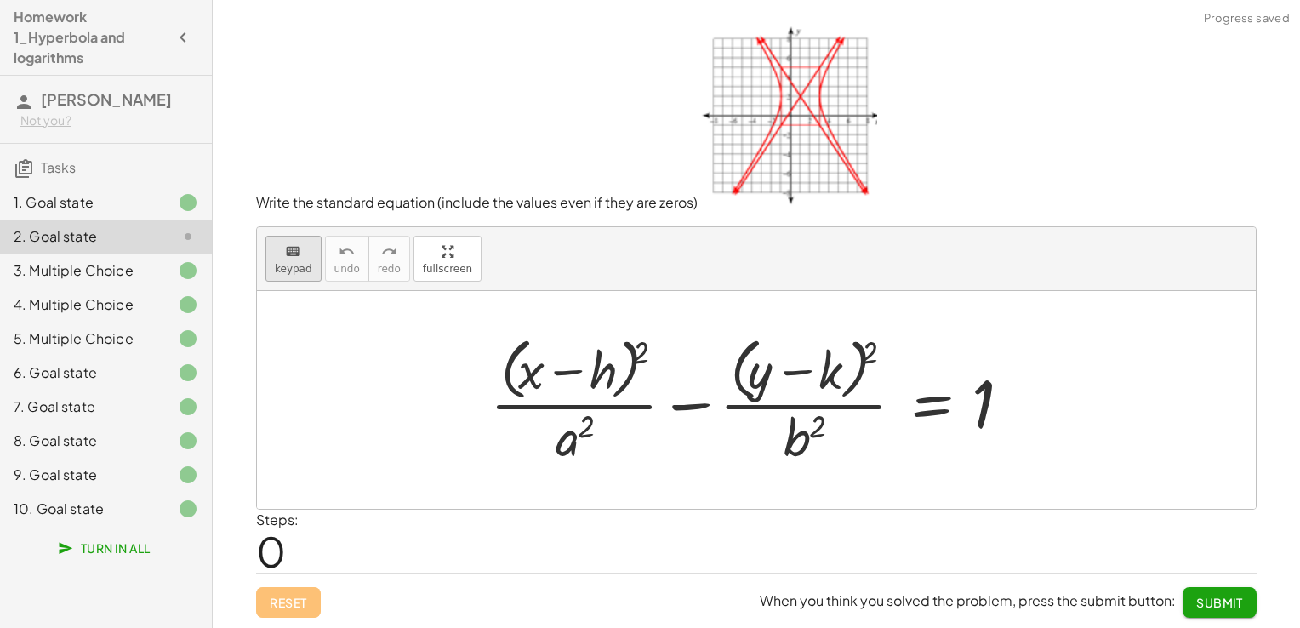
click at [315, 257] on div "keyboard keypad undo [PERSON_NAME] redo fullscreen" at bounding box center [756, 259] width 999 height 64
click at [312, 257] on button "keyboard keypad" at bounding box center [293, 259] width 56 height 46
click at [602, 370] on div at bounding box center [579, 370] width 71 height 57
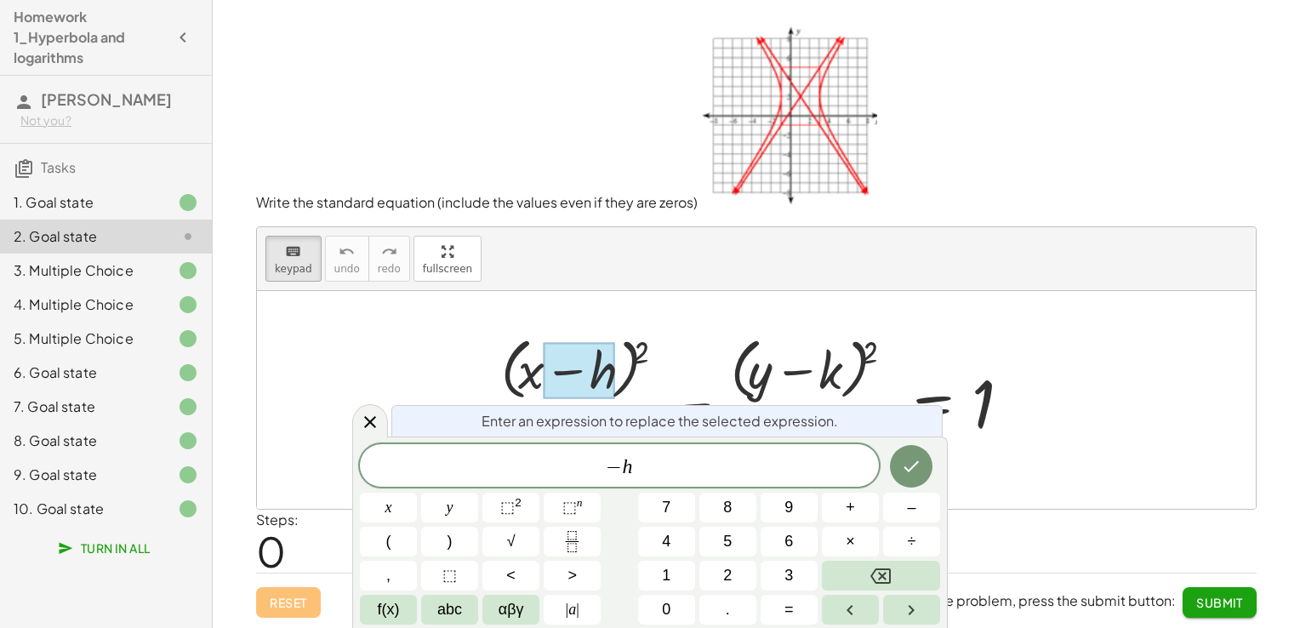
click at [667, 464] on span "− h" at bounding box center [619, 467] width 519 height 24
click at [667, 464] on span "− h ​" at bounding box center [619, 467] width 519 height 24
click at [880, 570] on icon "Backspace" at bounding box center [880, 576] width 20 height 20
click at [875, 570] on icon "Backspace" at bounding box center [880, 575] width 20 height 15
click at [844, 511] on button "+" at bounding box center [850, 508] width 57 height 30
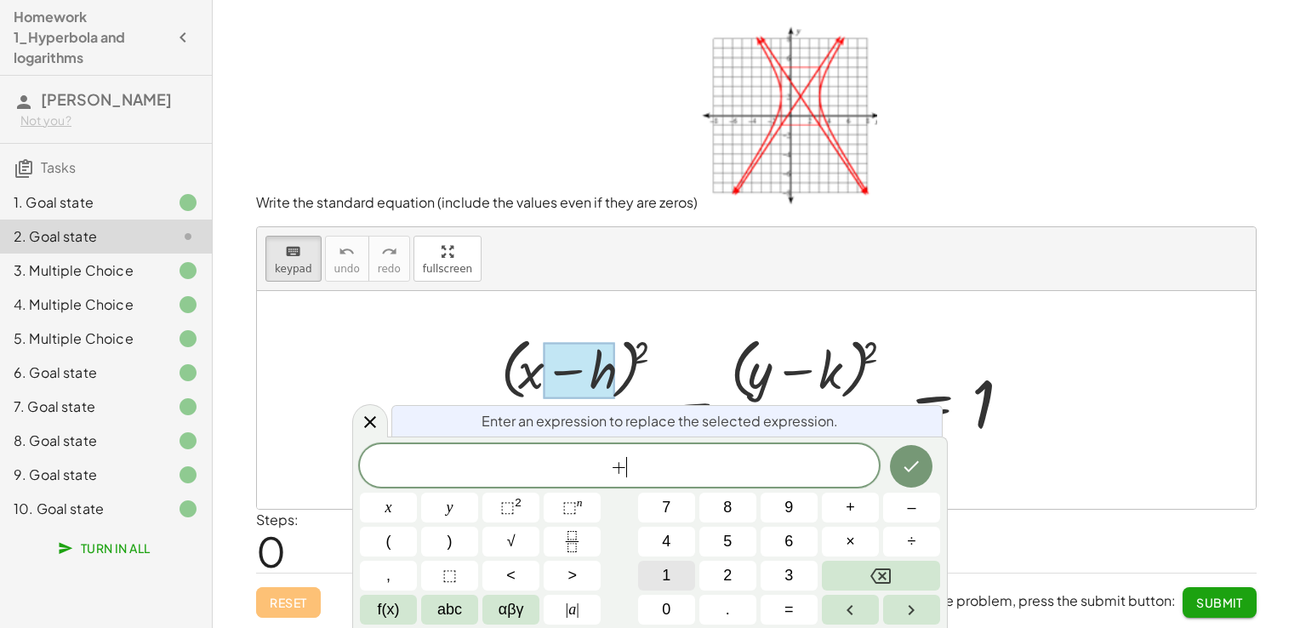
click at [679, 573] on button "1" at bounding box center [666, 576] width 57 height 30
click at [902, 464] on icon "Done" at bounding box center [911, 466] width 20 height 20
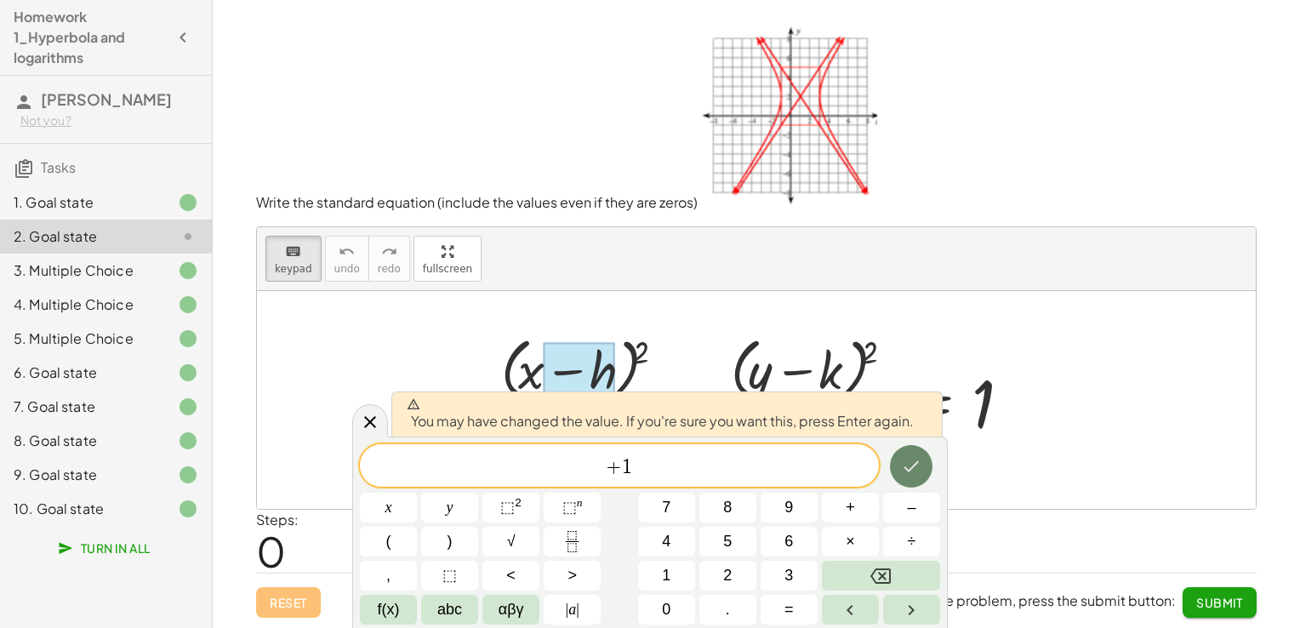
click at [898, 462] on button "Done" at bounding box center [911, 466] width 43 height 43
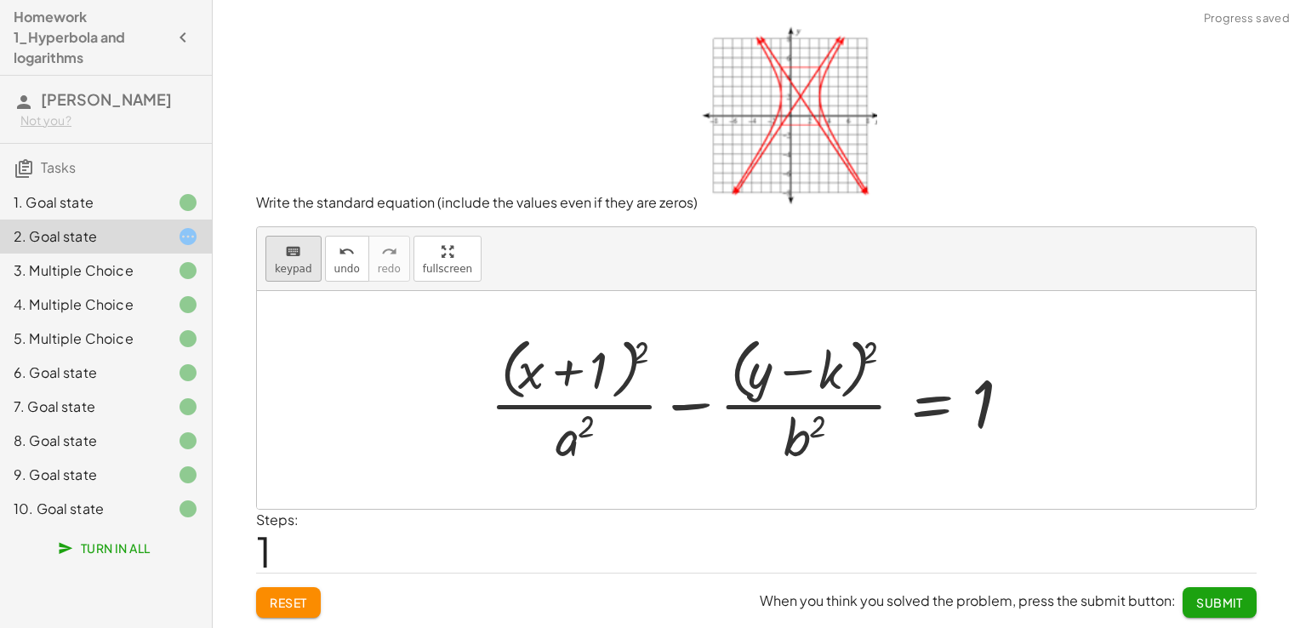
click at [305, 266] on span "keypad" at bounding box center [293, 269] width 37 height 12
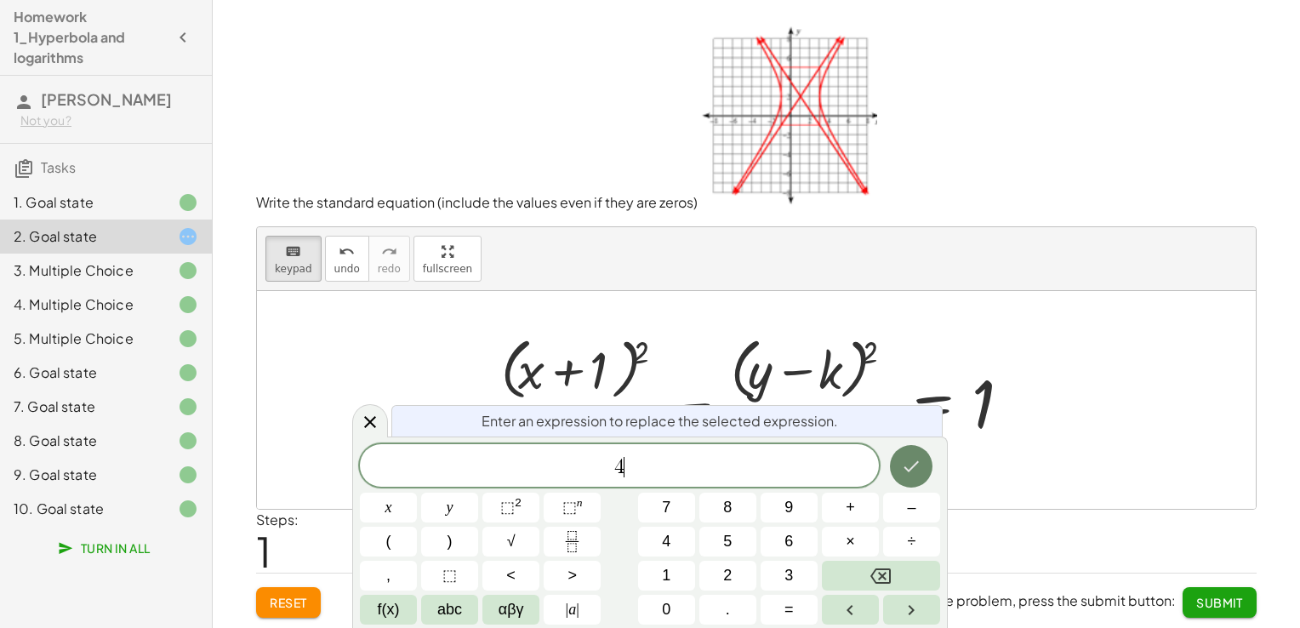
click at [903, 481] on button "Done" at bounding box center [911, 466] width 43 height 43
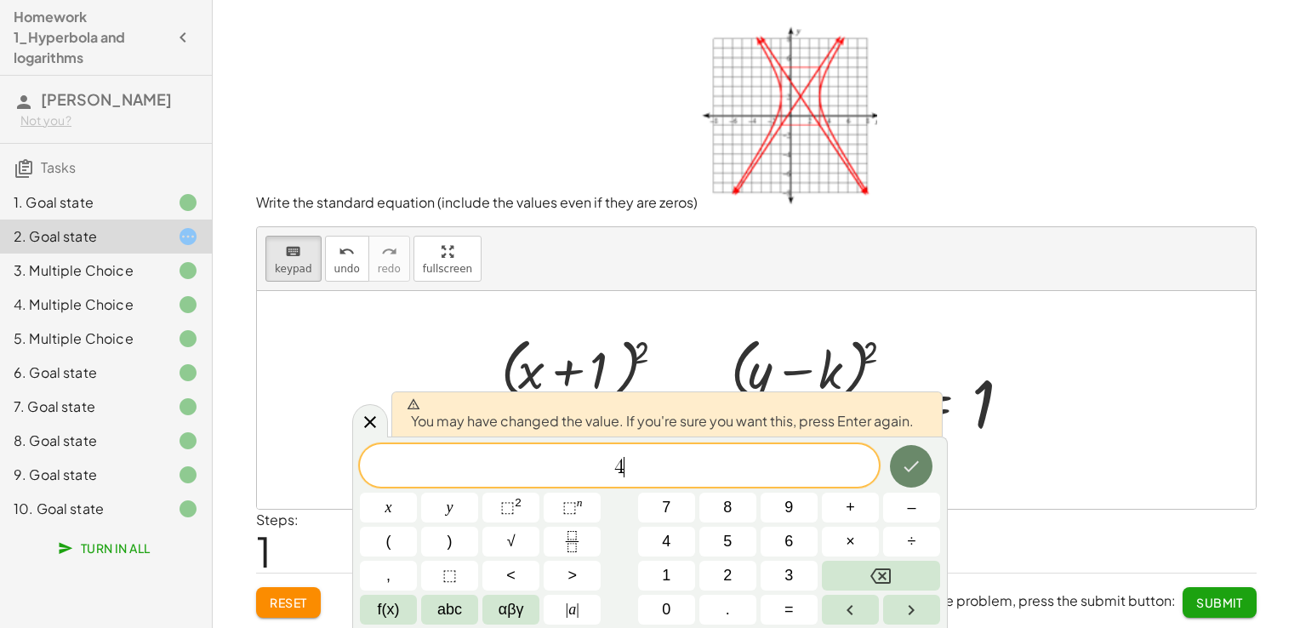
click at [903, 481] on button "Done" at bounding box center [911, 466] width 43 height 43
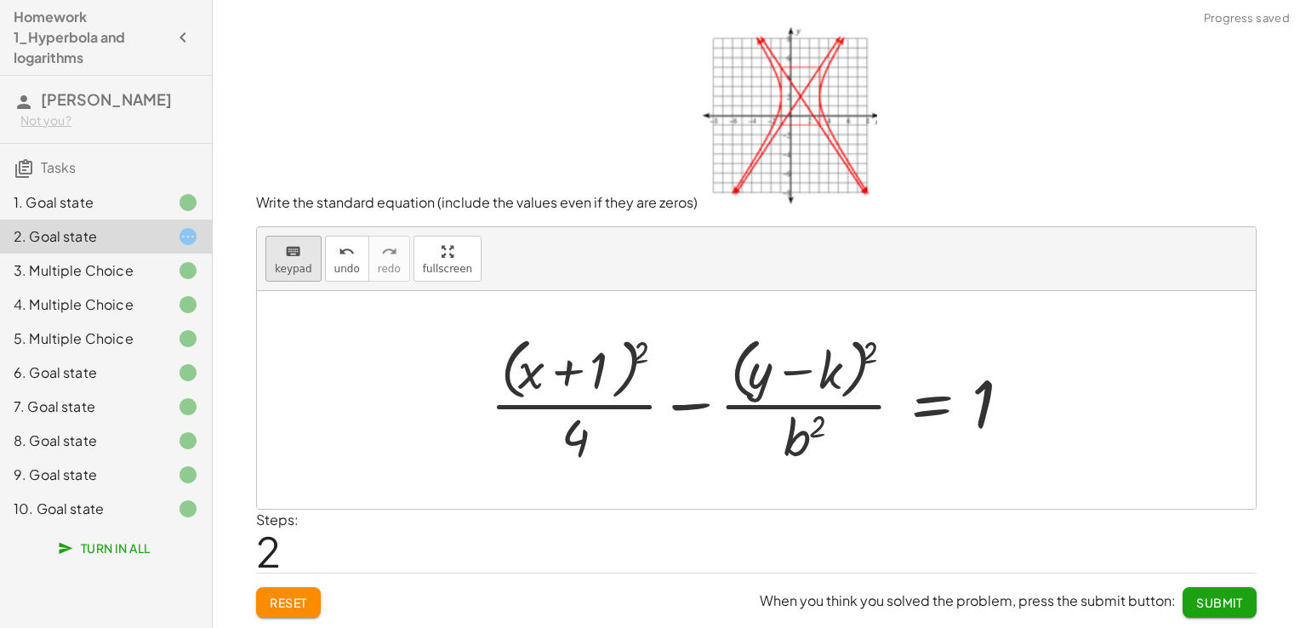
click at [298, 275] on button "keyboard keypad" at bounding box center [293, 259] width 56 height 46
click at [793, 436] on div at bounding box center [803, 437] width 41 height 60
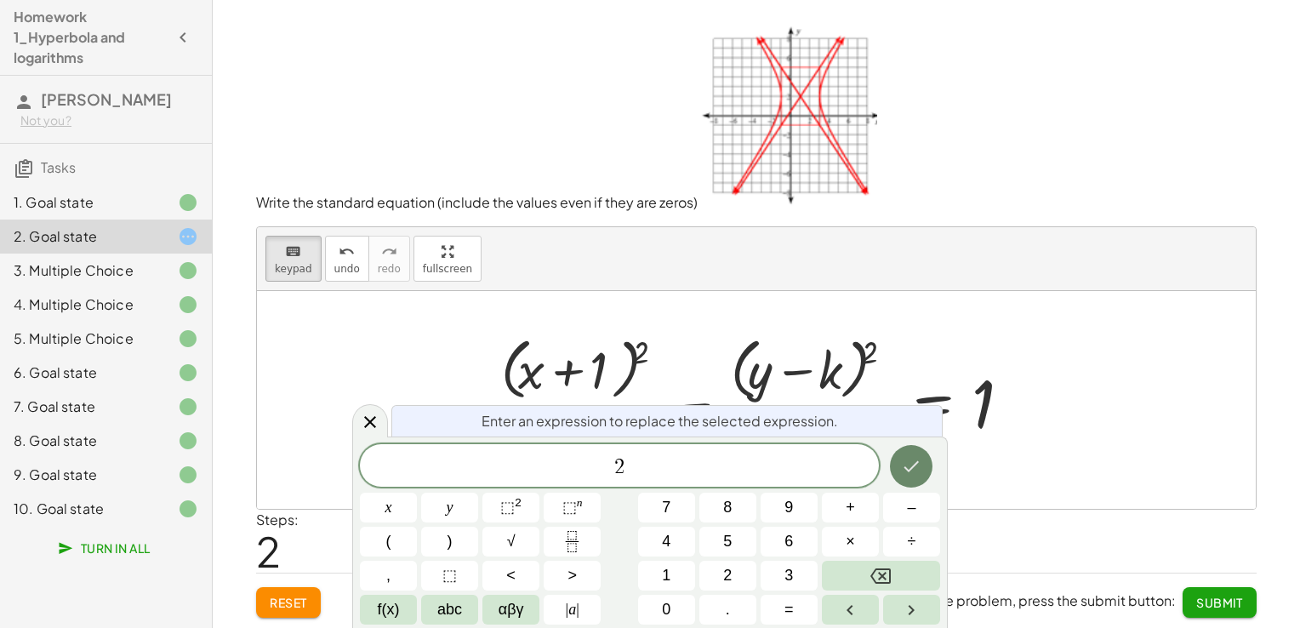
click at [912, 475] on icon "Done" at bounding box center [911, 466] width 20 height 20
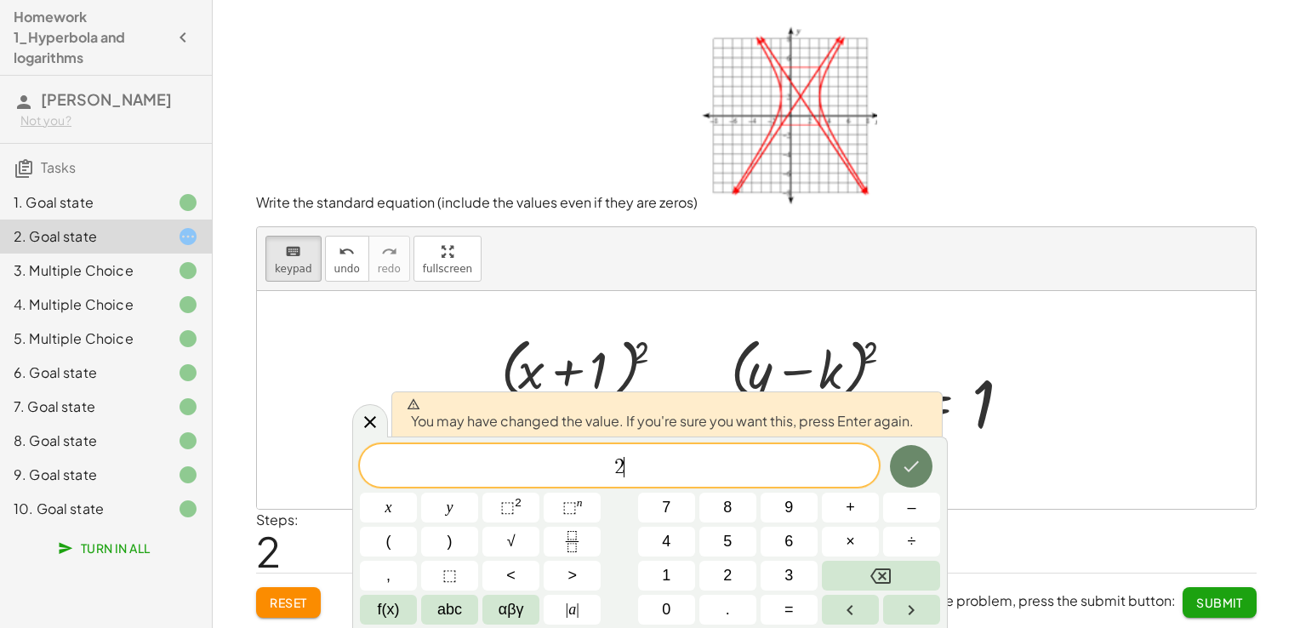
click at [911, 475] on icon "Done" at bounding box center [911, 466] width 20 height 20
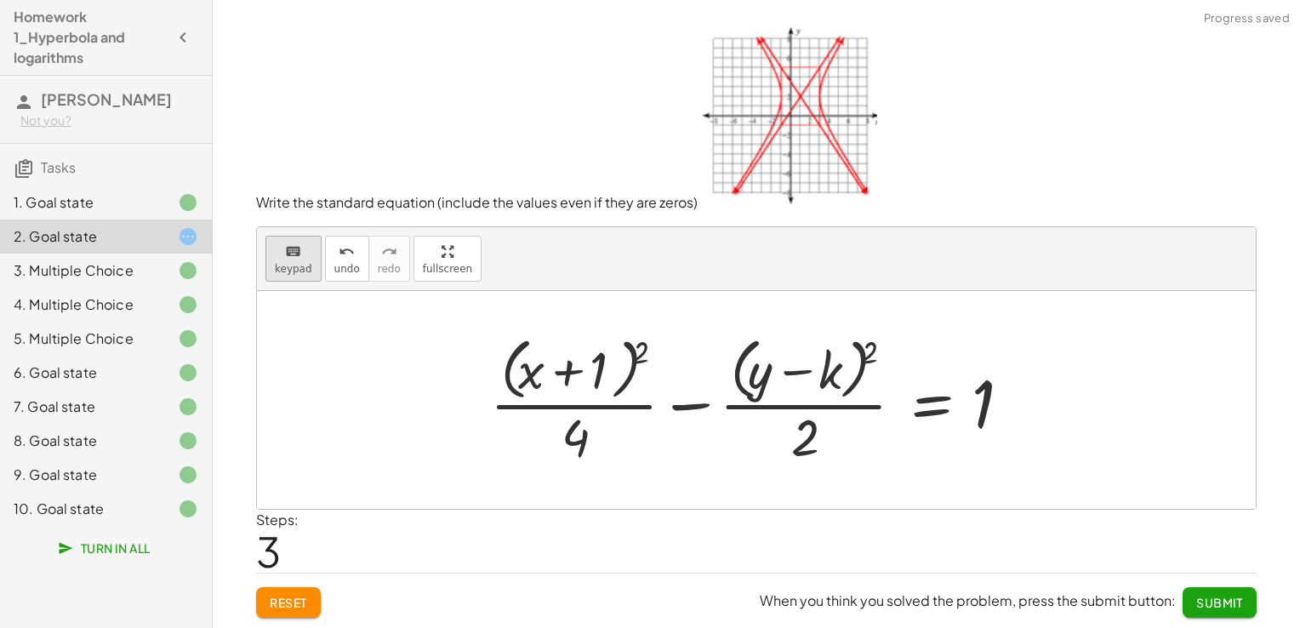
click at [265, 246] on button "keyboard keypad" at bounding box center [293, 259] width 56 height 46
click at [828, 372] on div at bounding box center [808, 370] width 71 height 57
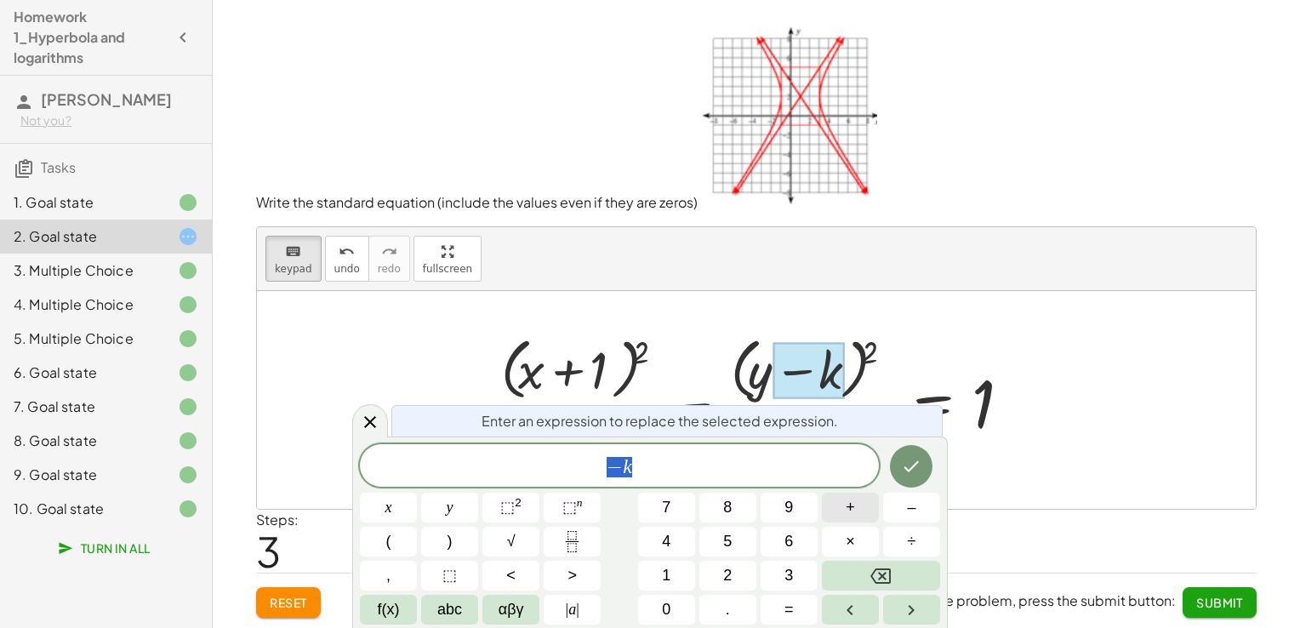
click at [847, 506] on span "+" at bounding box center [850, 507] width 9 height 23
click at [721, 577] on button "2" at bounding box center [727, 576] width 57 height 30
click at [912, 462] on icon "Done" at bounding box center [911, 466] width 20 height 20
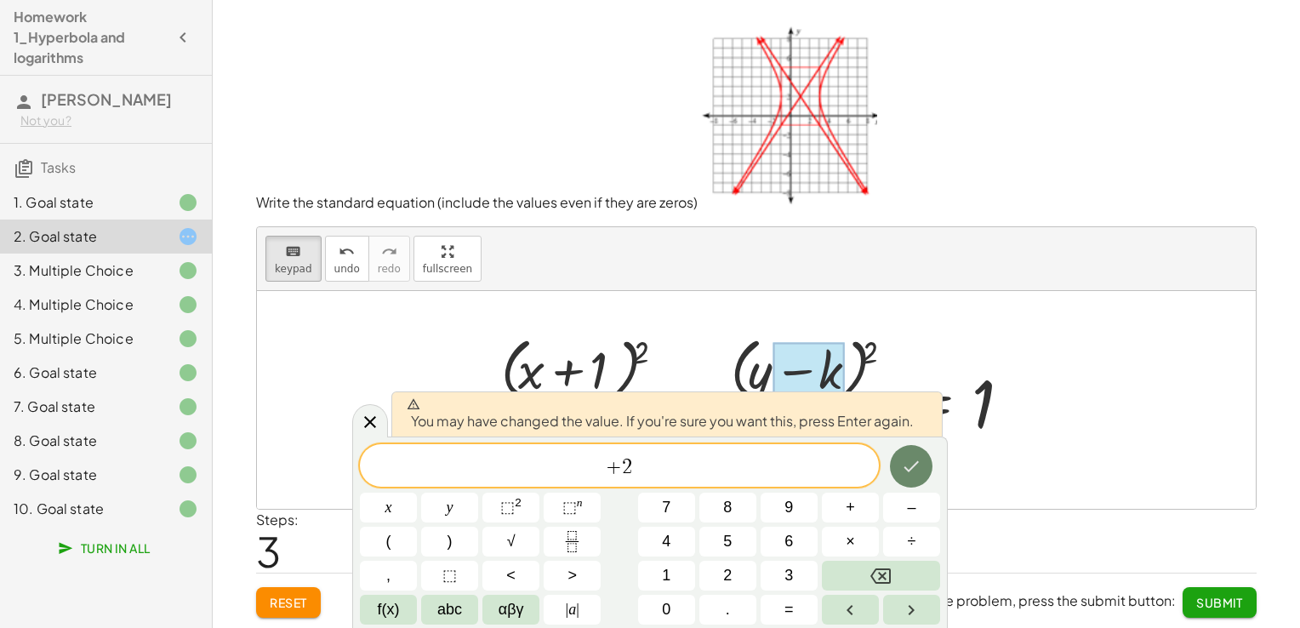
click at [909, 469] on icon "Done" at bounding box center [911, 466] width 20 height 20
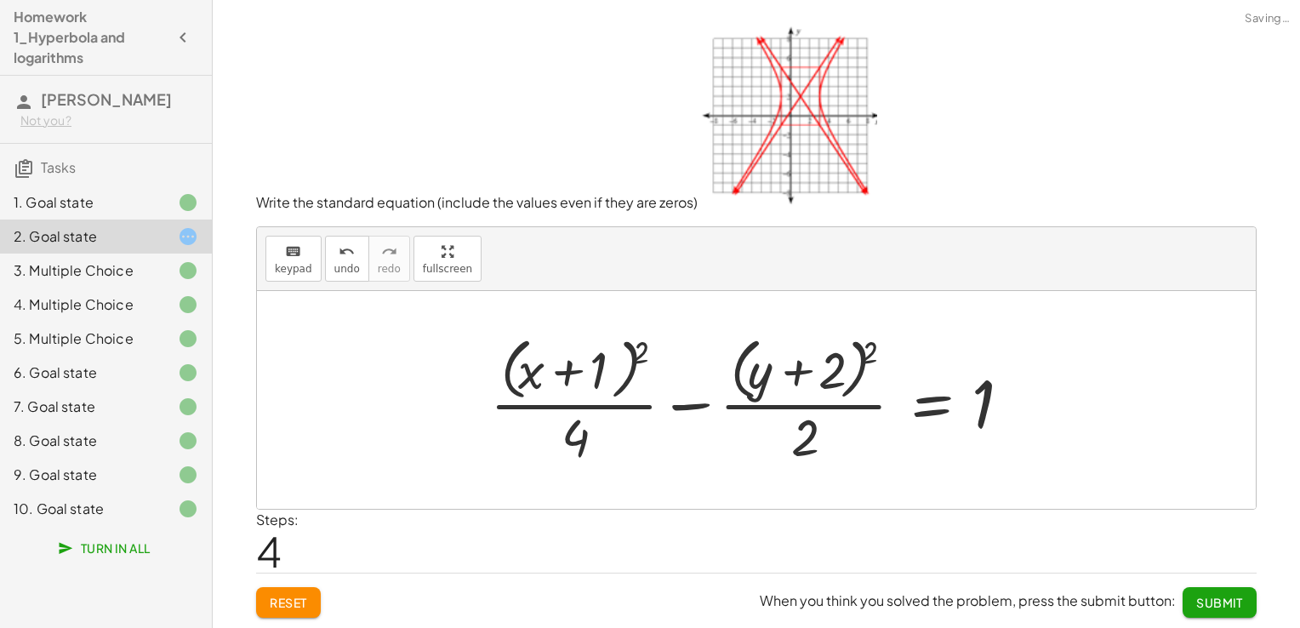
click at [1201, 614] on button "Submit" at bounding box center [1219, 602] width 74 height 31
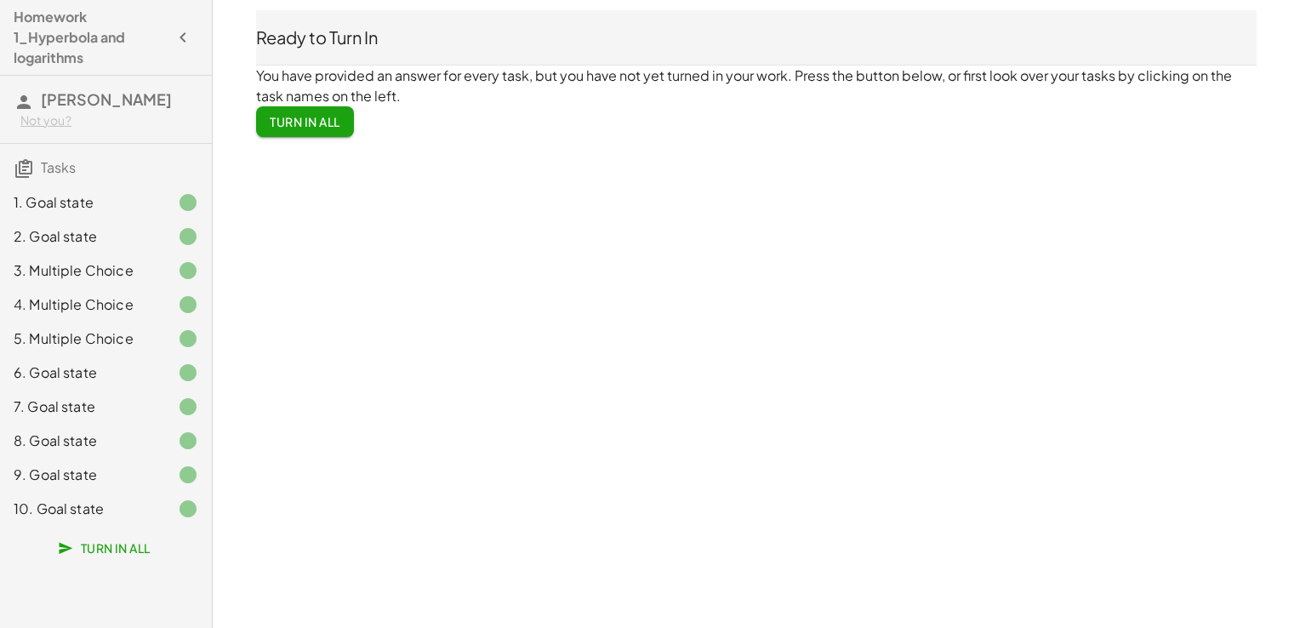
click at [327, 117] on span "Turn In All" at bounding box center [305, 121] width 71 height 15
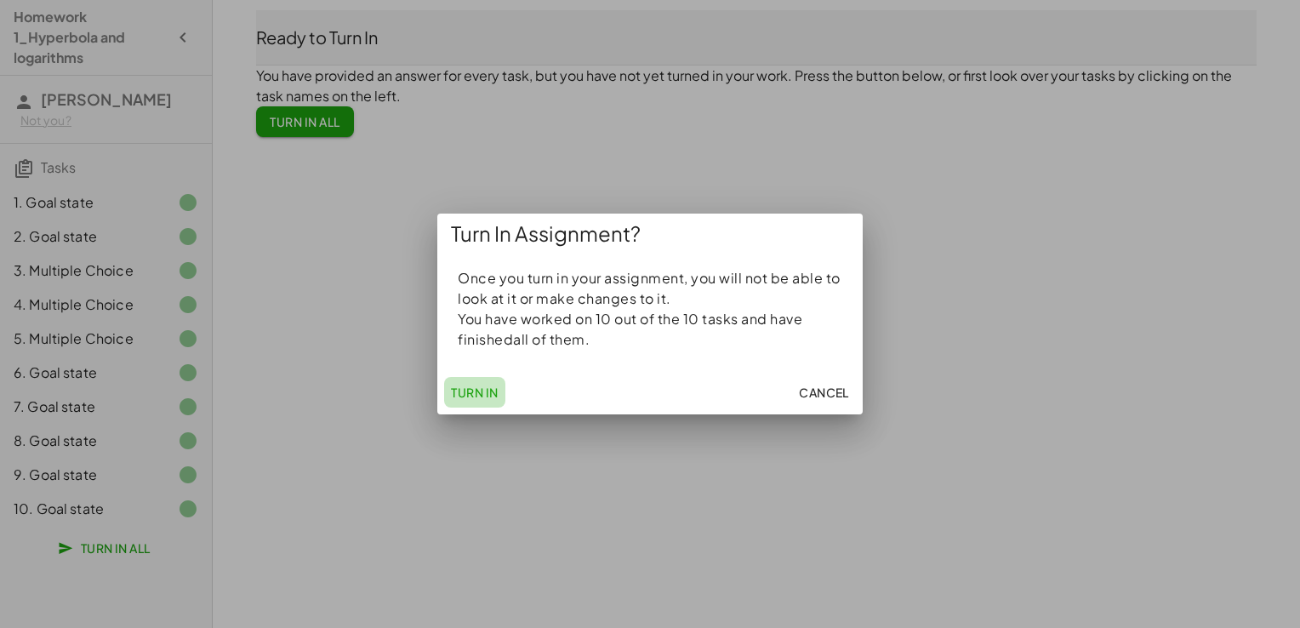
click at [476, 385] on span "Turn In" at bounding box center [475, 392] width 48 height 15
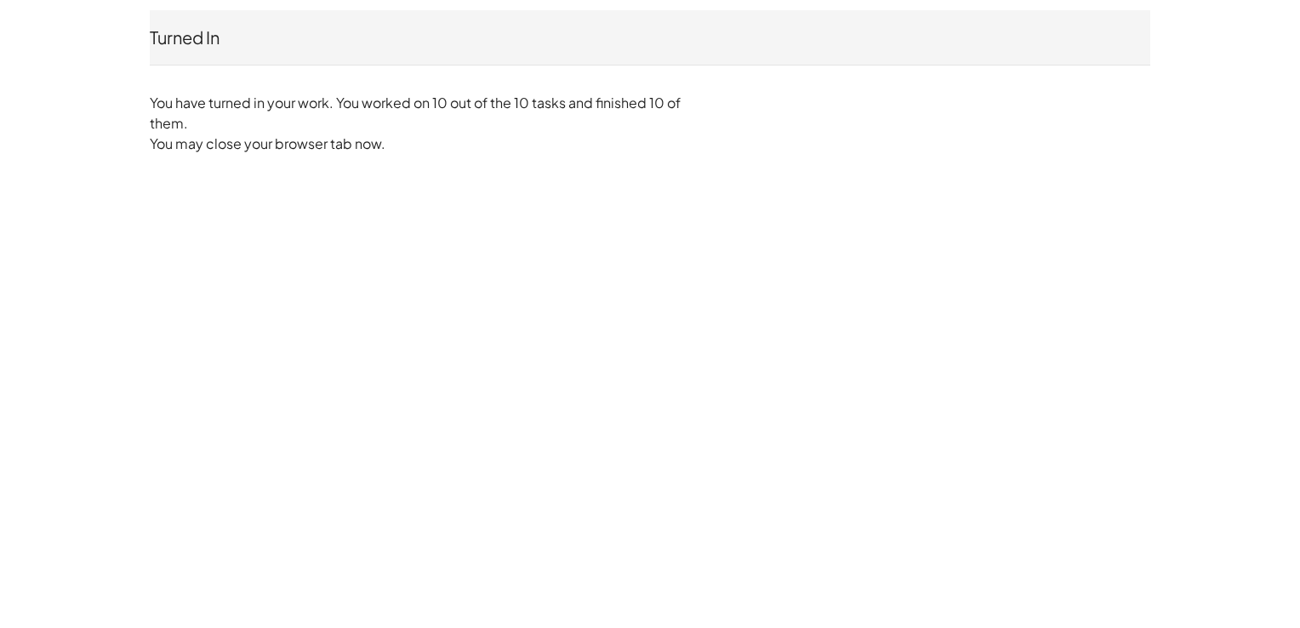
drag, startPoint x: 504, startPoint y: 219, endPoint x: 510, endPoint y: 227, distance: 9.2
click at [0, 0] on div "Turned In [PERSON_NAME] Not you? You have turned in your work. You worked on 10…" at bounding box center [0, 0] width 0 height 0
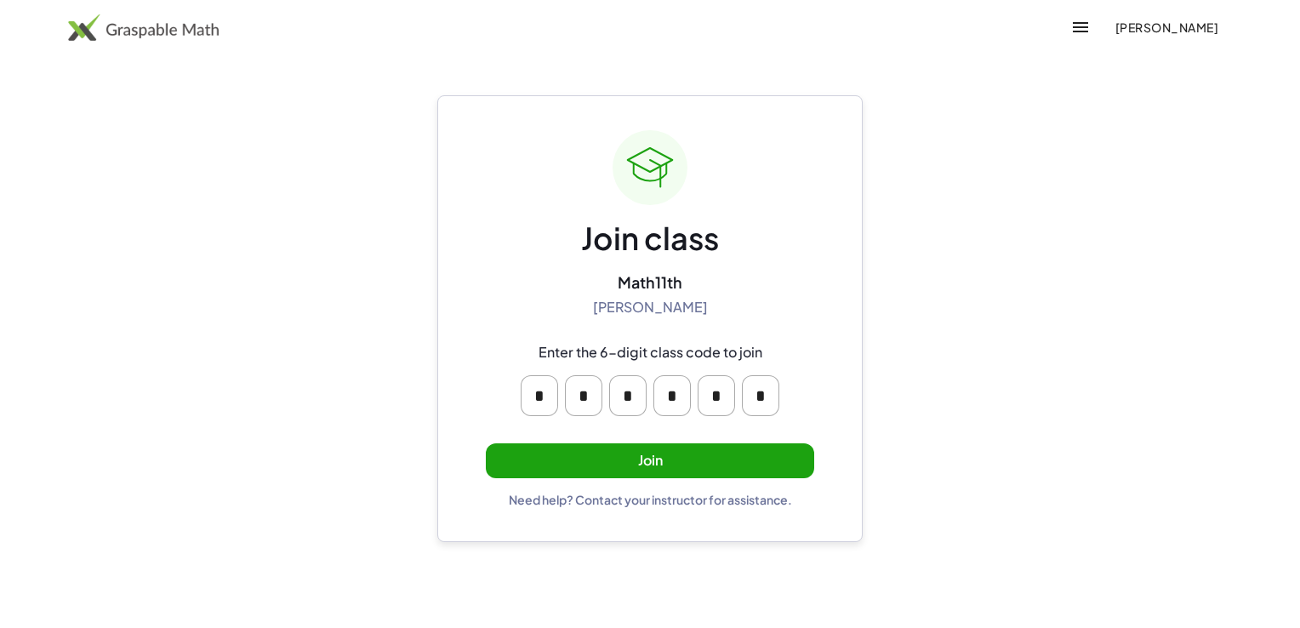
click at [685, 470] on button "Join" at bounding box center [650, 460] width 328 height 35
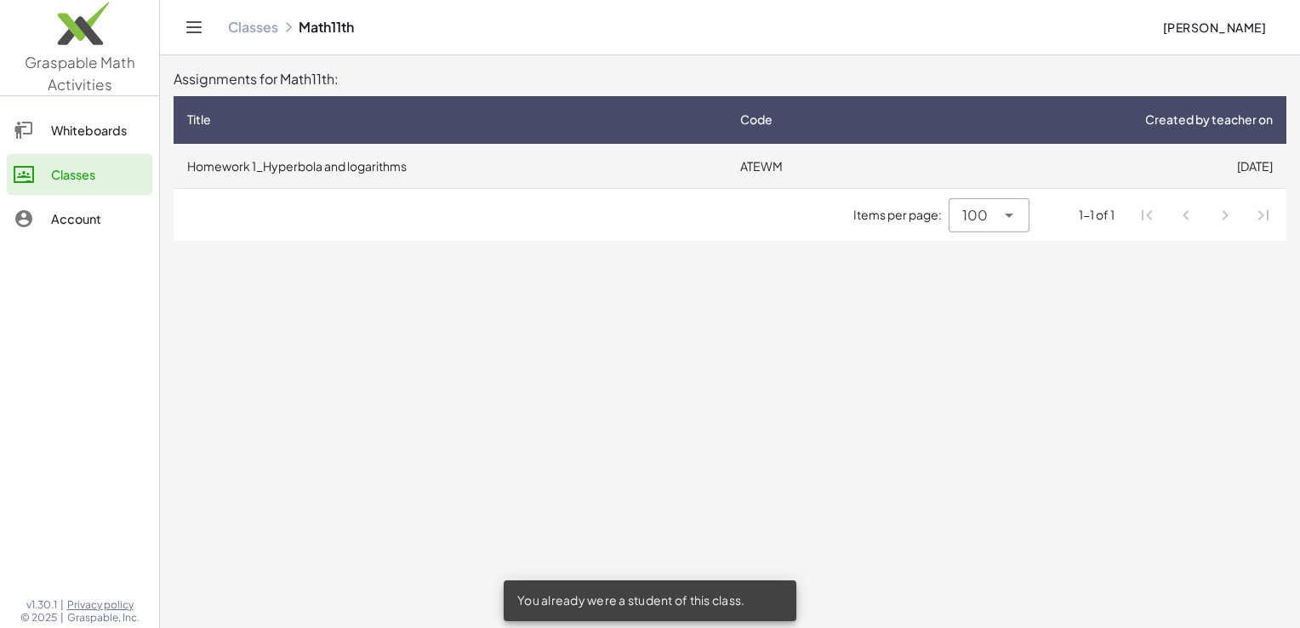
click at [732, 170] on td "ATEWM" at bounding box center [813, 166] width 174 height 44
